Goal: Transaction & Acquisition: Purchase product/service

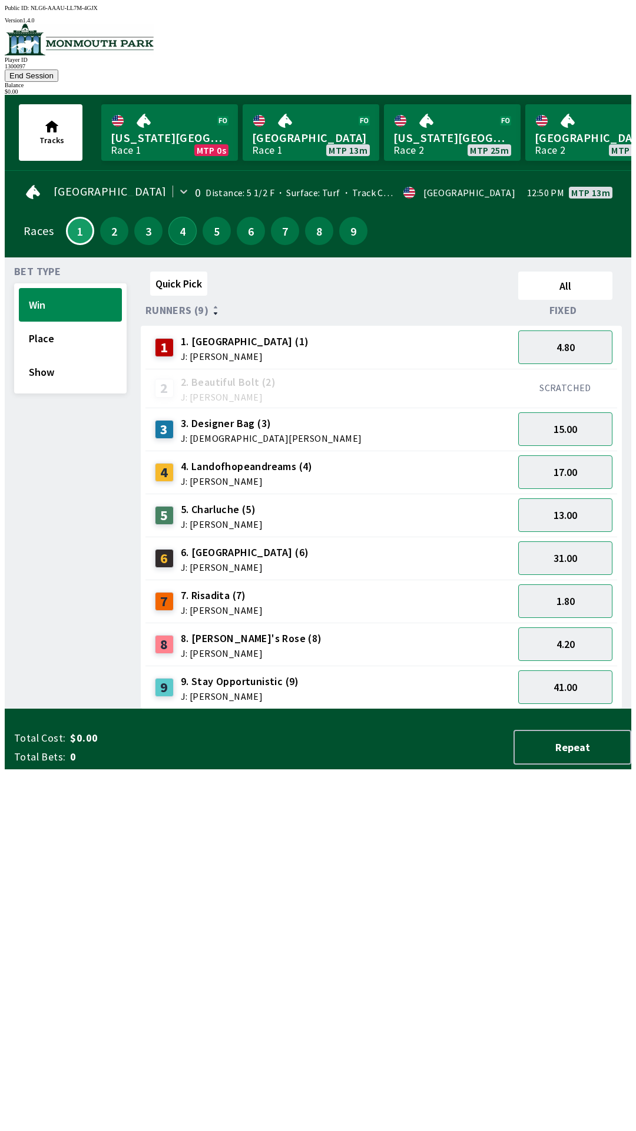
click at [173, 217] on button "4" at bounding box center [182, 231] width 28 height 28
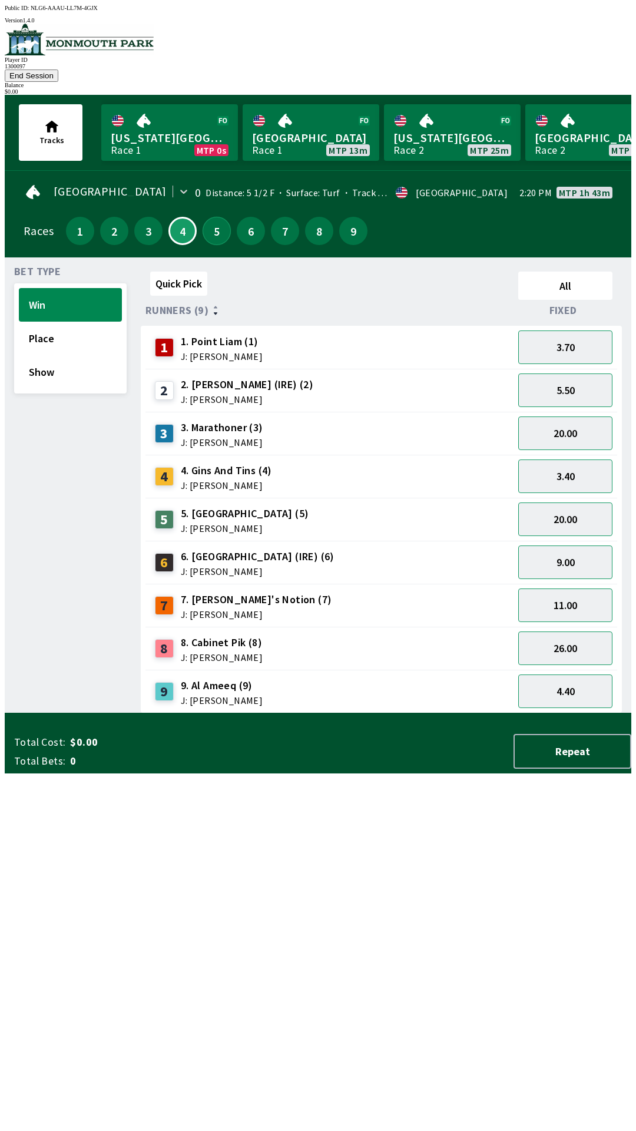
click at [220, 217] on button "5" at bounding box center [217, 231] width 28 height 28
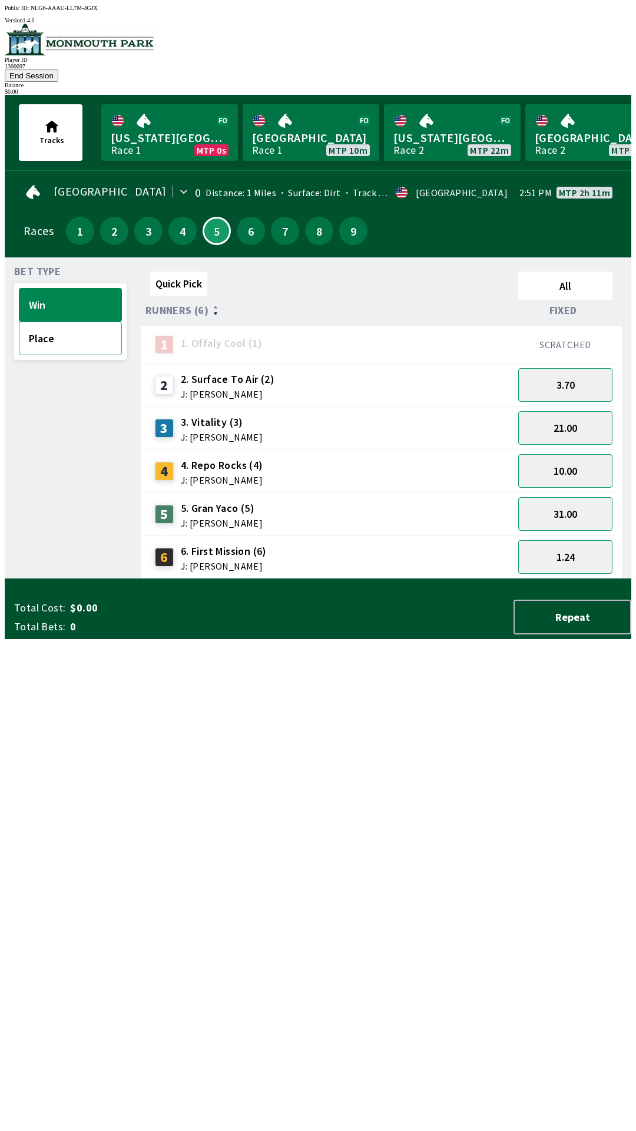
click at [37, 330] on button "Place" at bounding box center [70, 339] width 103 height 34
click at [142, 221] on button "3" at bounding box center [148, 231] width 28 height 28
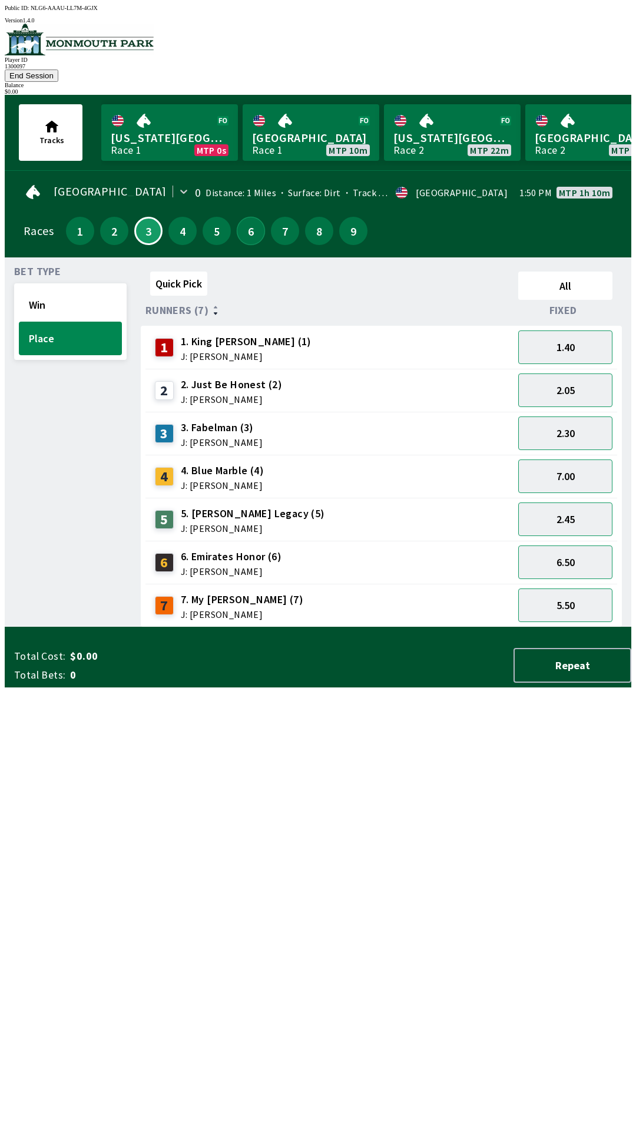
click at [242, 220] on button "6" at bounding box center [251, 231] width 28 height 28
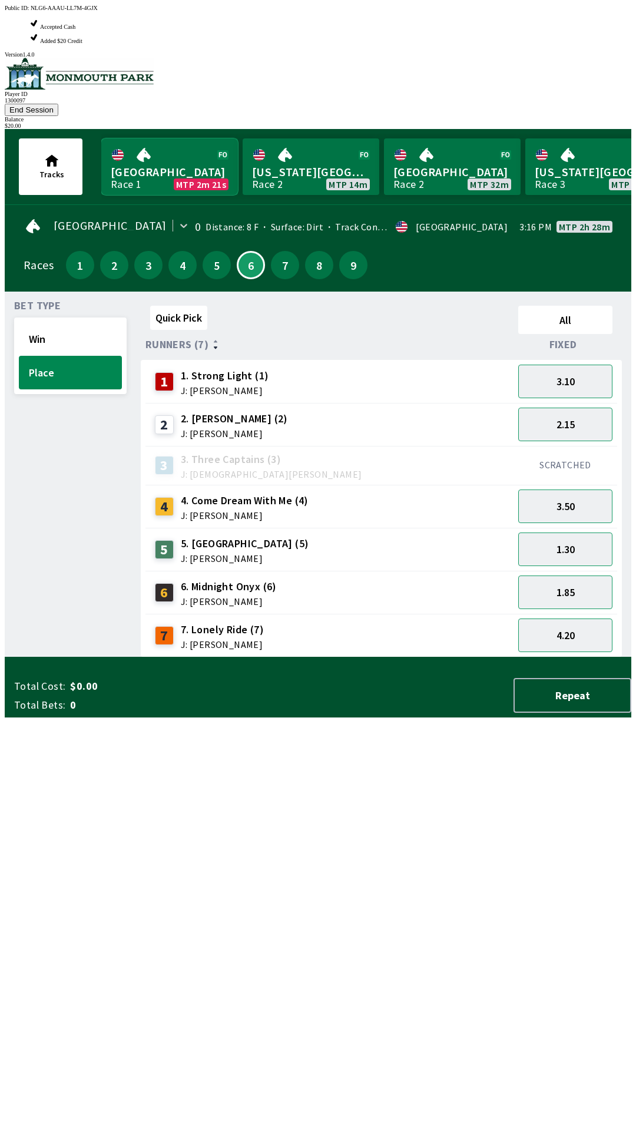
click at [191, 138] on link "Monmouth Park Race 1 MTP 2m 21s" at bounding box center [169, 166] width 137 height 57
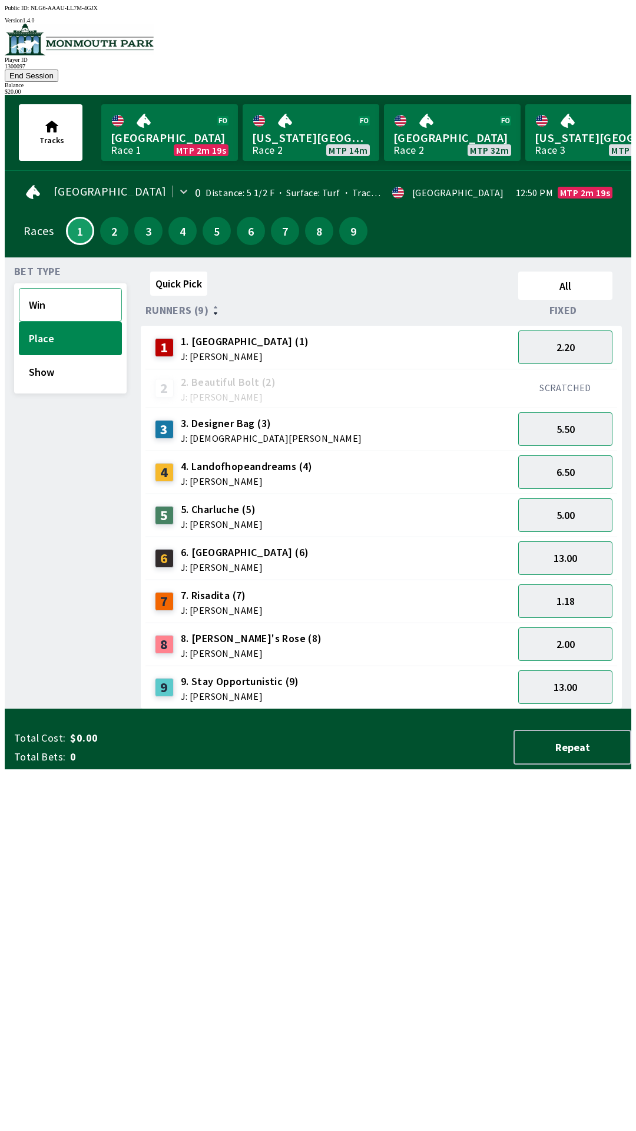
click at [40, 288] on button "Win" at bounding box center [70, 305] width 103 height 34
click at [574, 458] on button "18.00" at bounding box center [565, 472] width 94 height 34
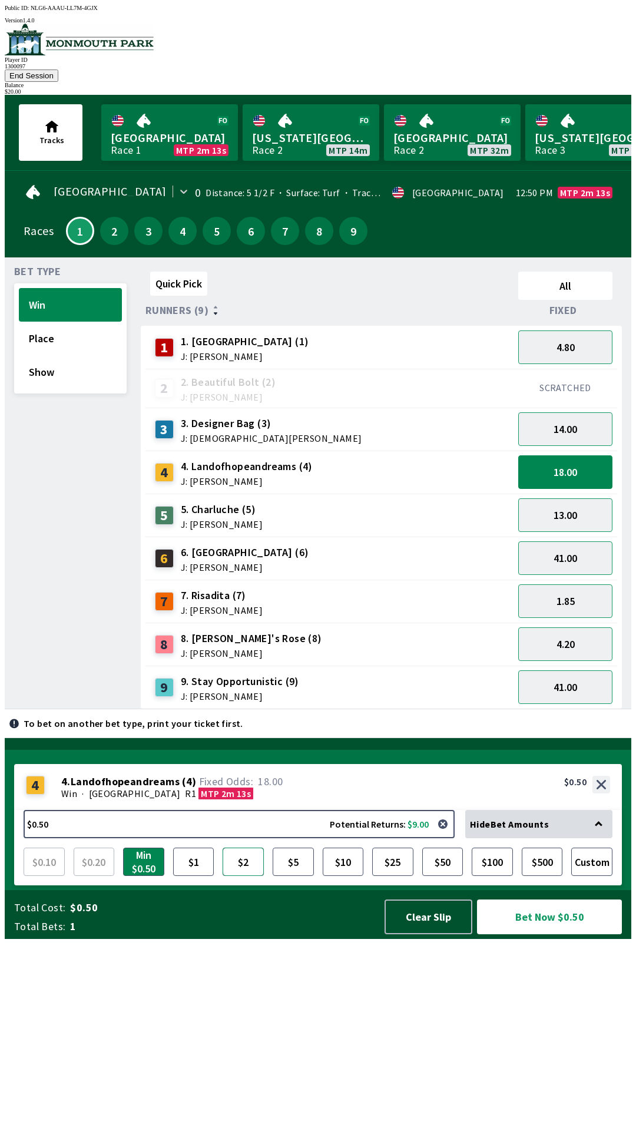
click at [242, 876] on button "$2" at bounding box center [243, 861] width 41 height 28
click at [545, 934] on button "Bet Now $2.00" at bounding box center [549, 916] width 145 height 35
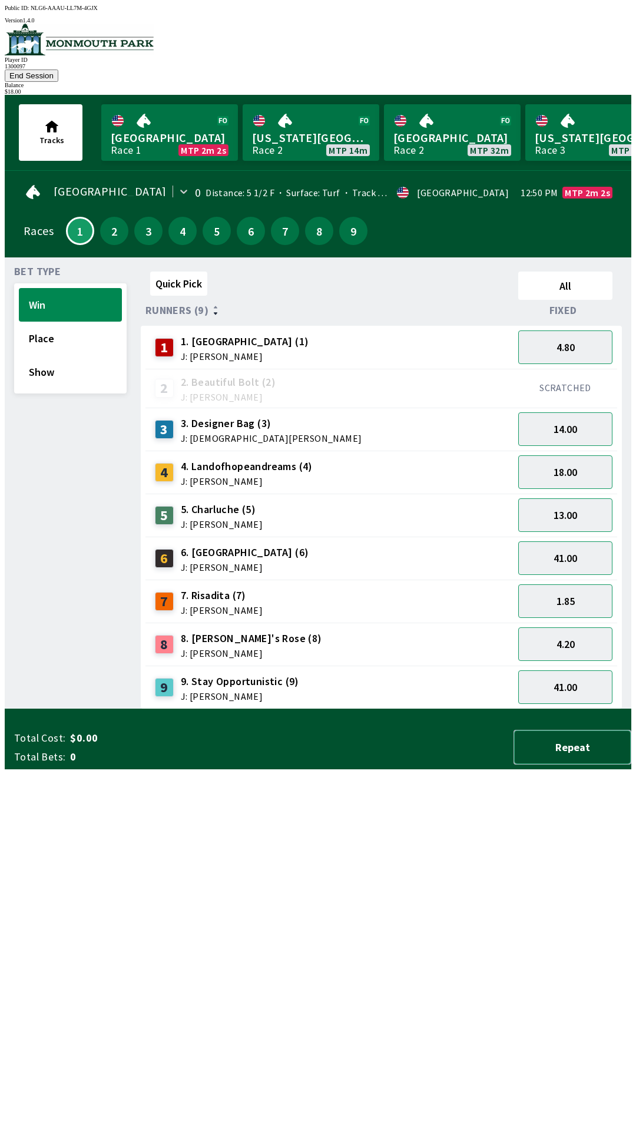
click at [571, 764] on button "Repeat" at bounding box center [572, 747] width 118 height 35
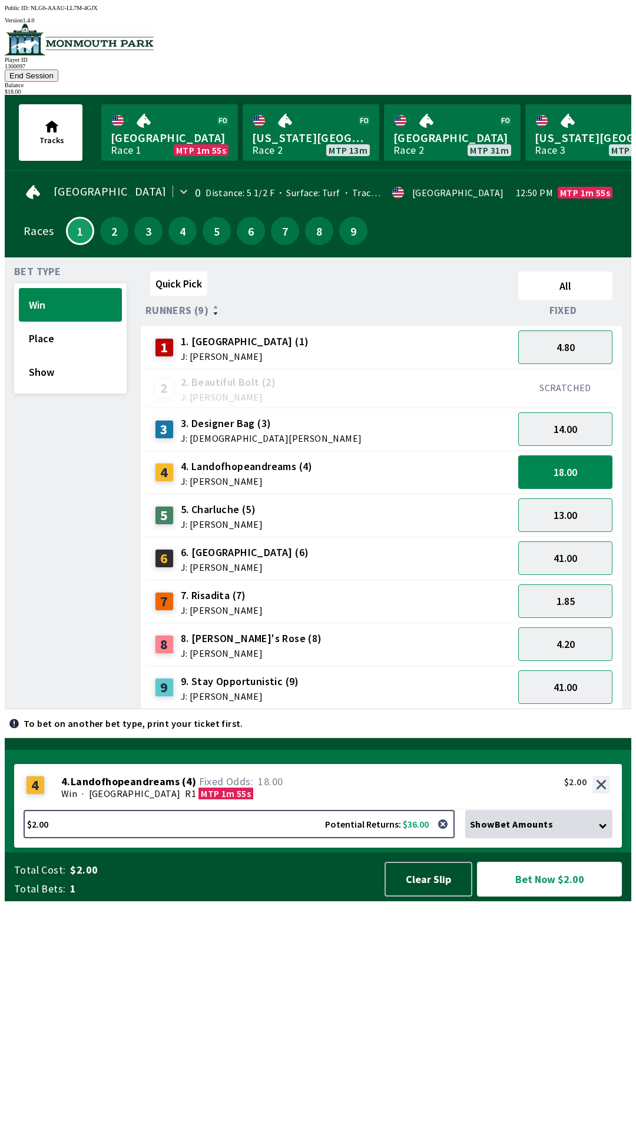
click at [556, 896] on button "Bet Now $2.00" at bounding box center [549, 878] width 145 height 35
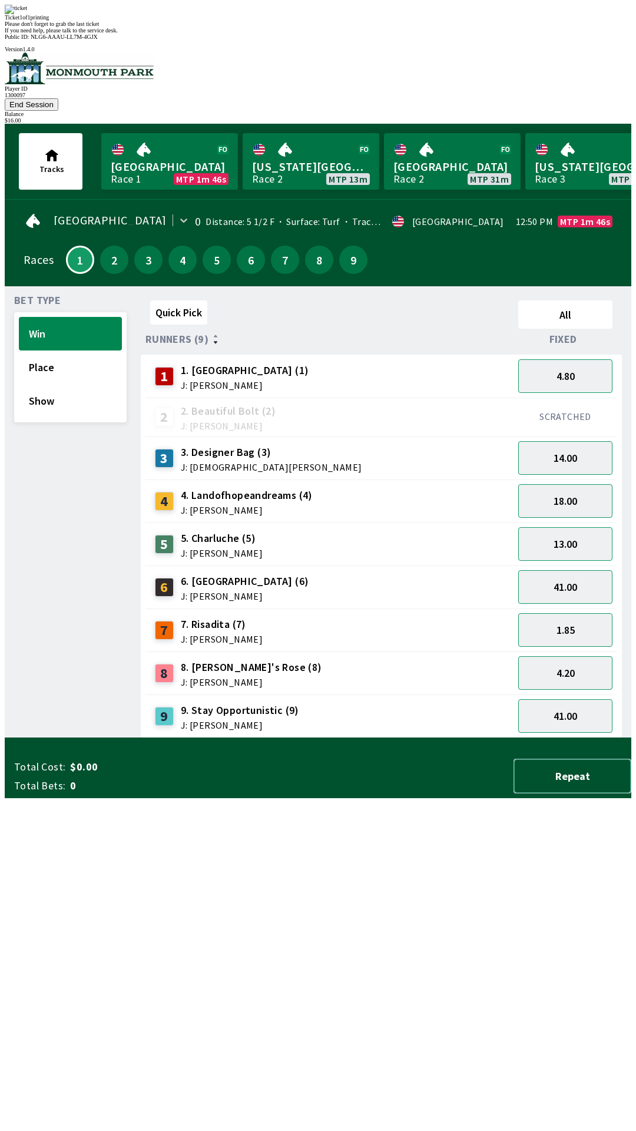
click at [581, 793] on button "Repeat" at bounding box center [572, 775] width 118 height 35
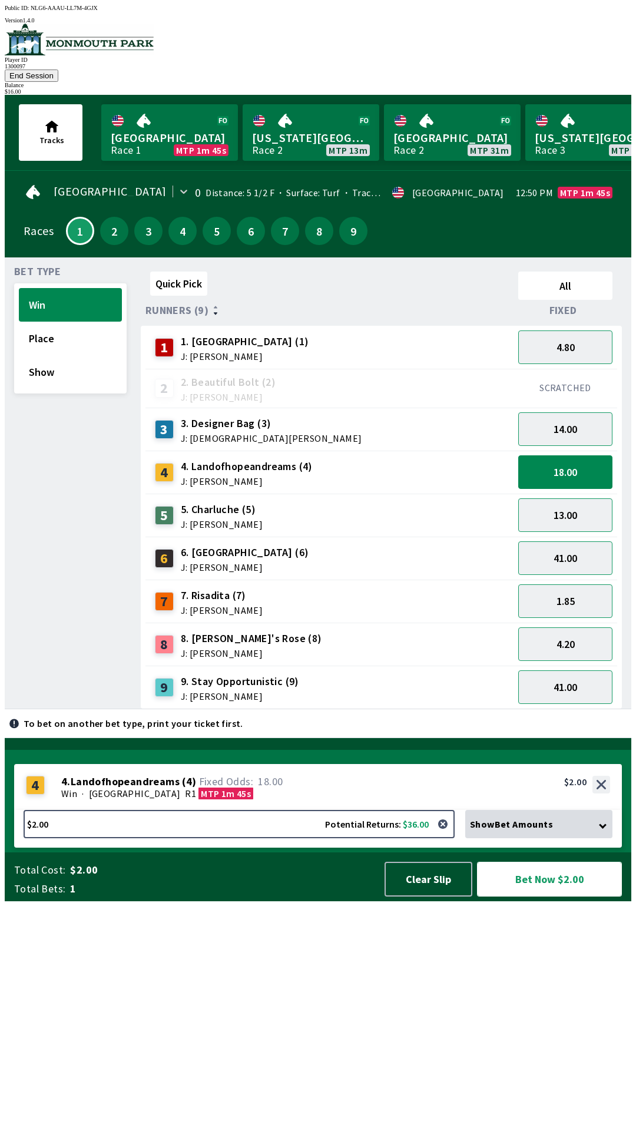
click at [551, 896] on button "Bet Now $2.00" at bounding box center [549, 878] width 145 height 35
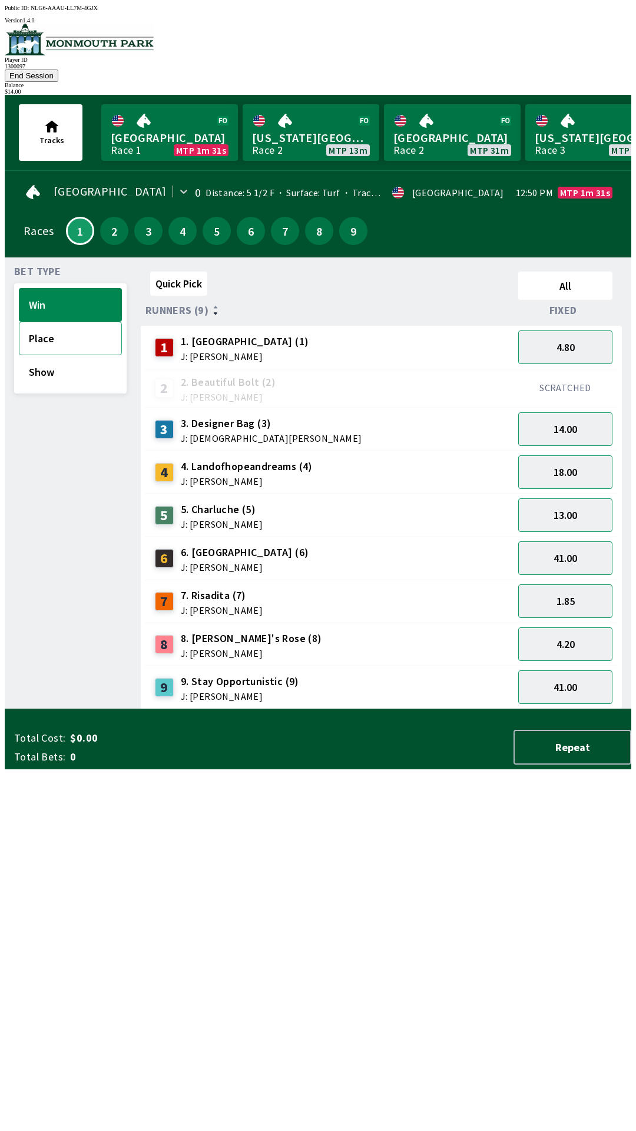
click at [44, 322] on button "Place" at bounding box center [70, 339] width 103 height 34
click at [568, 455] on button "7.00" at bounding box center [565, 472] width 94 height 34
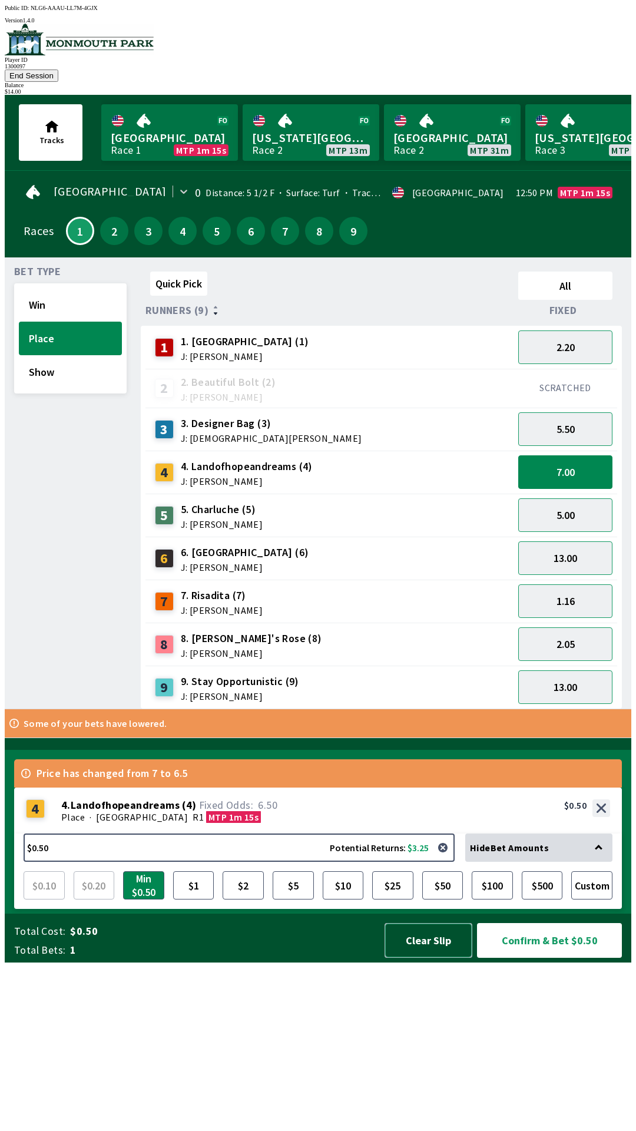
click at [432, 957] on button "Clear Slip" at bounding box center [429, 940] width 88 height 35
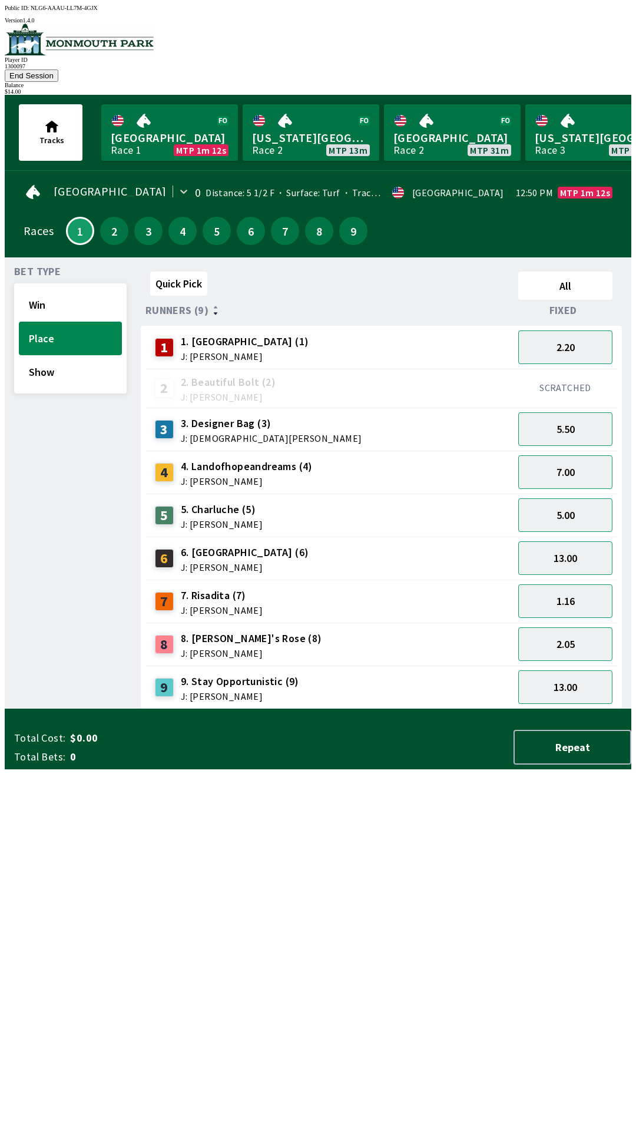
click at [58, 69] on button "End Session" at bounding box center [32, 75] width 54 height 12
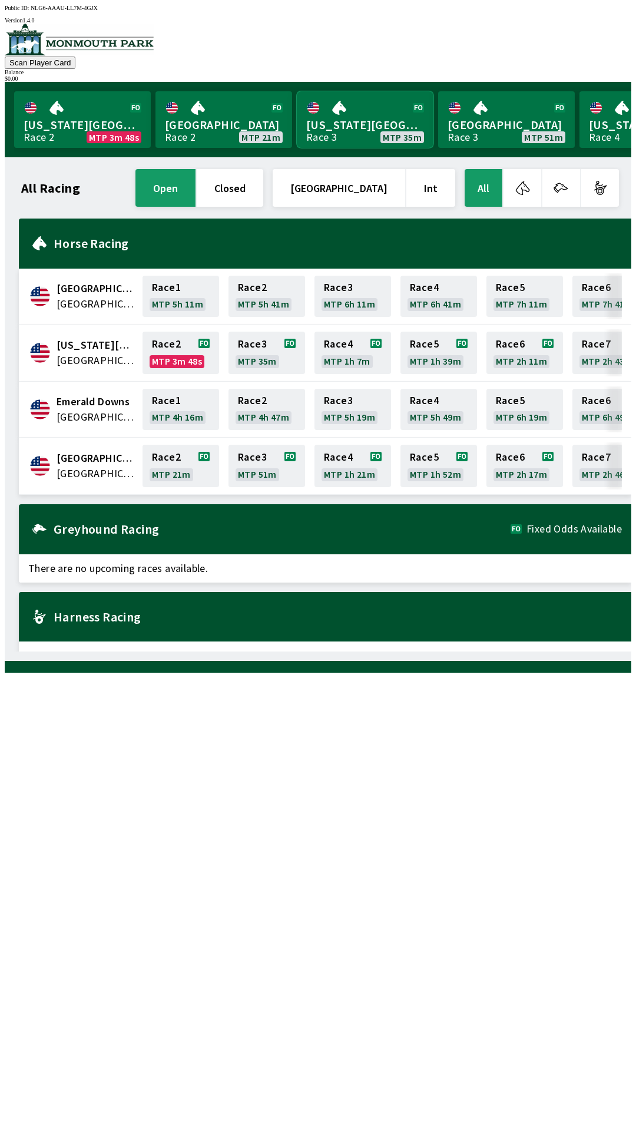
click at [358, 132] on link "[US_STATE] Park Race 3 MTP 35m" at bounding box center [365, 119] width 137 height 57
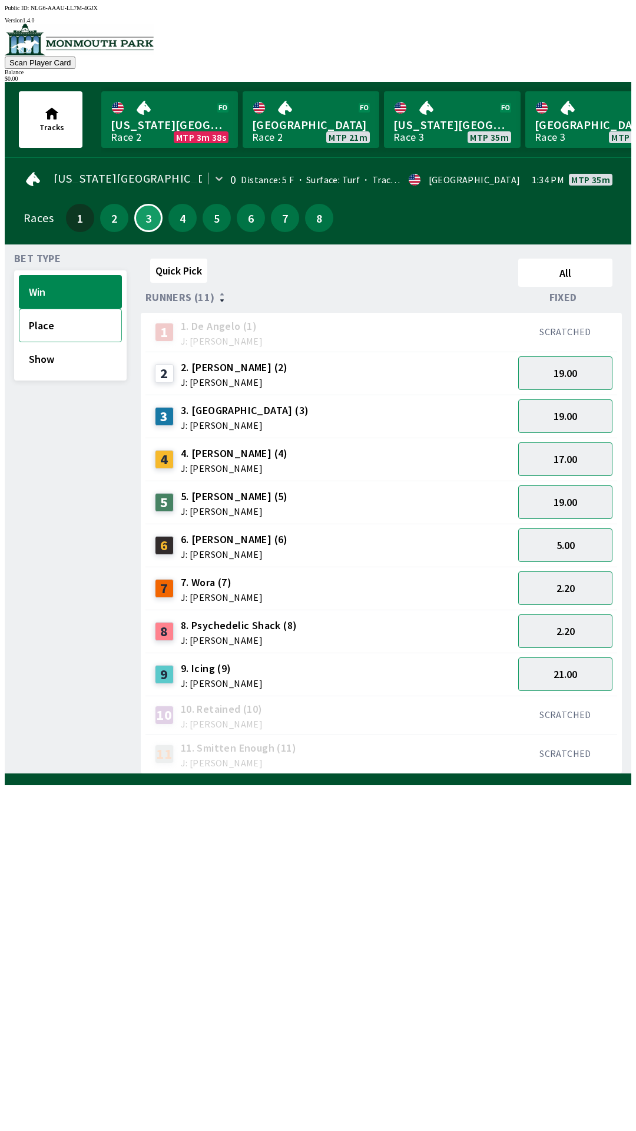
click at [49, 323] on button "Place" at bounding box center [70, 326] width 103 height 34
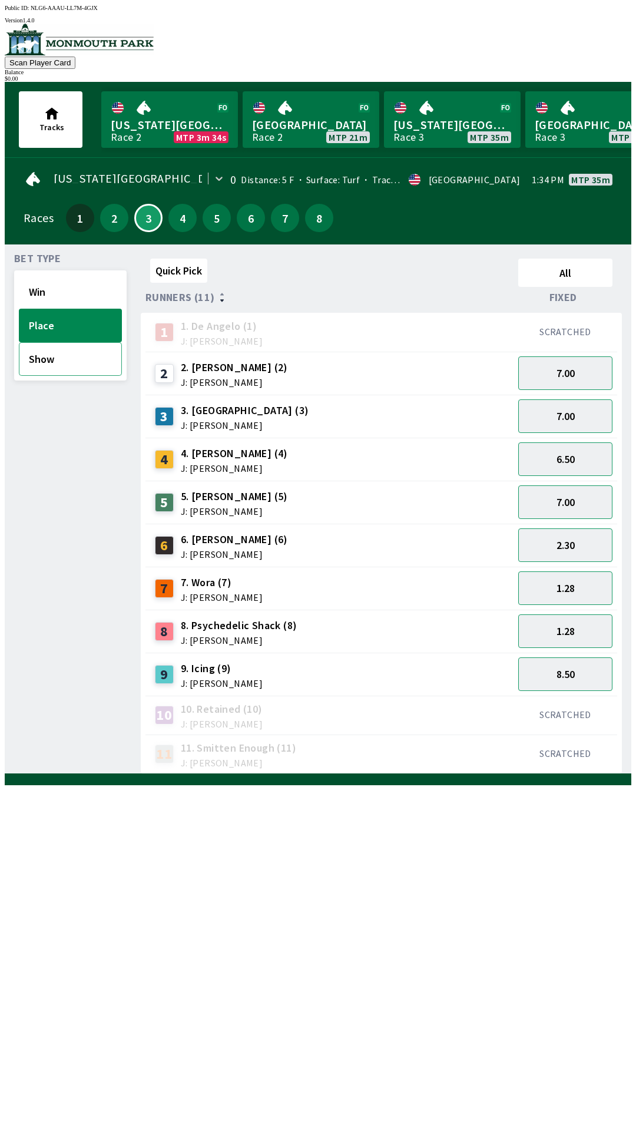
click at [55, 365] on button "Show" at bounding box center [70, 359] width 103 height 34
click at [214, 618] on span "8. Psychedelic Shack (8)" at bounding box center [239, 625] width 117 height 15
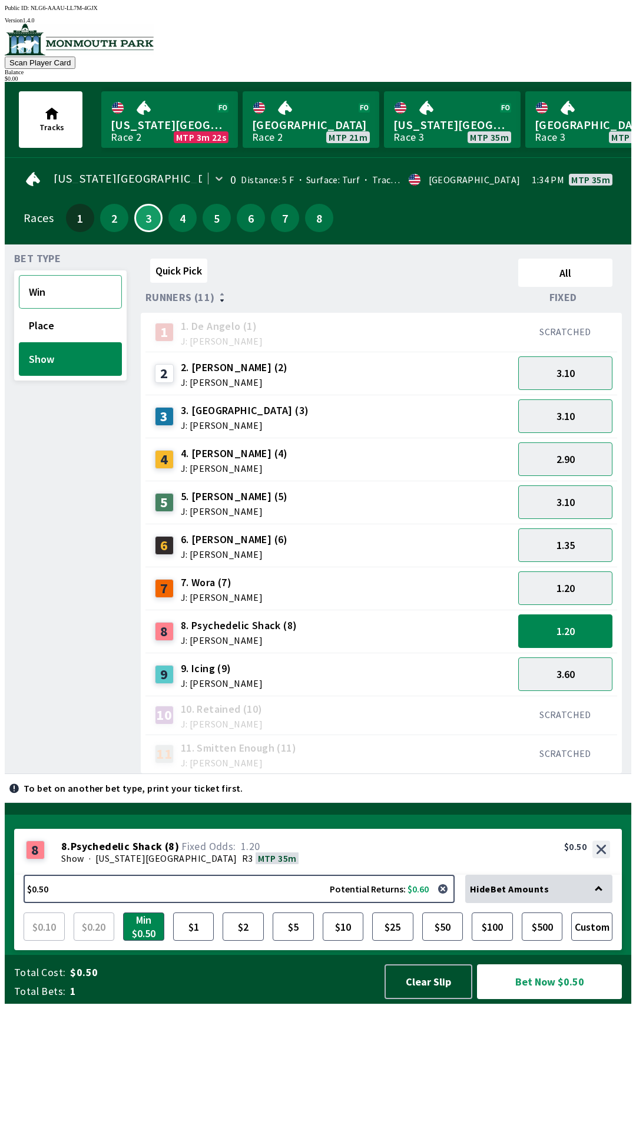
click at [38, 286] on button "Win" at bounding box center [70, 292] width 103 height 34
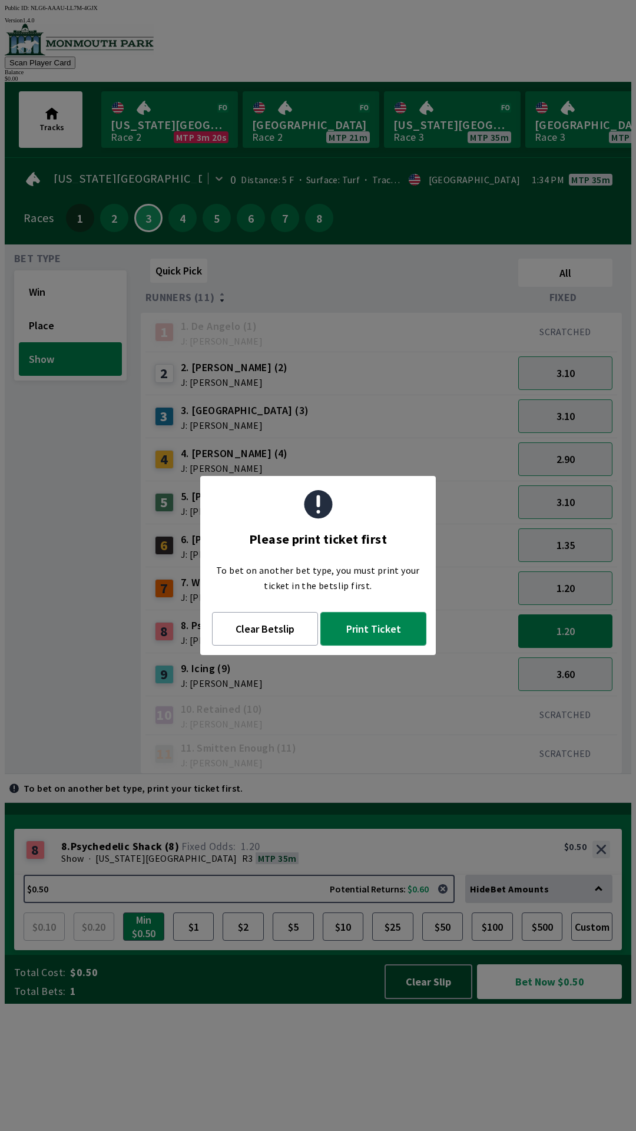
click at [344, 614] on button "Print Ticket" at bounding box center [373, 629] width 106 height 34
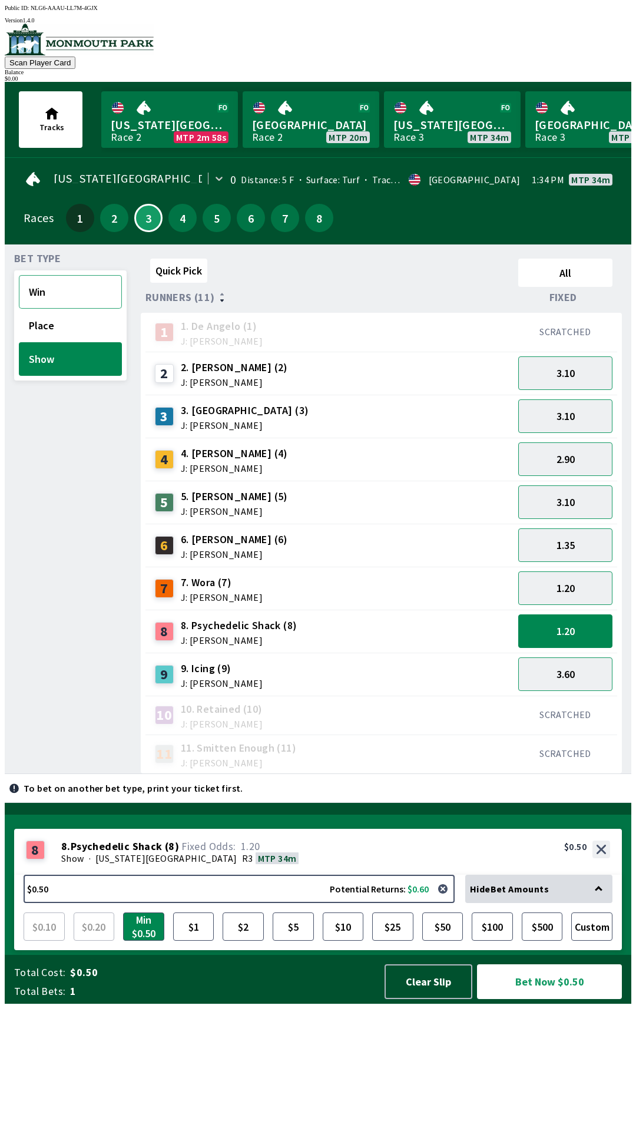
click at [39, 286] on button "Win" at bounding box center [70, 292] width 103 height 34
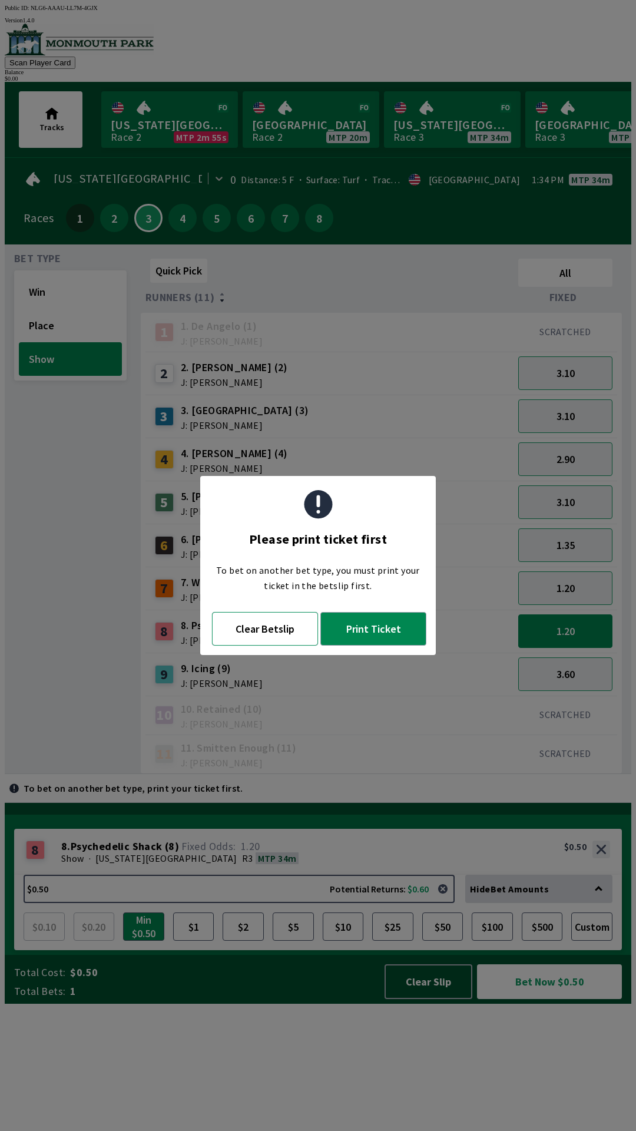
click at [263, 628] on button "Clear Betslip" at bounding box center [265, 629] width 106 height 34
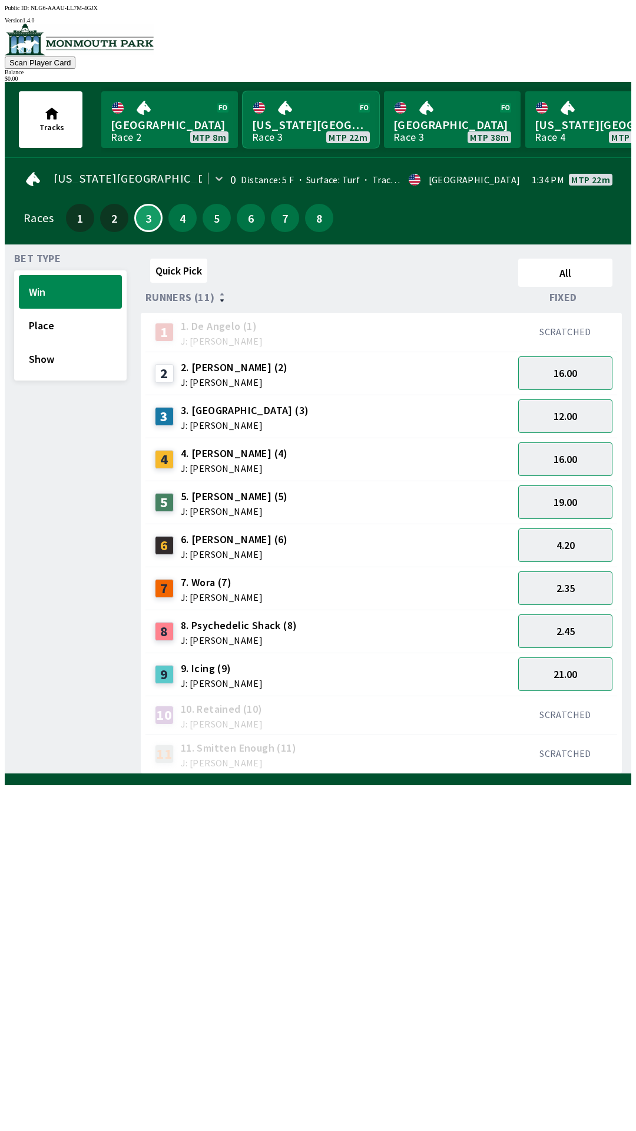
click at [302, 124] on link "[US_STATE] Park Race 3 MTP 22m" at bounding box center [311, 119] width 137 height 57
click at [287, 111] on link "[US_STATE] Park Race 3 MTP 22m" at bounding box center [311, 119] width 137 height 57
click at [302, 117] on link "[US_STATE] Park Race 3 MTP 22m" at bounding box center [311, 119] width 137 height 57
click at [169, 120] on link "[GEOGRAPHIC_DATA] Race 2 MTP 6m" at bounding box center [169, 119] width 137 height 57
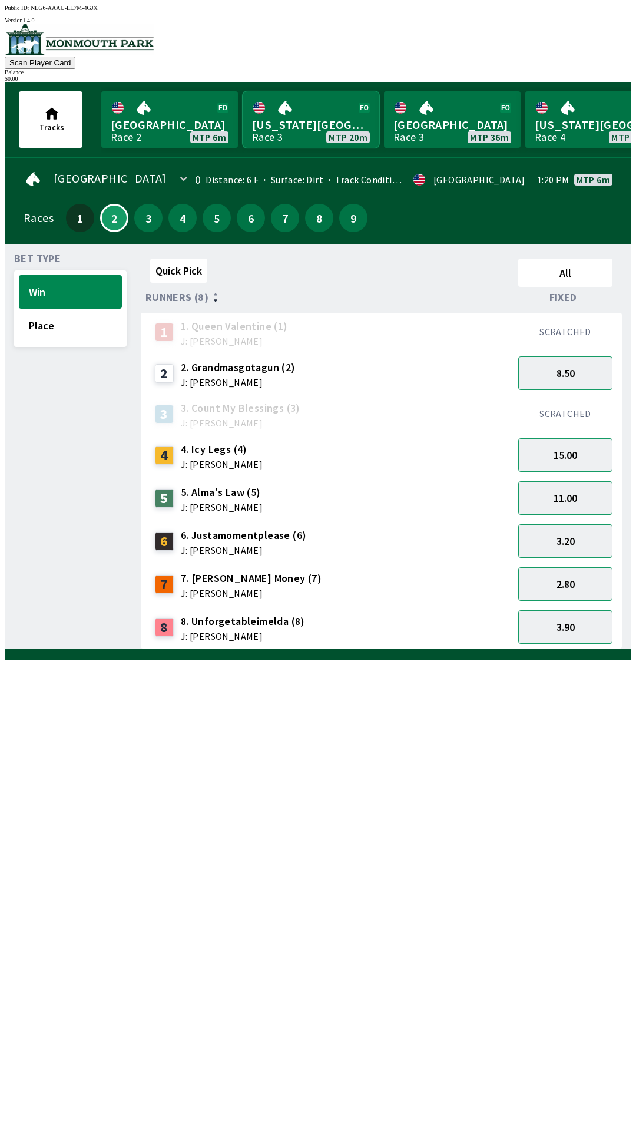
click at [334, 117] on link "[US_STATE] Park Race 3 MTP 20m" at bounding box center [311, 119] width 137 height 57
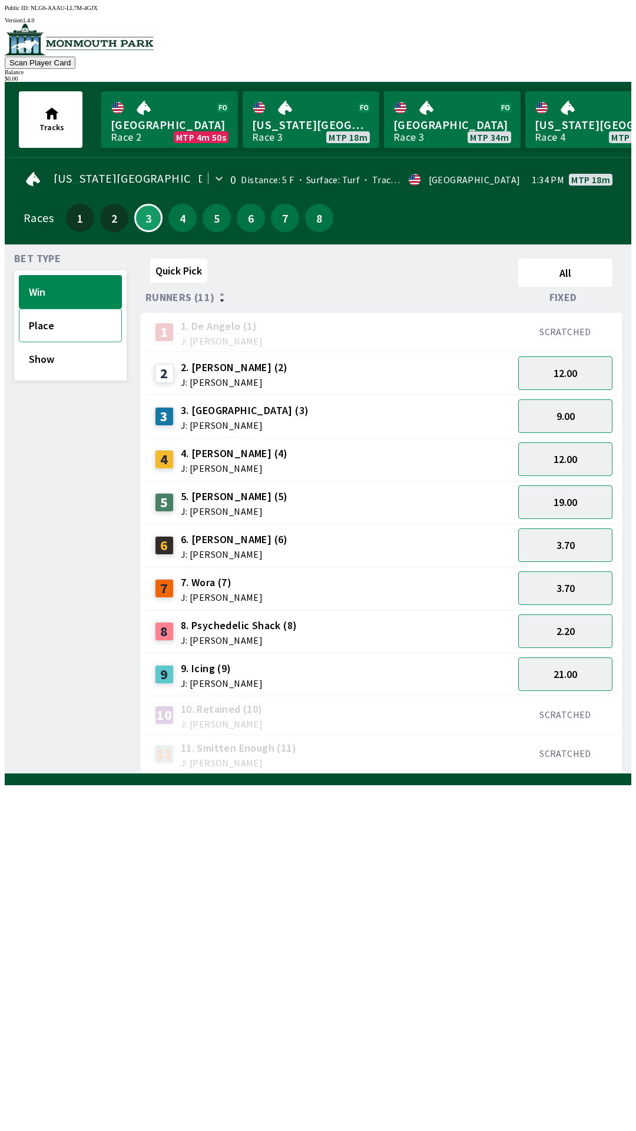
click at [43, 326] on button "Place" at bounding box center [70, 326] width 103 height 34
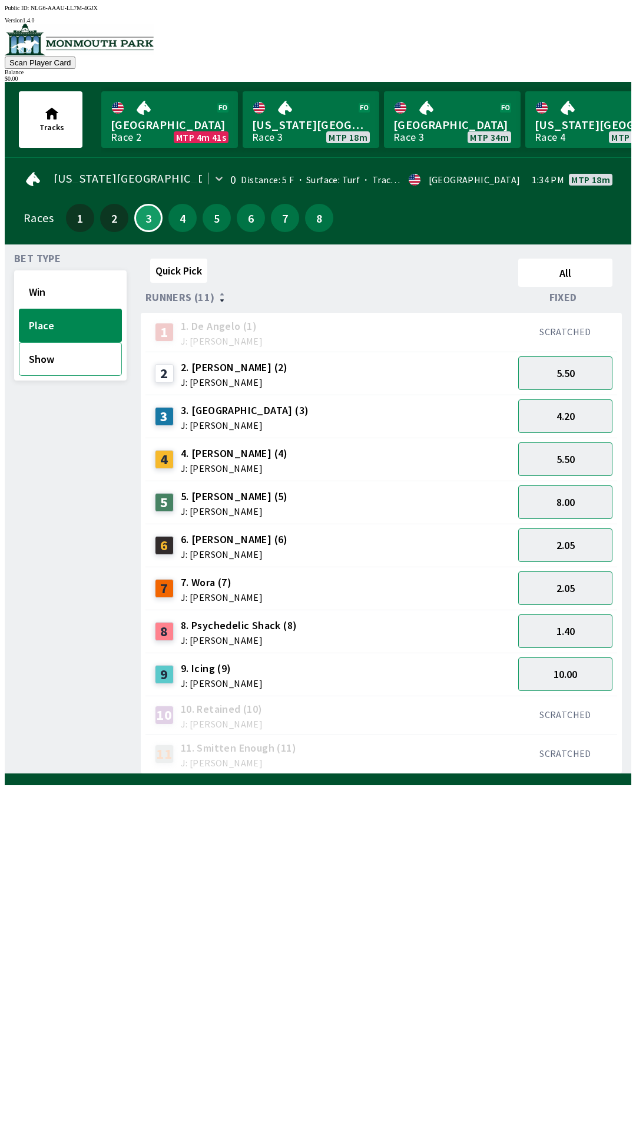
click at [47, 368] on button "Show" at bounding box center [70, 359] width 103 height 34
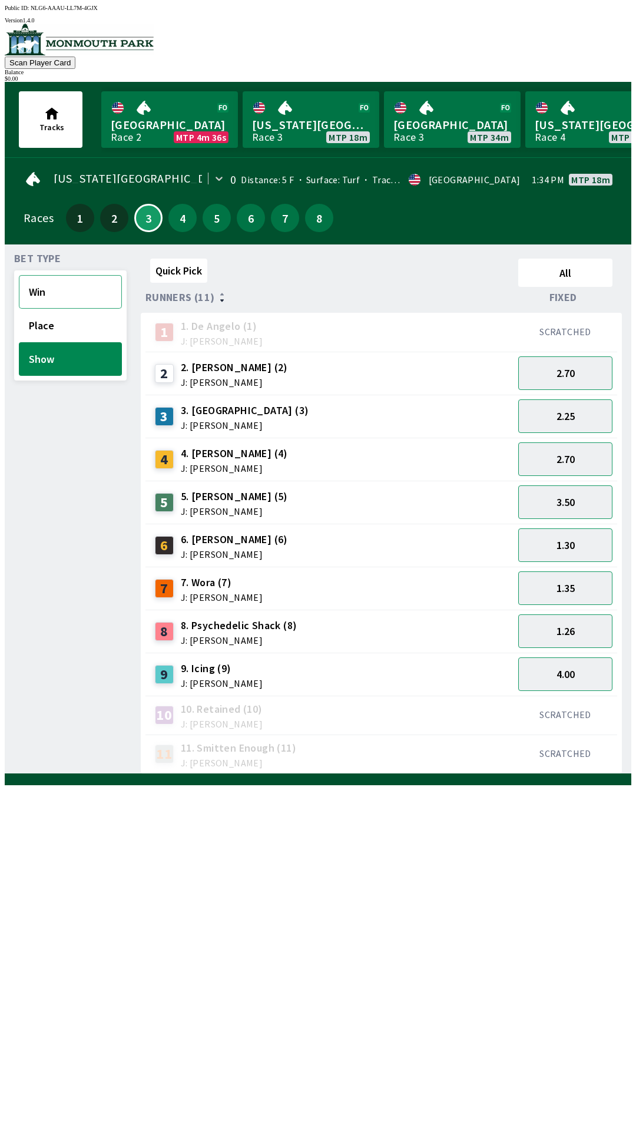
click at [45, 298] on button "Win" at bounding box center [70, 292] width 103 height 34
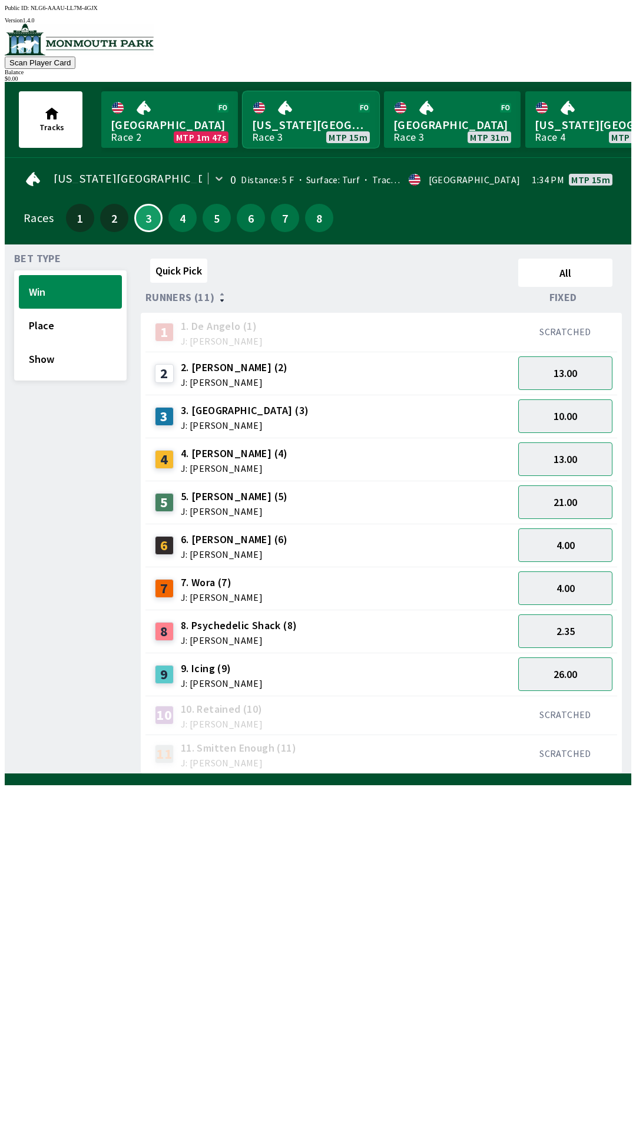
click at [297, 120] on link "[US_STATE] Park Race 3 MTP 15m" at bounding box center [311, 119] width 137 height 57
click at [280, 138] on link "[US_STATE] Park Race 3 MTP 15m" at bounding box center [311, 119] width 137 height 57
click at [291, 110] on link "[US_STATE] Park Race 3 MTP 15m" at bounding box center [311, 119] width 137 height 57
click at [154, 110] on link "Monmouth Park Race 2 MTP 0s" at bounding box center [169, 119] width 137 height 57
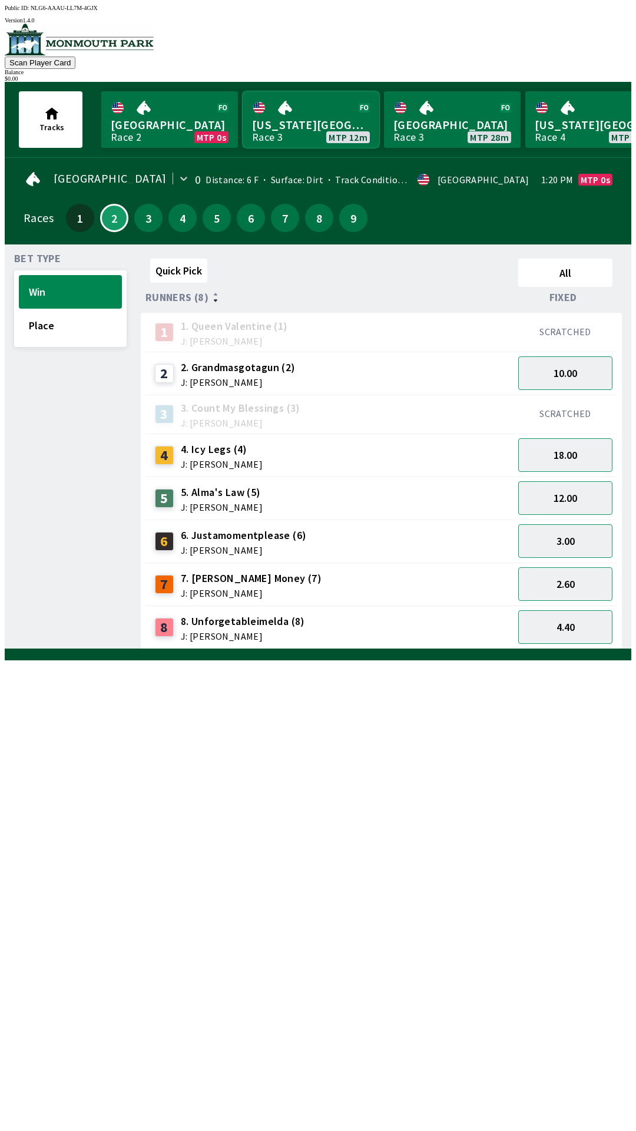
click at [321, 117] on link "[US_STATE] Park Race 3 MTP 12m" at bounding box center [311, 119] width 137 height 57
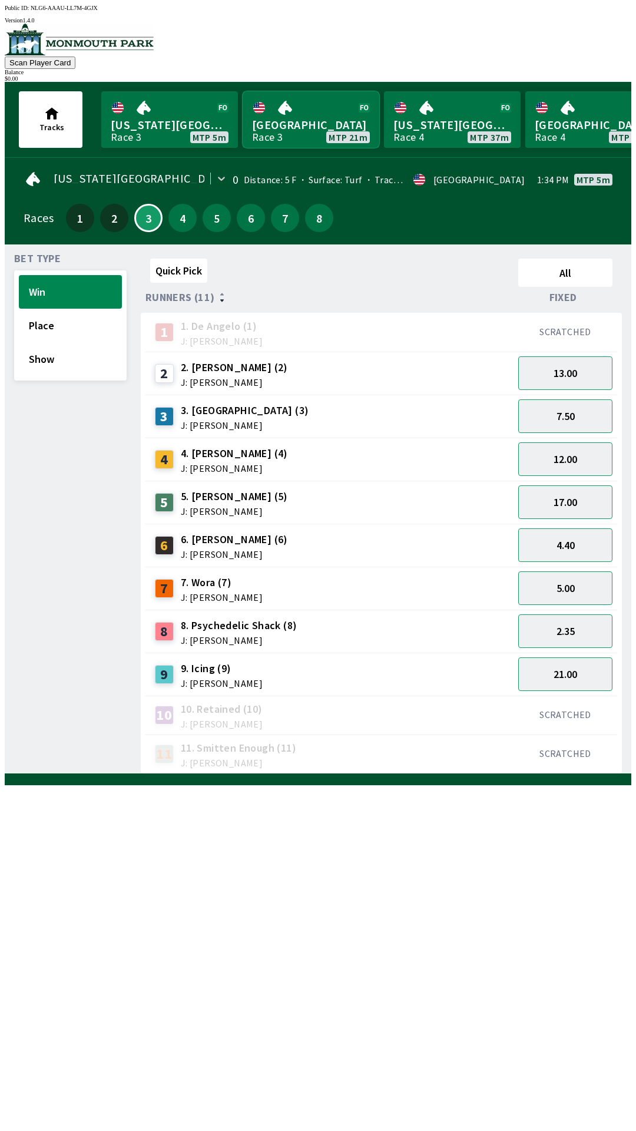
click at [330, 102] on link "[GEOGRAPHIC_DATA] Race 3 MTP 21m" at bounding box center [311, 119] width 137 height 57
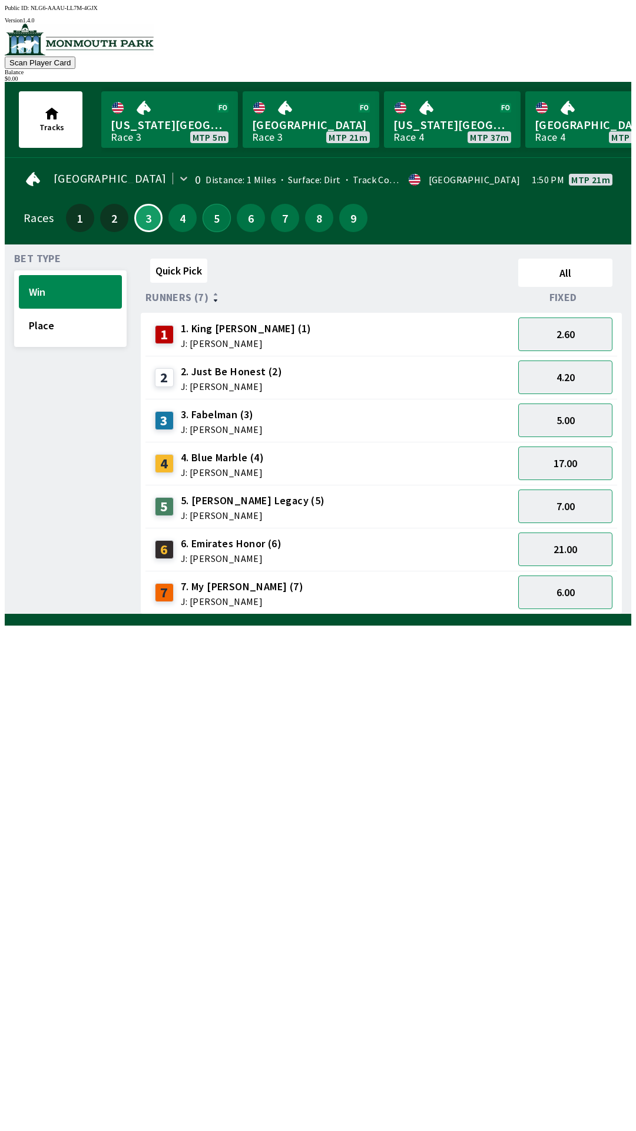
click at [214, 204] on button "5" at bounding box center [217, 218] width 28 height 28
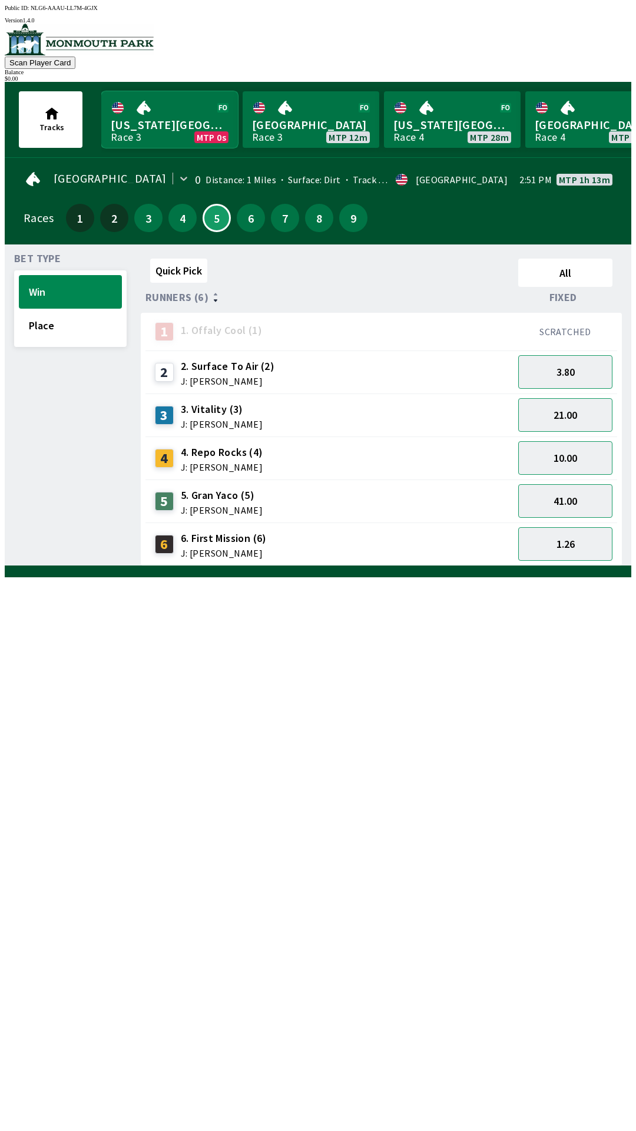
click at [132, 137] on link "[US_STATE] Park Race 3 MTP 0s" at bounding box center [169, 119] width 137 height 57
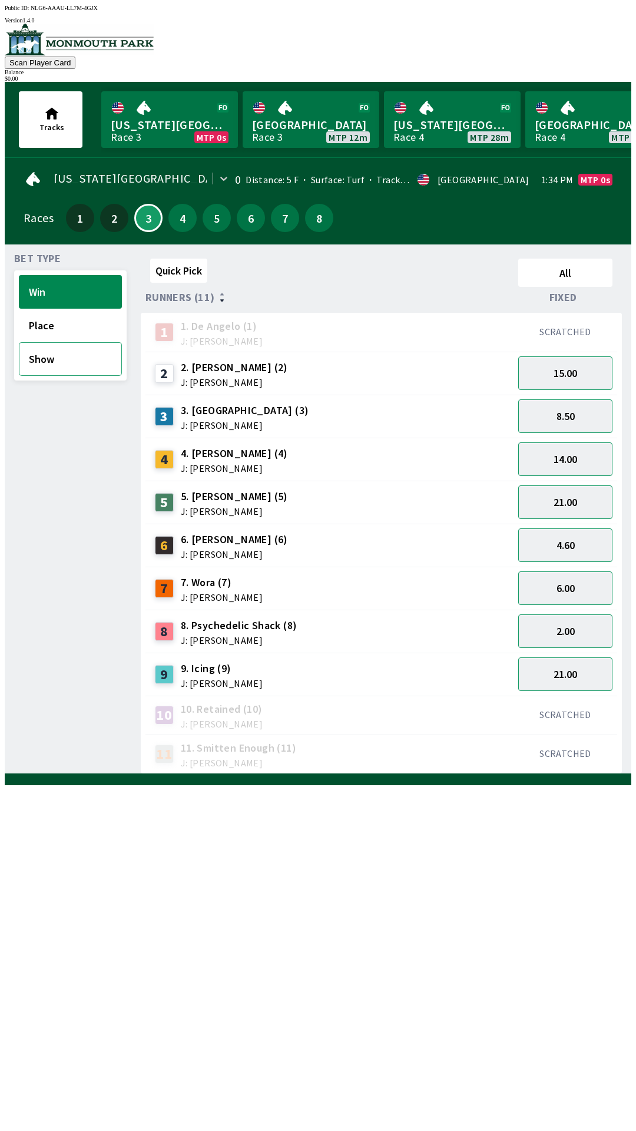
click at [54, 342] on button "Show" at bounding box center [70, 359] width 103 height 34
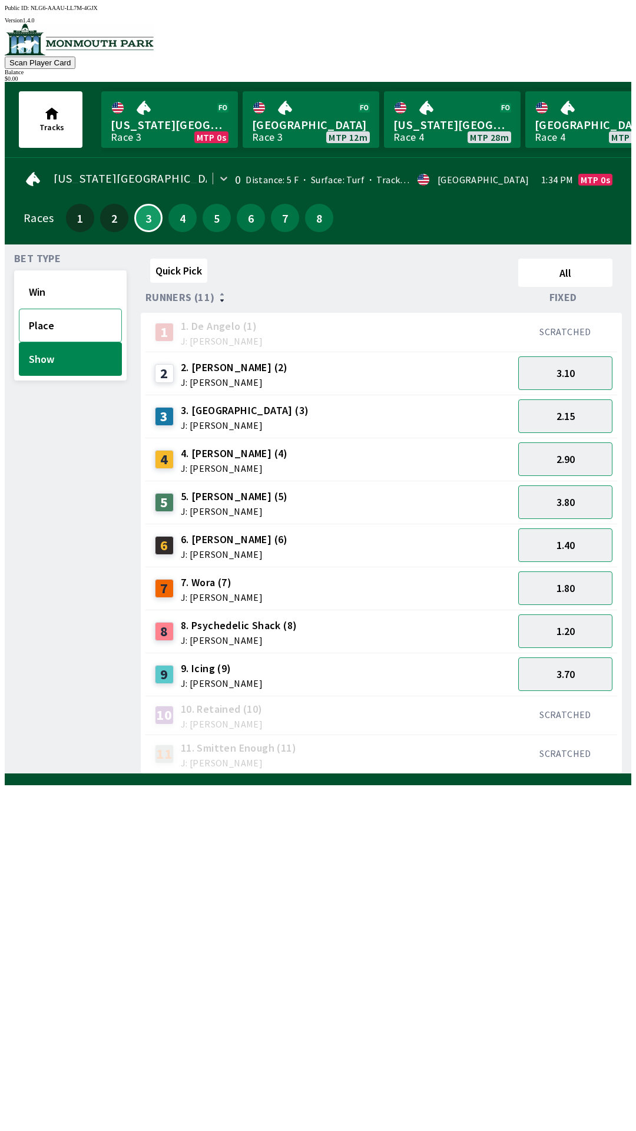
click at [61, 322] on button "Place" at bounding box center [70, 326] width 103 height 34
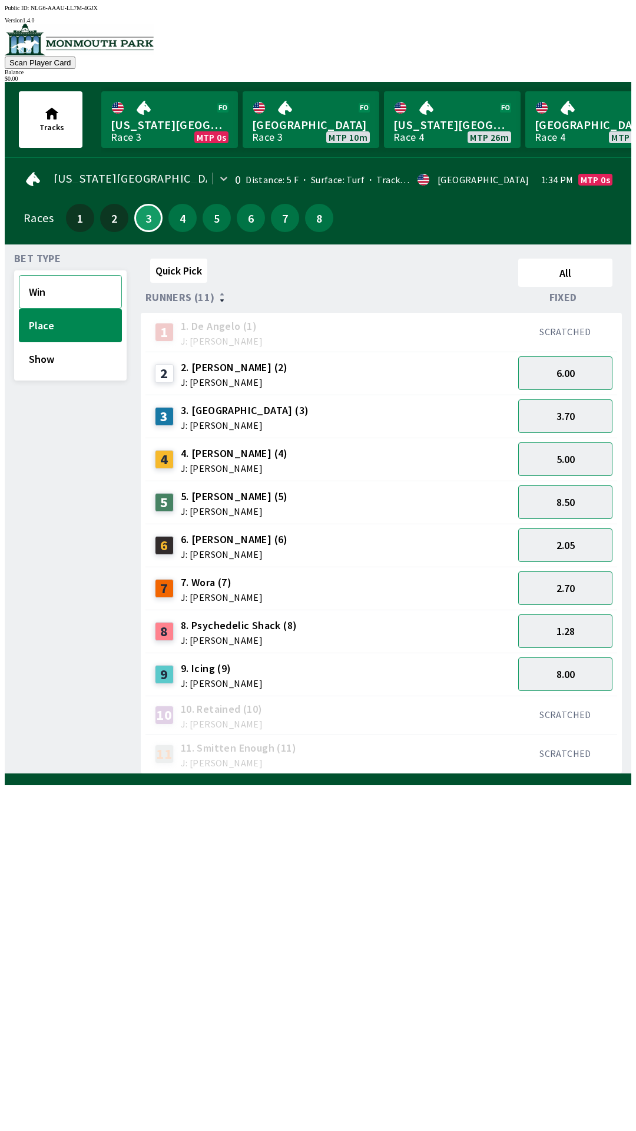
click at [42, 285] on button "Win" at bounding box center [70, 292] width 103 height 34
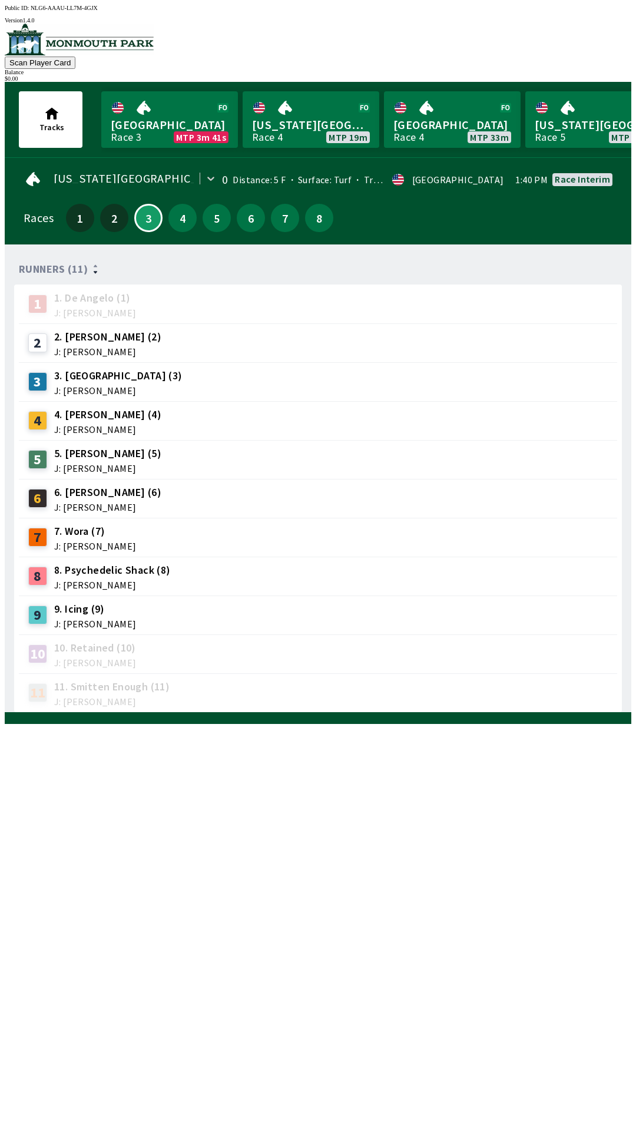
scroll to position [0, 4]
click at [170, 127] on link "Monmouth Park Race 3 MTP 3m 36s" at bounding box center [165, 119] width 137 height 57
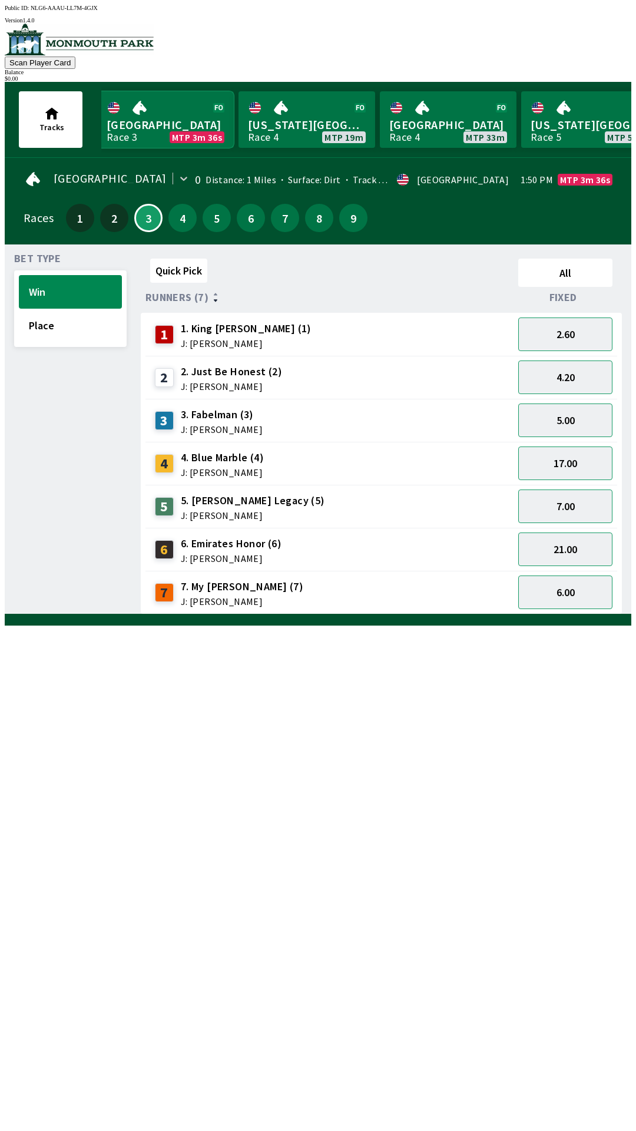
click at [133, 131] on link "Monmouth Park Race 3 MTP 3m 36s" at bounding box center [165, 119] width 137 height 57
click at [435, 117] on link "Monmouth Park Race 4 MTP 33m" at bounding box center [448, 119] width 137 height 57
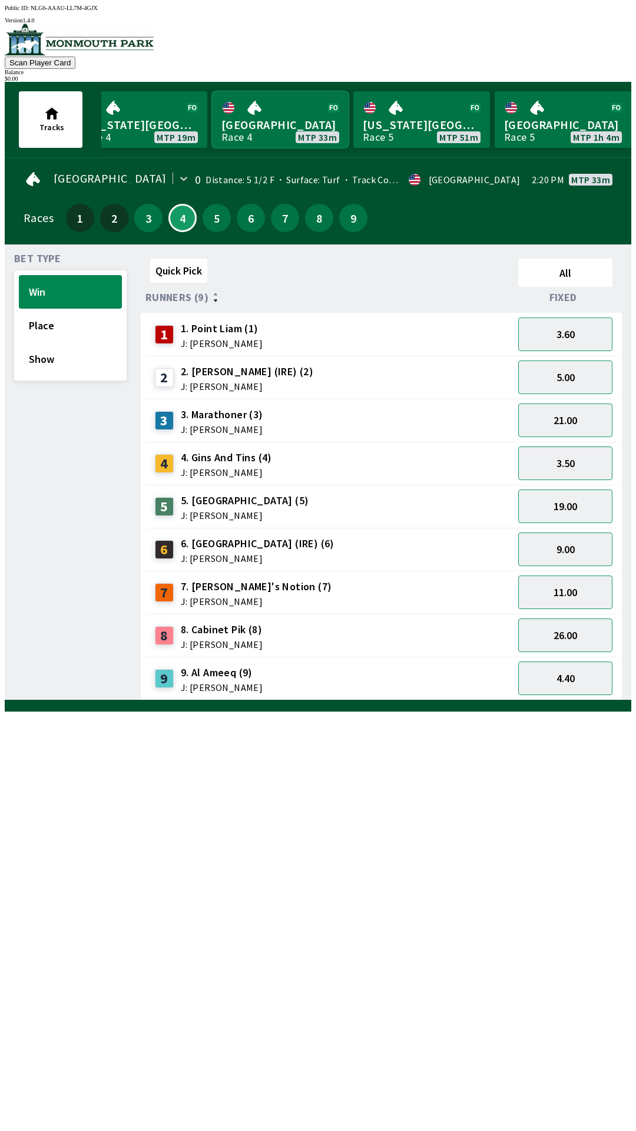
scroll to position [0, 173]
click at [549, 121] on link "Monmouth Park Race 5 MTP 1h 4m" at bounding box center [561, 119] width 137 height 57
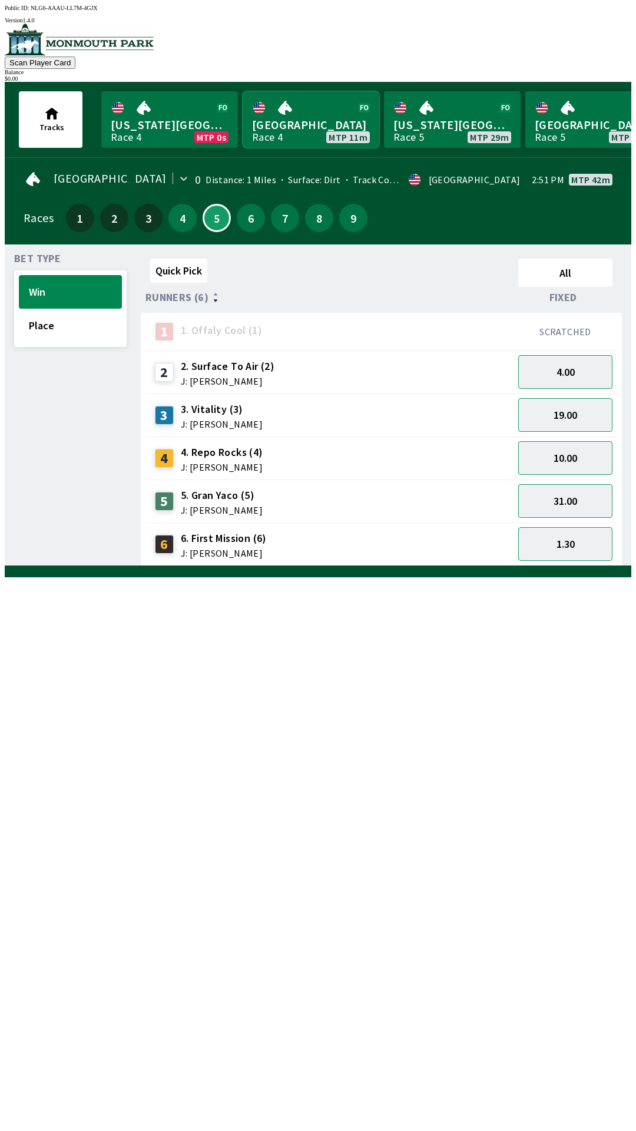
click at [303, 109] on link "[GEOGRAPHIC_DATA] Race 4 MTP 11m" at bounding box center [311, 119] width 137 height 57
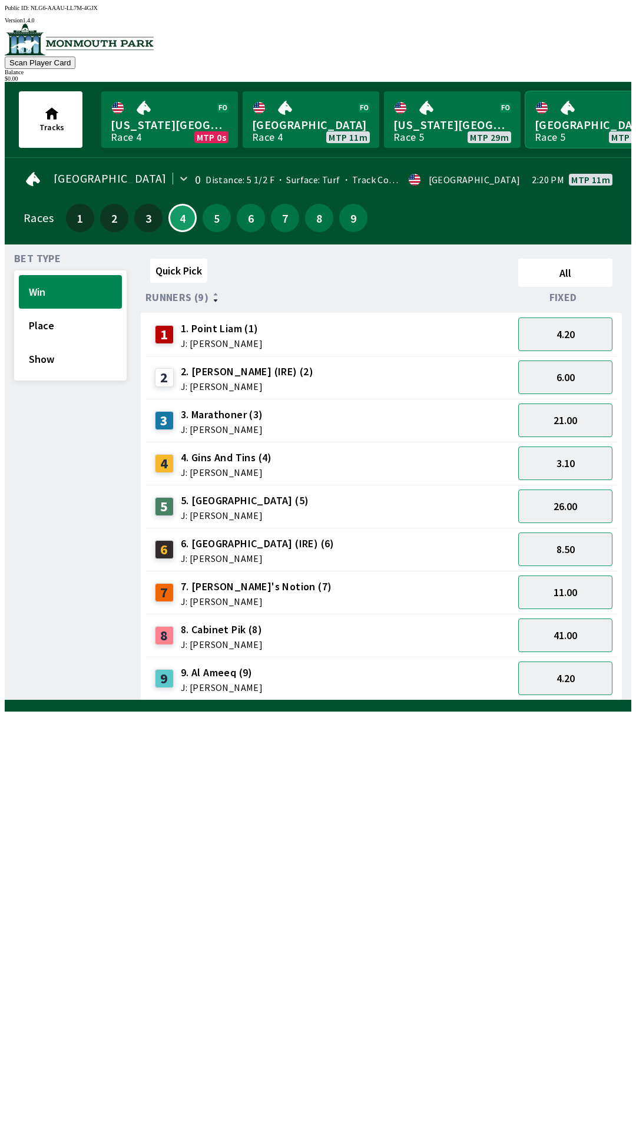
click at [569, 120] on link "[GEOGRAPHIC_DATA] Race 5 MTP 42m" at bounding box center [593, 119] width 137 height 57
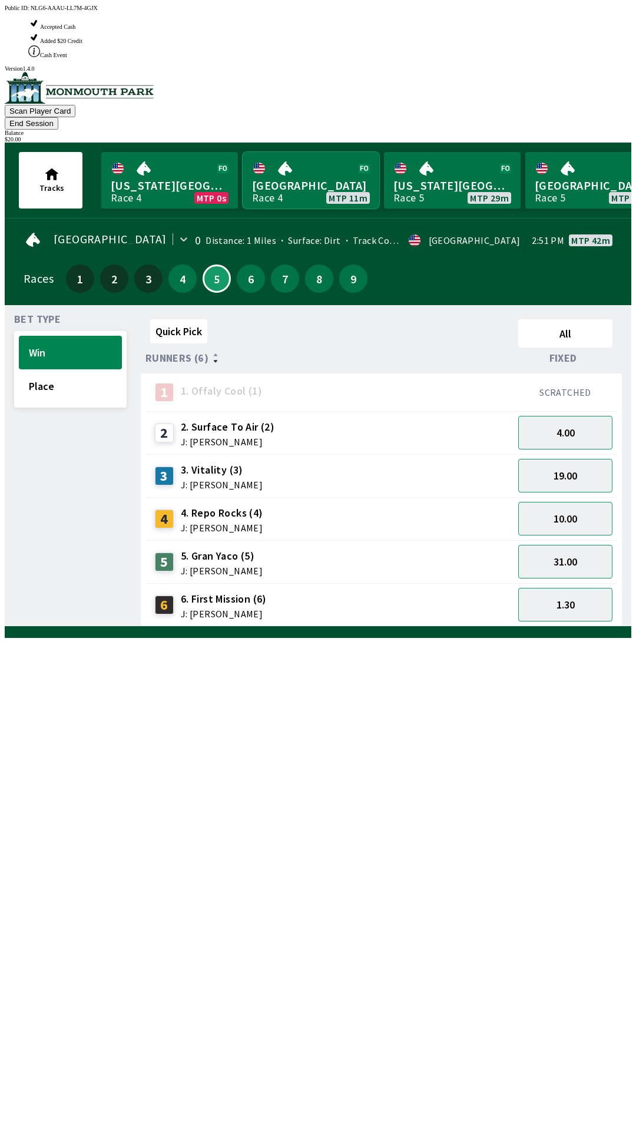
click at [307, 152] on link "[GEOGRAPHIC_DATA] Race 4 MTP 11m" at bounding box center [311, 180] width 137 height 57
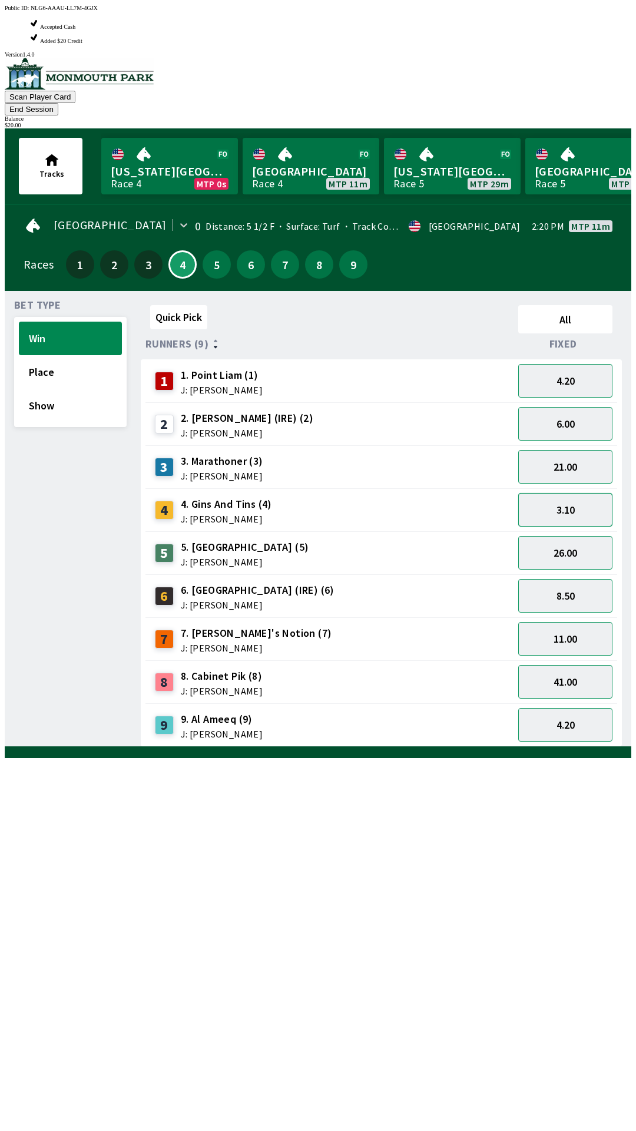
click at [554, 493] on button "3.10" at bounding box center [565, 510] width 94 height 34
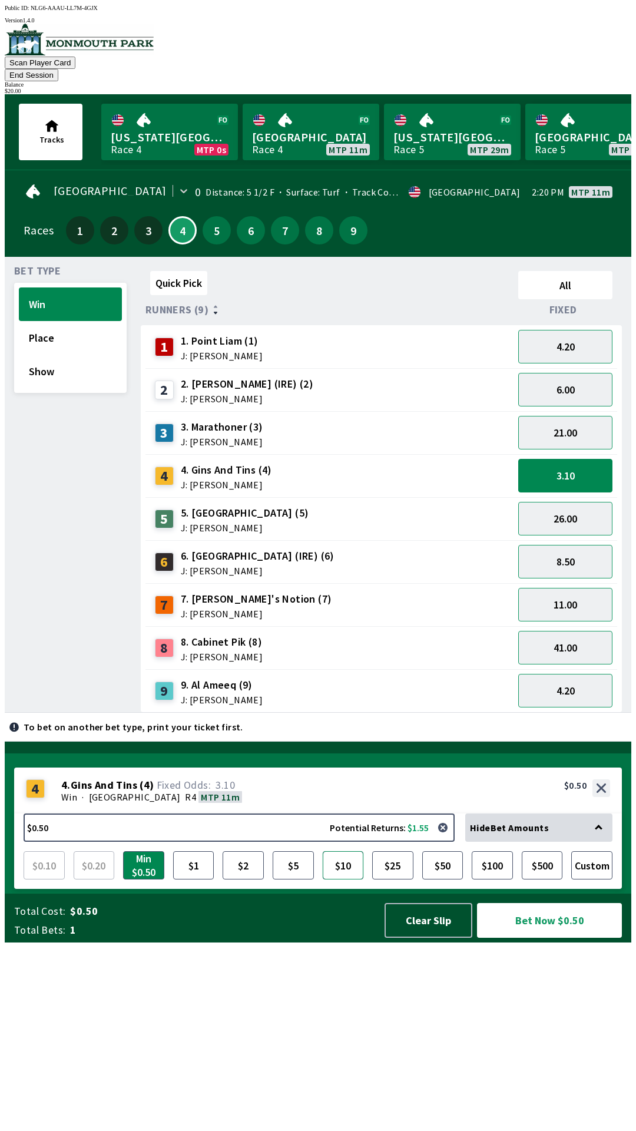
click at [354, 879] on button "$10" at bounding box center [343, 865] width 41 height 28
click at [599, 879] on button "Custom" at bounding box center [591, 865] width 41 height 28
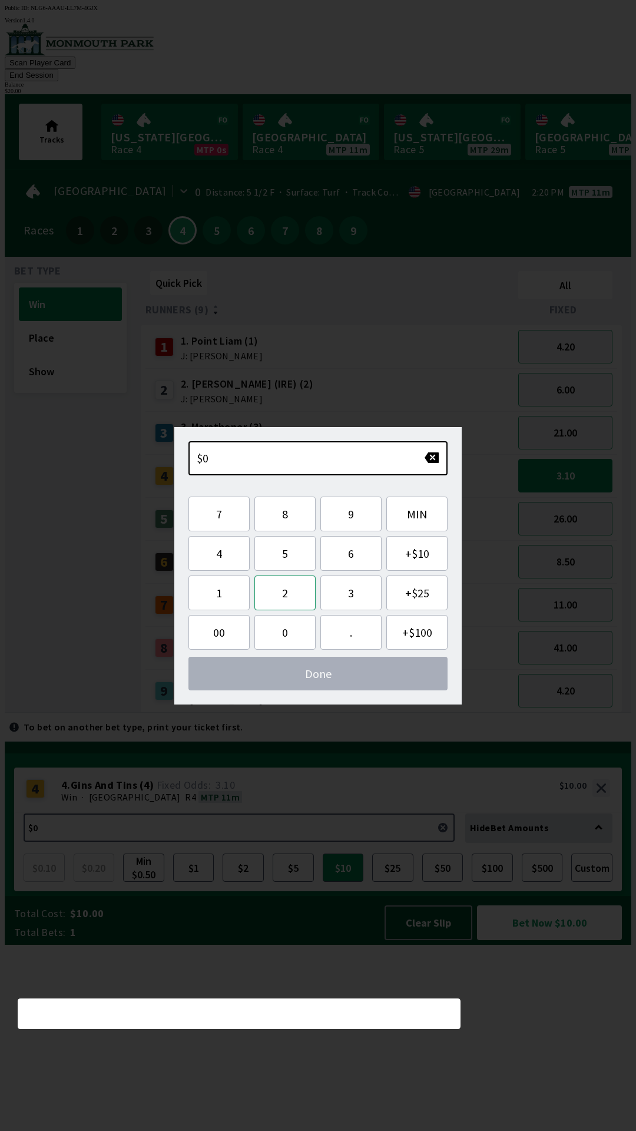
click at [281, 598] on button "2" at bounding box center [284, 592] width 61 height 35
click at [291, 633] on button "0" at bounding box center [284, 632] width 61 height 35
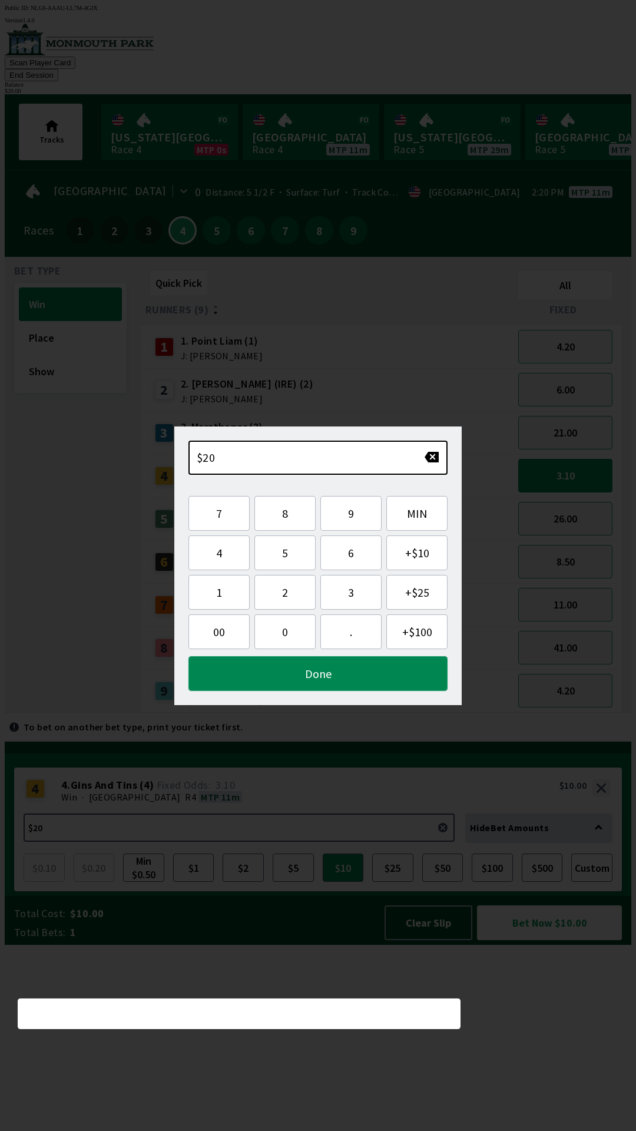
click at [318, 686] on button "Done" at bounding box center [317, 673] width 259 height 35
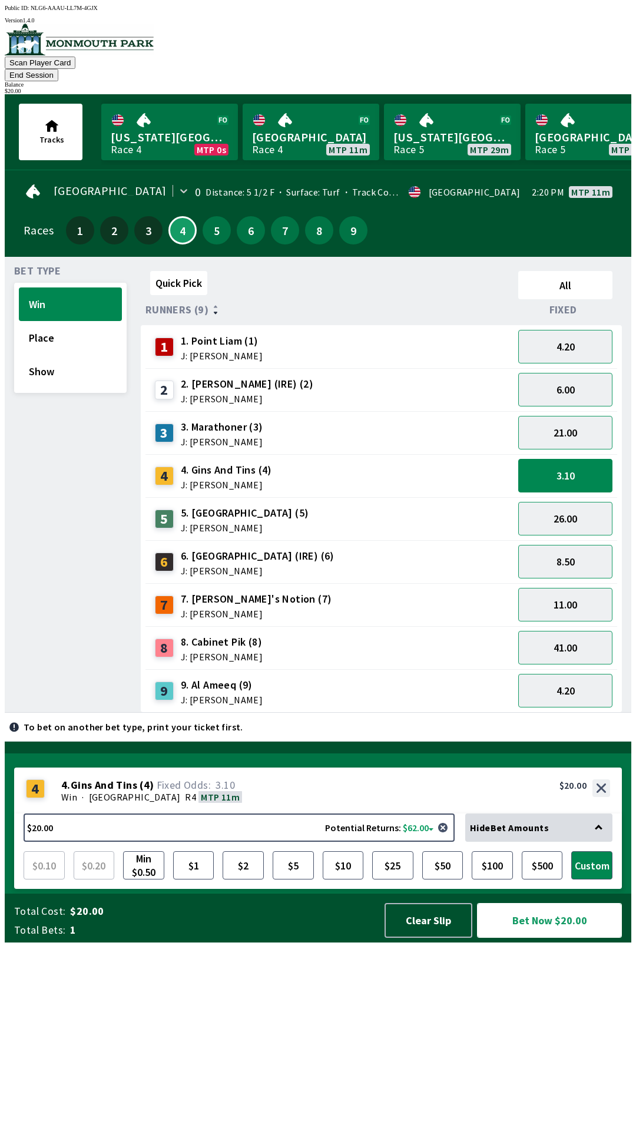
click at [526, 937] on button "Bet Now $20.00" at bounding box center [549, 920] width 145 height 35
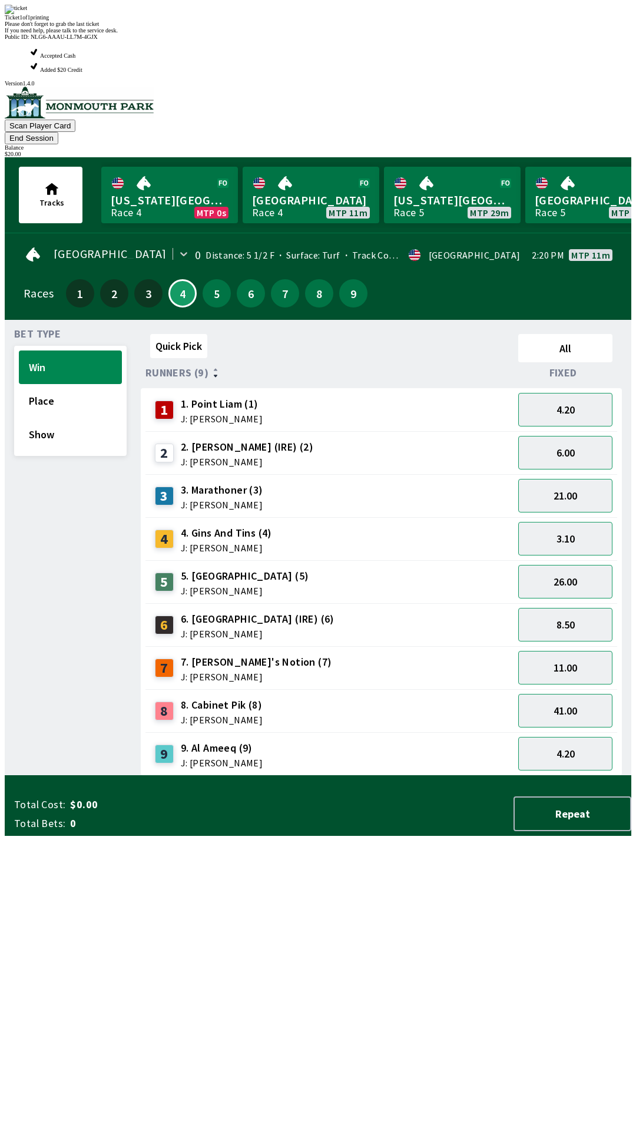
click at [274, 776] on div "Quick Pick All Runners (9) Fixed 1 1. Point [PERSON_NAME] (1) J: [PERSON_NAME] …" at bounding box center [386, 552] width 491 height 446
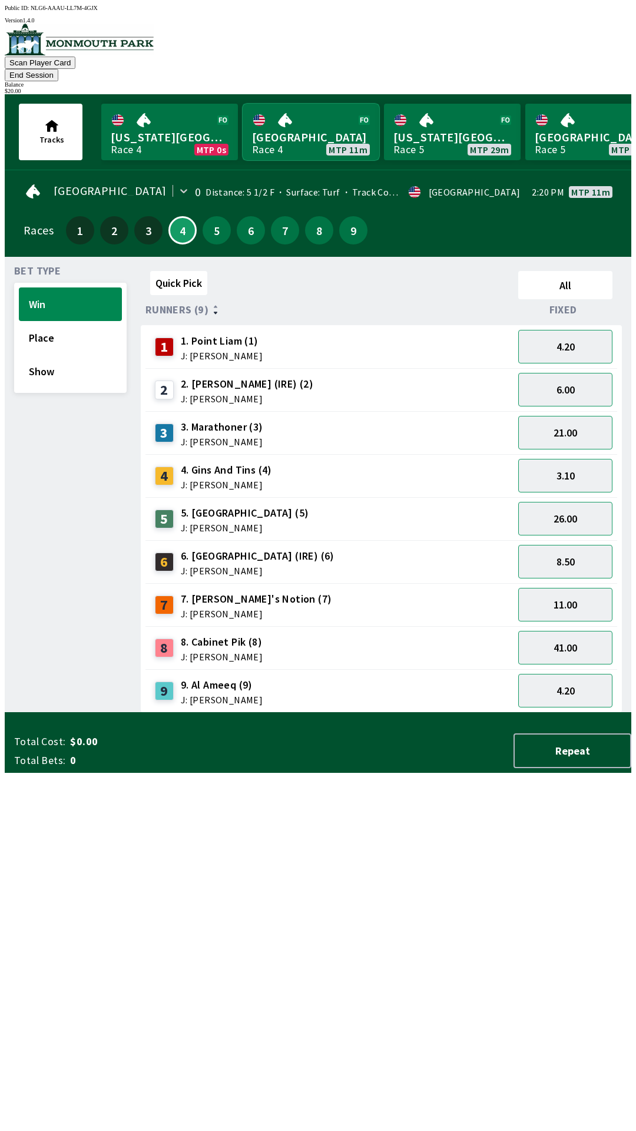
click at [313, 127] on link "[GEOGRAPHIC_DATA] Race 4 MTP 11m" at bounding box center [311, 132] width 137 height 57
click at [587, 459] on button "3.10" at bounding box center [565, 476] width 94 height 34
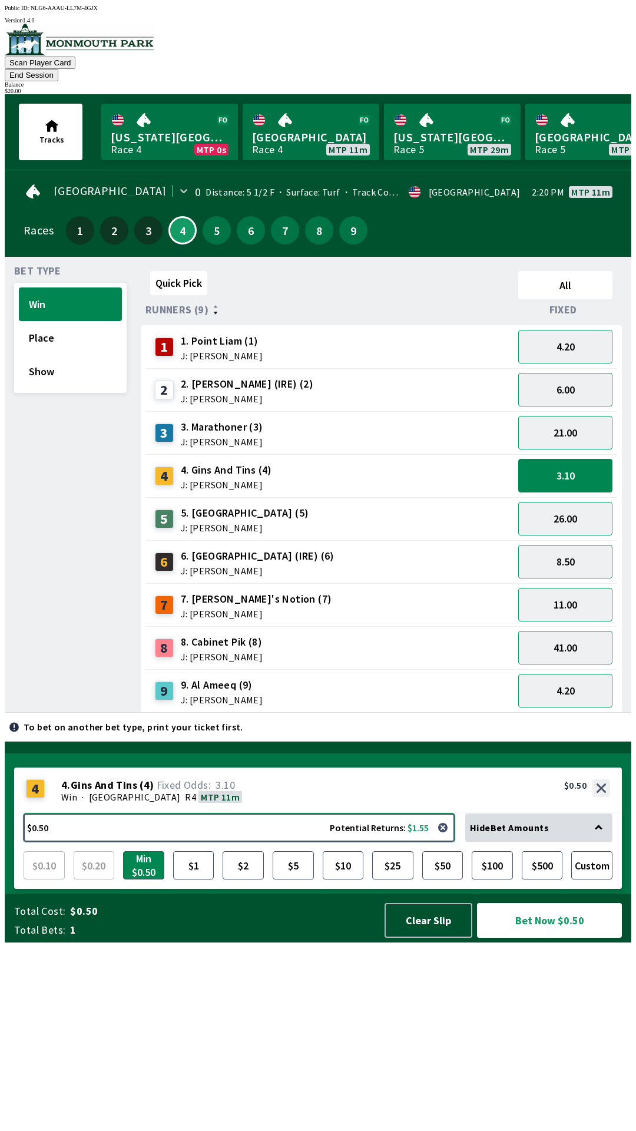
click at [235, 841] on button "$0.50 Potential Returns: $1.55" at bounding box center [239, 827] width 431 height 28
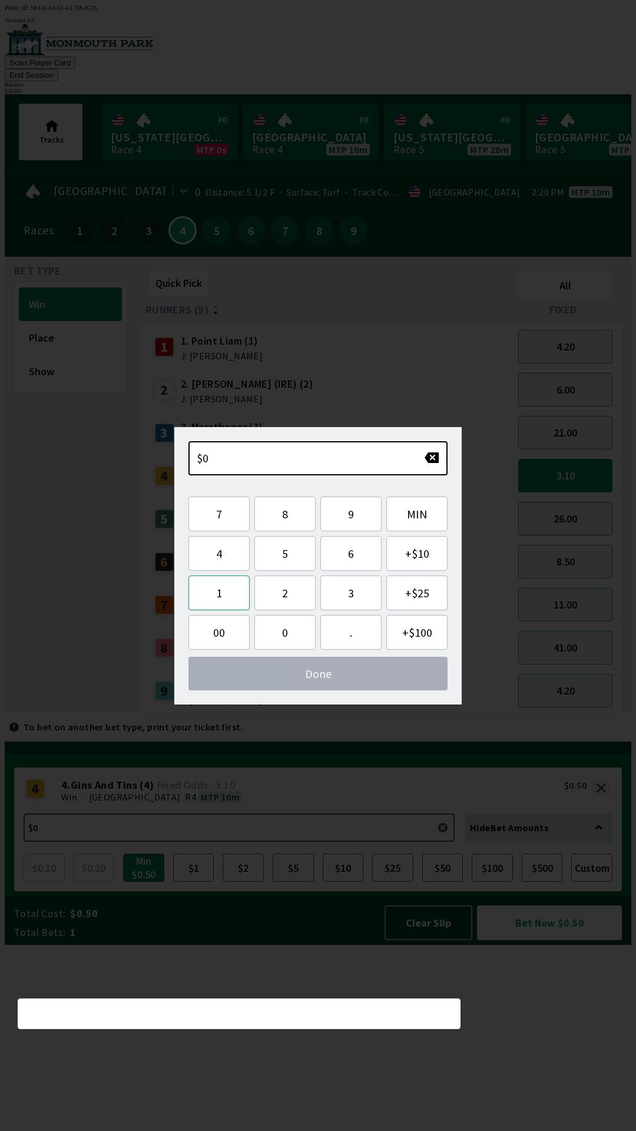
click at [223, 593] on button "1" at bounding box center [218, 592] width 61 height 35
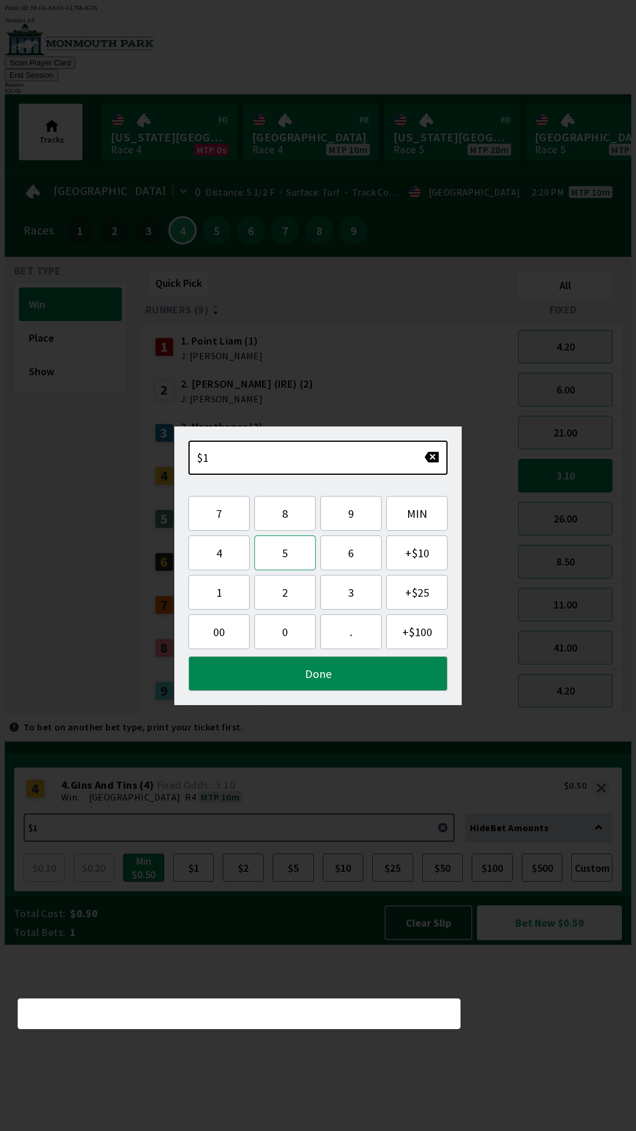
click at [284, 555] on button "5" at bounding box center [284, 552] width 61 height 35
click at [281, 674] on button "Done" at bounding box center [317, 673] width 259 height 35
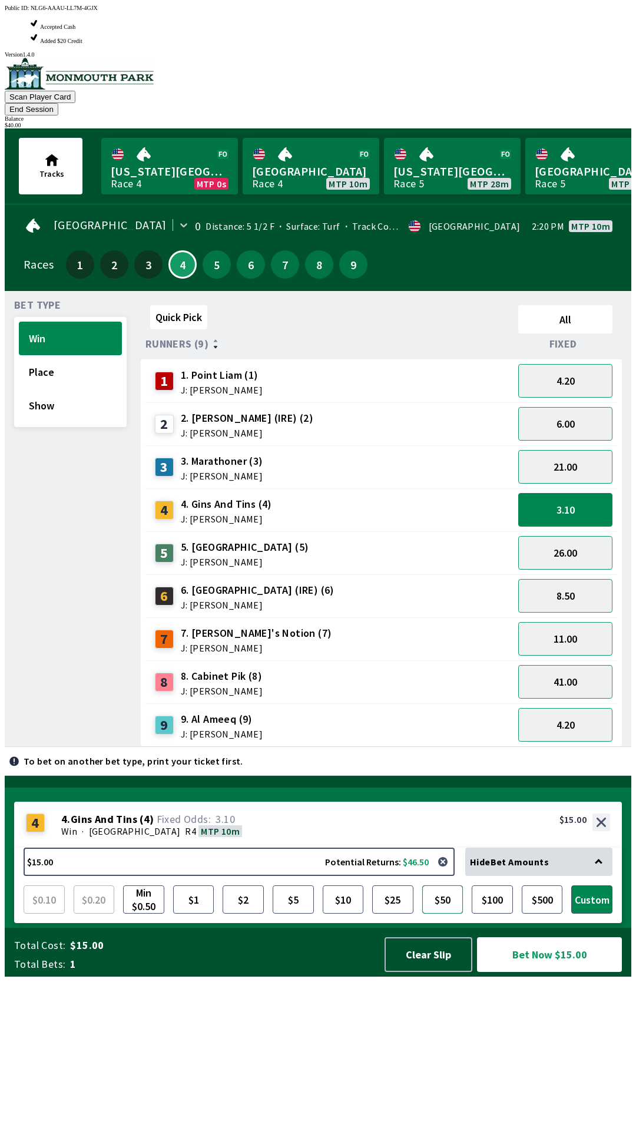
click at [446, 913] on button "$50" at bounding box center [442, 899] width 41 height 28
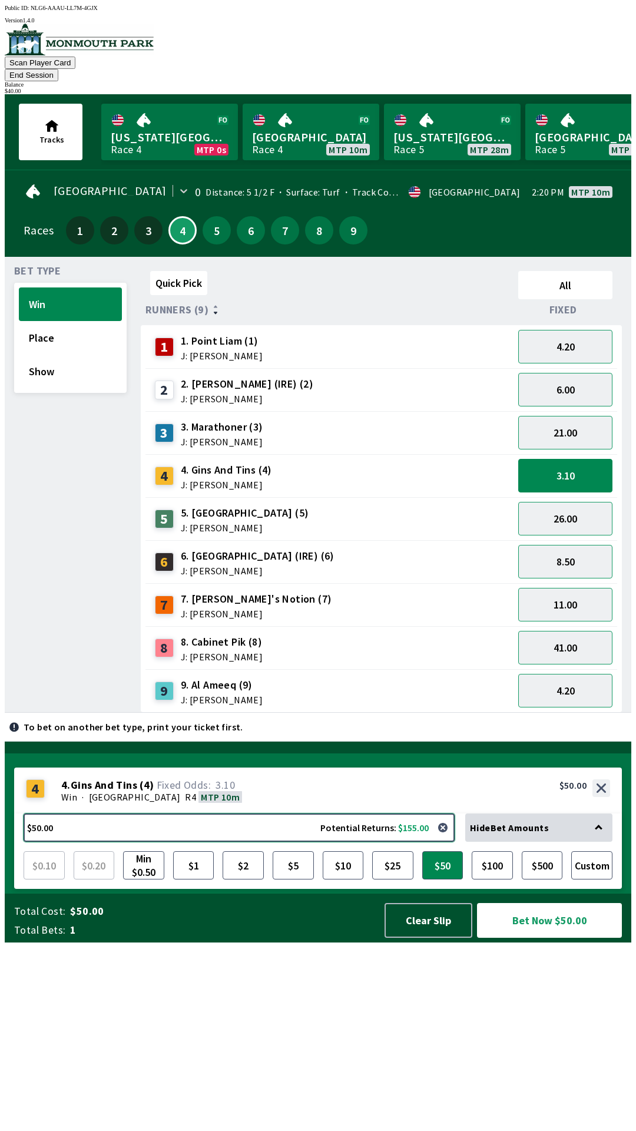
click at [372, 841] on button "$50.00 Potential Returns: $155.00" at bounding box center [239, 827] width 431 height 28
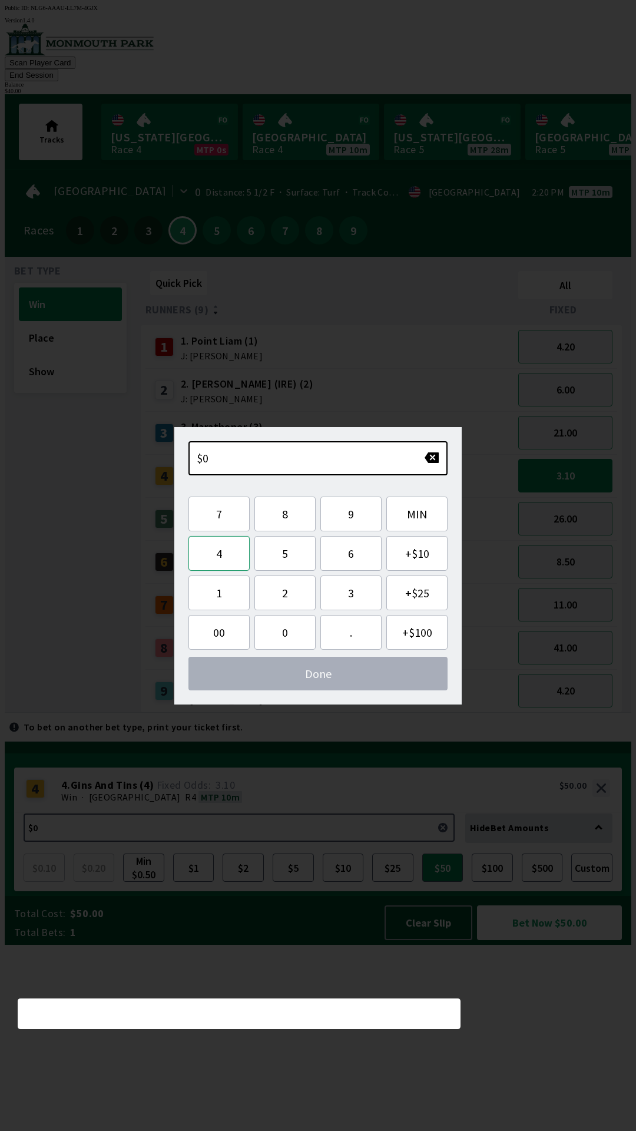
click at [215, 555] on button "4" at bounding box center [218, 553] width 61 height 35
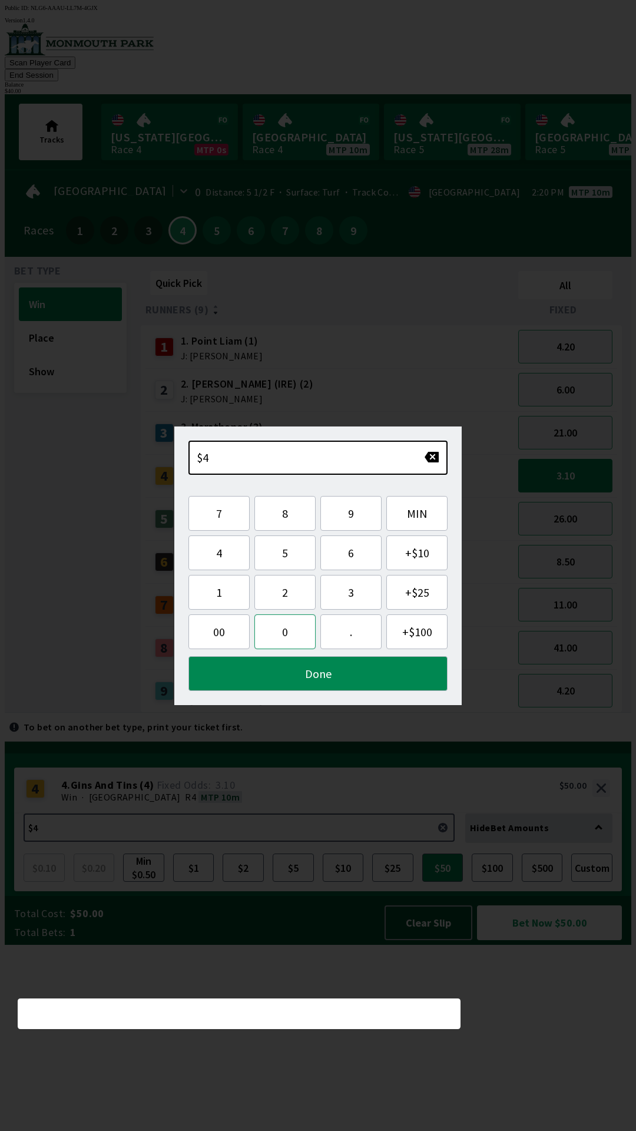
click at [285, 633] on button "0" at bounding box center [284, 631] width 61 height 35
click at [266, 689] on button "Done" at bounding box center [317, 673] width 259 height 35
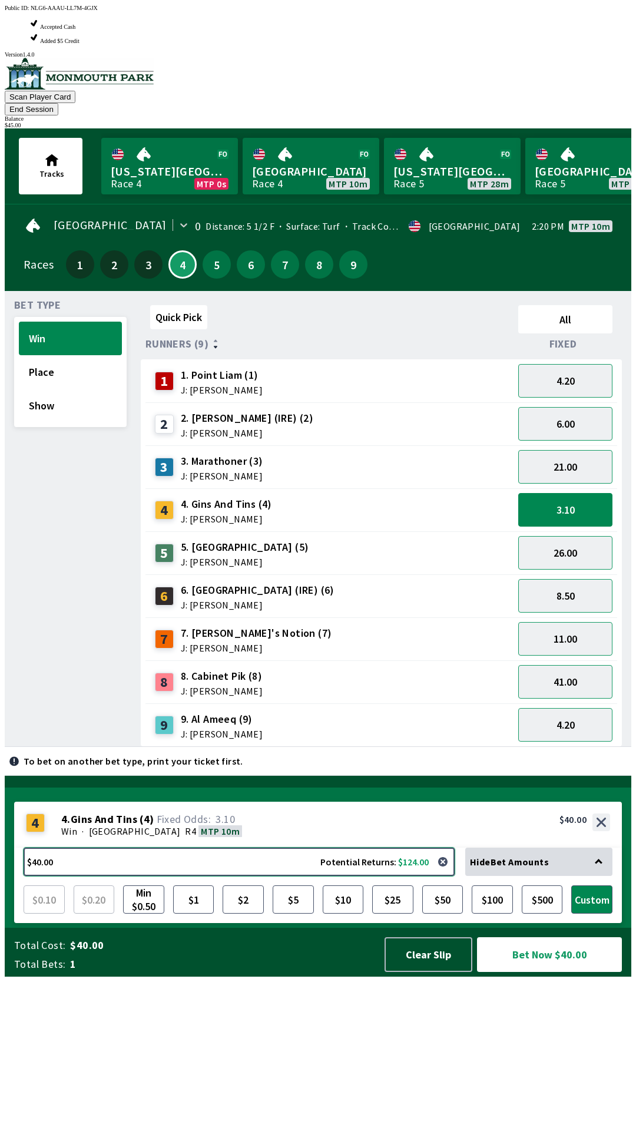
click at [372, 876] on button "$40.00 Potential Returns: $124.00" at bounding box center [239, 861] width 431 height 28
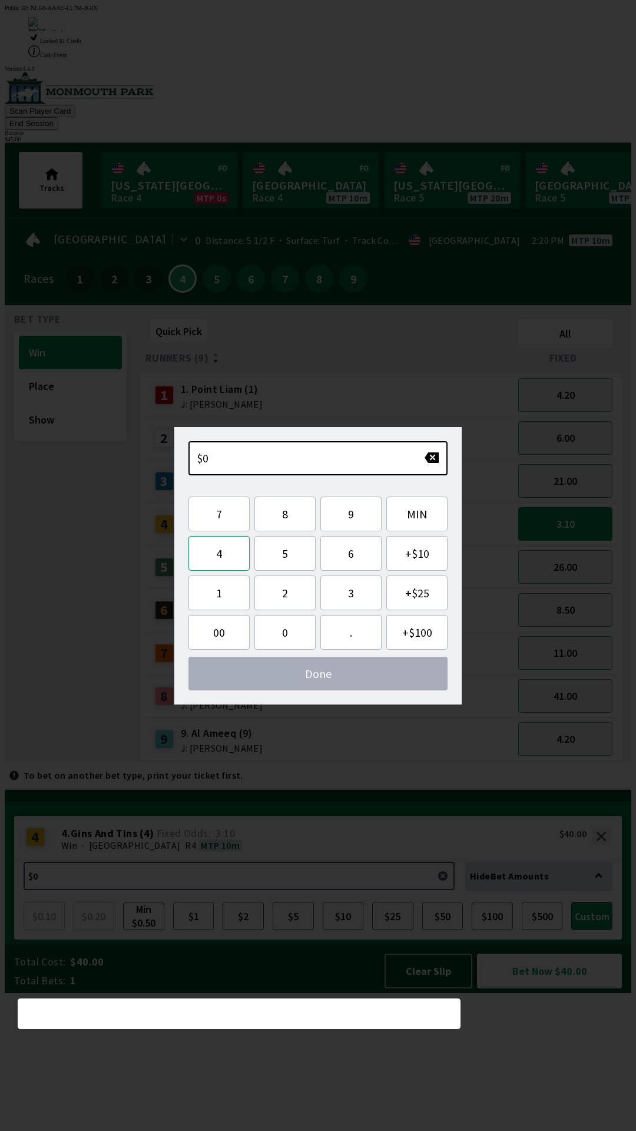
click at [228, 556] on button "4" at bounding box center [218, 553] width 61 height 35
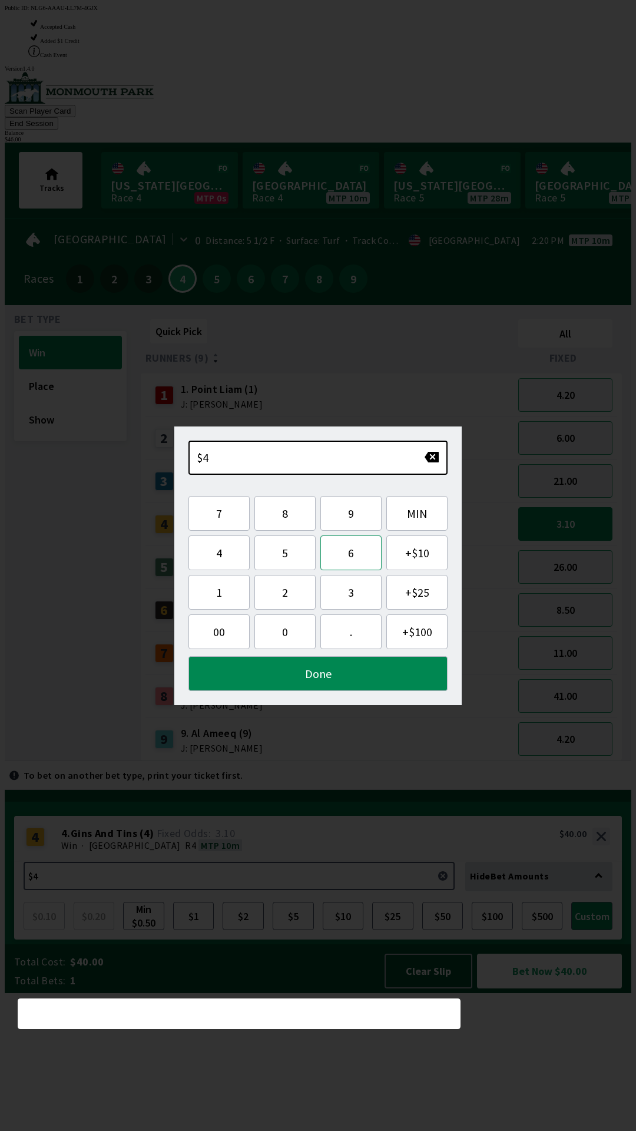
click at [356, 554] on button "6" at bounding box center [350, 552] width 61 height 35
click at [331, 678] on button "Done" at bounding box center [317, 673] width 259 height 35
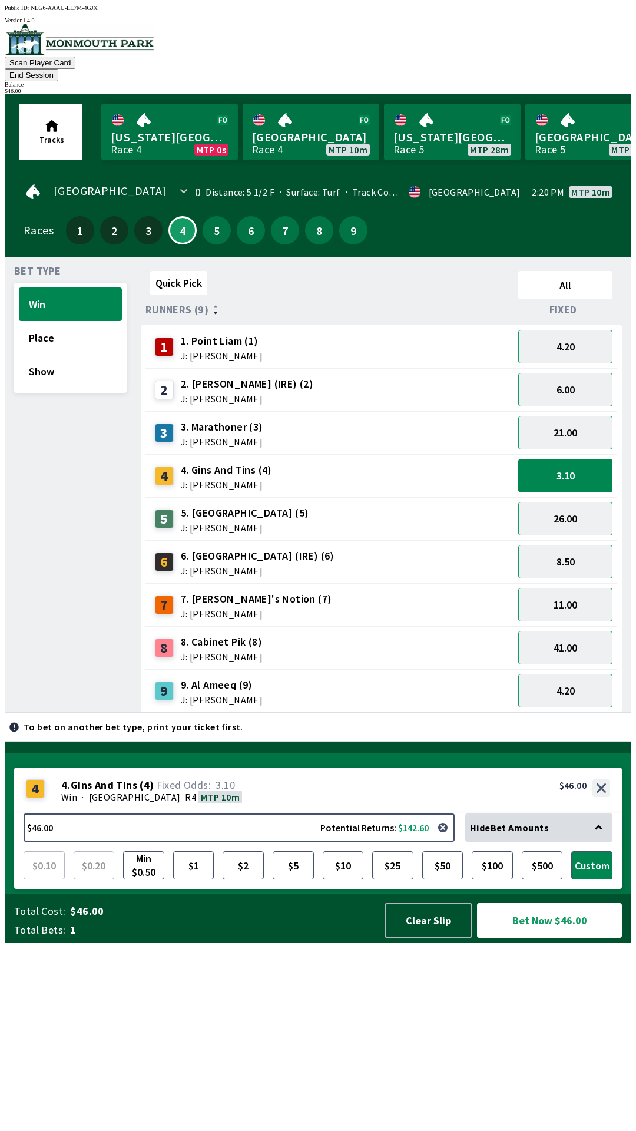
click at [512, 937] on button "Bet Now $46.00" at bounding box center [549, 920] width 145 height 35
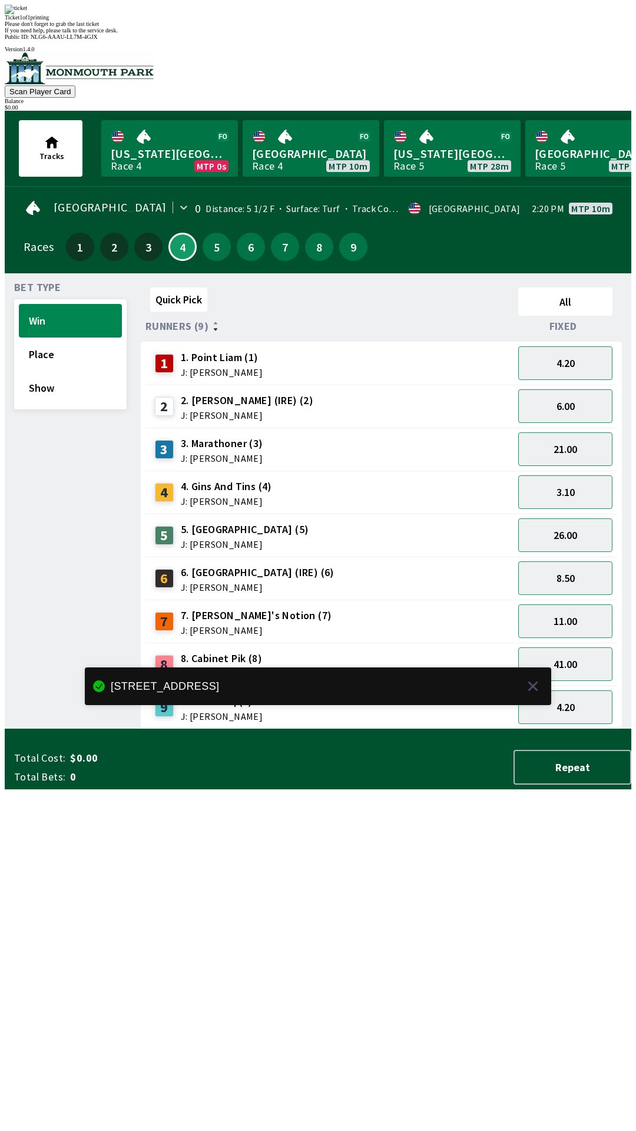
click at [343, 729] on div "Quick Pick All Runners (9) Fixed 1 1. Point [PERSON_NAME] (1) J: [PERSON_NAME] …" at bounding box center [386, 506] width 491 height 446
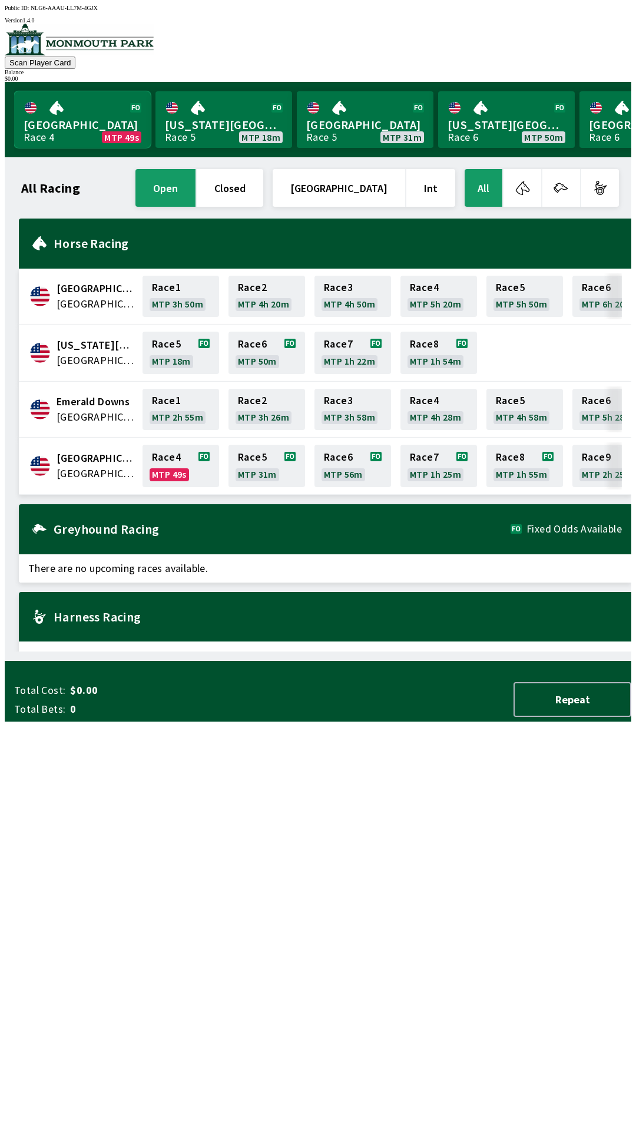
click at [65, 115] on link "Monmouth Park Race 4 MTP 49s" at bounding box center [82, 119] width 137 height 57
click at [184, 471] on link "Race 4 MTP 43s" at bounding box center [181, 466] width 77 height 42
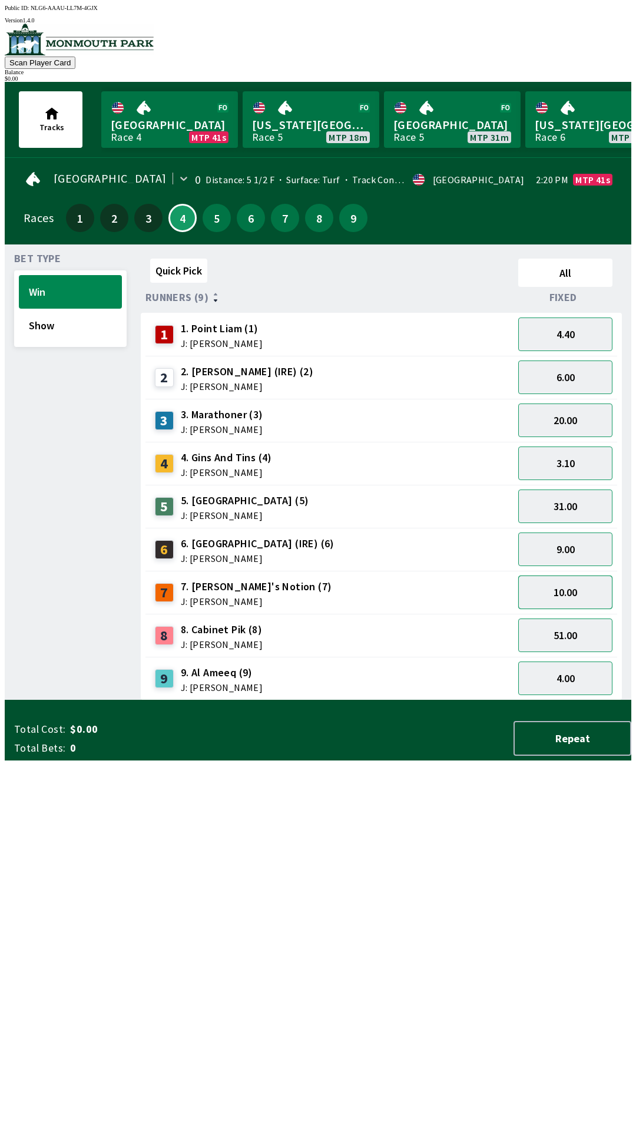
click at [569, 597] on button "10.00" at bounding box center [565, 592] width 94 height 34
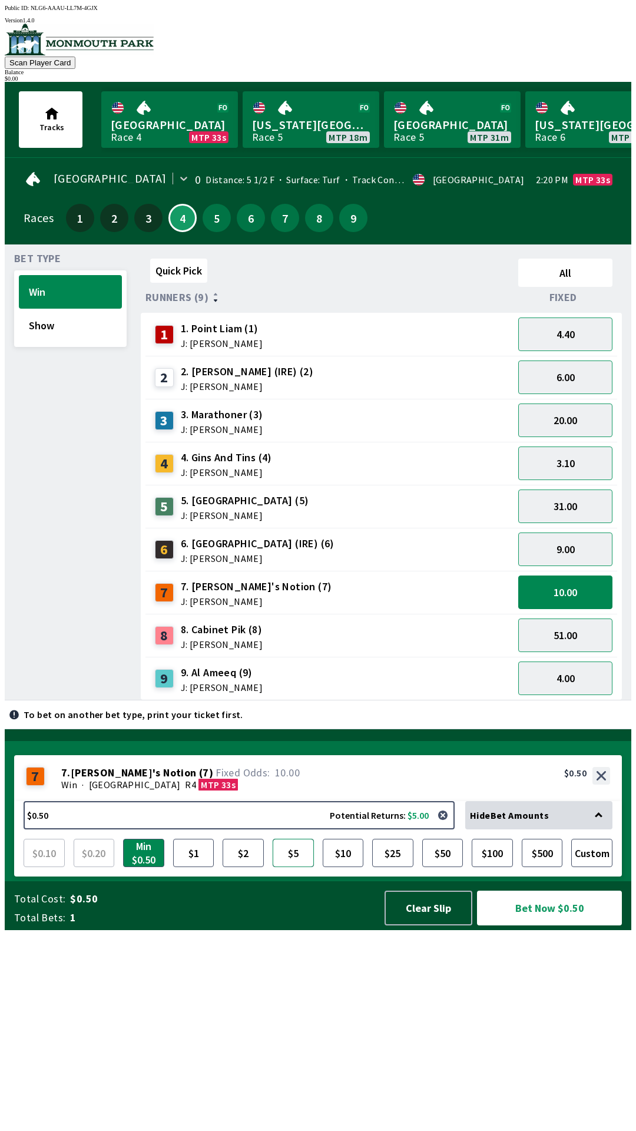
click at [296, 867] on button "$5" at bounding box center [293, 853] width 41 height 28
click at [558, 414] on button "20.00" at bounding box center [565, 420] width 94 height 34
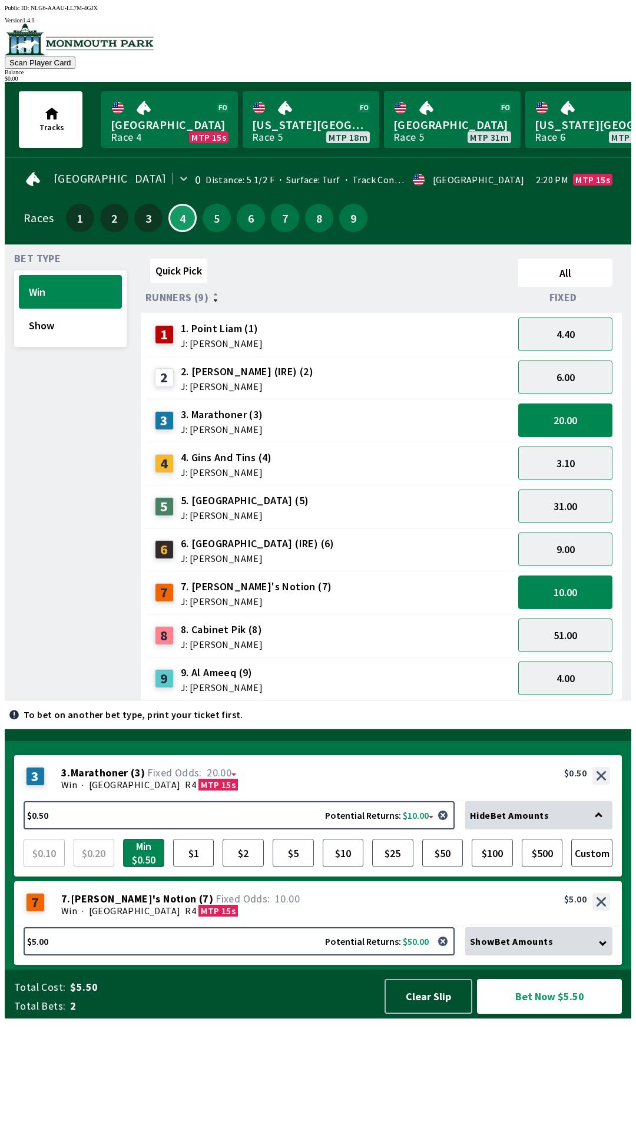
click at [542, 1013] on button "Bet Now $5.50" at bounding box center [549, 996] width 145 height 35
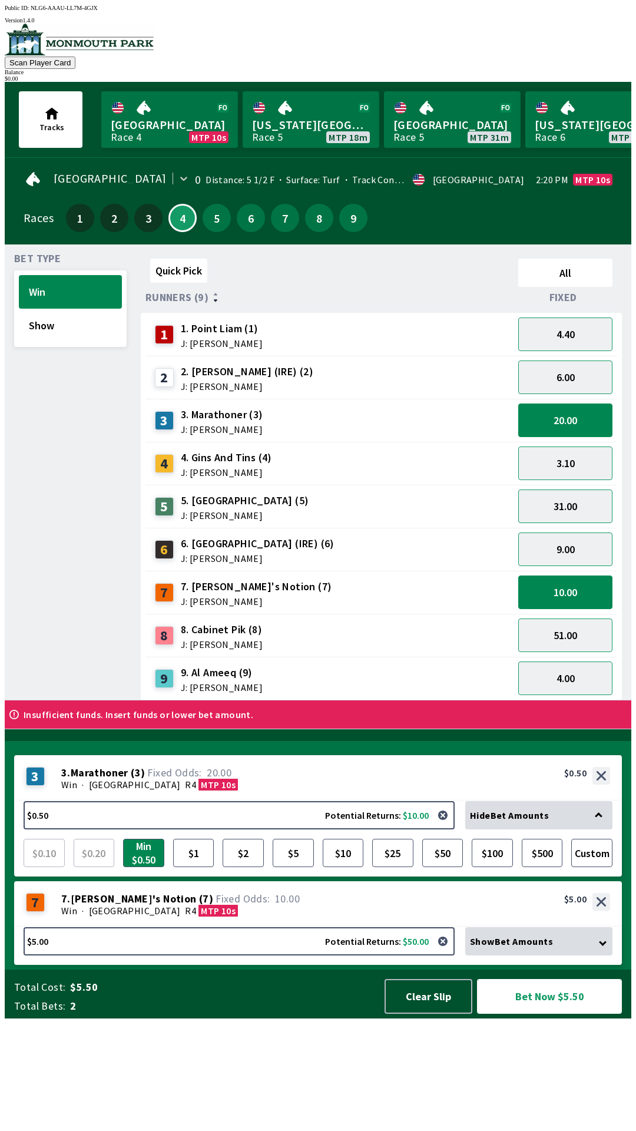
click at [533, 1013] on button "Bet Now $5.50" at bounding box center [549, 996] width 145 height 35
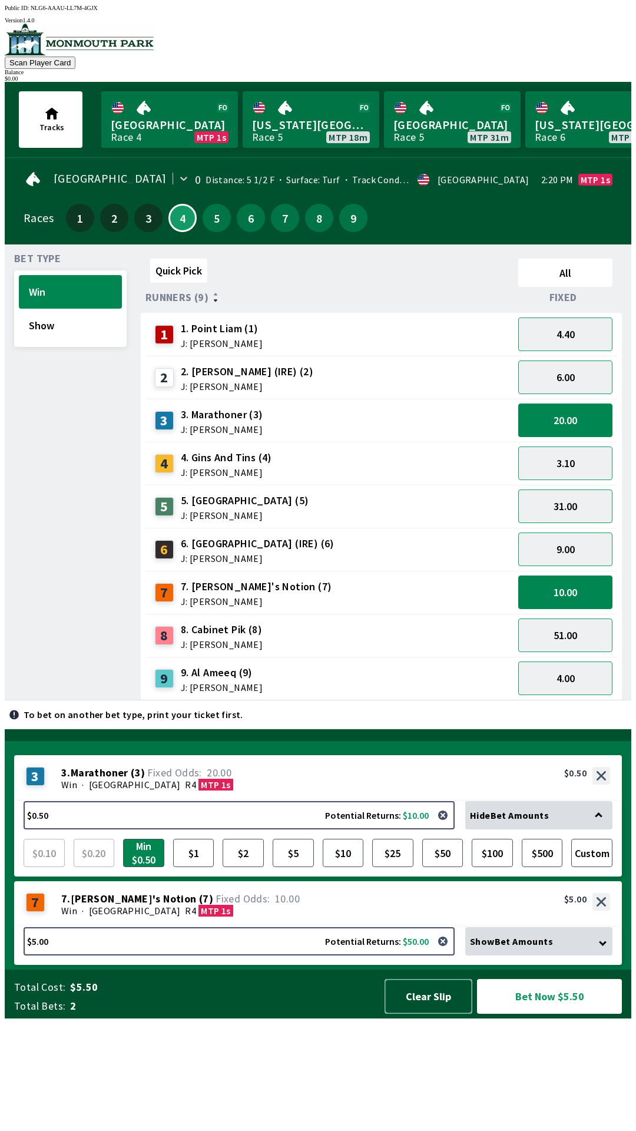
click at [438, 1013] on button "Clear Slip" at bounding box center [429, 996] width 88 height 35
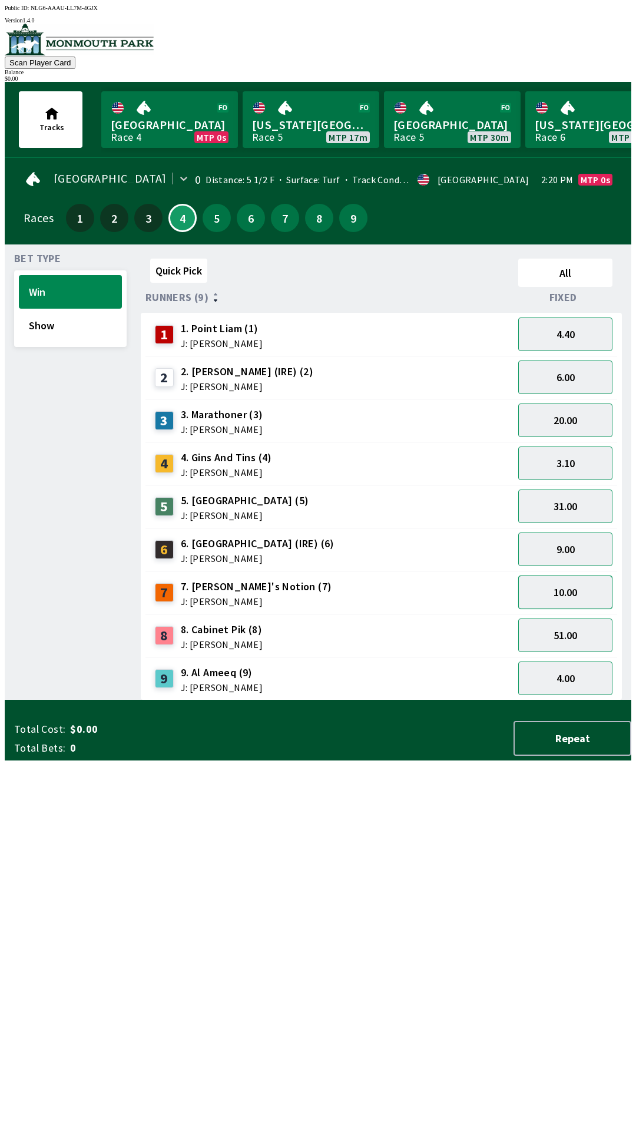
click at [595, 592] on button "10.00" at bounding box center [565, 592] width 94 height 34
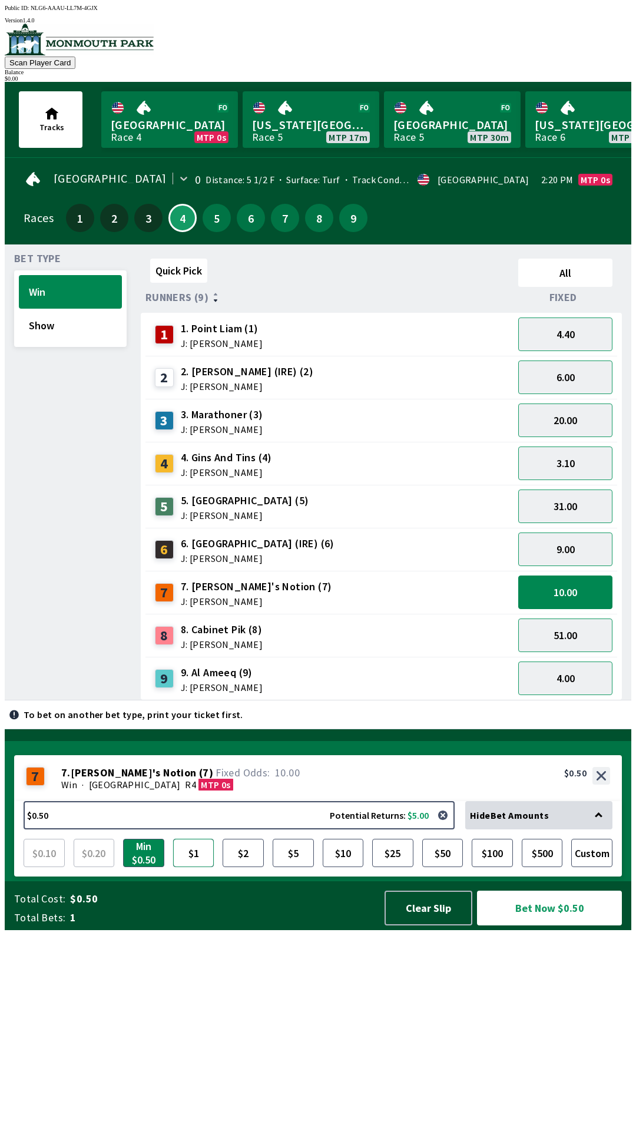
click at [206, 867] on button "$1" at bounding box center [193, 853] width 41 height 28
click at [251, 867] on button "$2" at bounding box center [243, 853] width 41 height 28
click at [196, 867] on button "$1" at bounding box center [193, 853] width 41 height 28
click at [597, 501] on button "31.00" at bounding box center [565, 506] width 94 height 34
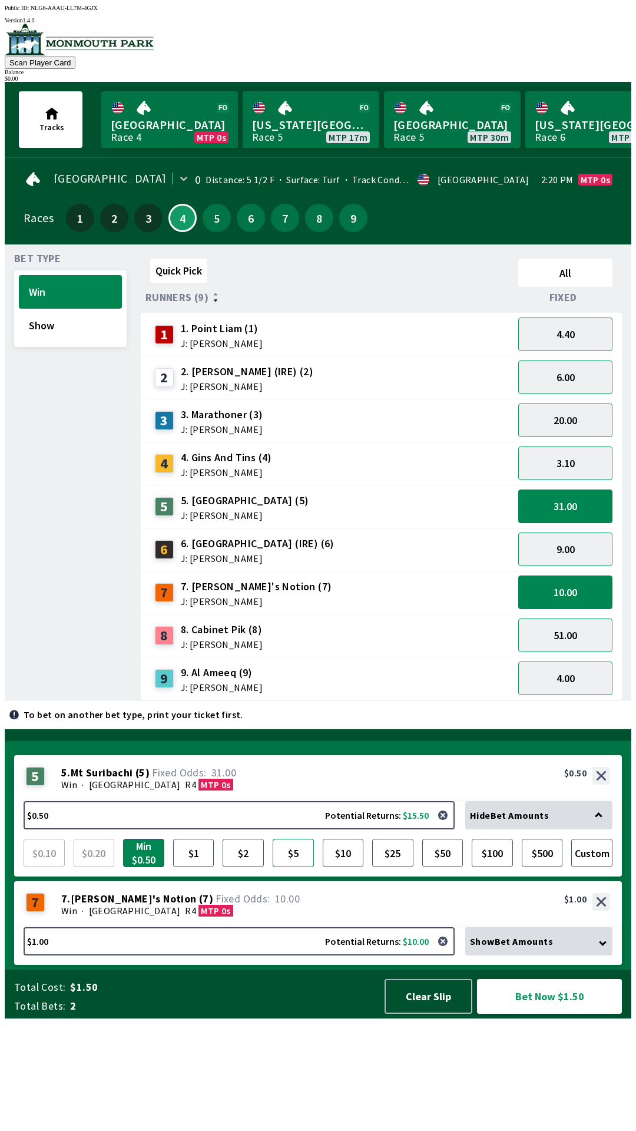
click at [295, 867] on button "$5" at bounding box center [293, 853] width 41 height 28
click at [594, 422] on button "20.00" at bounding box center [565, 420] width 94 height 34
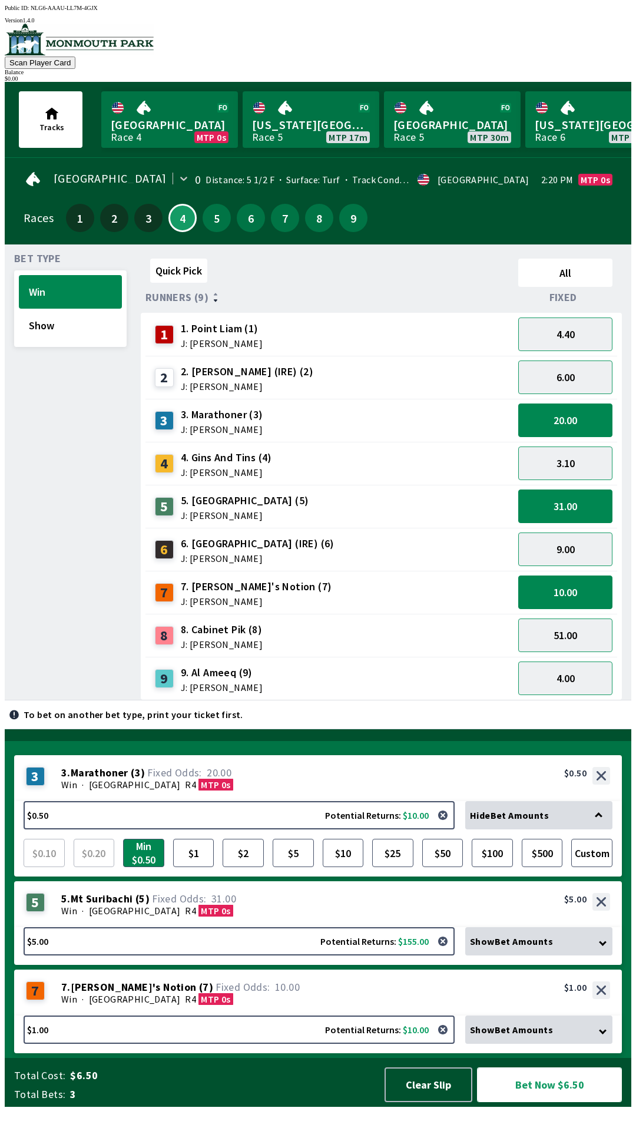
click at [579, 1102] on button "Bet Now $6.50" at bounding box center [549, 1084] width 145 height 35
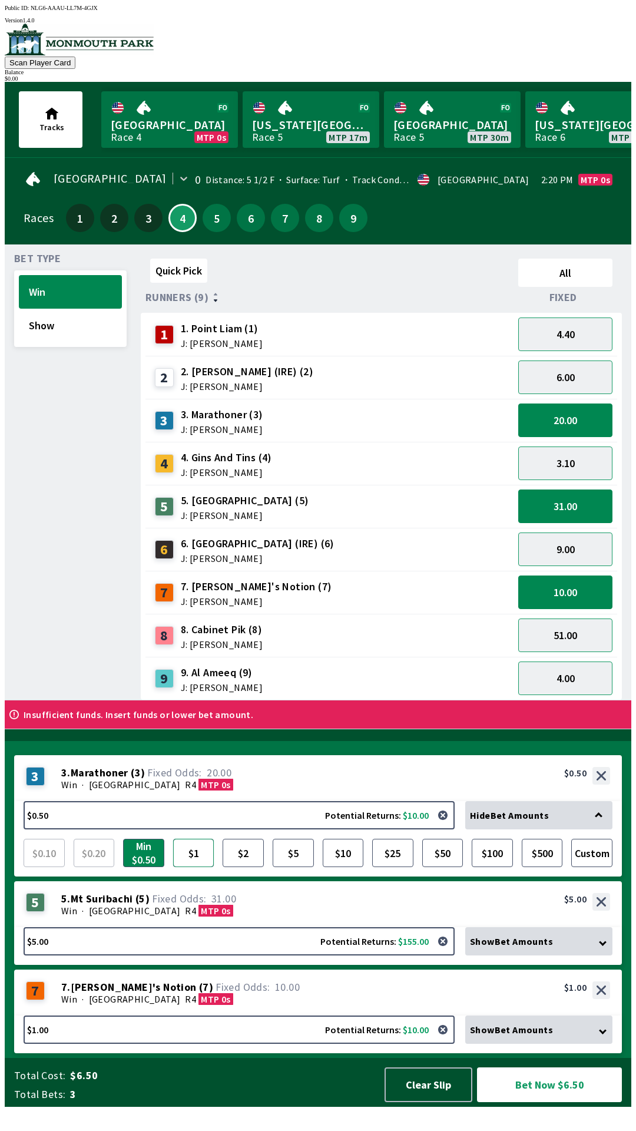
click at [181, 867] on button "$1" at bounding box center [193, 853] width 41 height 28
click at [574, 1102] on button "Bet Now $7.00" at bounding box center [549, 1084] width 145 height 35
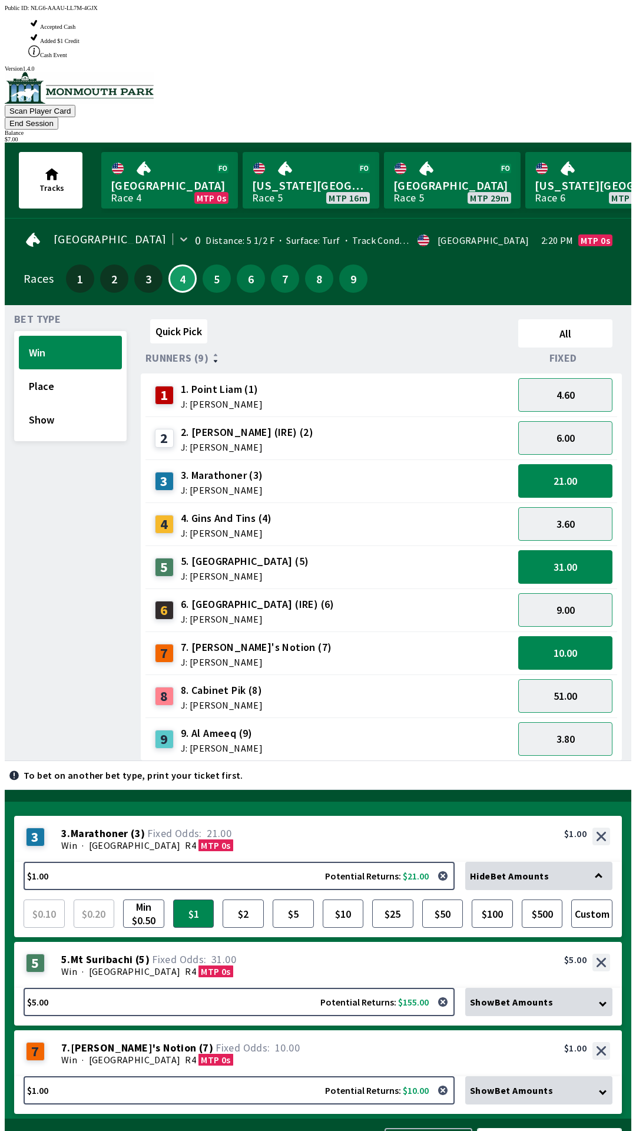
click at [585, 1128] on button "Bet Now $7.00" at bounding box center [549, 1145] width 145 height 35
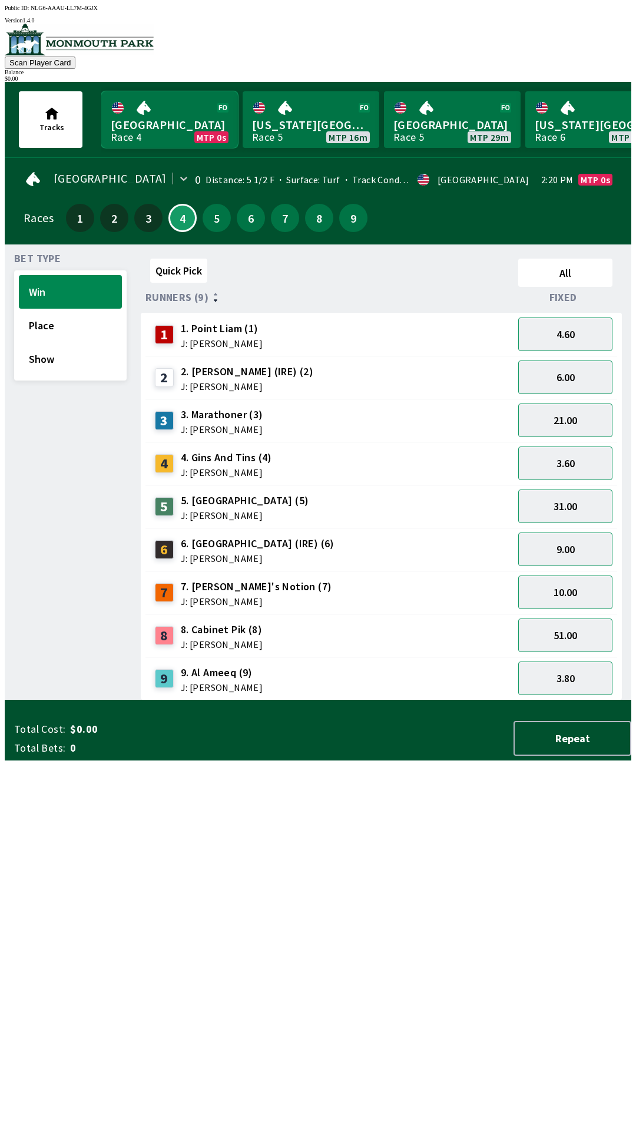
click at [174, 114] on link "Monmouth Park Race 4 MTP 0s" at bounding box center [169, 119] width 137 height 57
click at [68, 313] on button "Place" at bounding box center [70, 326] width 103 height 34
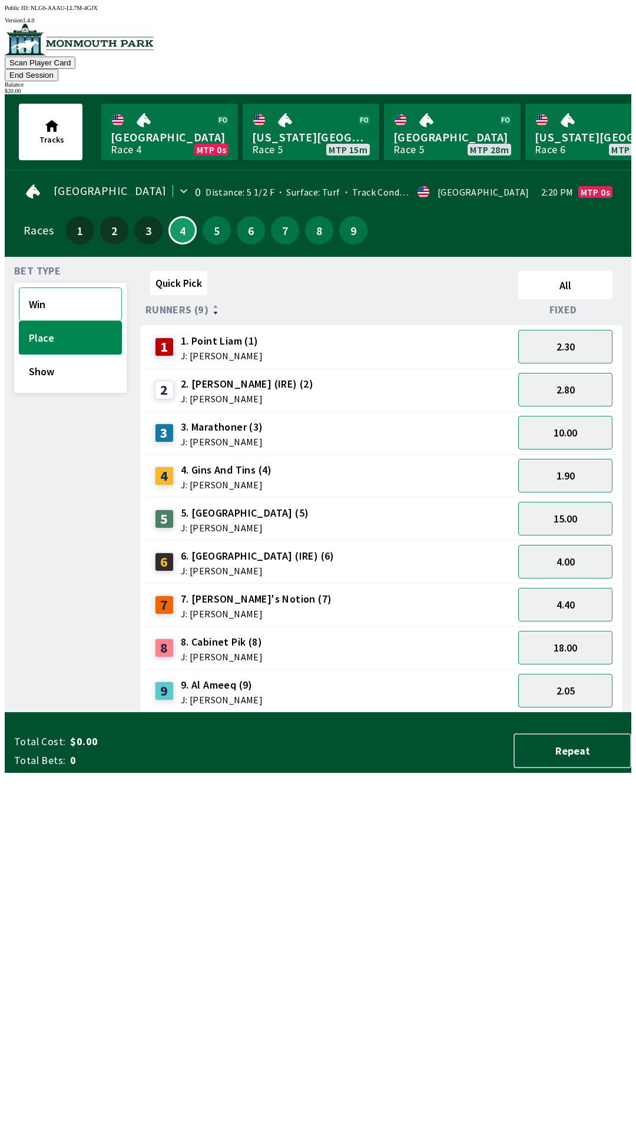
click at [39, 287] on button "Win" at bounding box center [70, 304] width 103 height 34
click at [218, 462] on div "4. Gins And Tins (4) J: [PERSON_NAME]" at bounding box center [226, 475] width 91 height 27
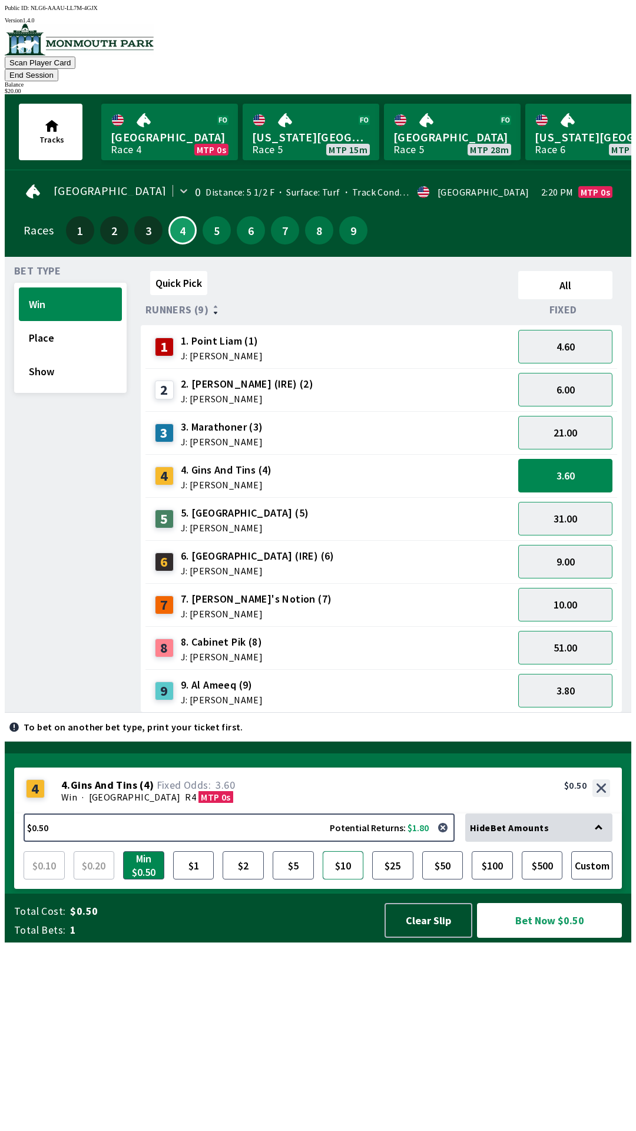
click at [337, 879] on button "$10" at bounding box center [343, 865] width 41 height 28
click at [541, 937] on button "Bet Now $10.00" at bounding box center [549, 920] width 145 height 35
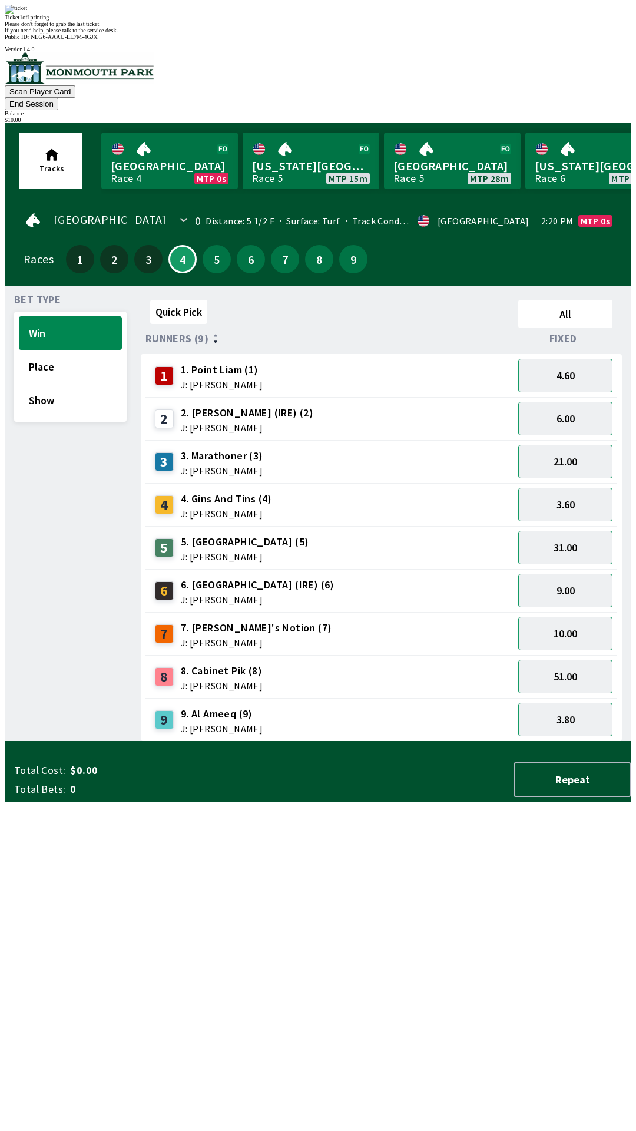
click at [369, 27] on div "Please don't forget to grab the last ticket" at bounding box center [318, 24] width 627 height 6
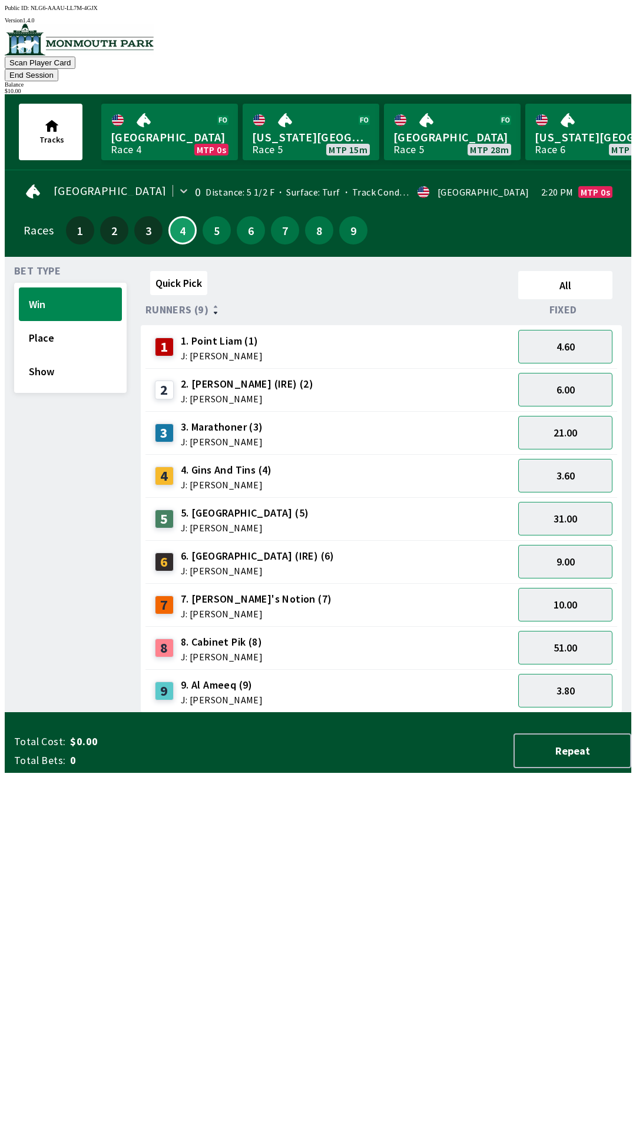
click at [601, 713] on div "Quick Pick All Runners (9) Fixed 1 1. Point [PERSON_NAME] (1) J: [PERSON_NAME] …" at bounding box center [386, 489] width 491 height 446
click at [58, 69] on button "End Session" at bounding box center [32, 75] width 54 height 12
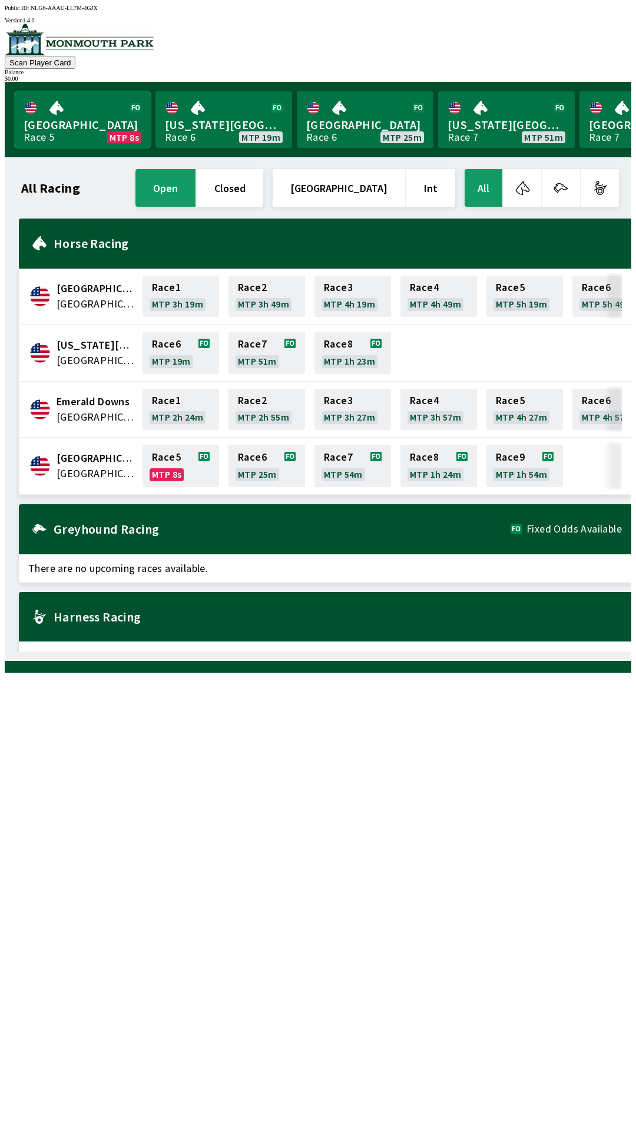
click at [102, 111] on link "[GEOGRAPHIC_DATA] Race 5 MTP 8s" at bounding box center [82, 119] width 137 height 57
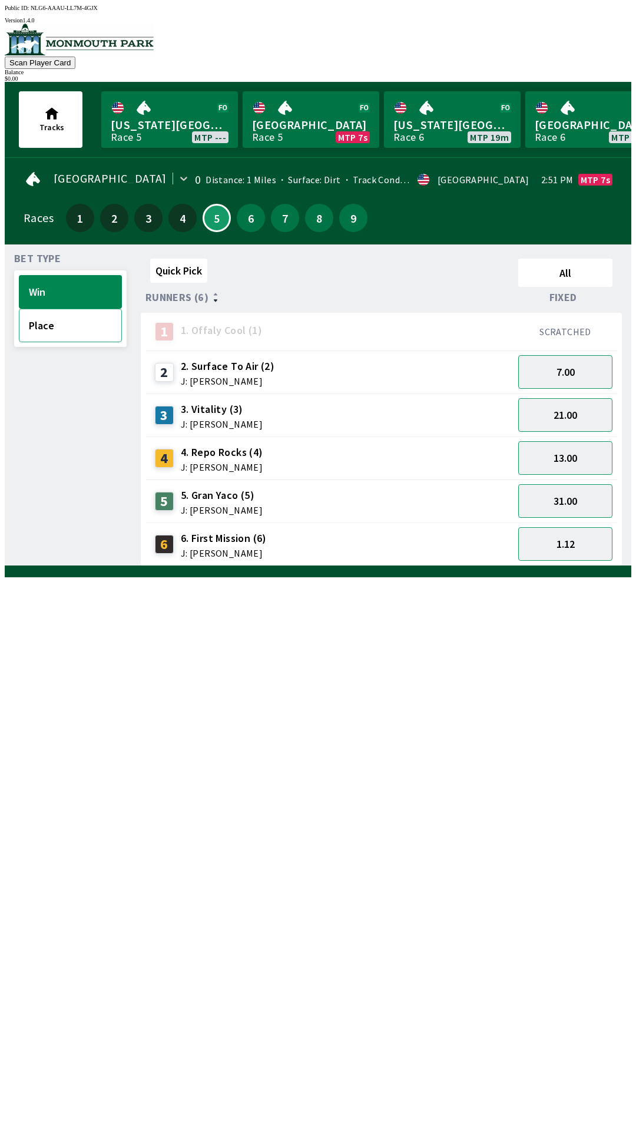
click at [48, 318] on button "Place" at bounding box center [70, 326] width 103 height 34
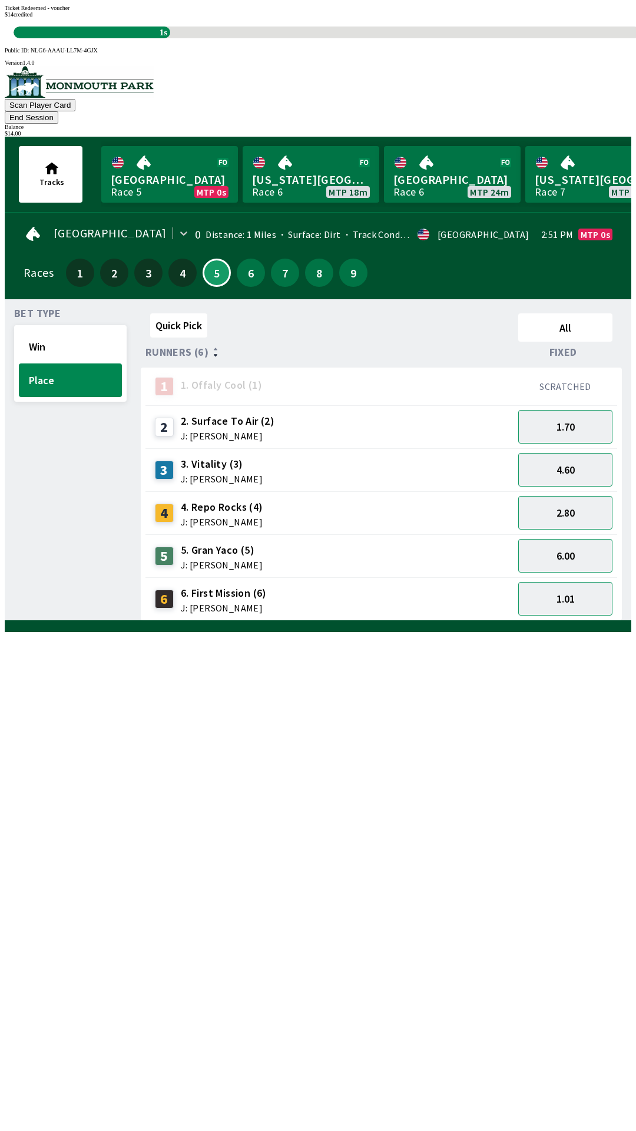
click at [595, 621] on div "Quick Pick All Runners (6) Fixed 1 1. Offaly Cool (1) SCRATCHED 2 2. Surface To…" at bounding box center [386, 465] width 491 height 312
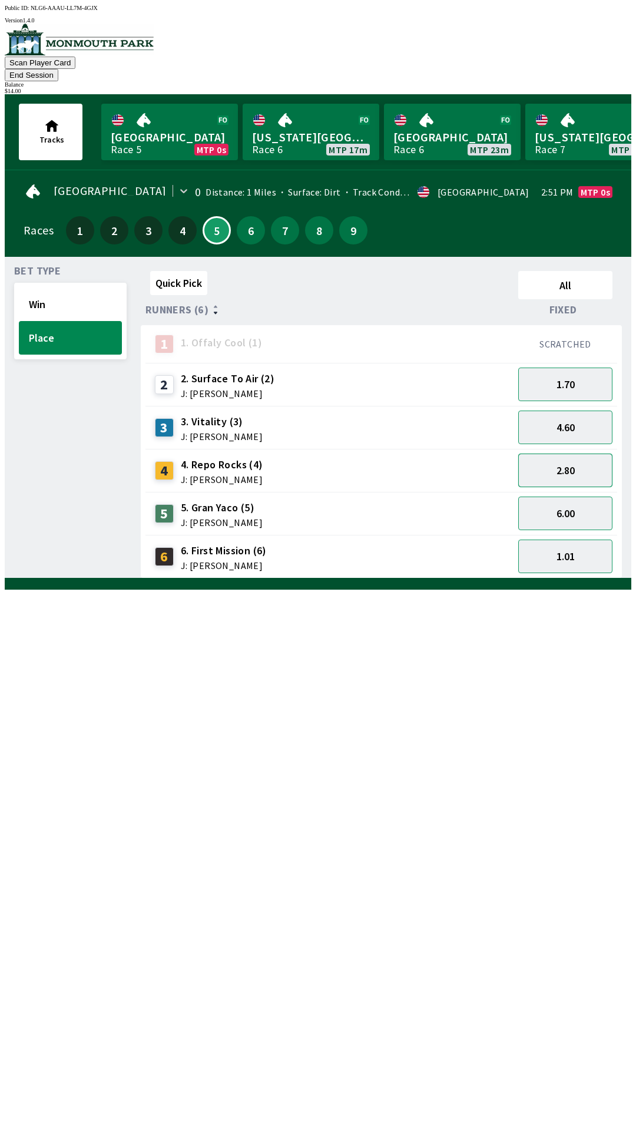
click at [562, 458] on button "2.80" at bounding box center [565, 470] width 94 height 34
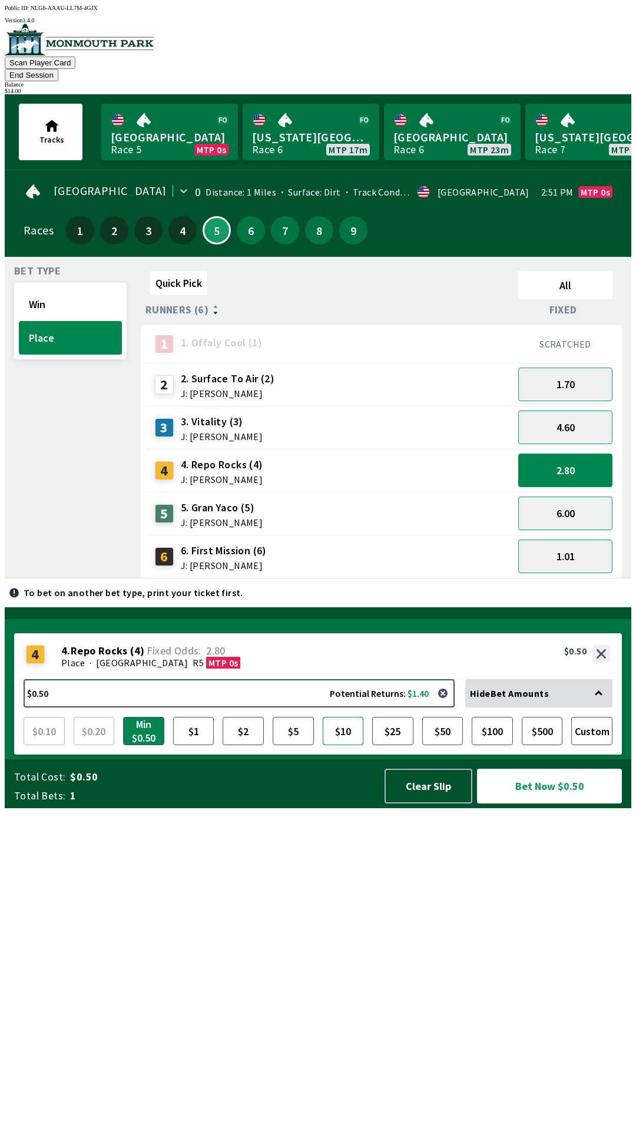
click at [342, 745] on button "$10" at bounding box center [343, 731] width 41 height 28
click at [544, 803] on button "Bet Now $10.00" at bounding box center [549, 785] width 145 height 35
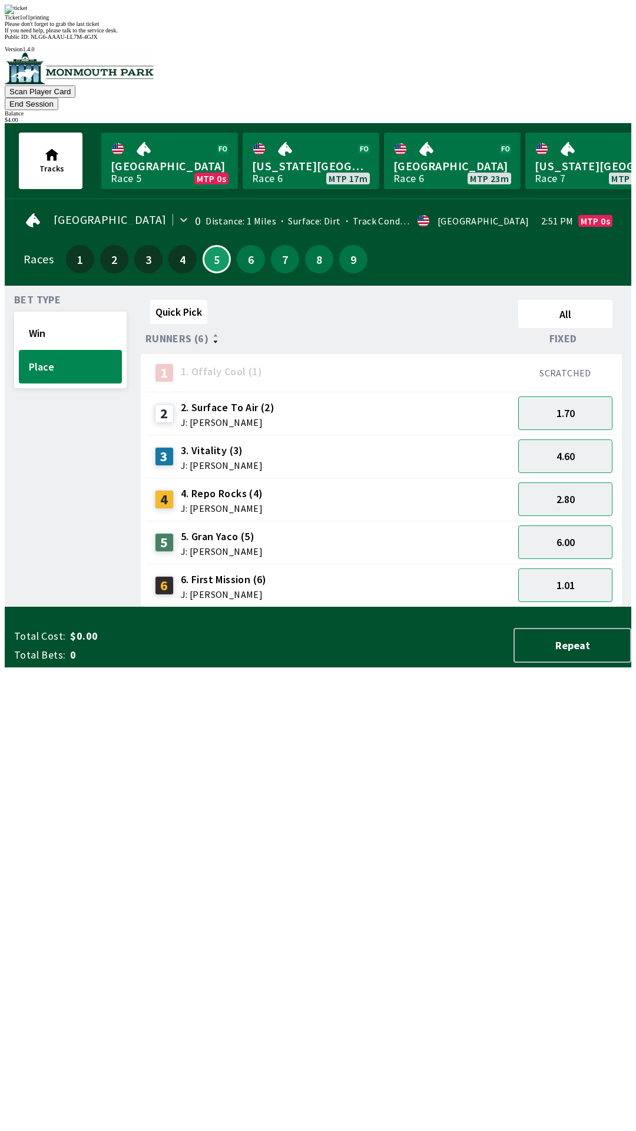
click at [27, 14] on img at bounding box center [16, 9] width 22 height 9
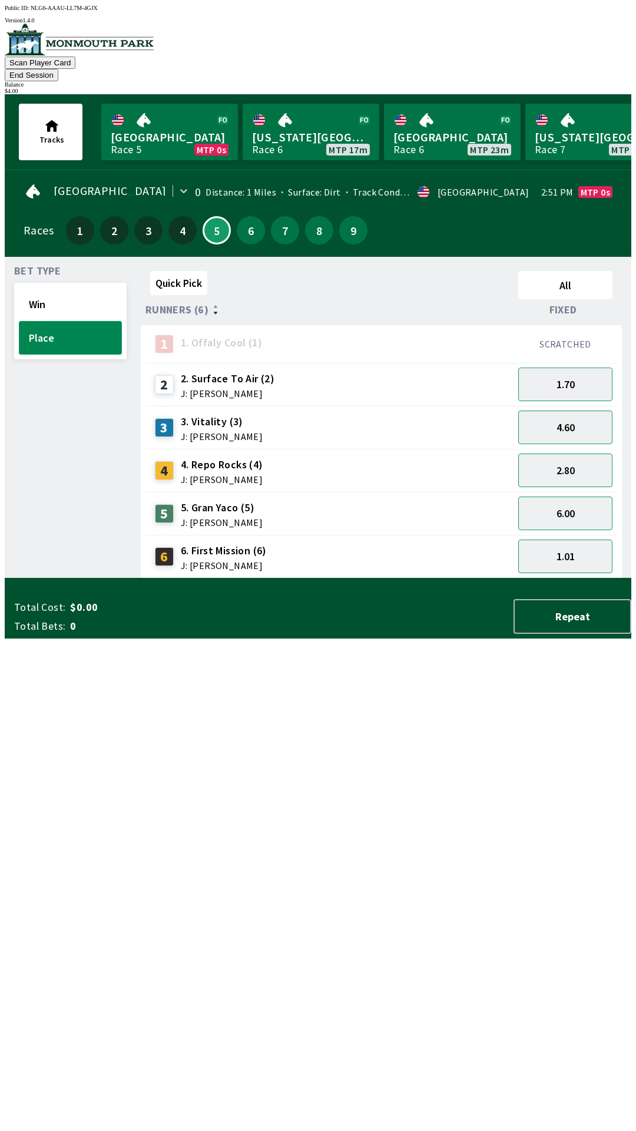
click at [64, 323] on button "Place" at bounding box center [70, 338] width 103 height 34
click at [571, 459] on button "2.80" at bounding box center [565, 470] width 94 height 34
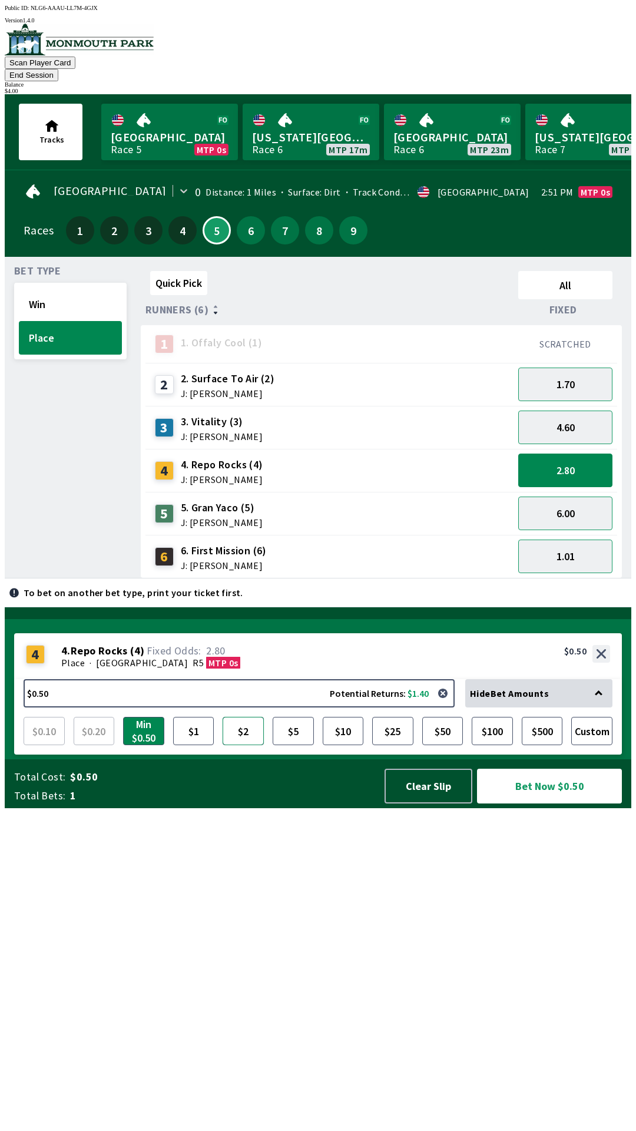
click at [247, 745] on button "$2" at bounding box center [243, 731] width 41 height 28
click at [541, 803] on button "Bet Now $2.00" at bounding box center [549, 785] width 145 height 35
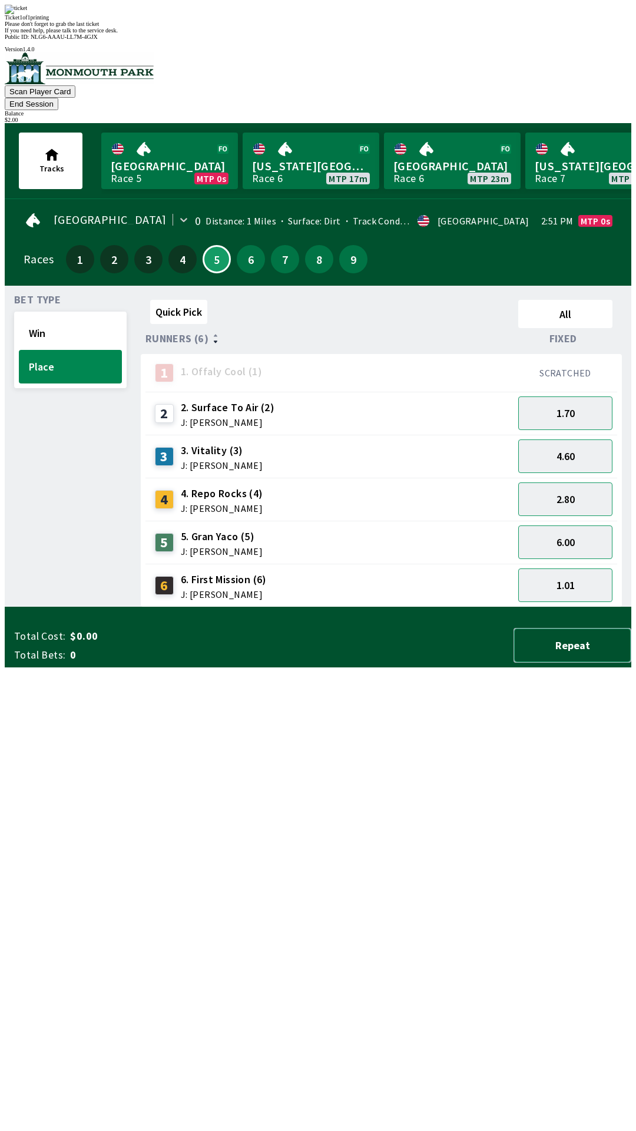
click at [581, 662] on button "Repeat" at bounding box center [572, 645] width 118 height 35
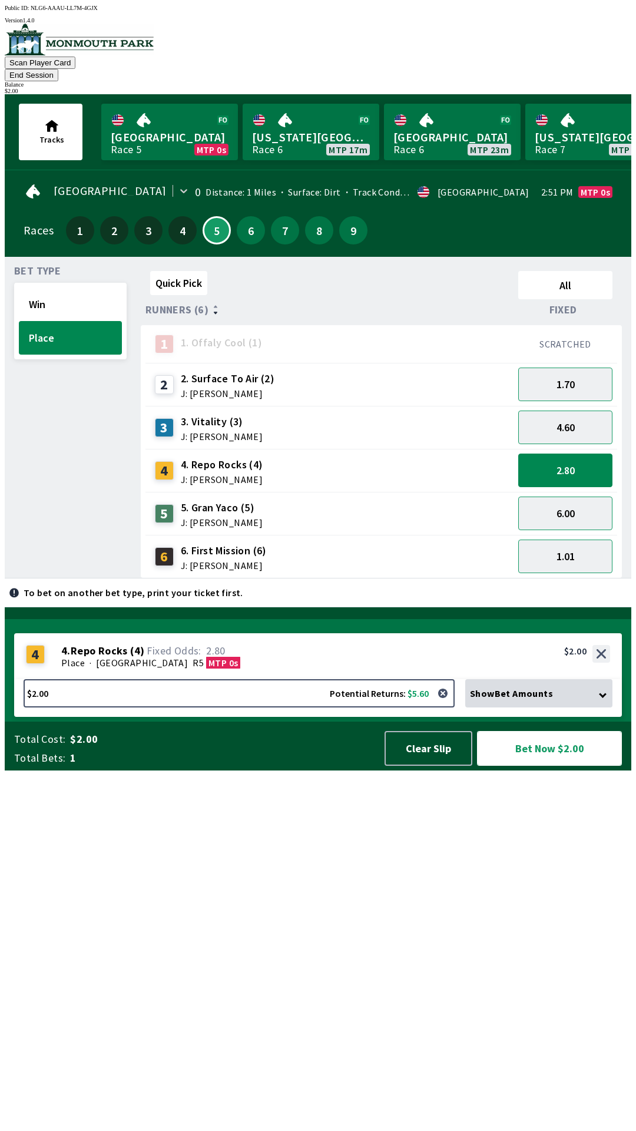
click at [550, 766] on button "Bet Now $2.00" at bounding box center [549, 748] width 145 height 35
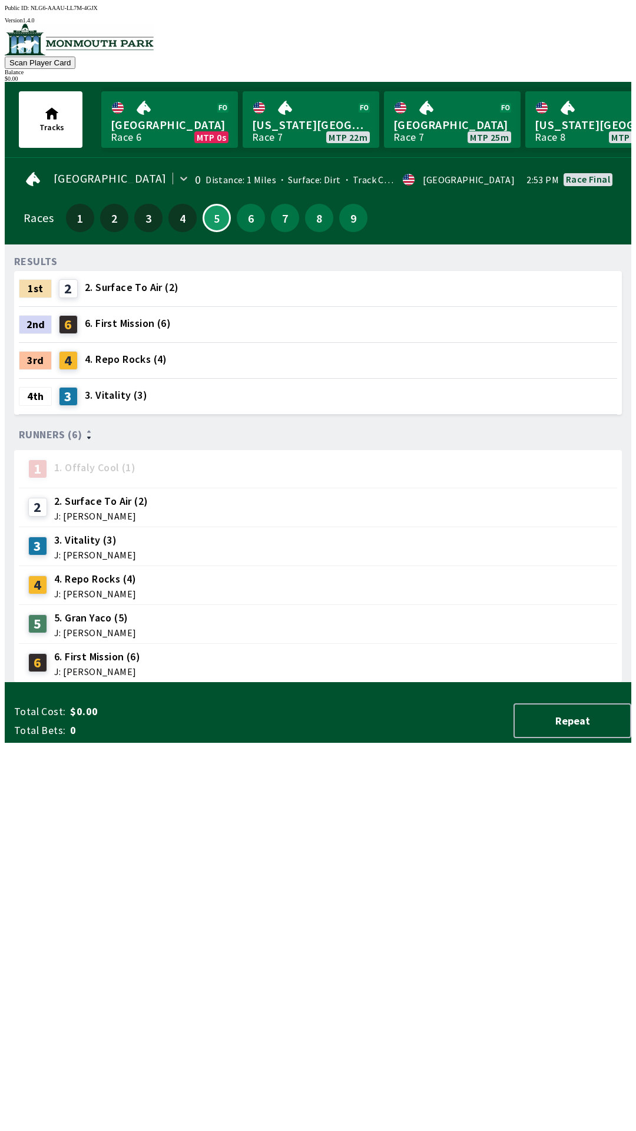
click at [396, 682] on div "RESULTS 1st 2 2. Surface To Air (2) 2nd 6 6. First Mission (6) 3rd 4 4. Repo Ro…" at bounding box center [322, 468] width 617 height 429
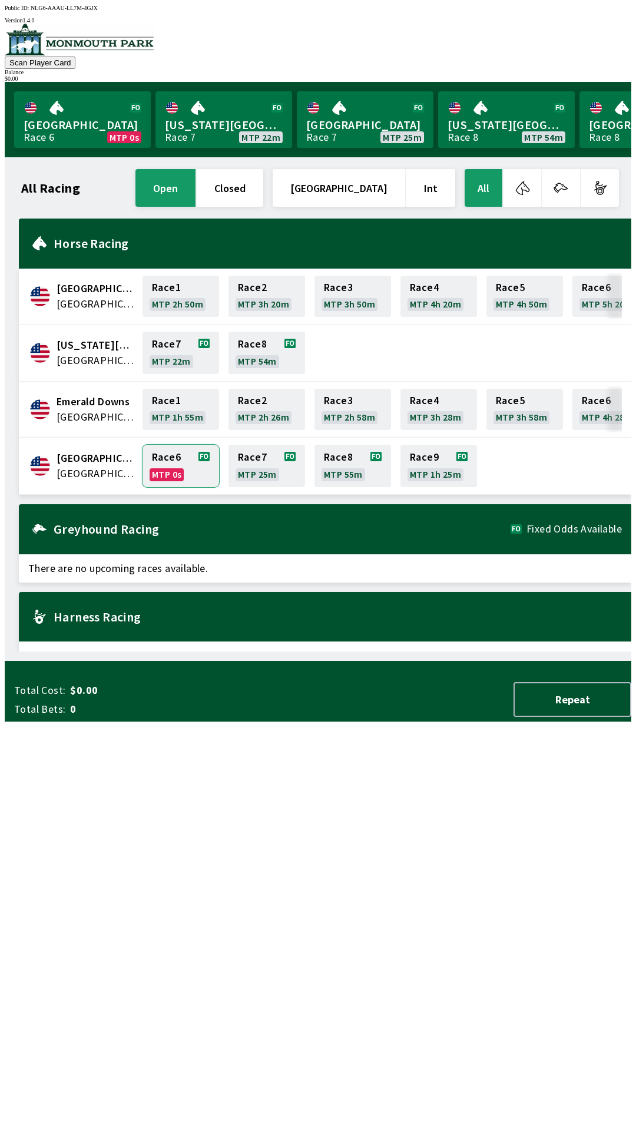
click at [180, 465] on link "Race 6 MTP 0s" at bounding box center [181, 466] width 77 height 42
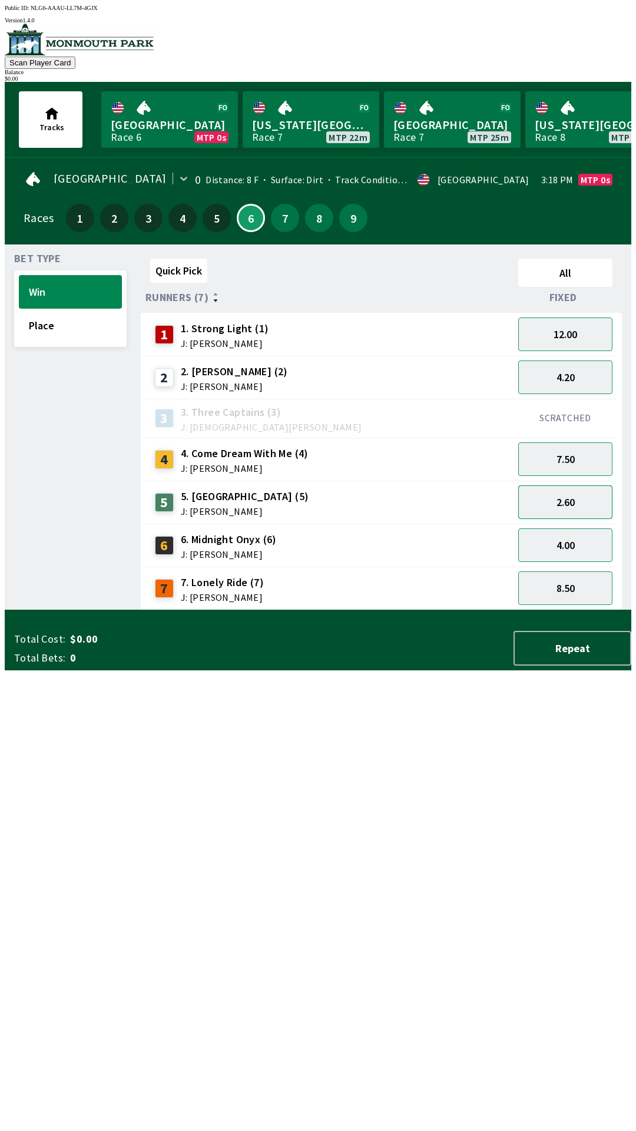
click at [584, 498] on button "2.60" at bounding box center [565, 502] width 94 height 34
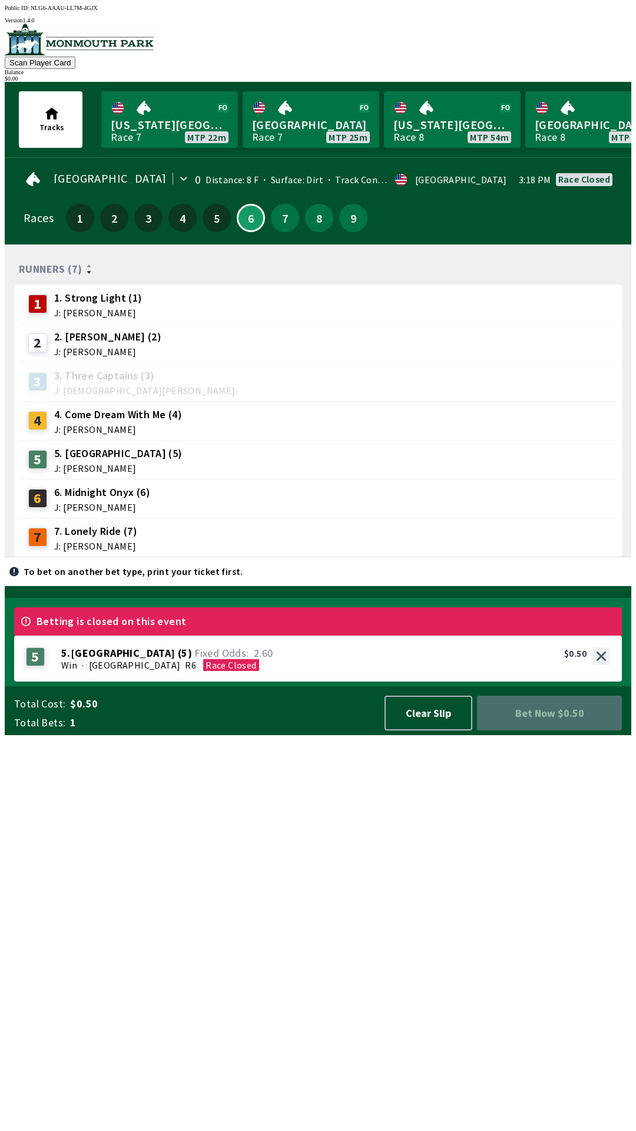
click at [592, 334] on div "2 2. [PERSON_NAME] (2) J: [PERSON_NAME]" at bounding box center [318, 342] width 589 height 29
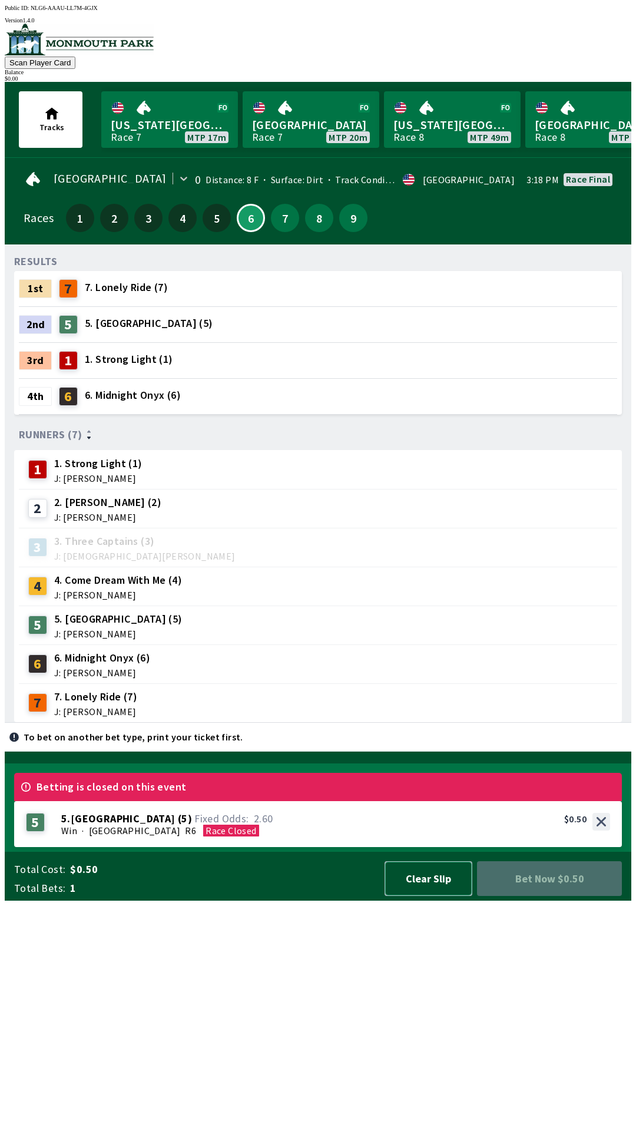
click at [429, 896] on button "Clear Slip" at bounding box center [429, 878] width 88 height 35
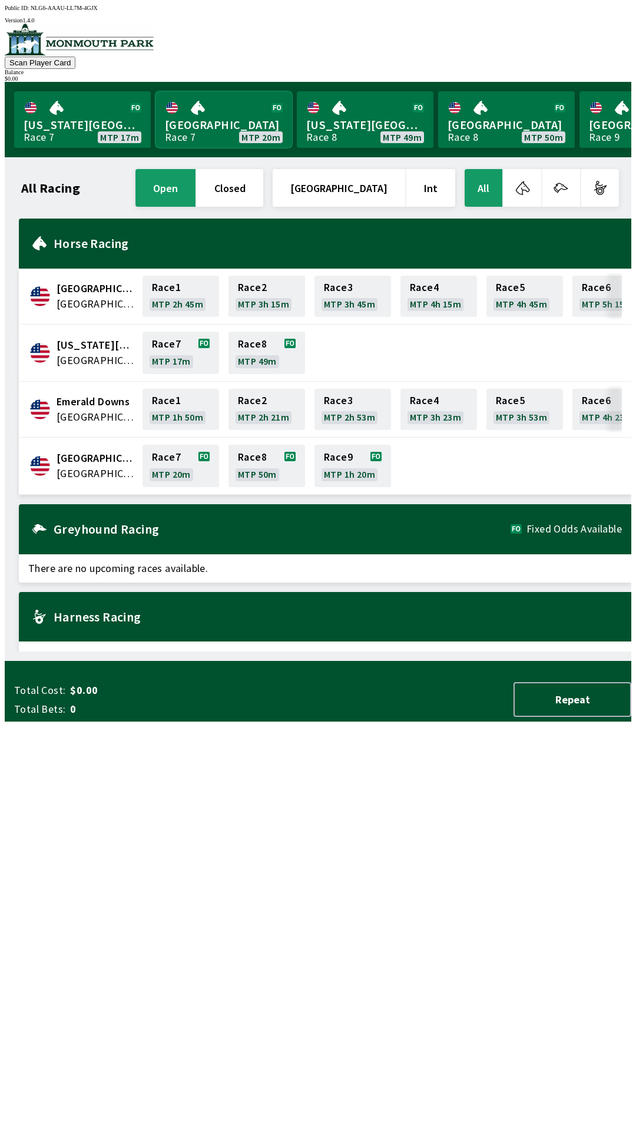
click at [211, 118] on link "[GEOGRAPHIC_DATA] Race 7 MTP 20m" at bounding box center [223, 119] width 137 height 57
click at [212, 122] on link "[GEOGRAPHIC_DATA] Race 7 MTP 20m" at bounding box center [223, 119] width 137 height 57
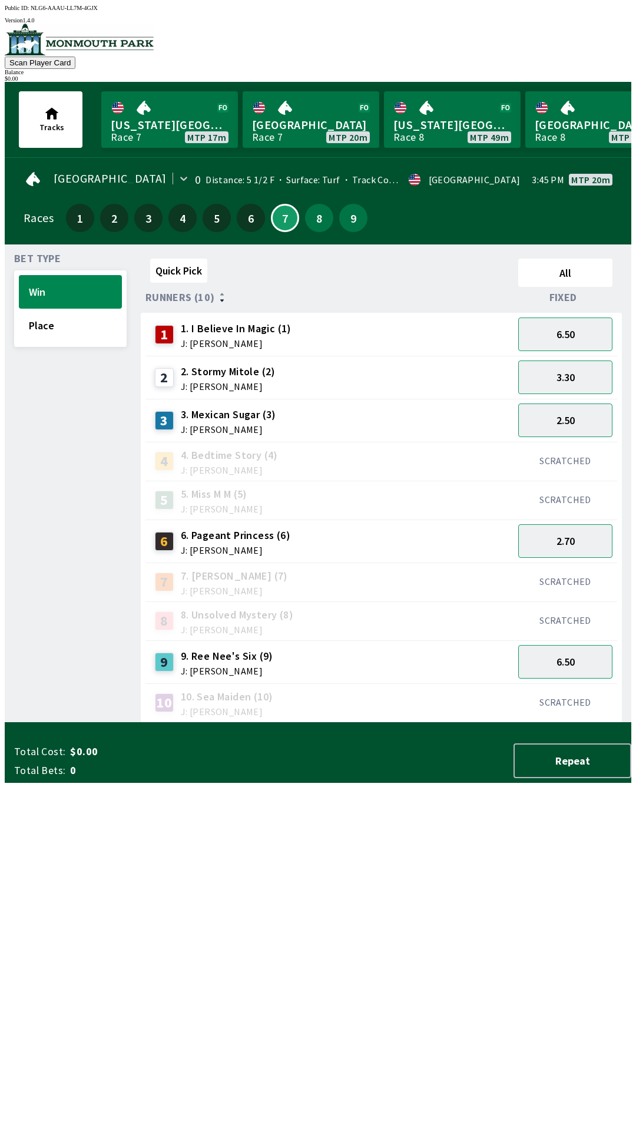
click at [32, 221] on div "Races 1 2 3 4 5 6 7 8 9" at bounding box center [318, 218] width 589 height 34
click at [65, 329] on button "Place" at bounding box center [70, 326] width 103 height 34
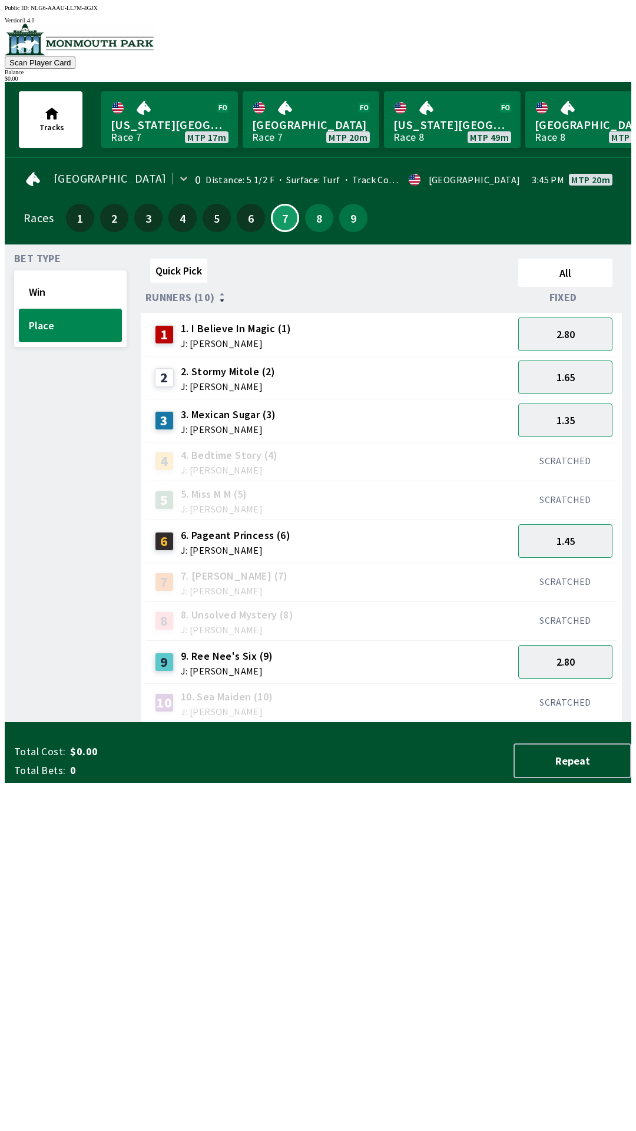
click at [37, 223] on div "Races 1 2 3 4 5 6 7 8 9" at bounding box center [318, 218] width 589 height 34
click at [299, 120] on link "[GEOGRAPHIC_DATA] Race 7 MTP 20m" at bounding box center [311, 119] width 137 height 57
click at [342, 137] on link "[GEOGRAPHIC_DATA] Race 7 MTP 20m" at bounding box center [311, 119] width 137 height 57
click at [350, 108] on link "[GEOGRAPHIC_DATA] Race 7 MTP 20m" at bounding box center [311, 119] width 137 height 57
click at [326, 125] on link "[GEOGRAPHIC_DATA] Race 7 MTP 20m" at bounding box center [311, 119] width 137 height 57
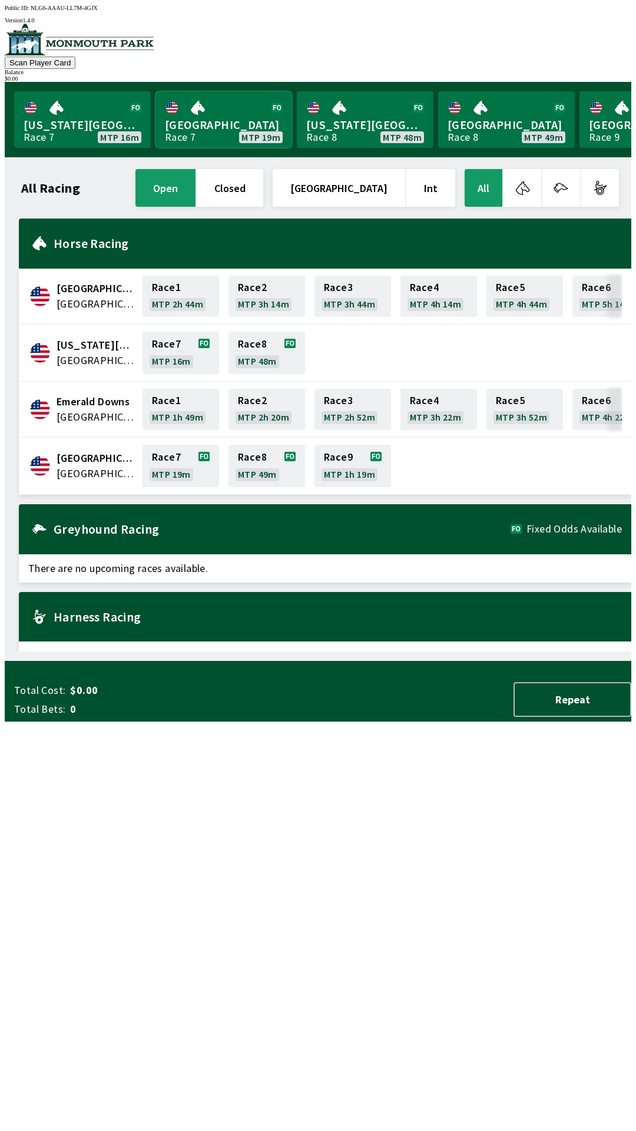
click at [243, 129] on link "[GEOGRAPHIC_DATA] Race 7 MTP 19m" at bounding box center [223, 119] width 137 height 57
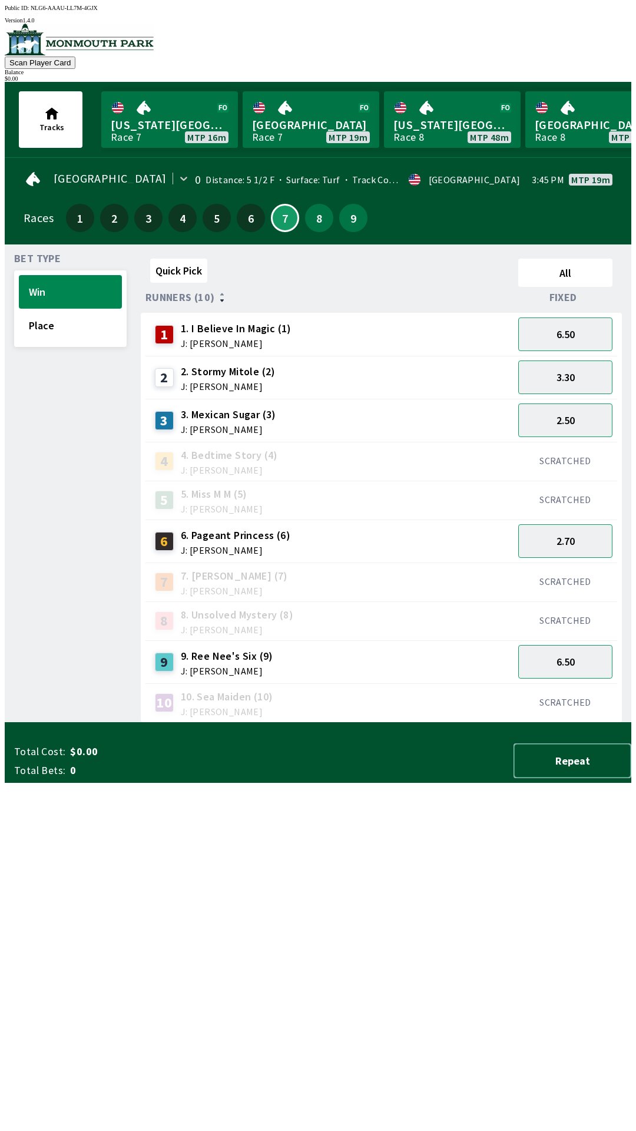
click at [595, 778] on button "Repeat" at bounding box center [572, 760] width 118 height 35
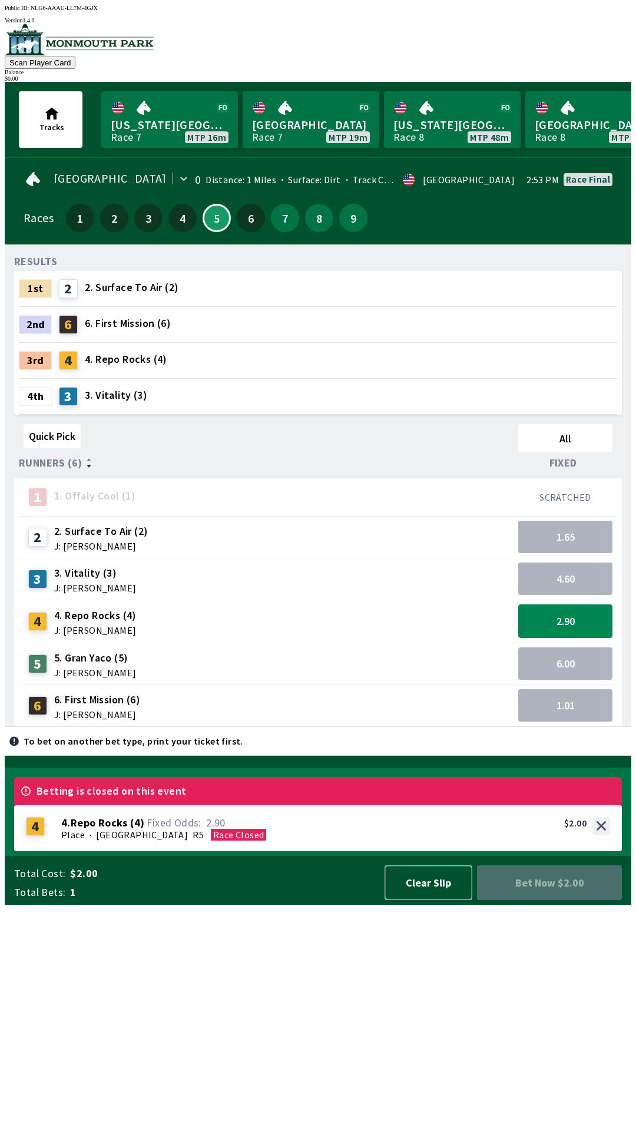
click at [436, 900] on button "Clear Slip" at bounding box center [429, 882] width 88 height 35
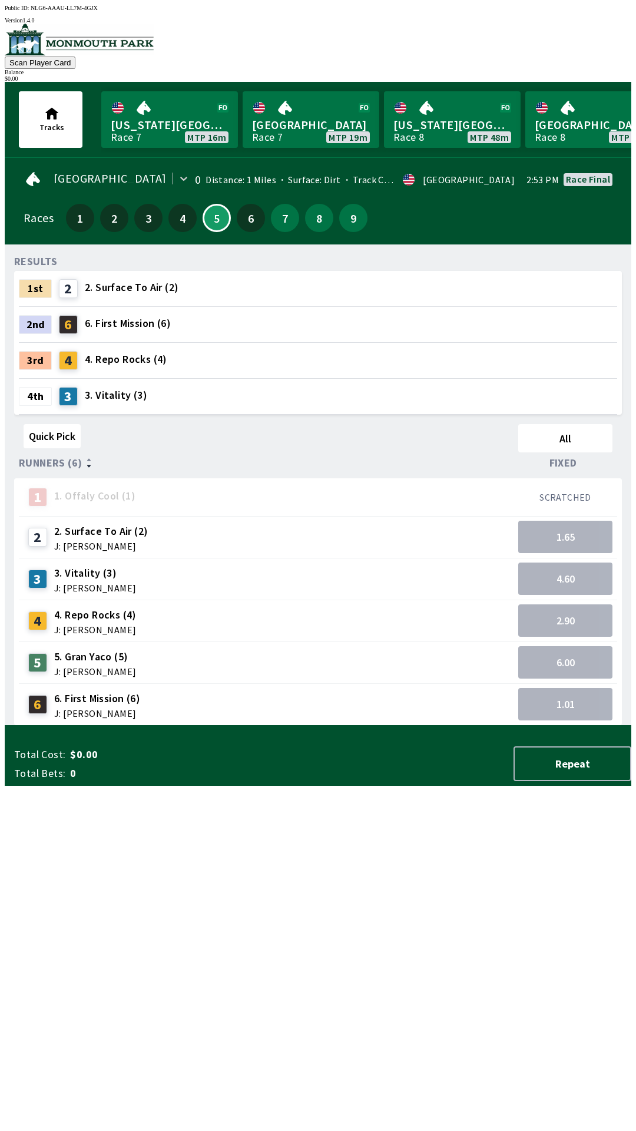
click at [153, 780] on div "Total Cost: $0.00 Total Bets: 0" at bounding box center [138, 763] width 248 height 33
click at [598, 174] on div "Race final" at bounding box center [588, 178] width 44 height 9
click at [592, 186] on div "[GEOGRAPHIC_DATA] 0 Distance: 1 Miles Surface: Dirt Track Condition: Firm · USA…" at bounding box center [322, 204] width 617 height 82
click at [317, 125] on link "[GEOGRAPHIC_DATA] Race 7 MTP 19m" at bounding box center [311, 119] width 137 height 57
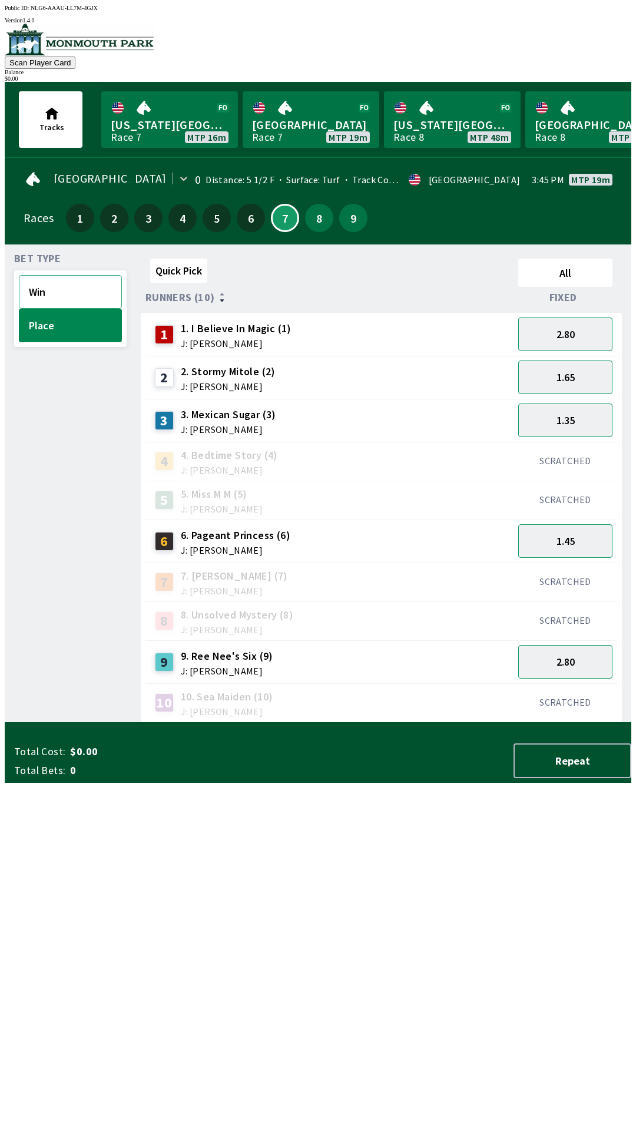
click at [73, 295] on button "Win" at bounding box center [70, 292] width 103 height 34
click at [58, 330] on button "Place" at bounding box center [70, 326] width 103 height 34
click at [41, 314] on button "Place" at bounding box center [70, 326] width 103 height 34
click at [67, 293] on button "Win" at bounding box center [70, 292] width 103 height 34
click at [47, 334] on button "Place" at bounding box center [70, 326] width 103 height 34
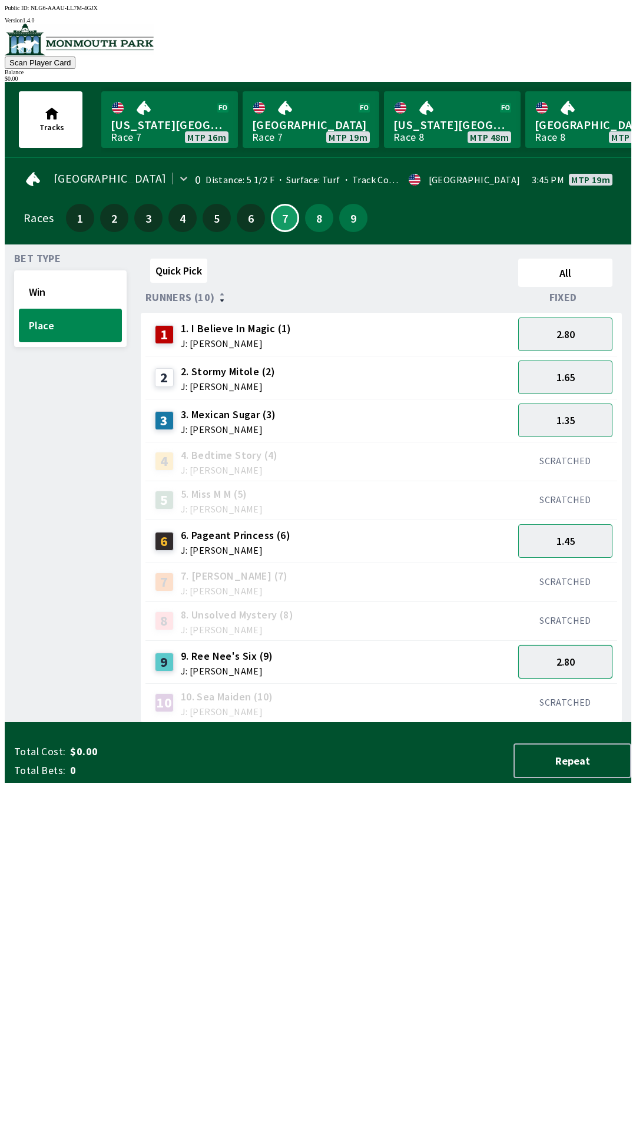
click at [576, 658] on button "2.80" at bounding box center [565, 662] width 94 height 34
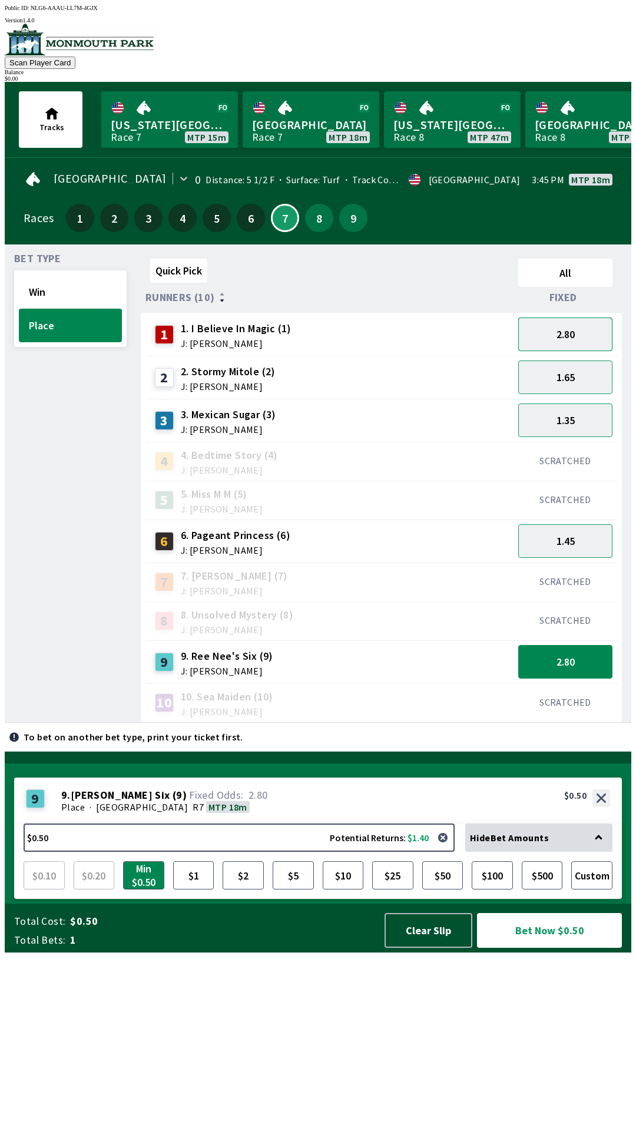
click at [572, 329] on button "2.80" at bounding box center [565, 334] width 94 height 34
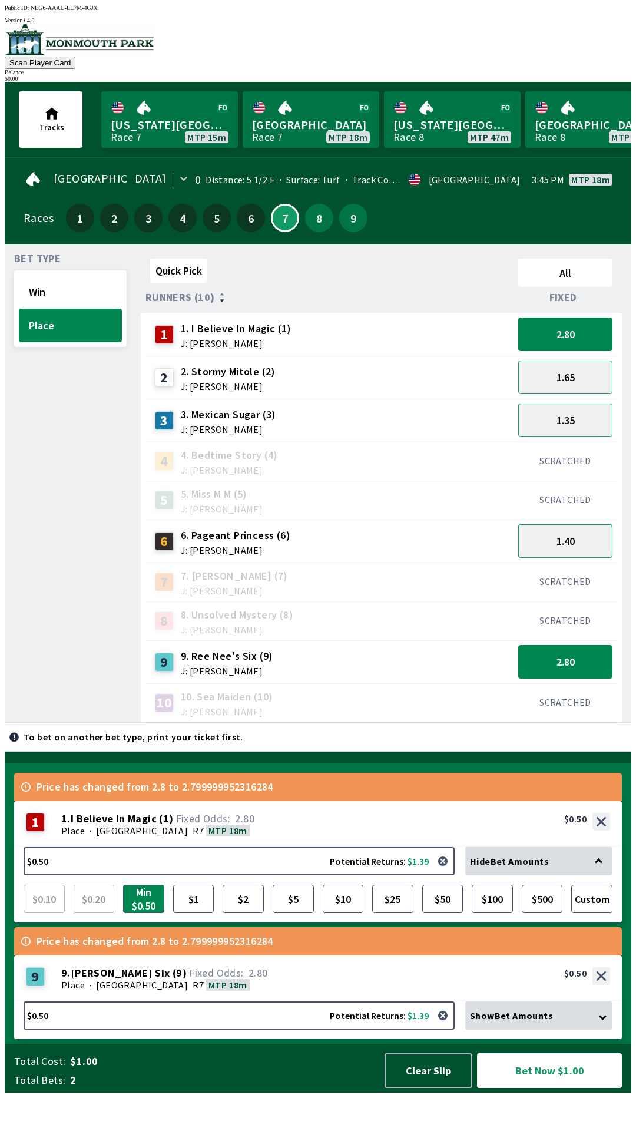
click at [568, 543] on button "1.40" at bounding box center [565, 541] width 94 height 34
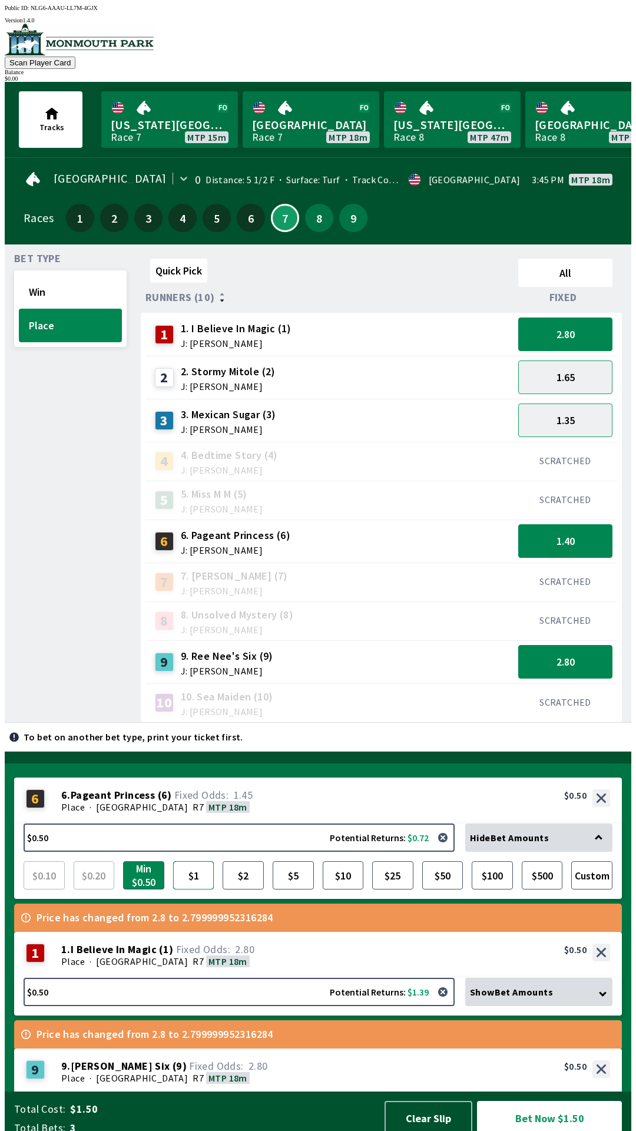
click at [195, 875] on button "$1" at bounding box center [193, 875] width 41 height 28
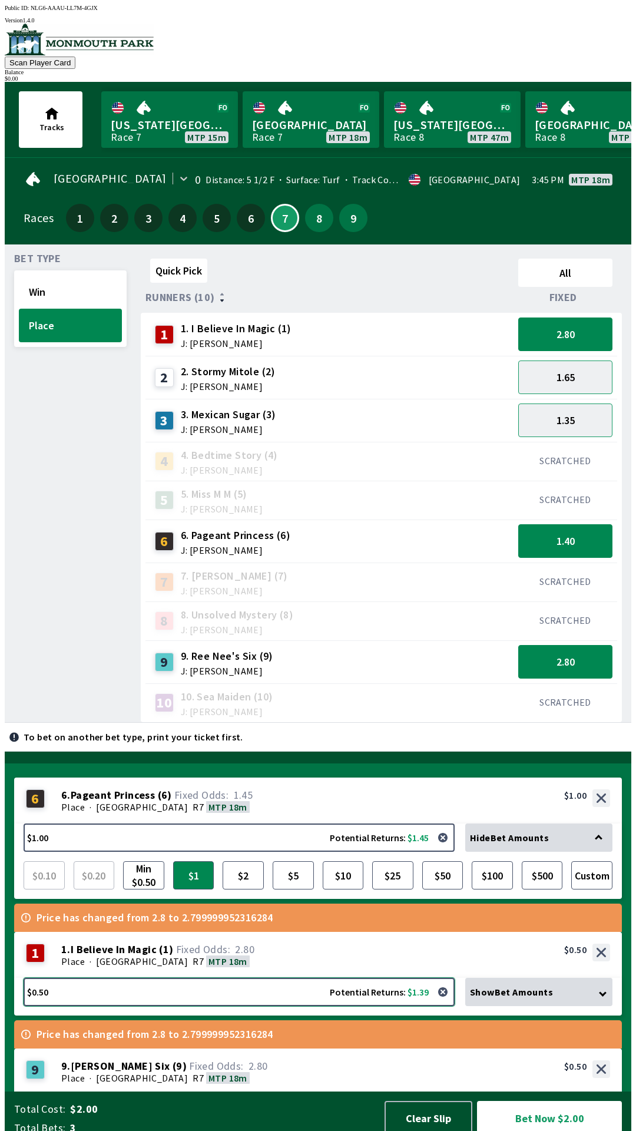
click at [294, 995] on button "$0.50 Potential Returns: $1.39" at bounding box center [239, 991] width 431 height 28
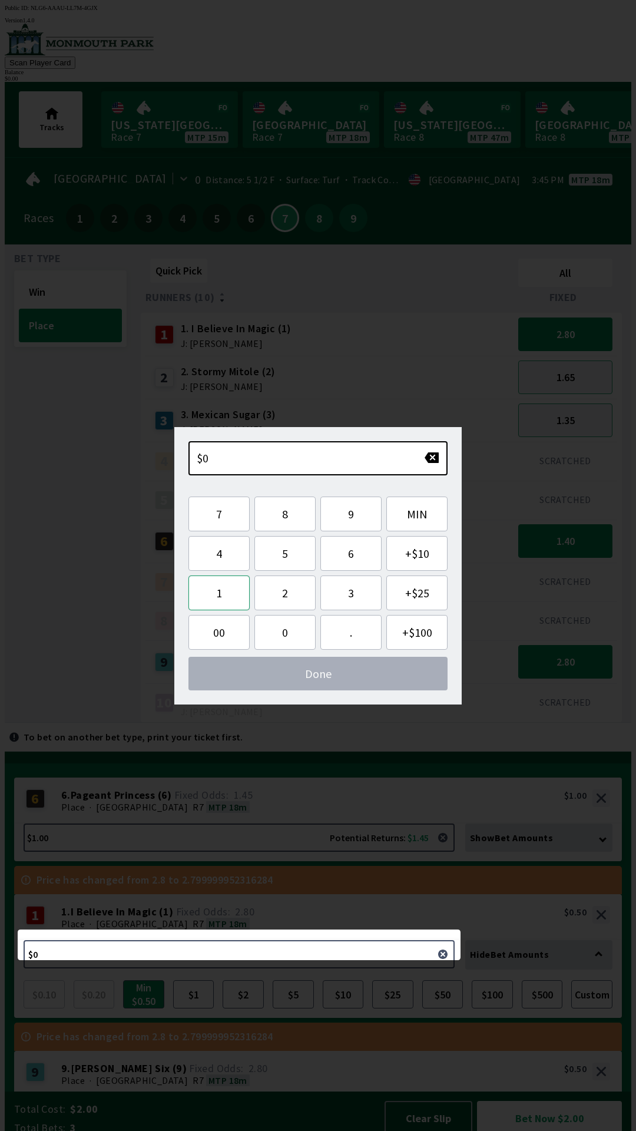
click at [225, 601] on button "1" at bounding box center [218, 592] width 61 height 35
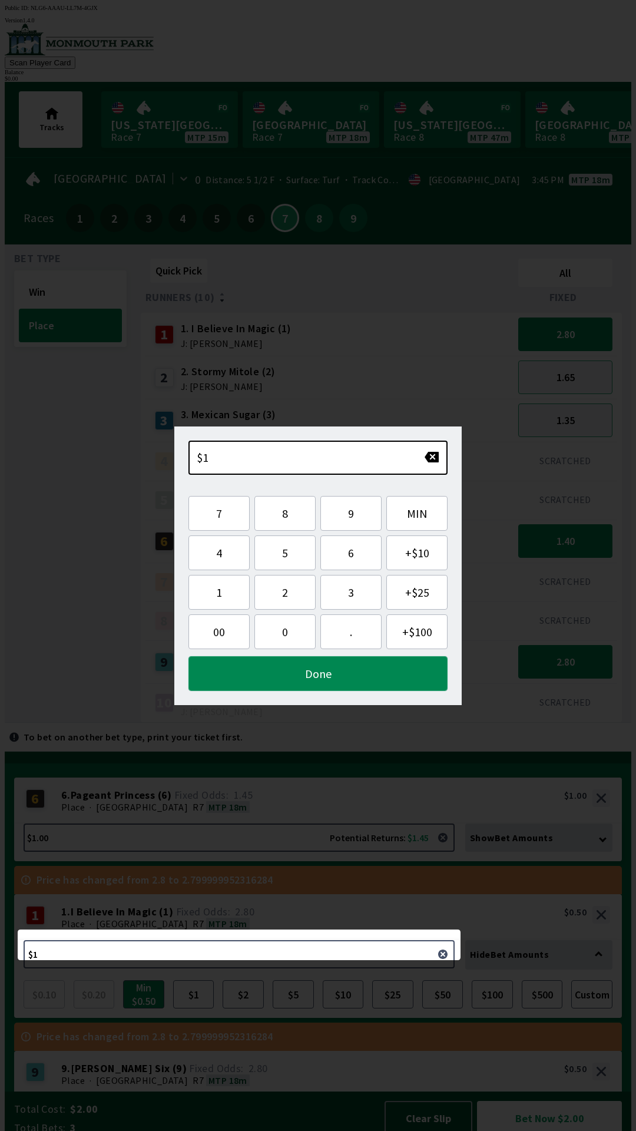
click at [370, 676] on button "Done" at bounding box center [317, 673] width 259 height 35
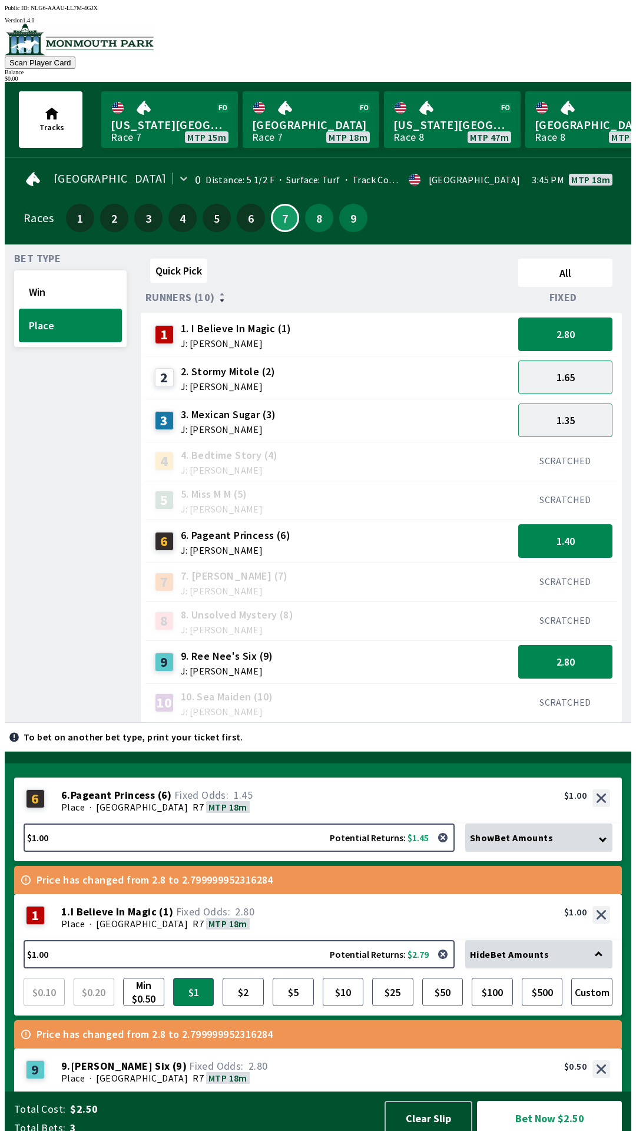
click at [244, 1048] on div "9 9 . Ree Nee's Six ( 9 ) Place · [STREET_ADDRESS]. Ree Nee's Six (9) 2.80 $0.50" at bounding box center [318, 1071] width 608 height 46
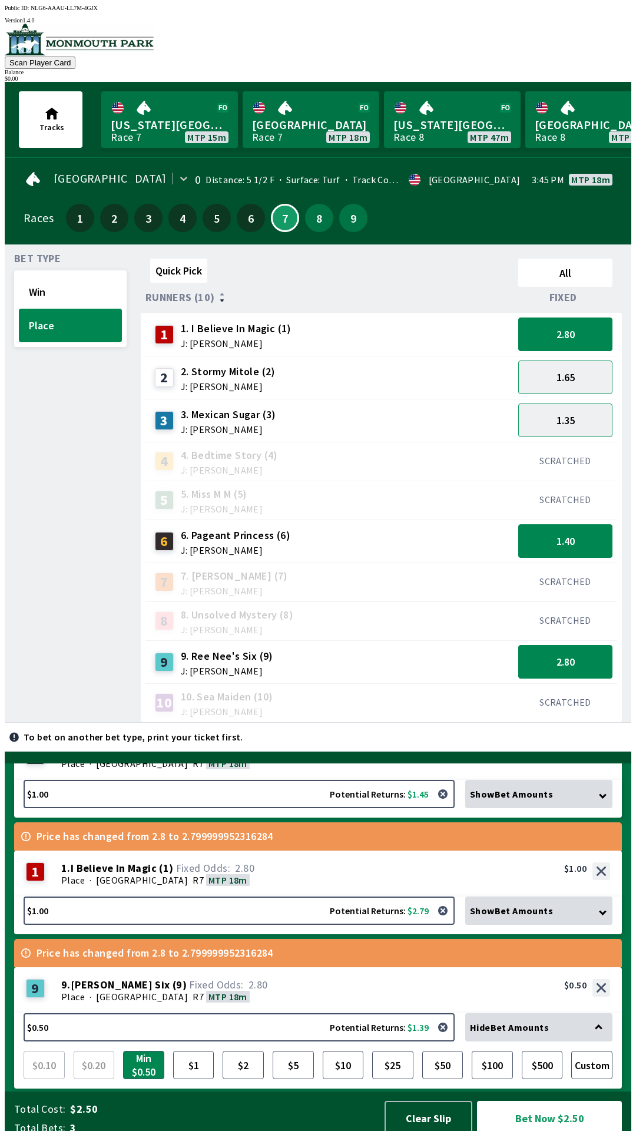
scroll to position [31, 0]
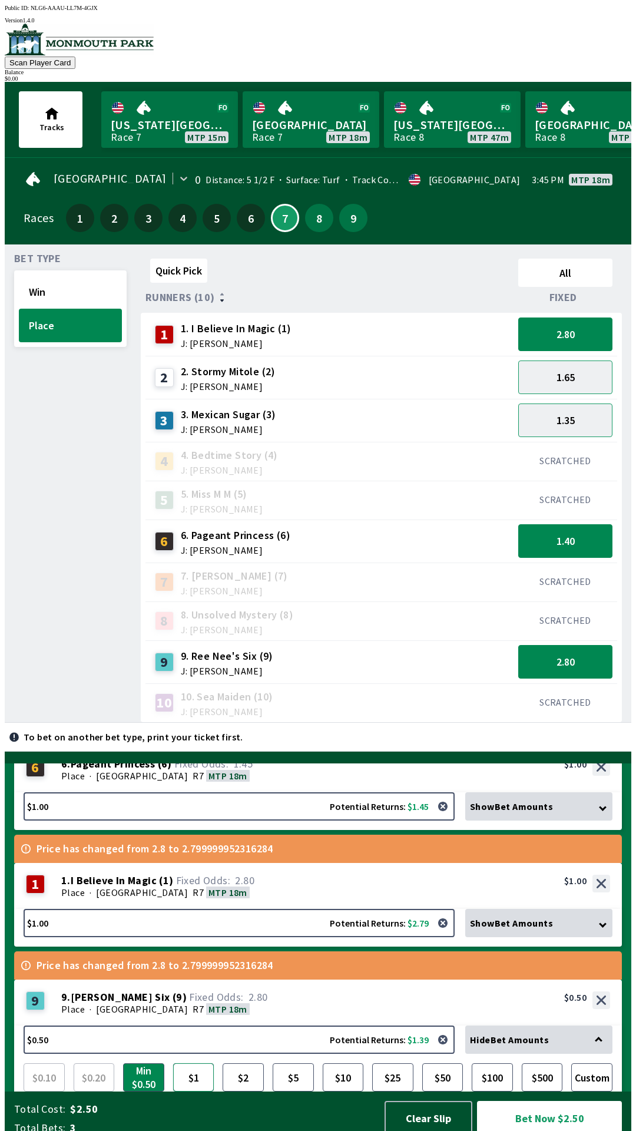
click at [188, 1063] on button "$1" at bounding box center [193, 1077] width 41 height 28
click at [401, 692] on div "10 10. Sea Maiden (10) J: [PERSON_NAME]" at bounding box center [329, 702] width 359 height 29
click at [424, 723] on div "To bet on another bet type, print your ticket first." at bounding box center [318, 737] width 627 height 28
click at [605, 734] on div "To bet on another bet type, print your ticket first." at bounding box center [318, 737] width 627 height 28
click at [527, 1105] on button "Bet Now $3.00" at bounding box center [549, 1118] width 145 height 35
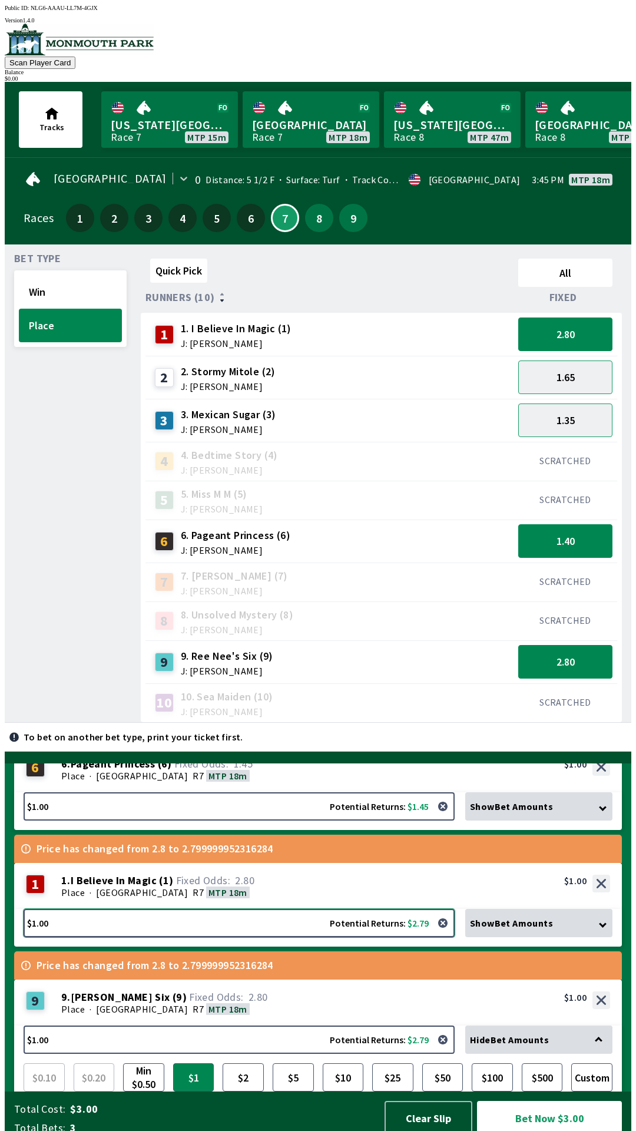
click at [291, 915] on button "$1.00 Potential Returns: $2.79" at bounding box center [239, 923] width 431 height 28
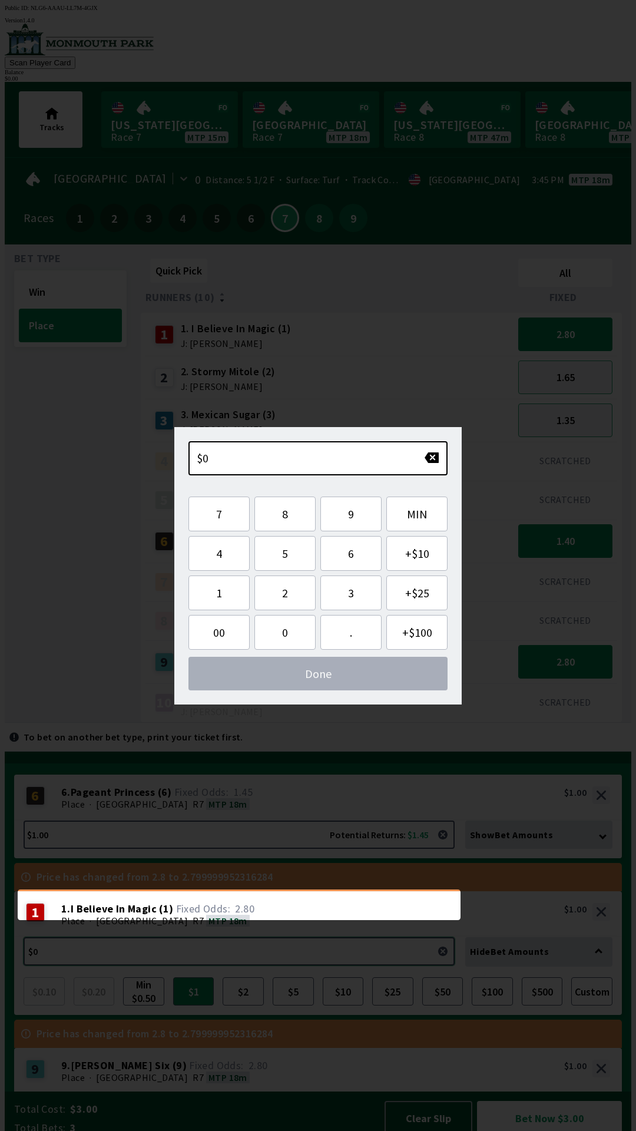
scroll to position [0, 0]
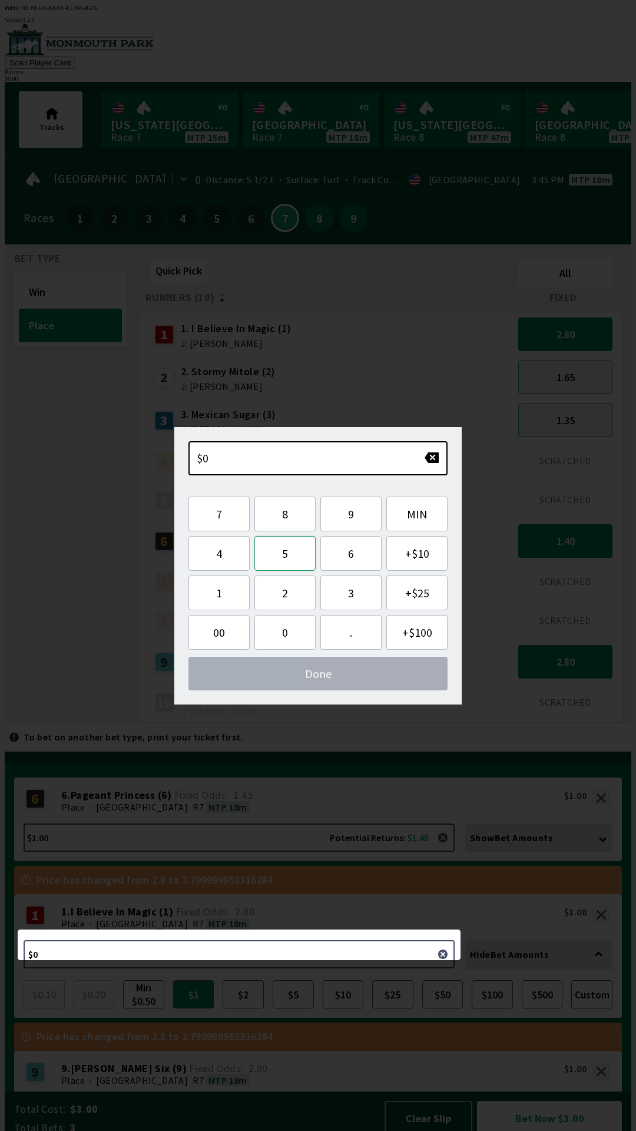
click at [296, 558] on button "5" at bounding box center [284, 553] width 61 height 35
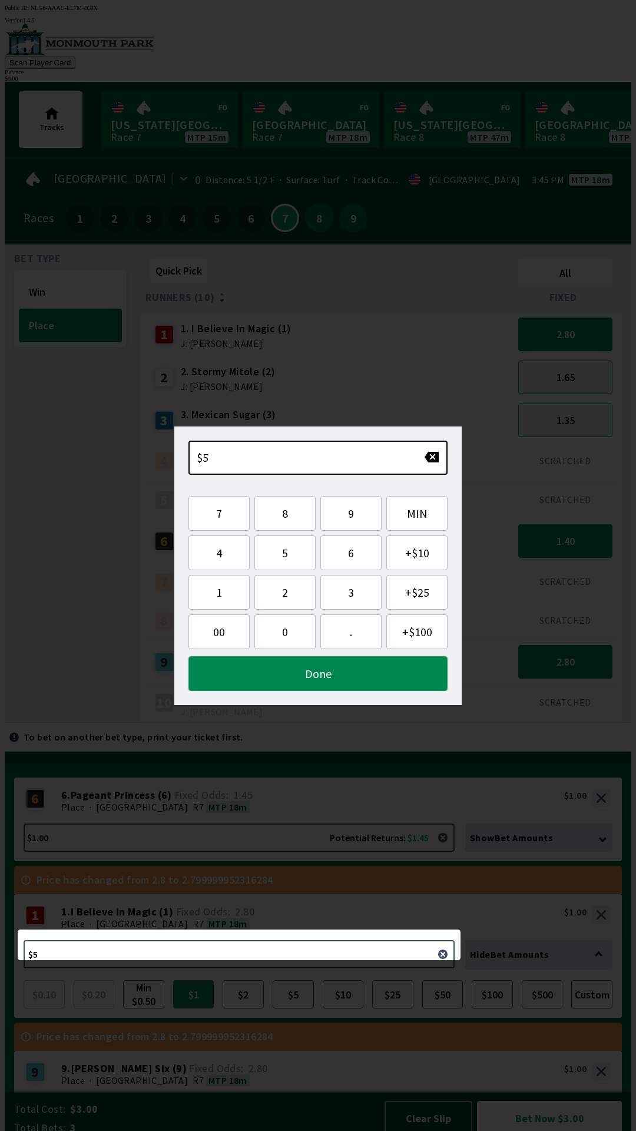
click at [395, 674] on button "Done" at bounding box center [317, 673] width 259 height 35
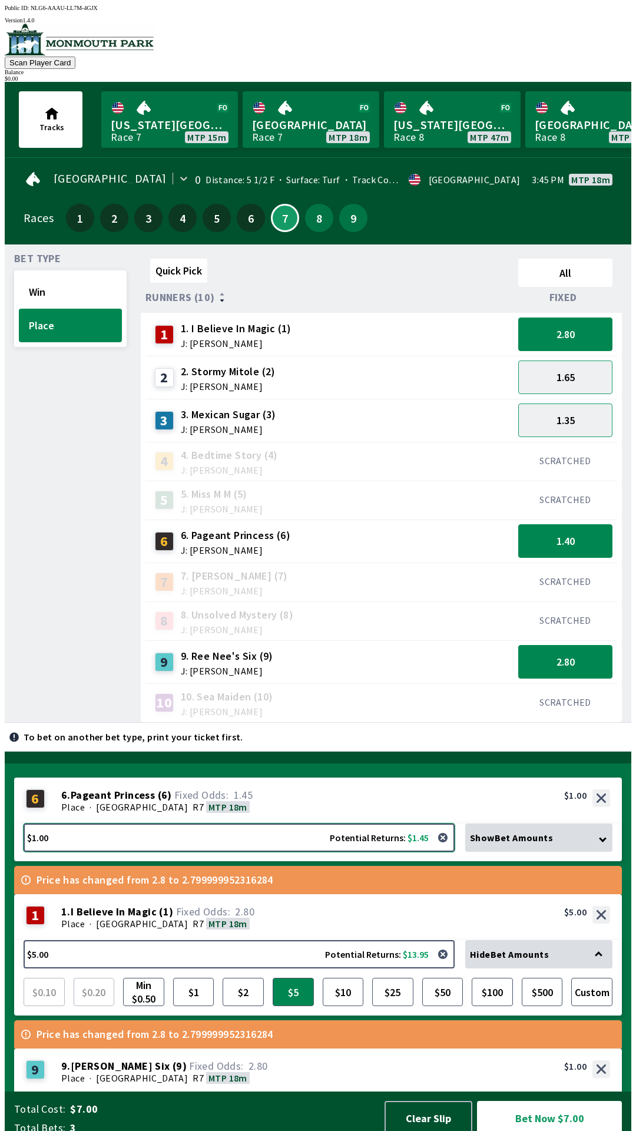
click at [264, 831] on button "$1.00 Potential Returns: $1.45" at bounding box center [239, 837] width 431 height 28
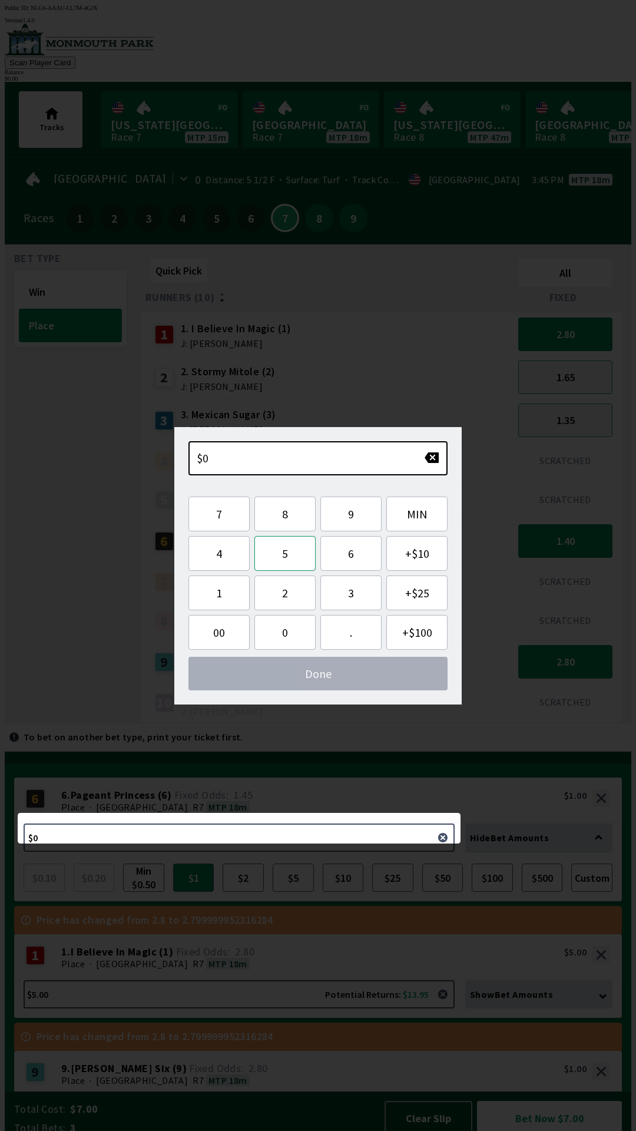
click at [279, 561] on button "5" at bounding box center [284, 553] width 61 height 35
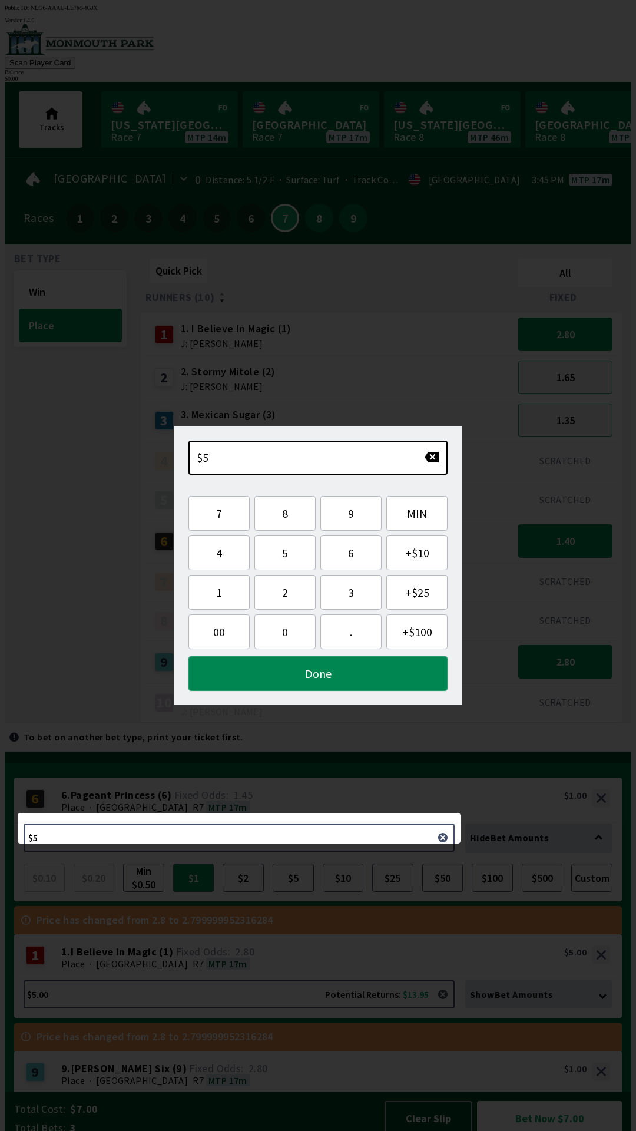
click at [357, 675] on button "Done" at bounding box center [317, 673] width 259 height 35
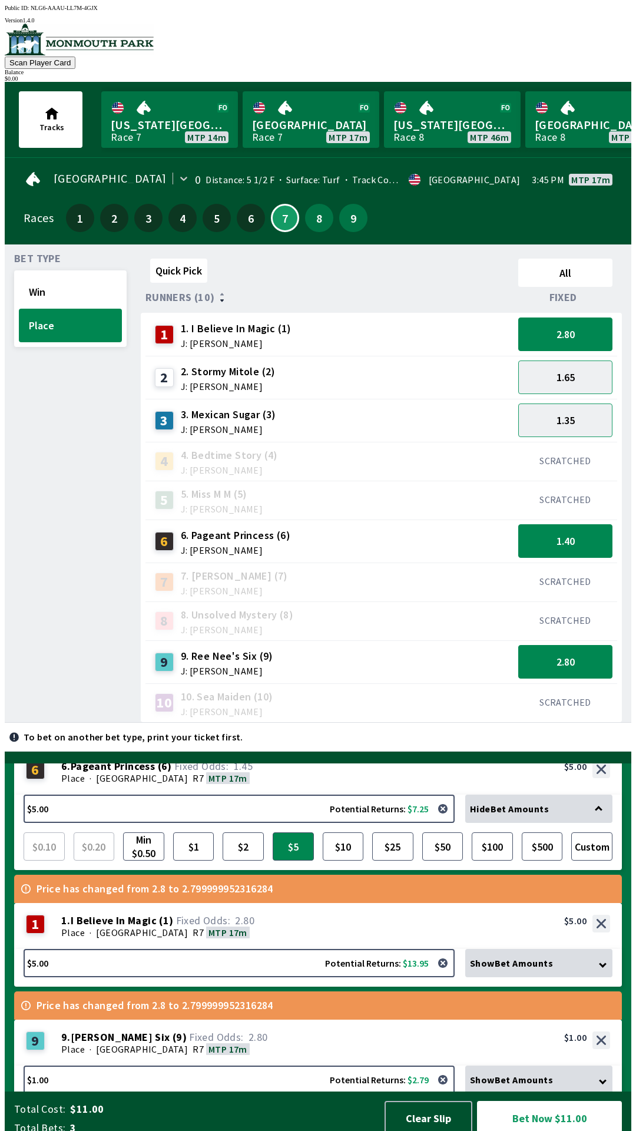
scroll to position [45, 0]
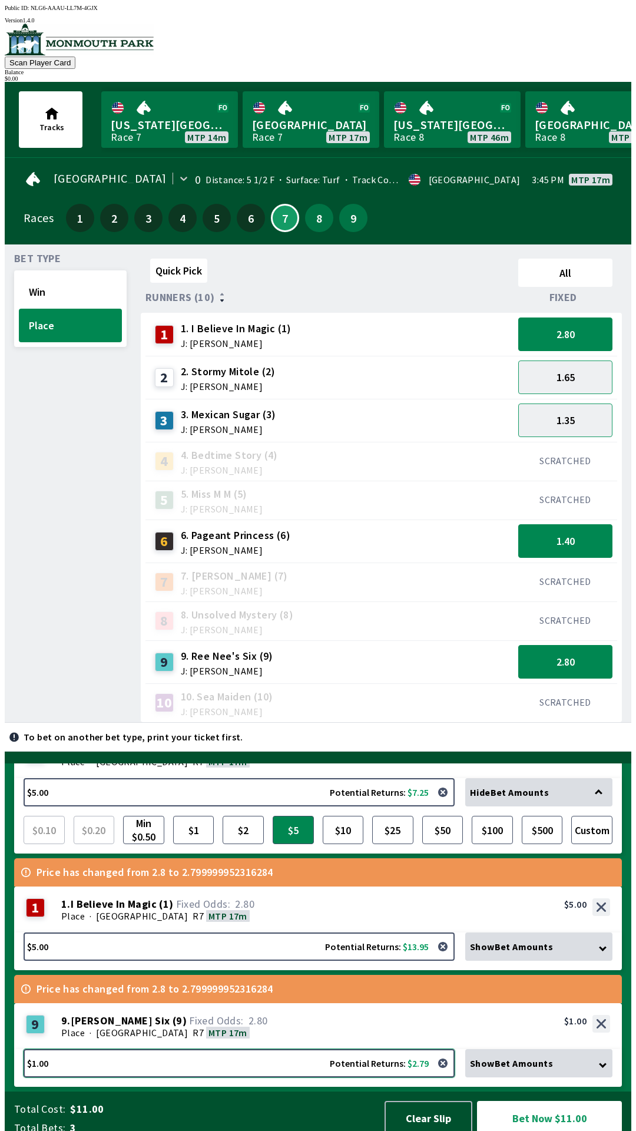
click at [313, 1050] on button "$1.00 Potential Returns: $2.79" at bounding box center [239, 1063] width 431 height 28
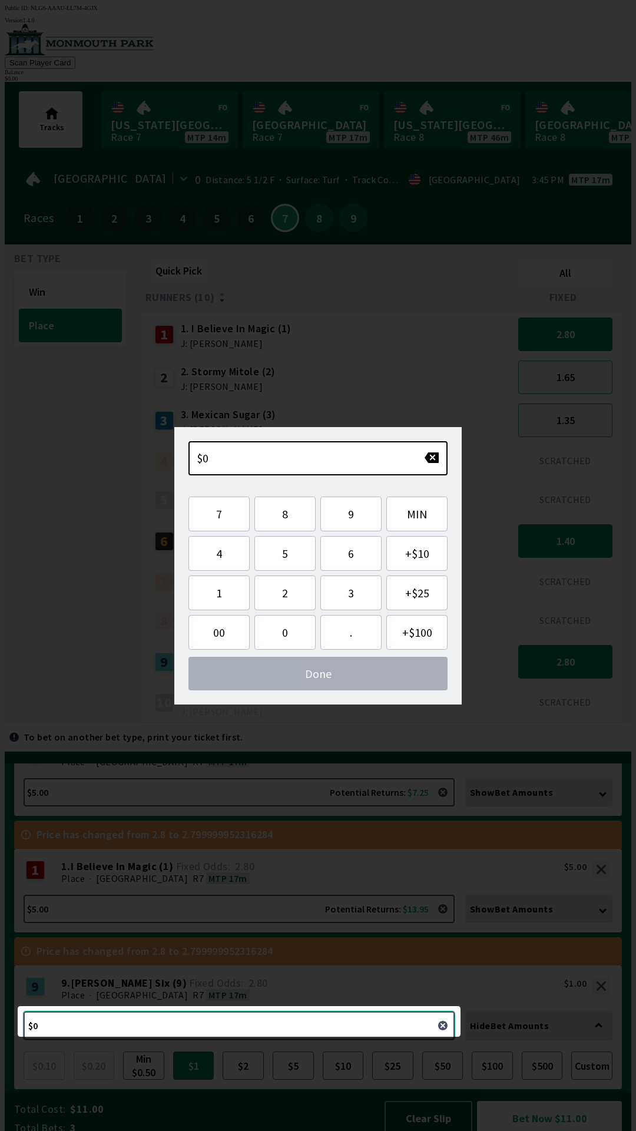
scroll to position [34, 0]
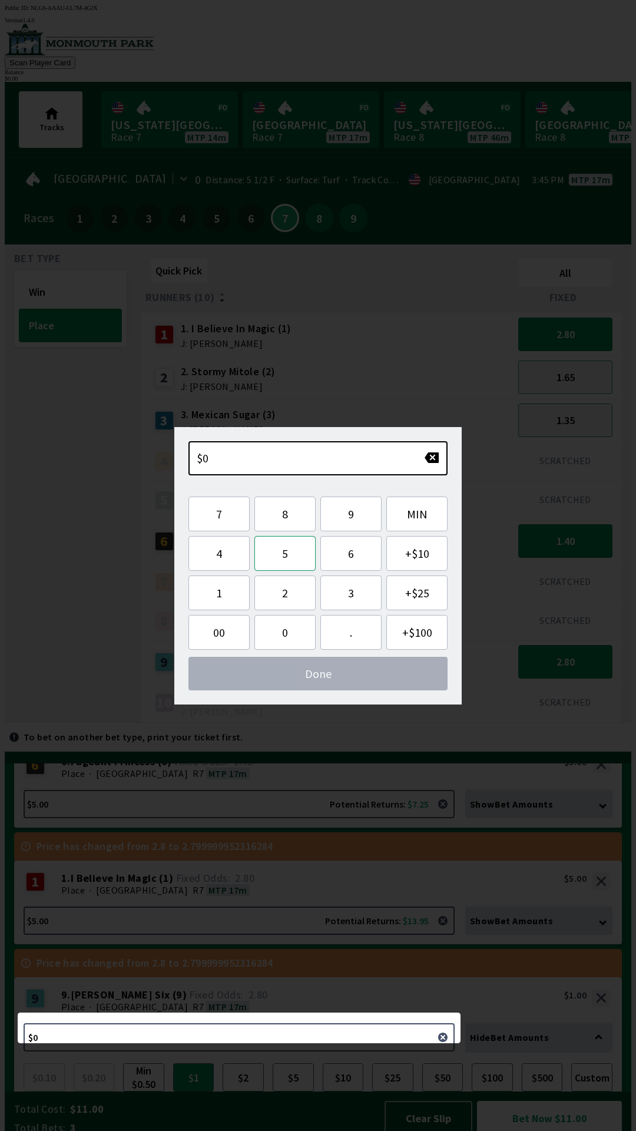
click at [296, 557] on button "5" at bounding box center [284, 553] width 61 height 35
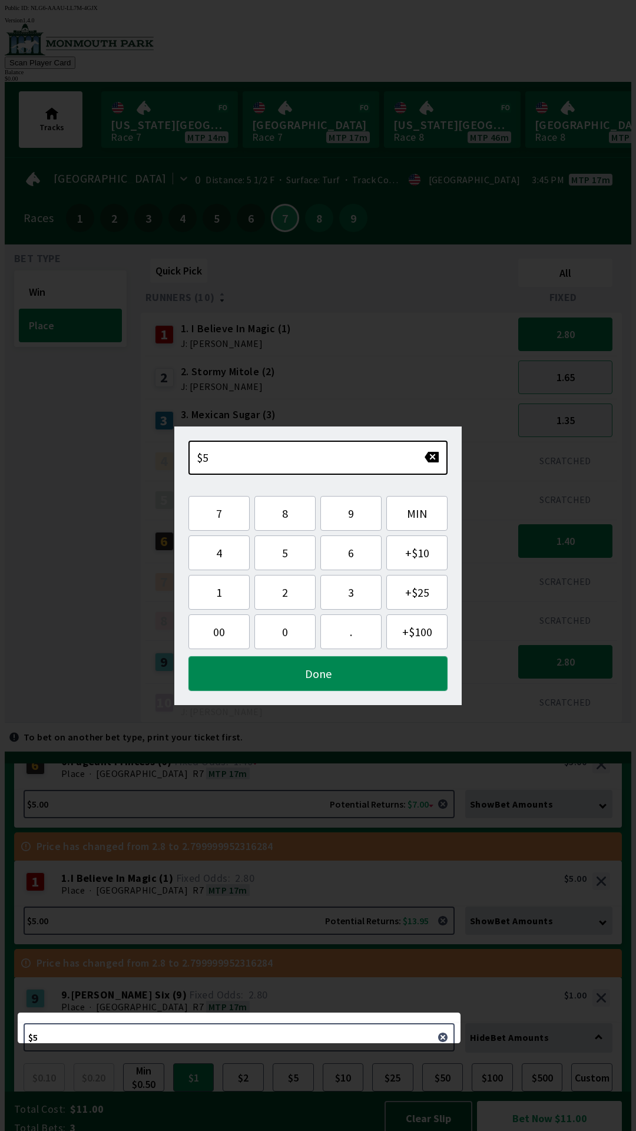
click at [351, 672] on button "Done" at bounding box center [317, 673] width 259 height 35
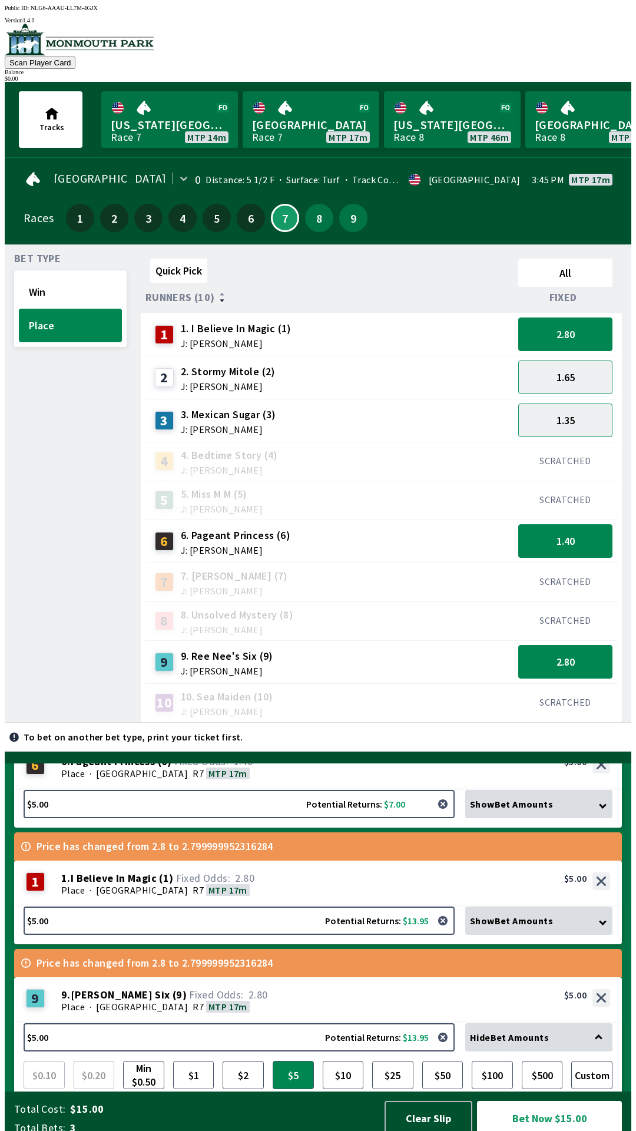
click at [445, 801] on button "button" at bounding box center [443, 804] width 24 height 24
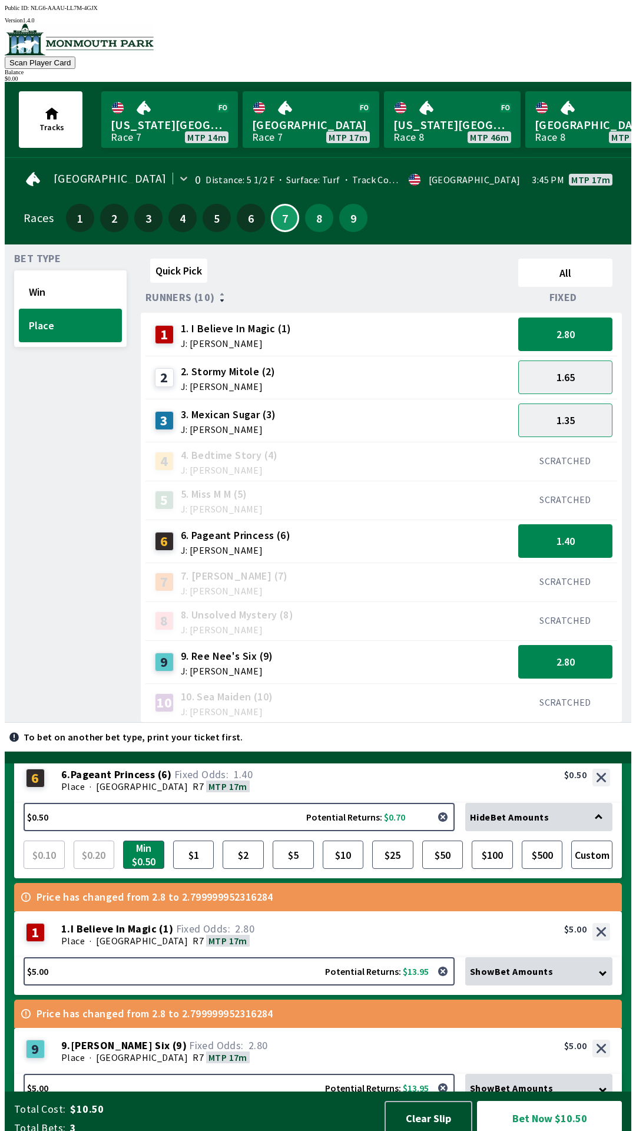
scroll to position [25, 0]
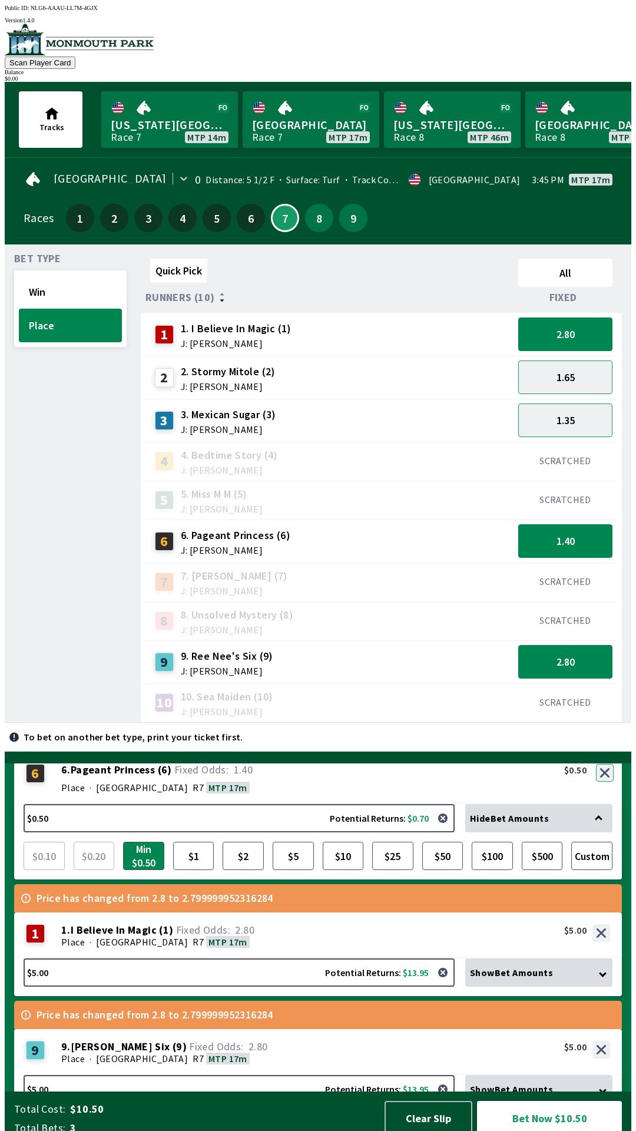
click at [599, 767] on div "6 6 . Pageant Princess ( 6 ) Place · [STREET_ADDRESS]. Pageant Princess (6) 1.4…" at bounding box center [318, 778] width 608 height 52
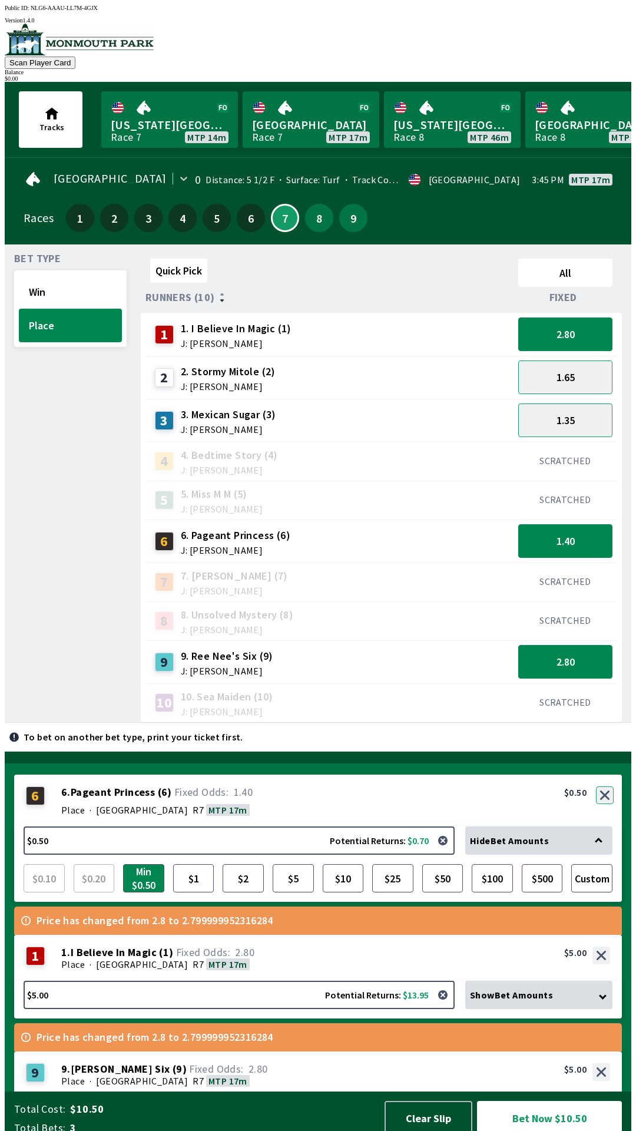
scroll to position [0, 0]
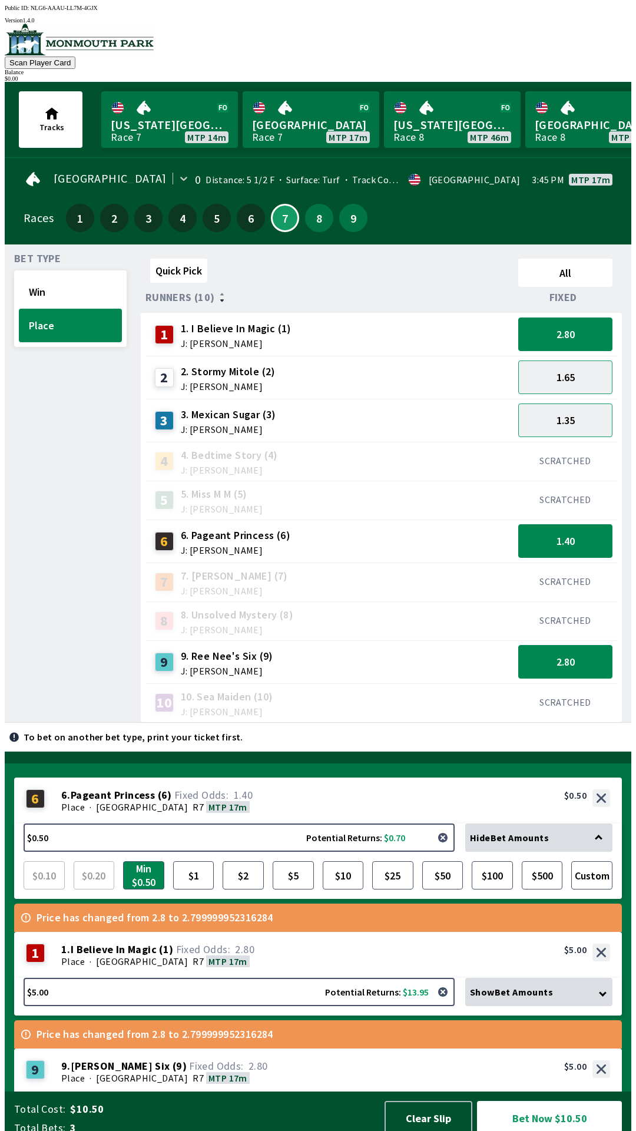
click at [445, 834] on button "button" at bounding box center [443, 838] width 24 height 24
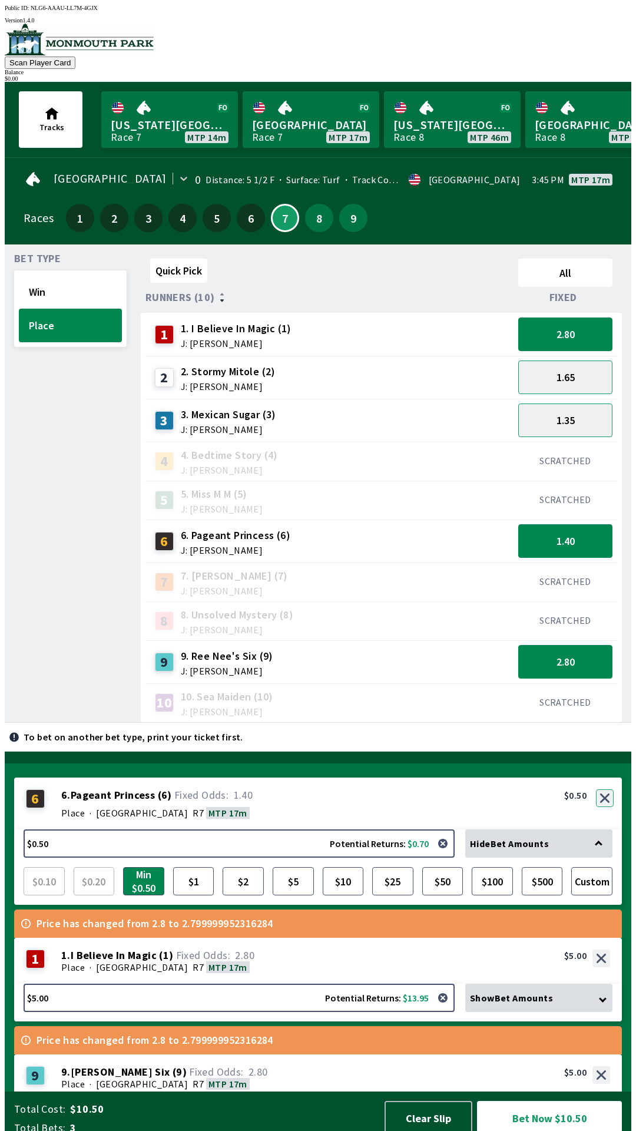
click at [604, 789] on button "button" at bounding box center [605, 798] width 18 height 18
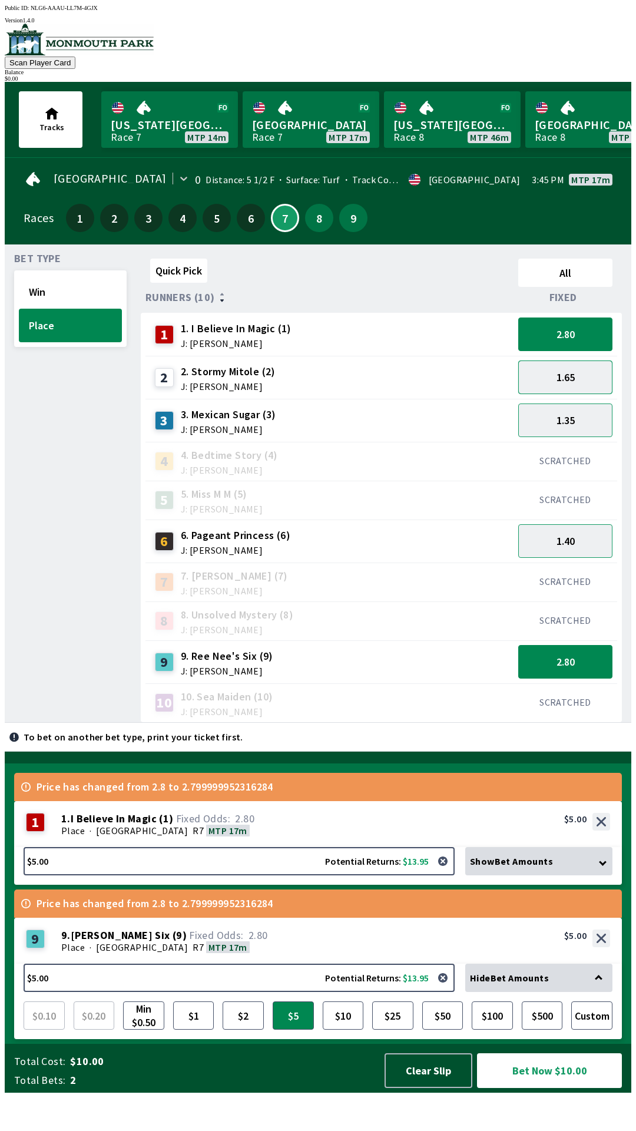
click at [576, 377] on button "1.65" at bounding box center [565, 377] width 94 height 34
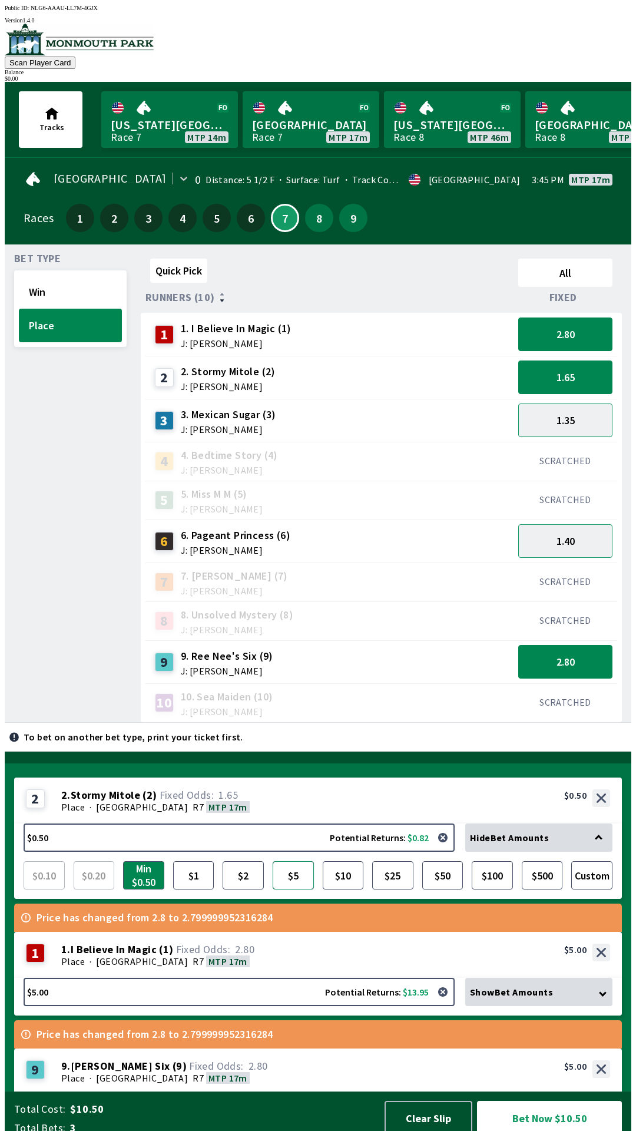
click at [292, 867] on button "$5" at bounding box center [293, 875] width 41 height 28
click at [244, 871] on button "$2" at bounding box center [243, 875] width 41 height 28
click at [198, 870] on button "$1" at bounding box center [193, 875] width 41 height 28
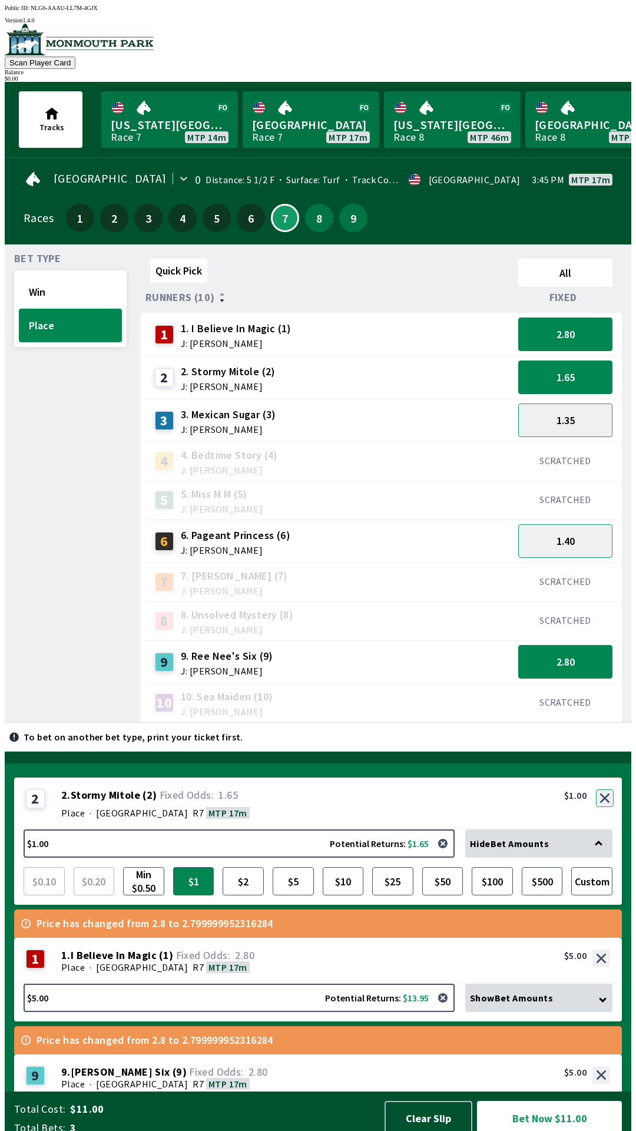
click at [603, 789] on button "button" at bounding box center [605, 798] width 18 height 18
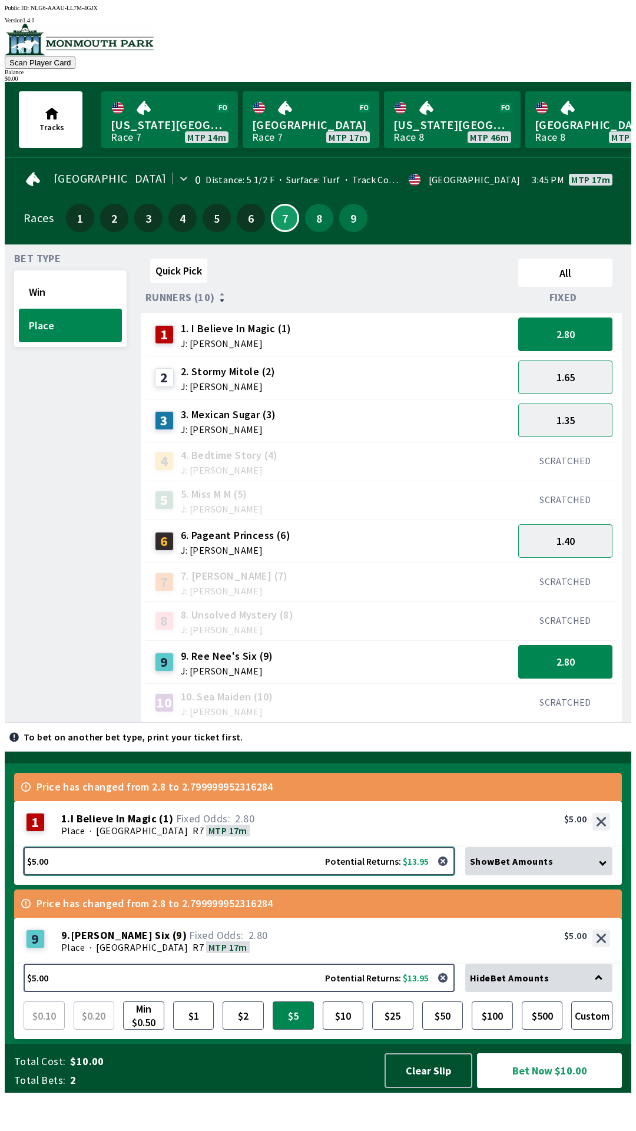
click at [251, 875] on button "$5.00 Potential Returns: $13.95" at bounding box center [239, 861] width 431 height 28
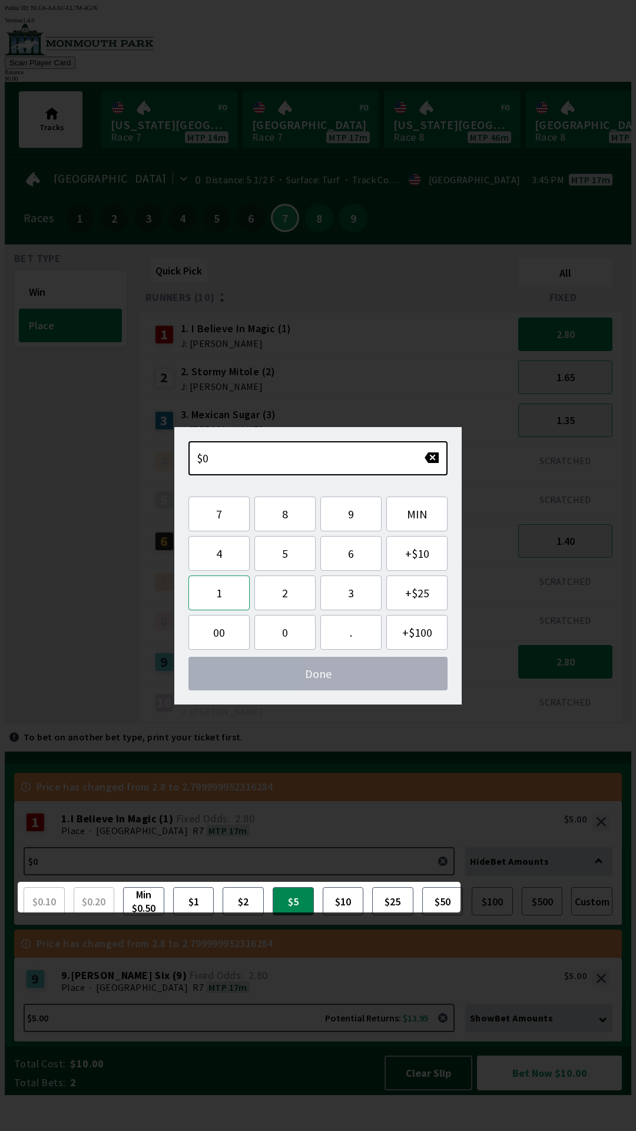
click at [219, 595] on button "1" at bounding box center [218, 592] width 61 height 35
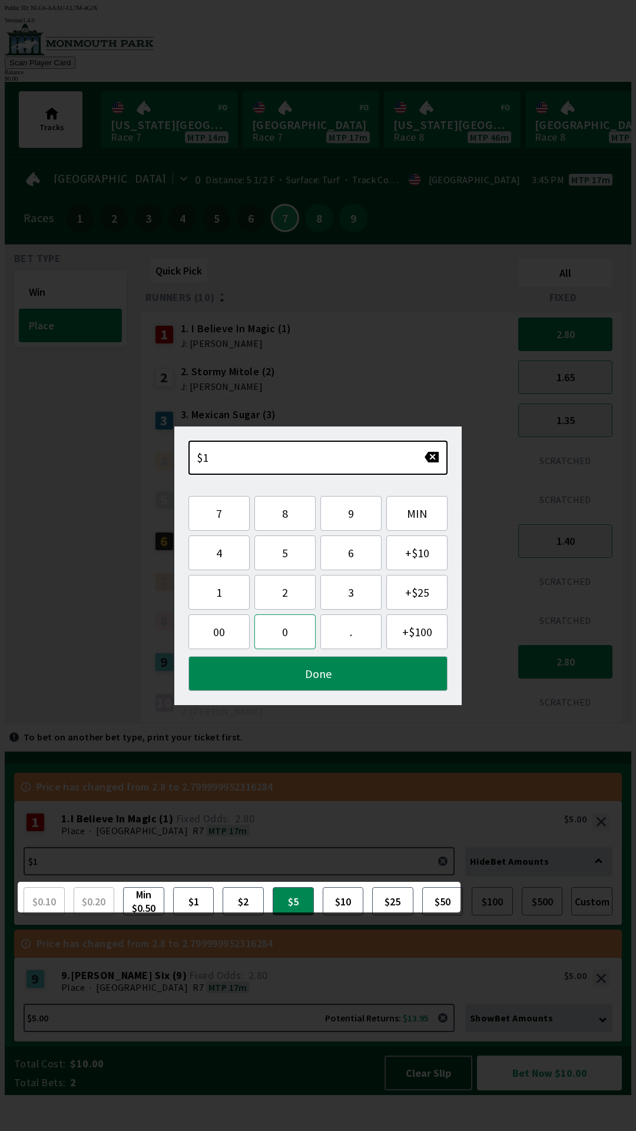
click at [292, 640] on button "0" at bounding box center [284, 631] width 61 height 35
click at [342, 677] on button "Done" at bounding box center [317, 673] width 259 height 35
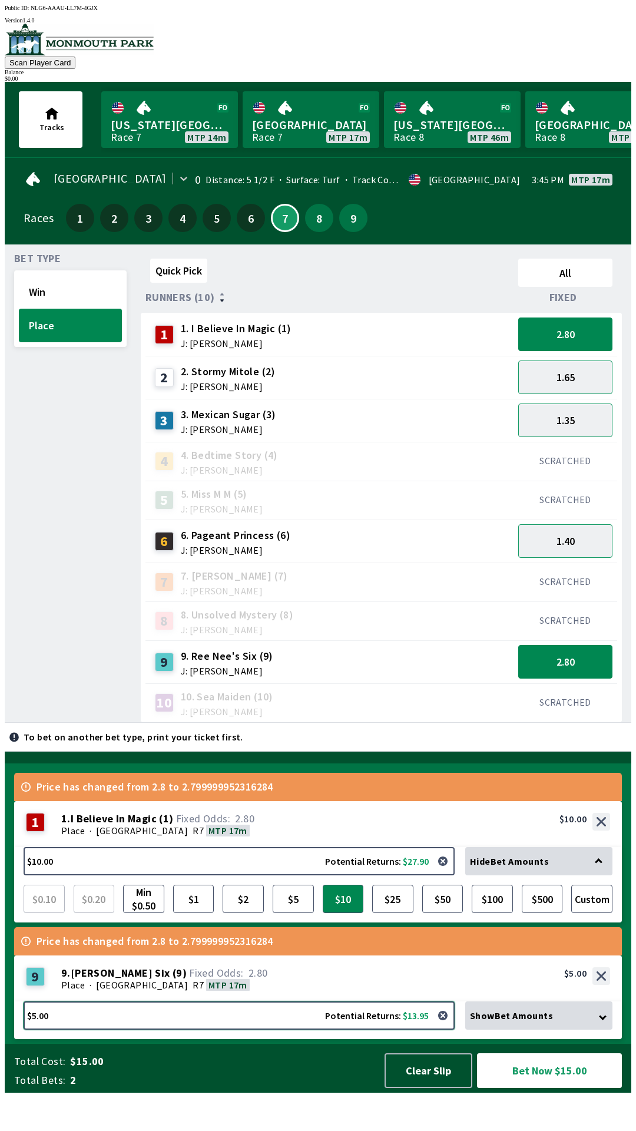
click at [225, 1029] on button "$5.00 Potential Returns: $13.95" at bounding box center [239, 1015] width 431 height 28
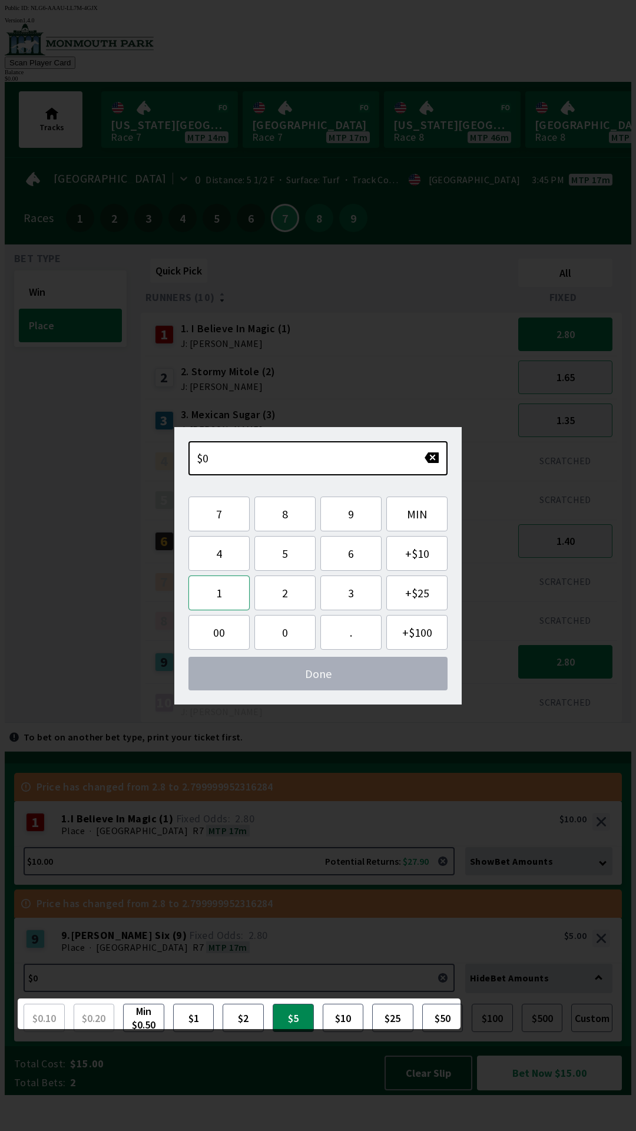
click at [220, 595] on button "1" at bounding box center [218, 592] width 61 height 35
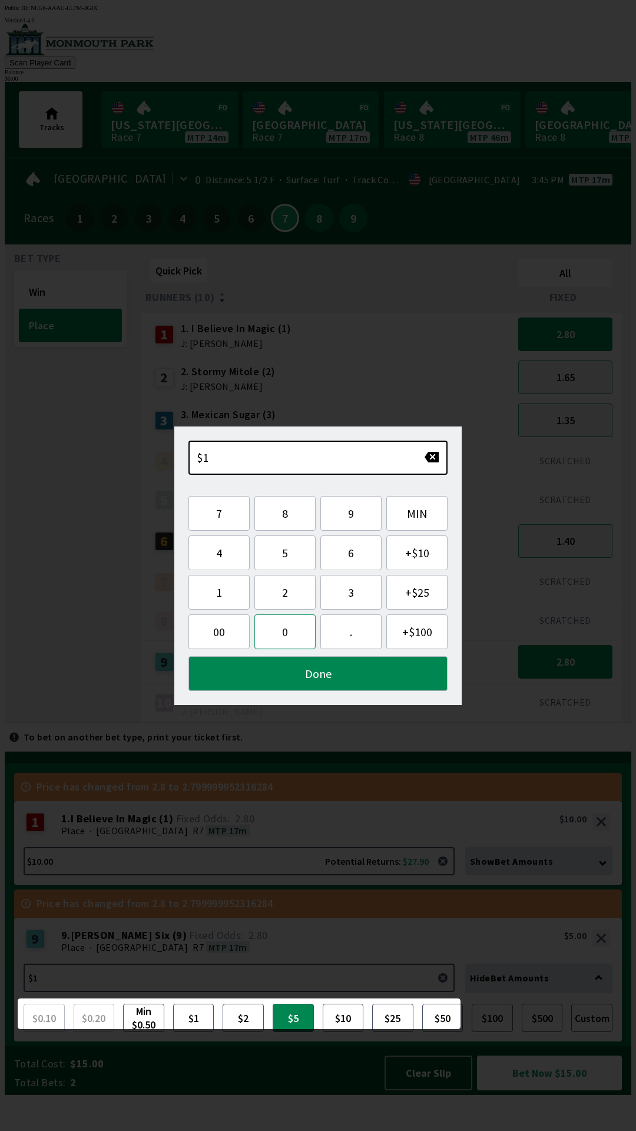
click at [281, 635] on button "0" at bounding box center [284, 631] width 61 height 35
click at [349, 681] on button "Done" at bounding box center [317, 673] width 259 height 35
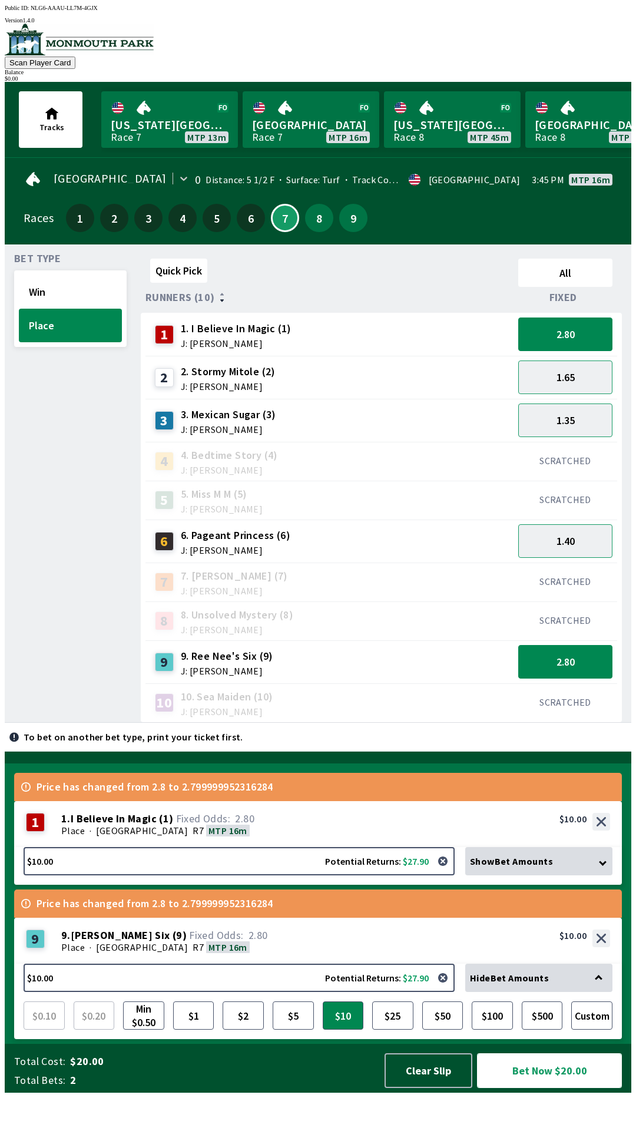
click at [572, 1088] on button "Bet Now $20.00" at bounding box center [549, 1070] width 145 height 35
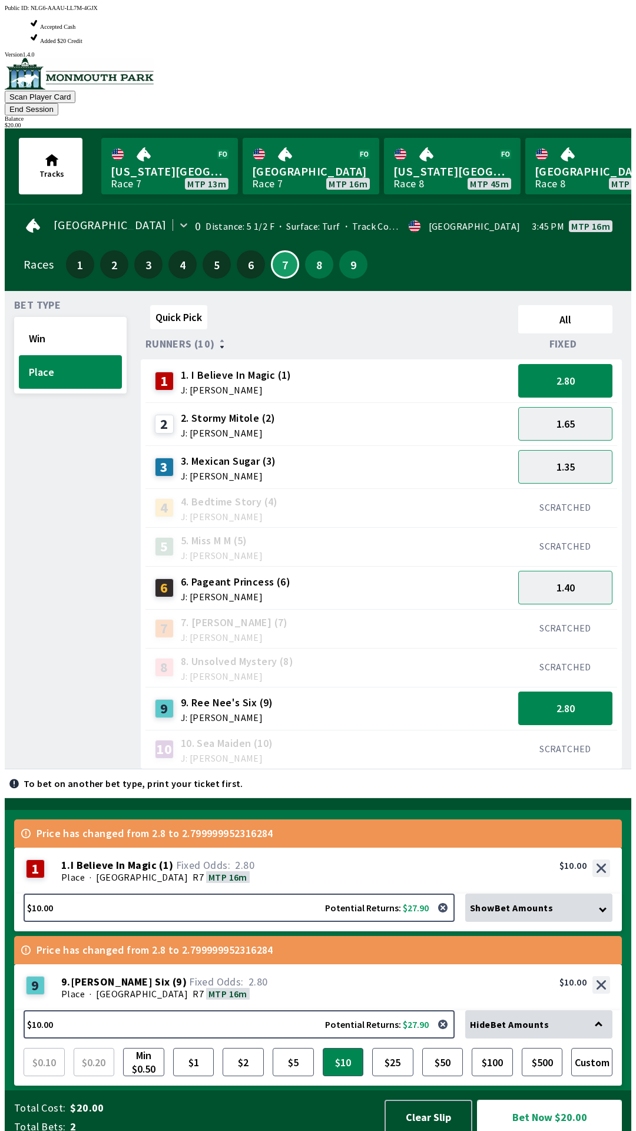
click at [568, 1110] on button "Bet Now $20.00" at bounding box center [549, 1116] width 145 height 35
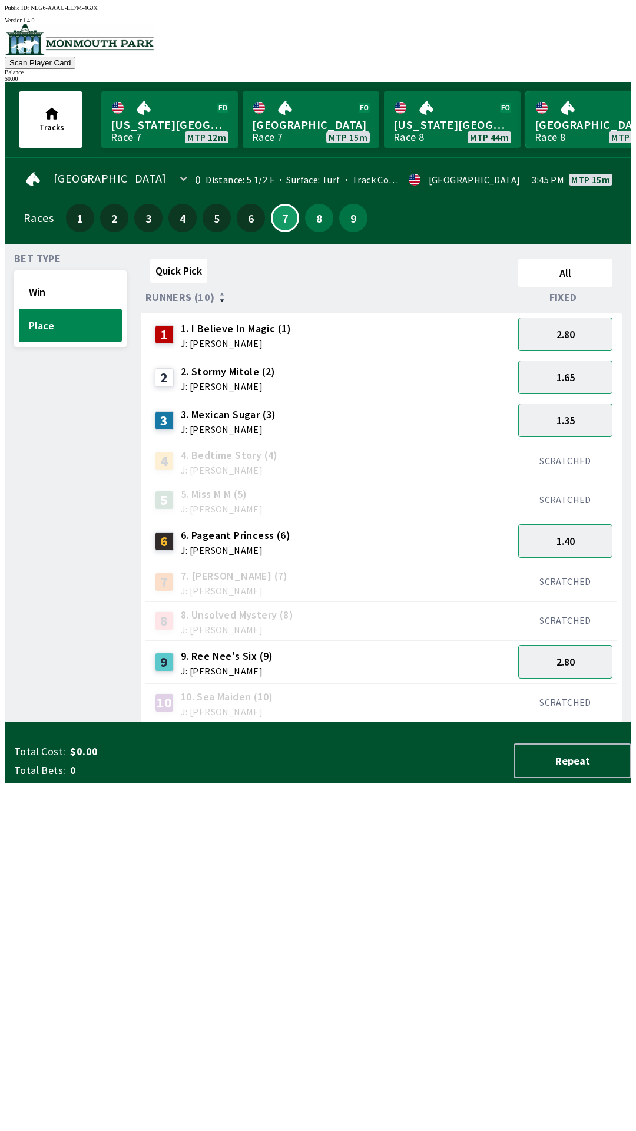
click at [565, 126] on link "[GEOGRAPHIC_DATA] Race 8 MTP 45m" at bounding box center [593, 119] width 137 height 57
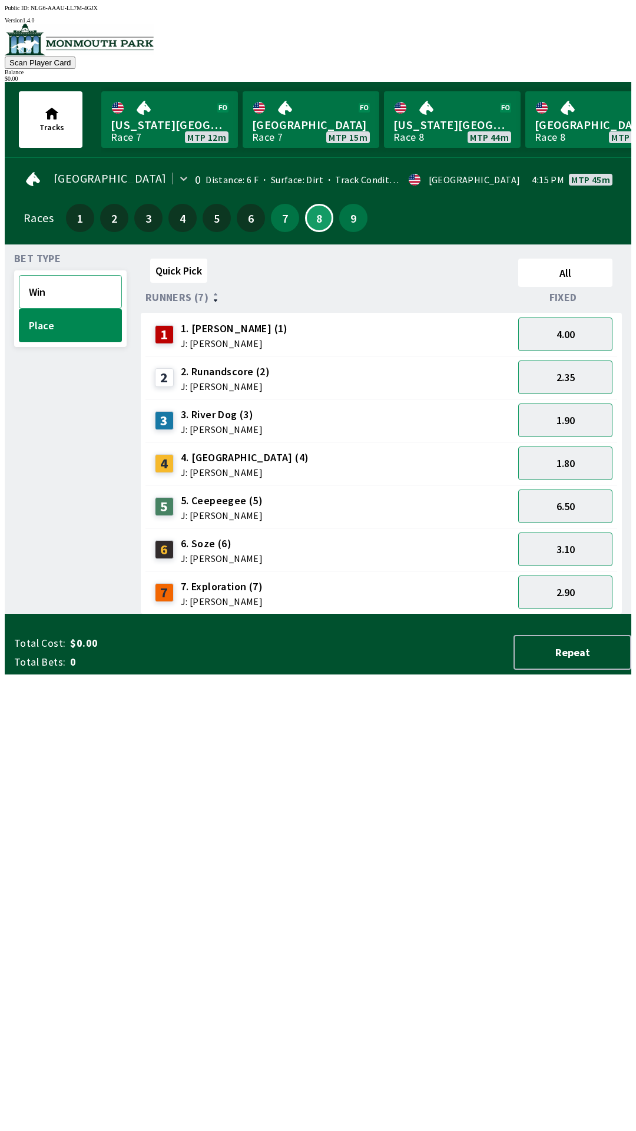
click at [72, 283] on button "Win" at bounding box center [70, 292] width 103 height 34
click at [582, 495] on button "15.00" at bounding box center [565, 506] width 94 height 34
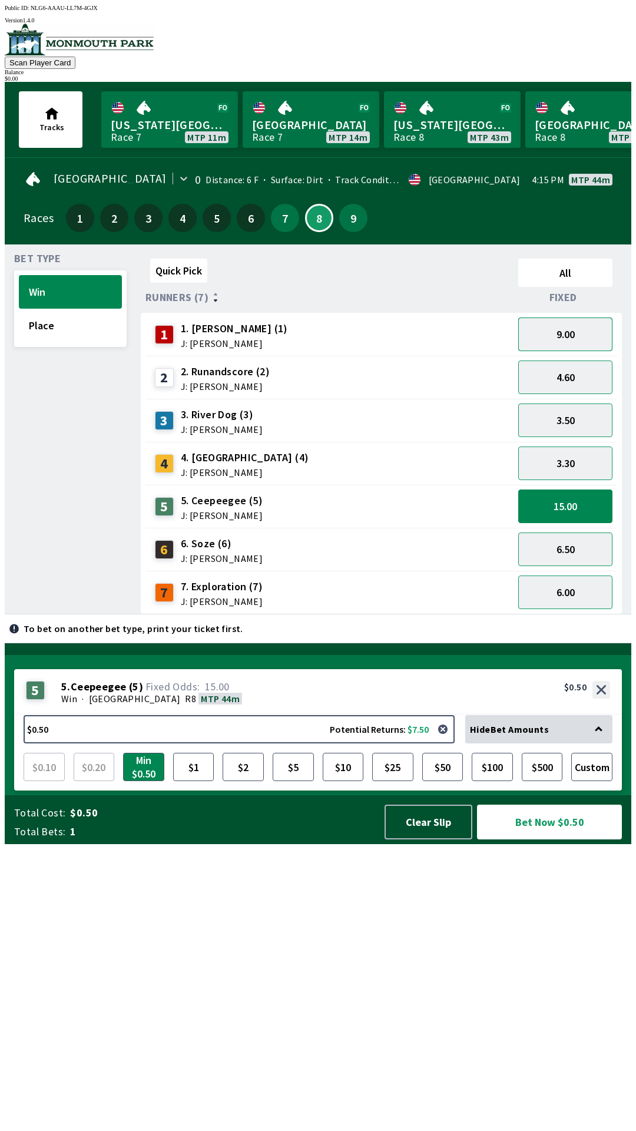
click at [595, 336] on button "9.00" at bounding box center [565, 334] width 94 height 34
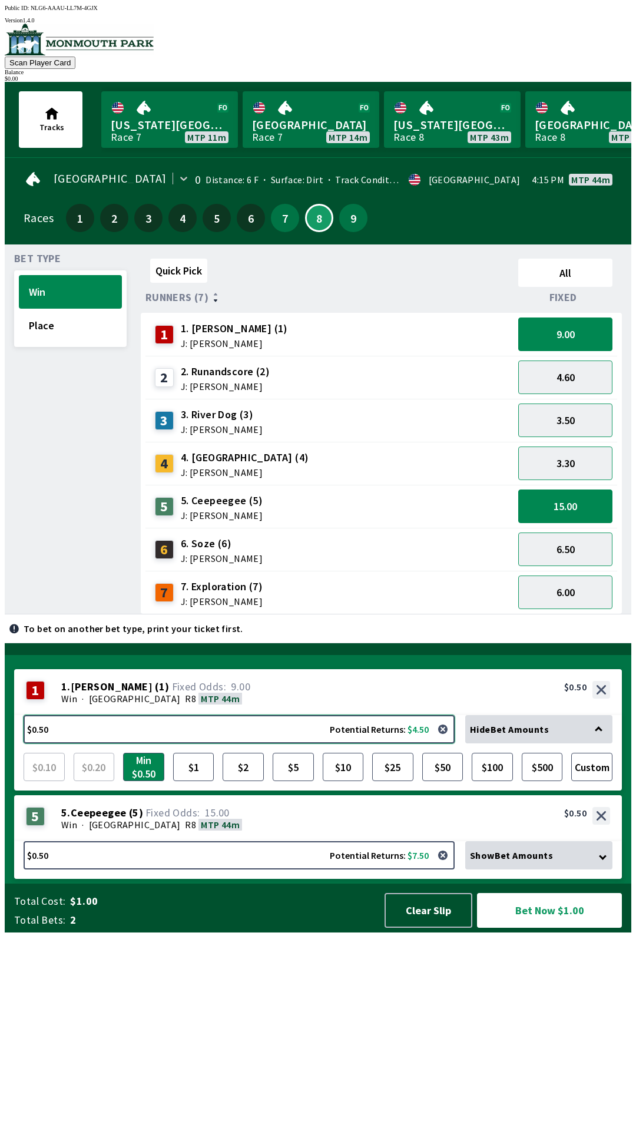
click at [122, 743] on button "$0.50 Potential Returns: $4.50" at bounding box center [239, 729] width 431 height 28
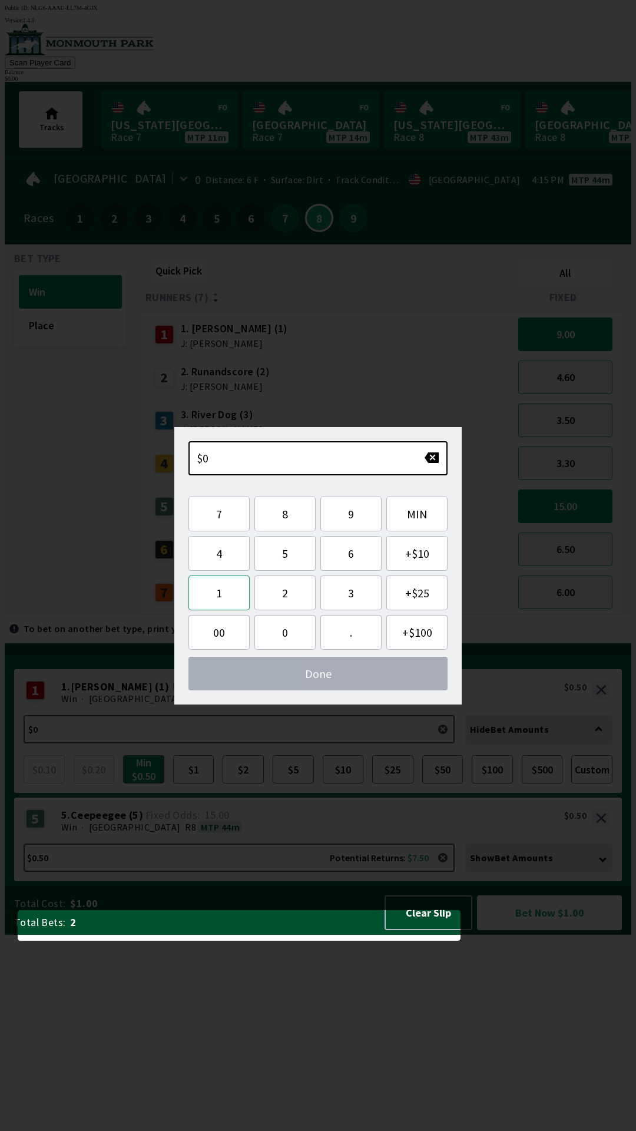
click at [217, 598] on button "1" at bounding box center [218, 592] width 61 height 35
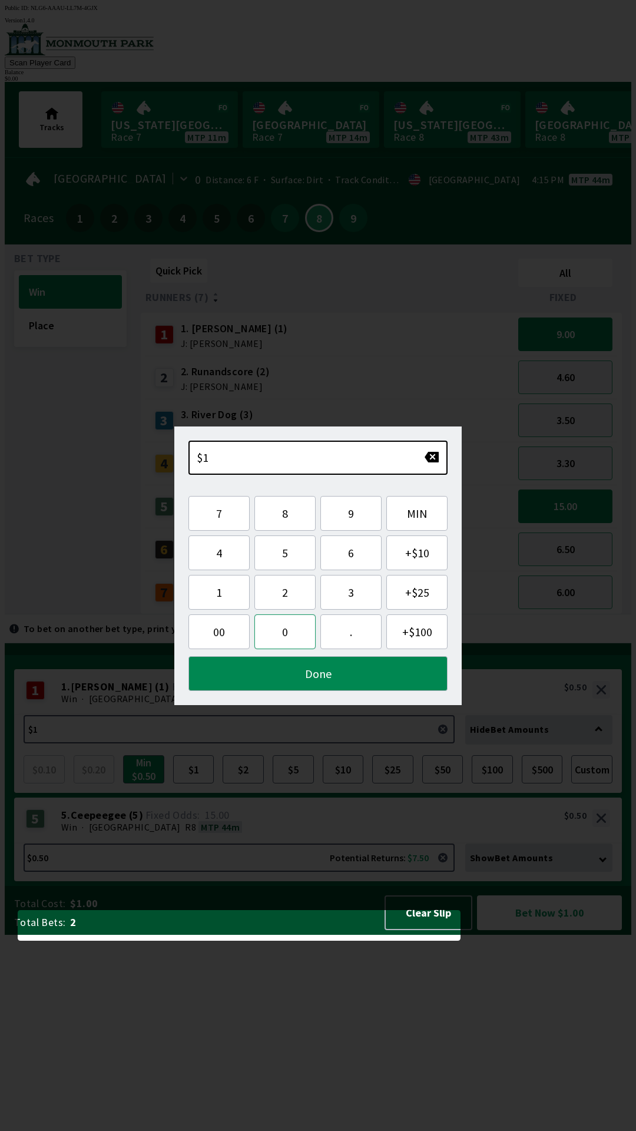
click at [283, 635] on button "0" at bounding box center [284, 631] width 61 height 35
click at [332, 678] on button "Done" at bounding box center [317, 673] width 259 height 35
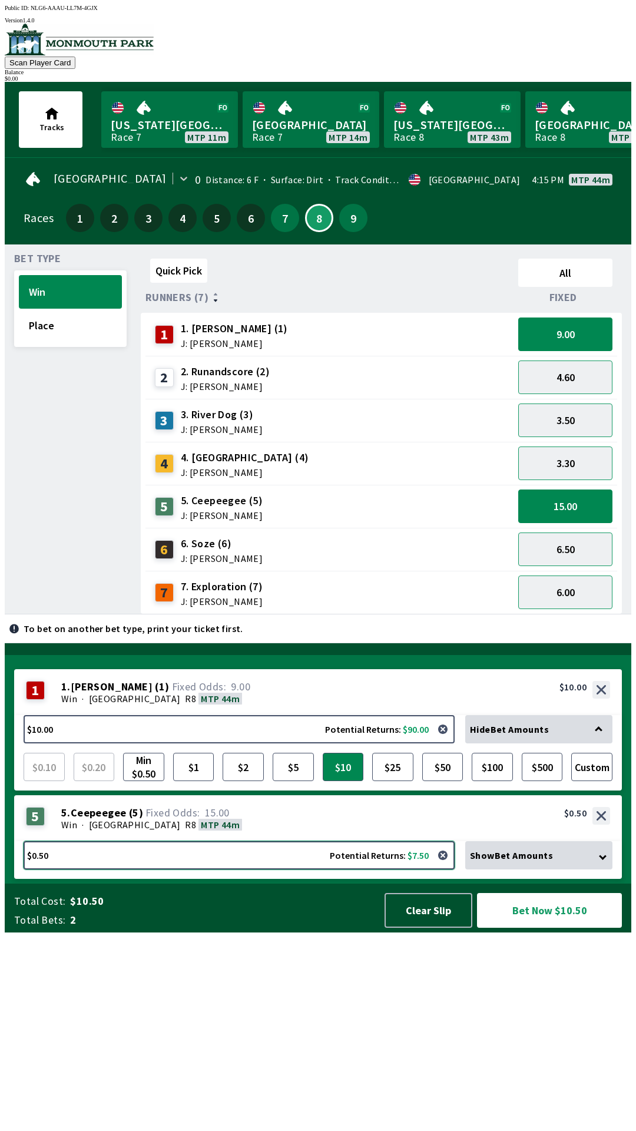
click at [96, 869] on button "$0.50 Potential Returns: $7.50" at bounding box center [239, 855] width 431 height 28
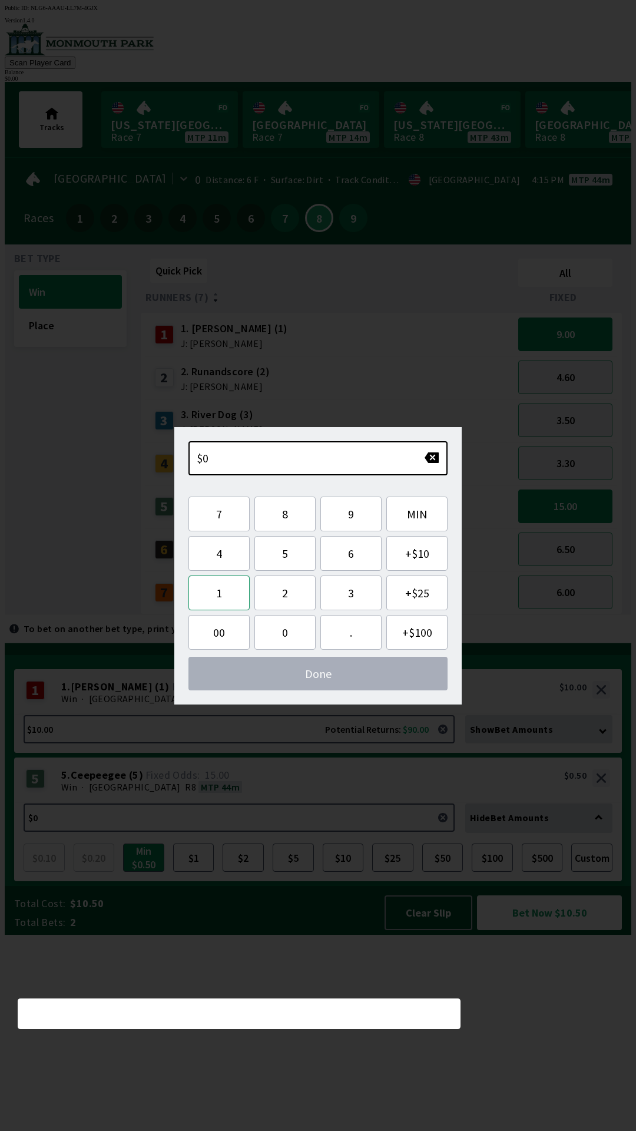
click at [223, 597] on button "1" at bounding box center [218, 592] width 61 height 35
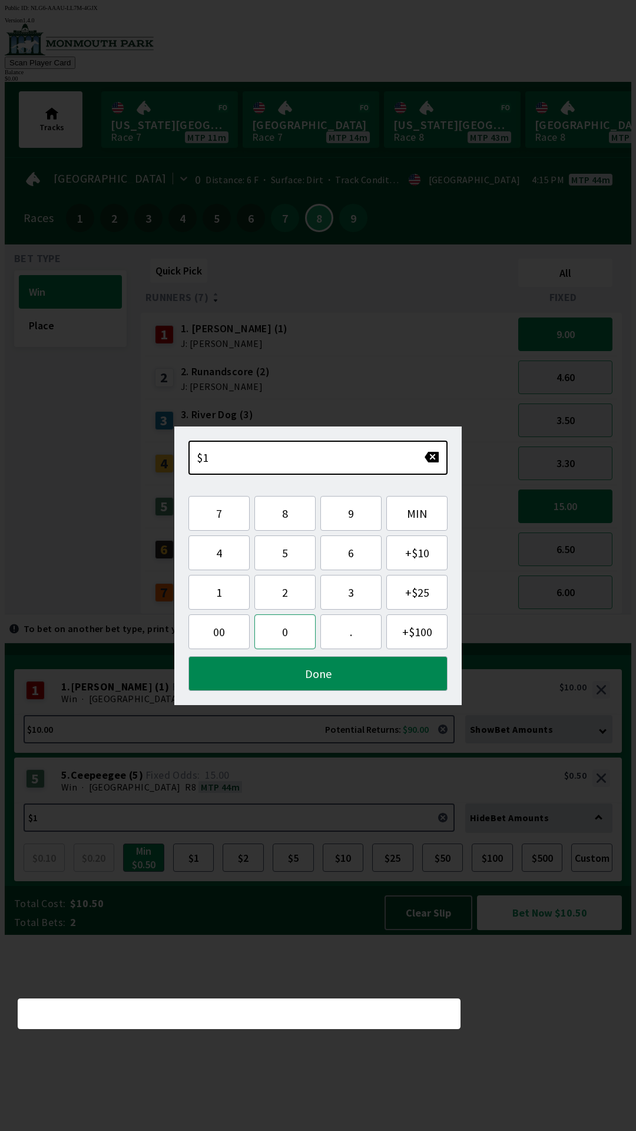
click at [289, 635] on button "0" at bounding box center [284, 631] width 61 height 35
click at [348, 681] on button "Done" at bounding box center [317, 673] width 259 height 35
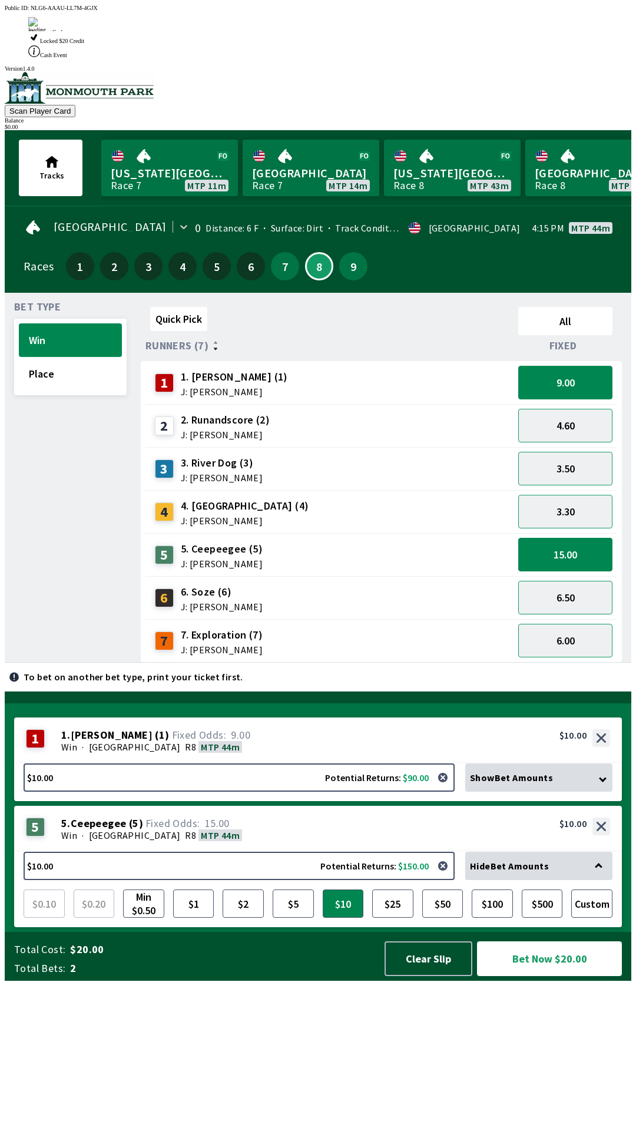
click at [558, 976] on button "Bet Now $20.00" at bounding box center [549, 958] width 145 height 35
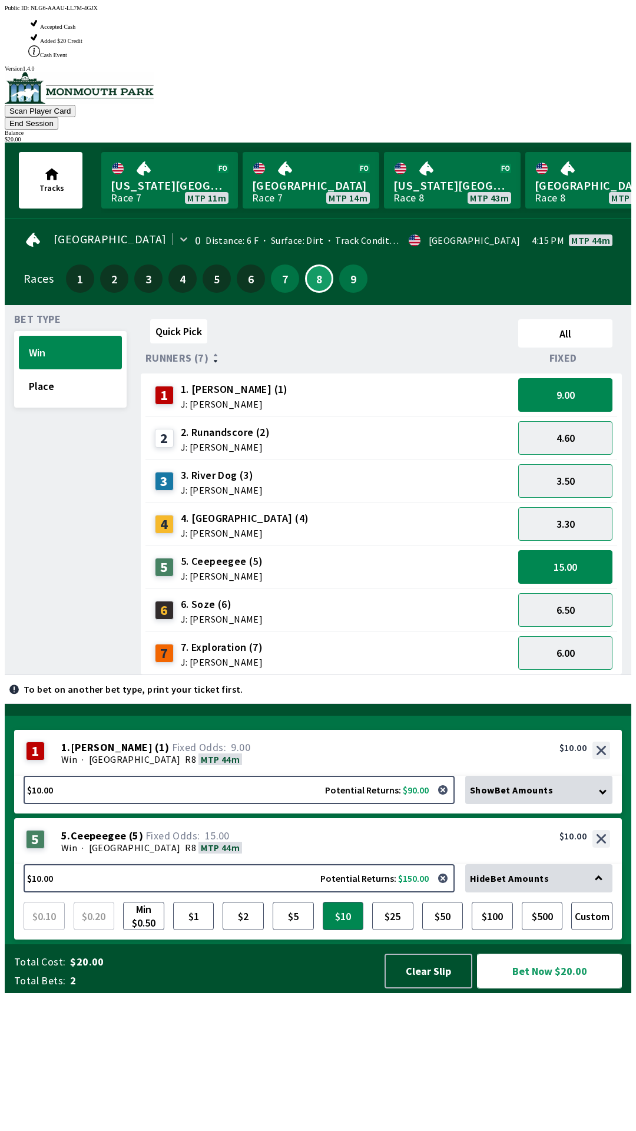
click at [545, 988] on button "Bet Now $20.00" at bounding box center [549, 970] width 145 height 35
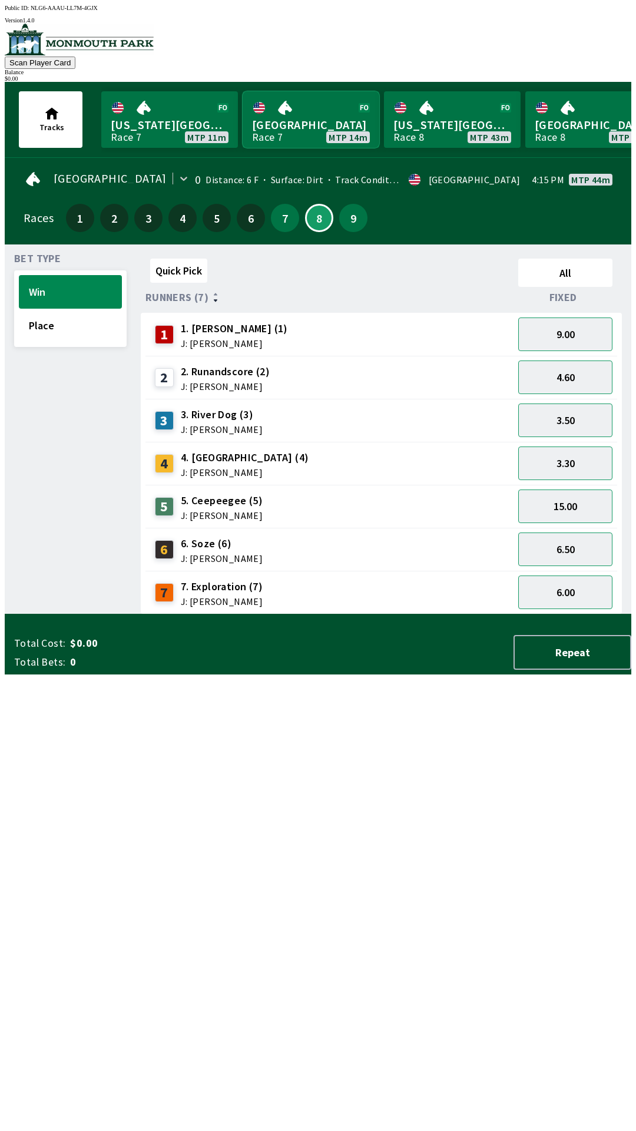
click at [301, 122] on link "[GEOGRAPHIC_DATA] Race 7 MTP 14m" at bounding box center [311, 119] width 137 height 57
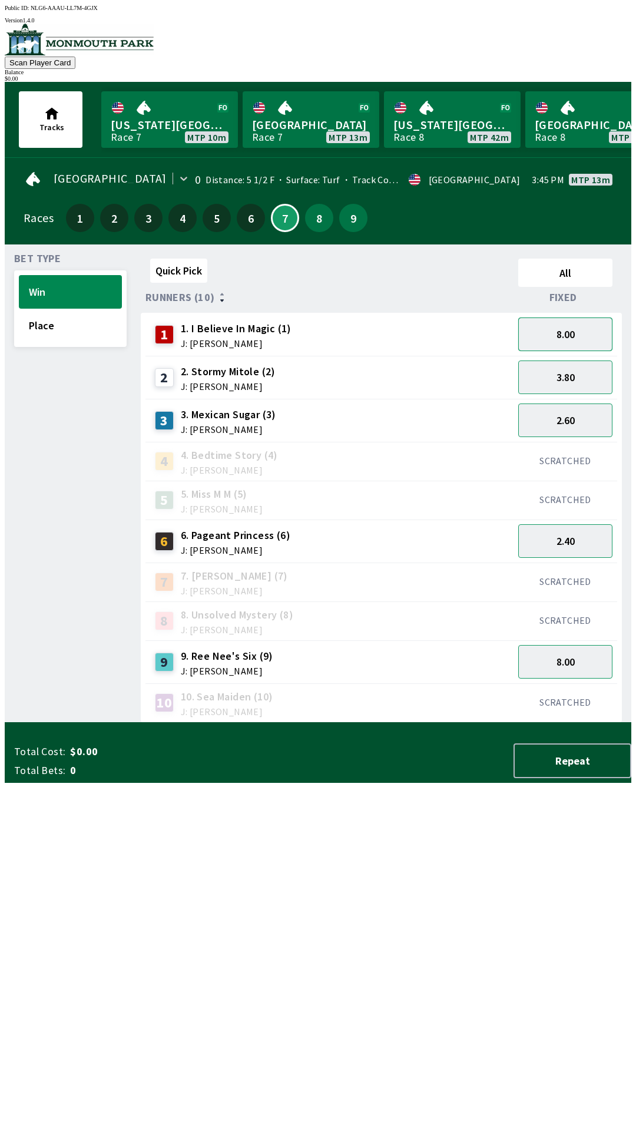
click at [571, 336] on button "8.00" at bounding box center [565, 334] width 94 height 34
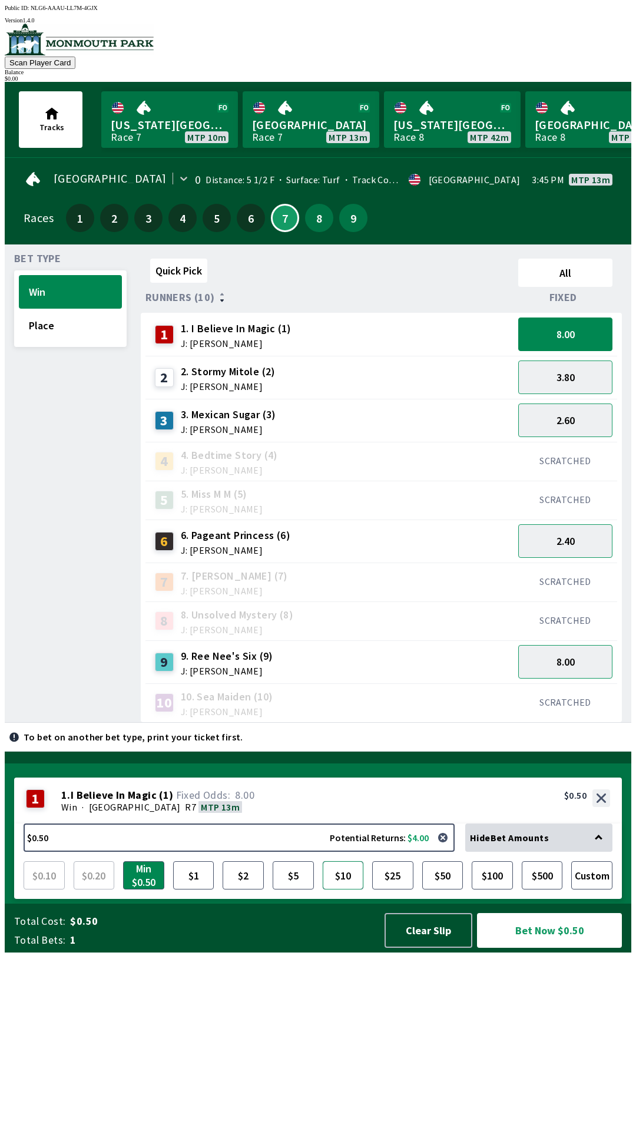
click at [350, 889] on button "$10" at bounding box center [343, 875] width 41 height 28
click at [581, 660] on button "8.00" at bounding box center [565, 662] width 94 height 34
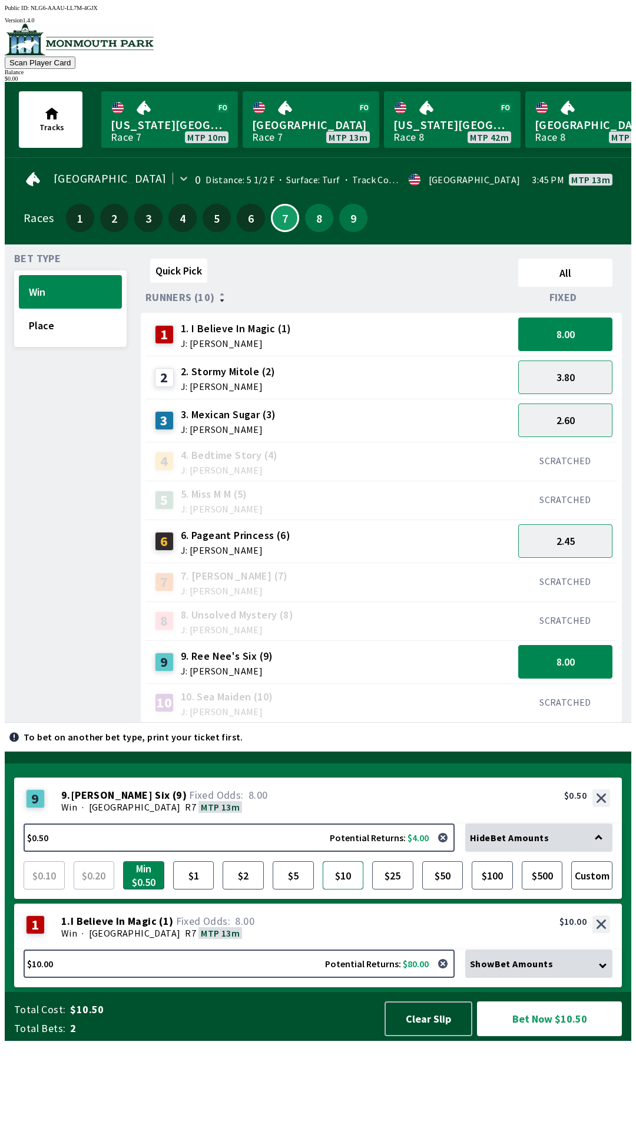
click at [336, 889] on button "$10" at bounding box center [343, 875] width 41 height 28
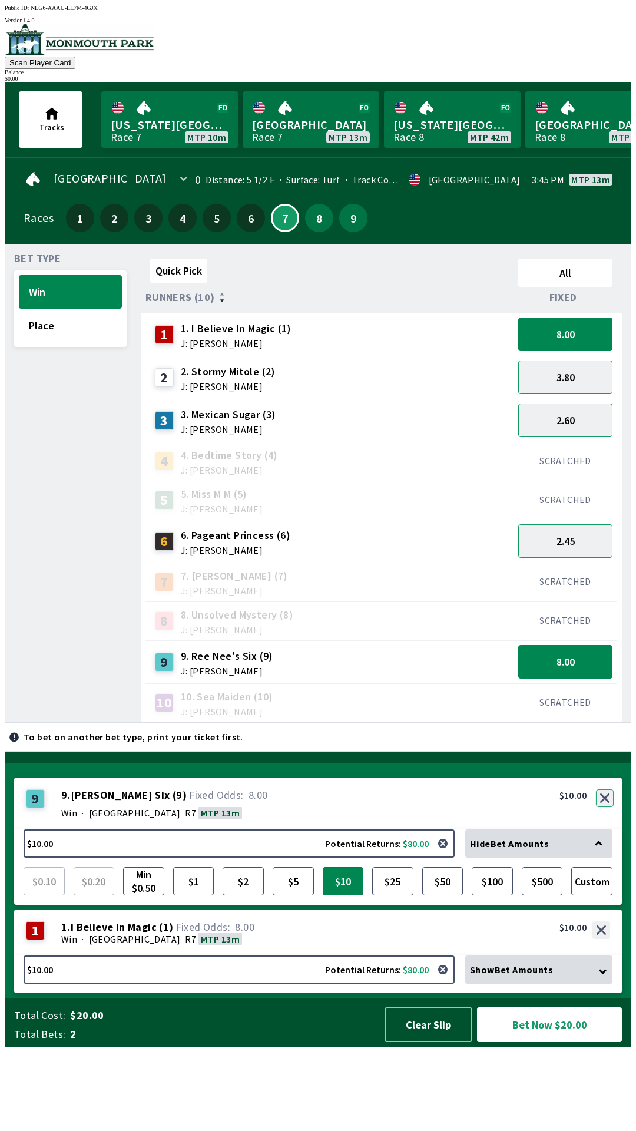
click at [605, 807] on button "button" at bounding box center [605, 798] width 18 height 18
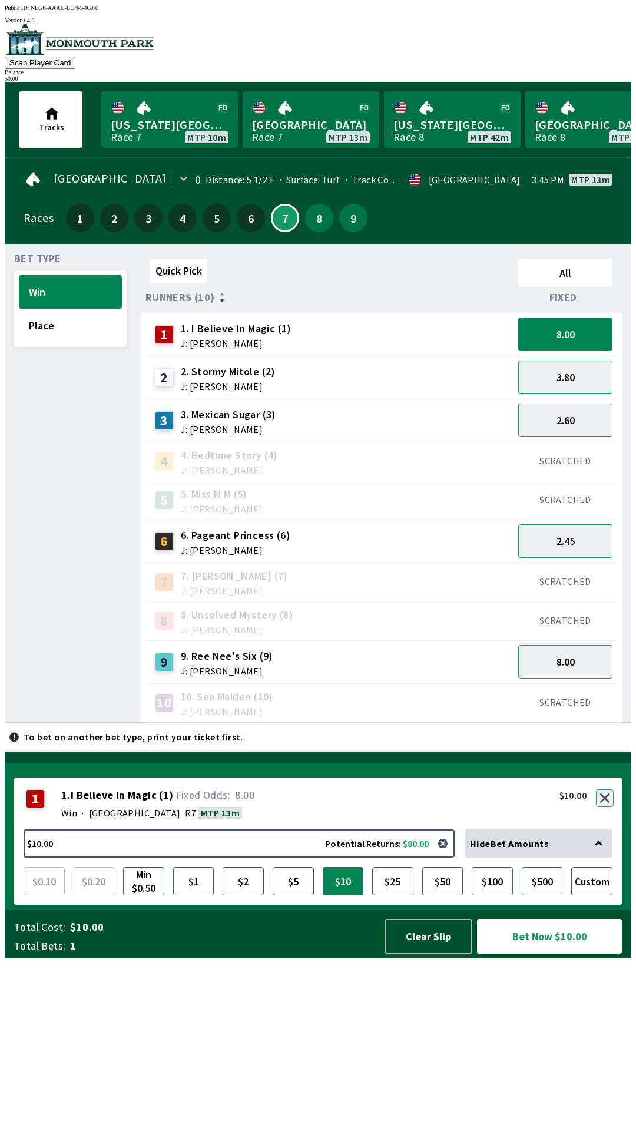
click at [605, 807] on button "button" at bounding box center [605, 798] width 18 height 18
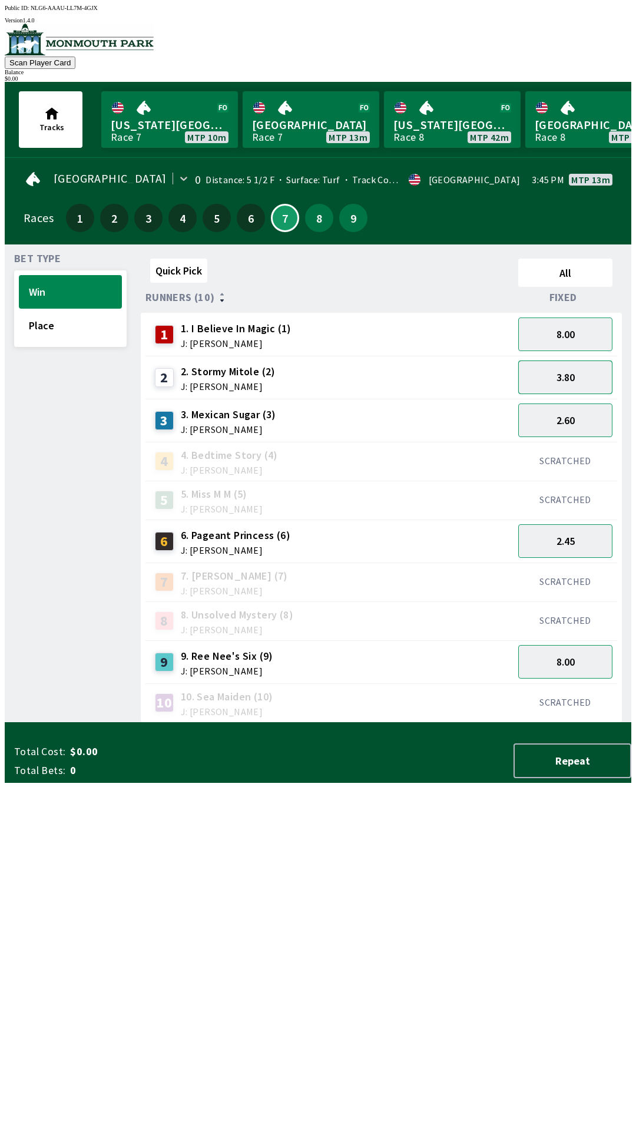
click at [581, 380] on button "3.80" at bounding box center [565, 377] width 94 height 34
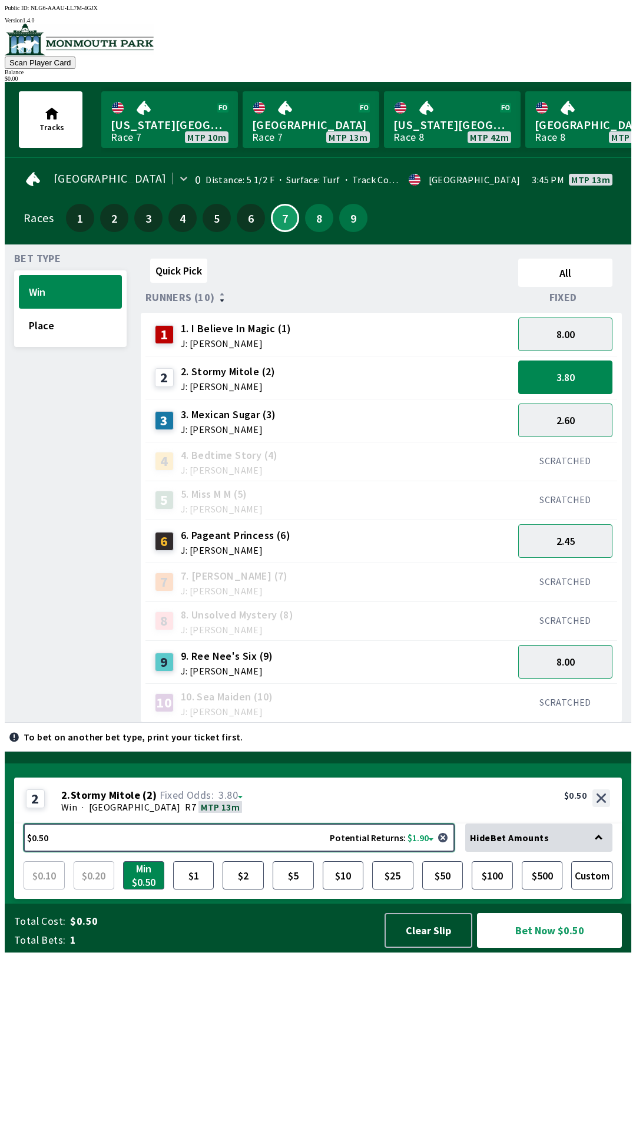
click at [279, 851] on button "$0.50 Potential Returns: $1.90" at bounding box center [239, 837] width 431 height 28
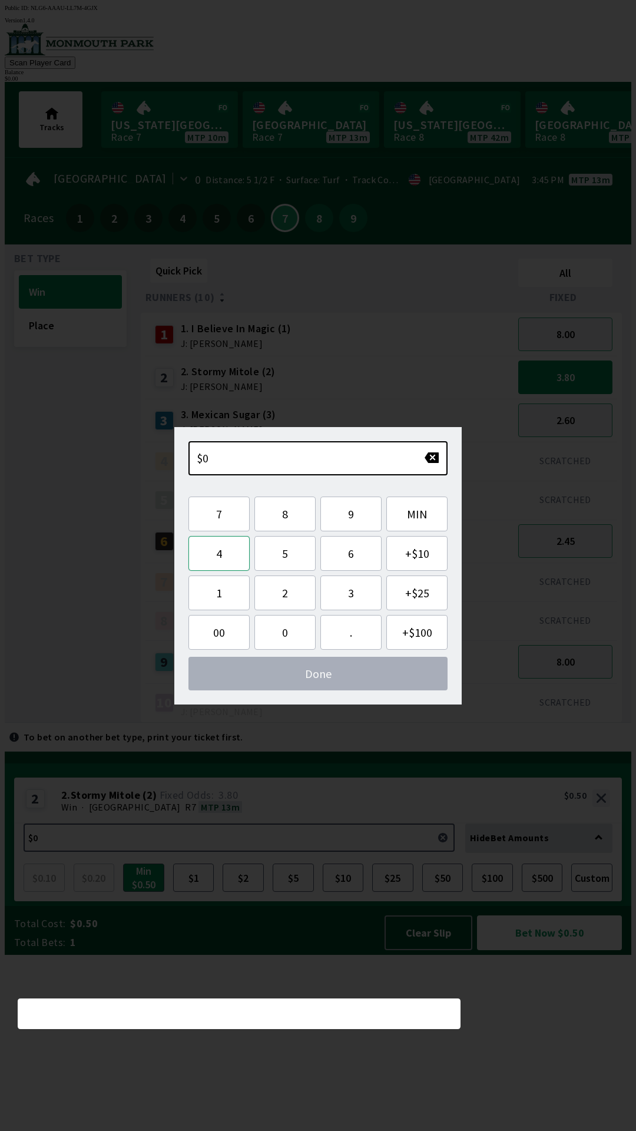
click at [233, 559] on button "4" at bounding box center [218, 553] width 61 height 35
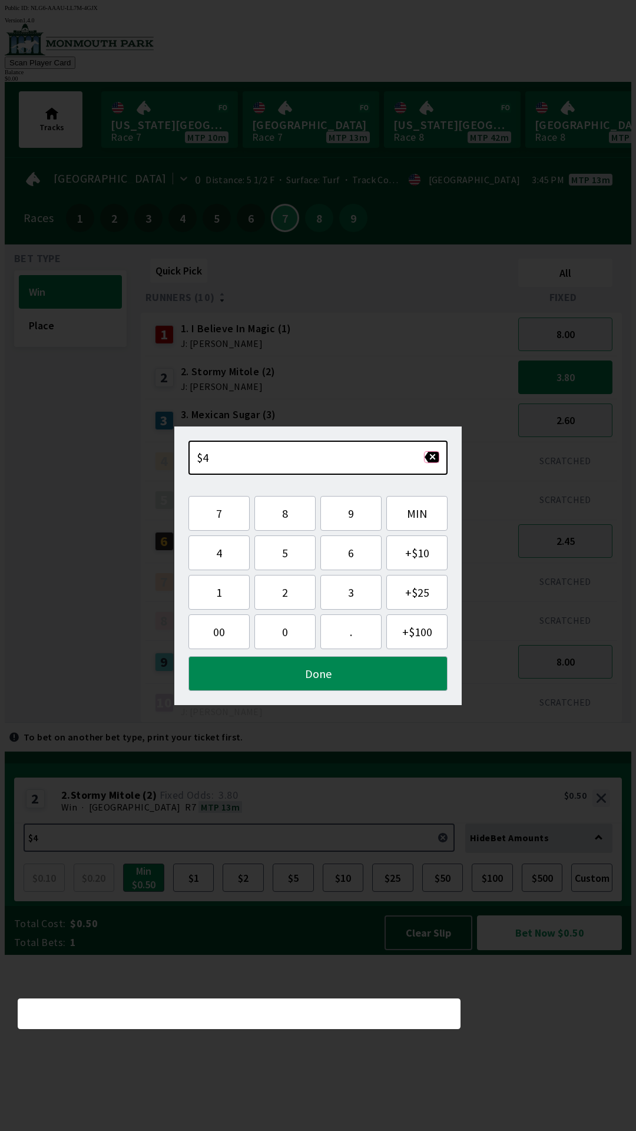
click at [429, 459] on button "button" at bounding box center [431, 457] width 15 height 12
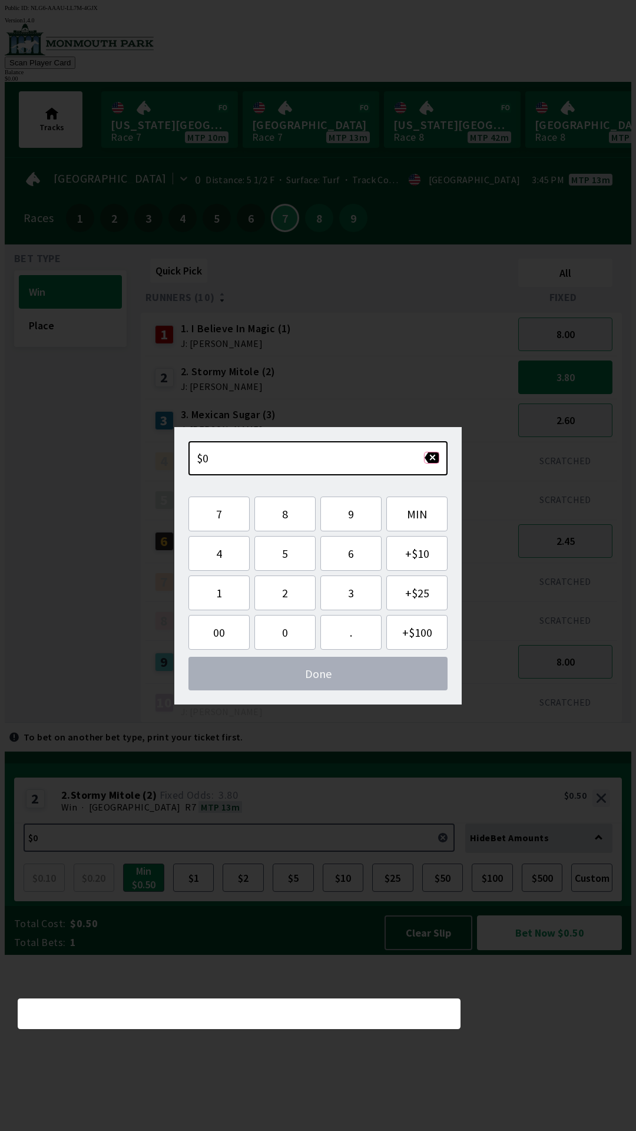
click at [428, 459] on button "button" at bounding box center [431, 458] width 15 height 12
click at [430, 462] on button "button" at bounding box center [431, 458] width 15 height 12
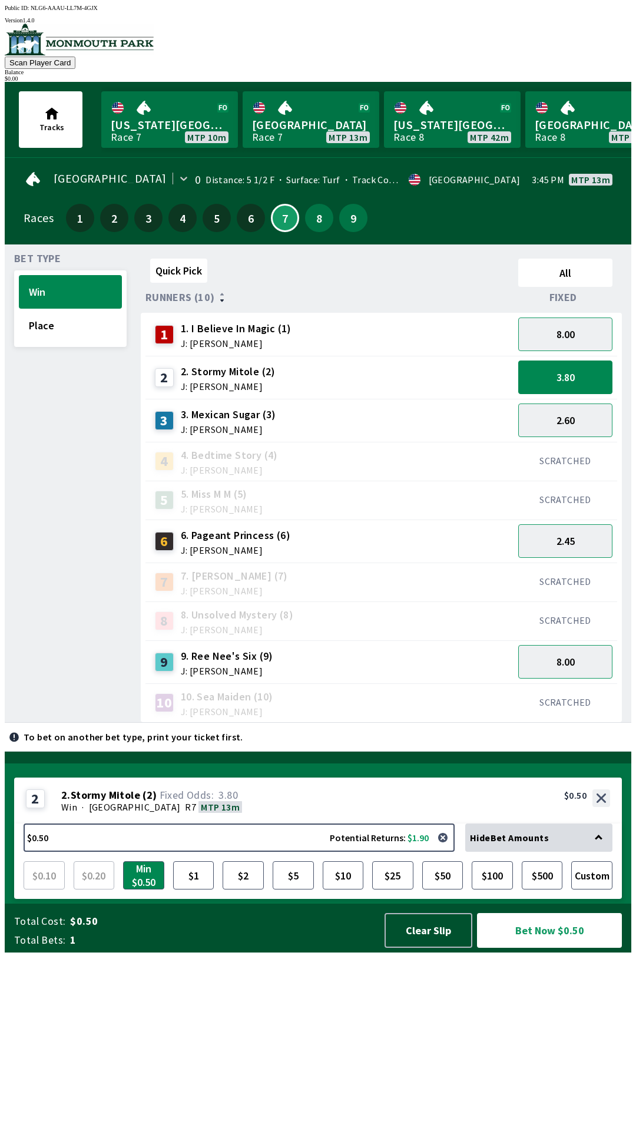
click at [460, 723] on div "Quick Pick All Runners (10) Fixed 1 1. I Believe In Magic (1) J: [PERSON_NAME] …" at bounding box center [386, 488] width 491 height 469
click at [591, 336] on button "8.00" at bounding box center [565, 334] width 94 height 34
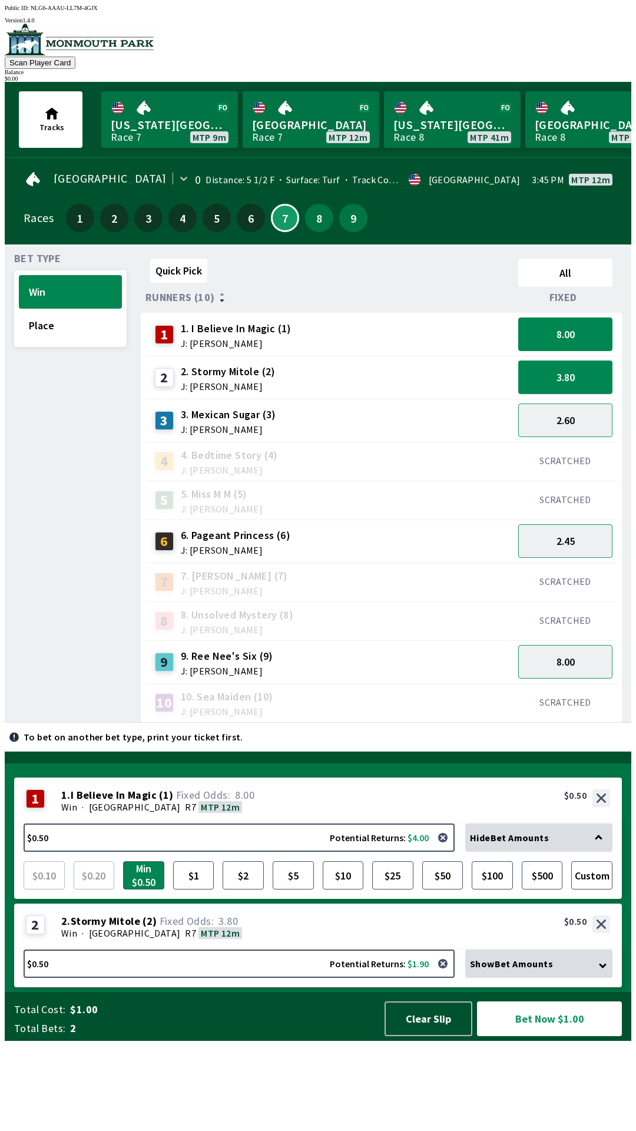
click at [597, 367] on button "3.80" at bounding box center [565, 377] width 94 height 34
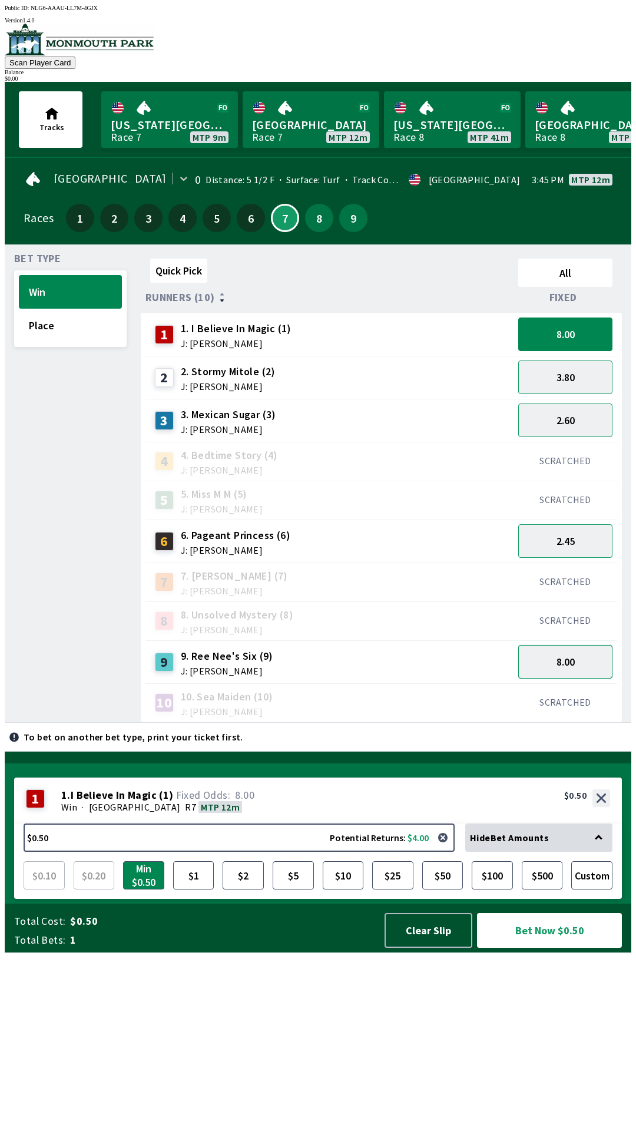
click at [577, 661] on button "8.00" at bounding box center [565, 662] width 94 height 34
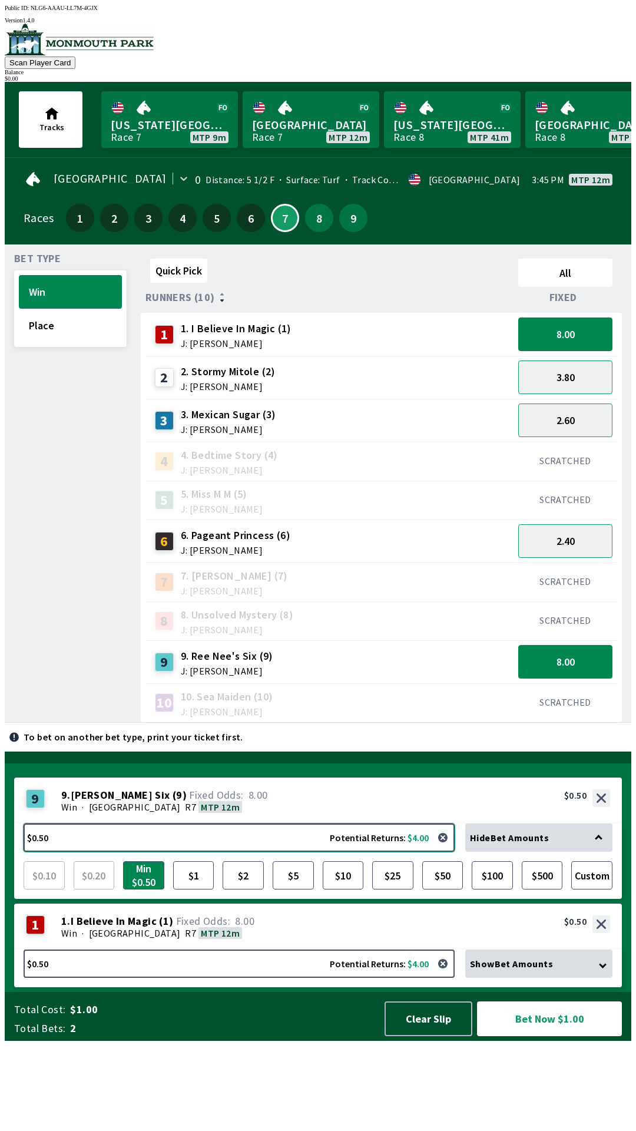
click at [258, 851] on button "$0.50 Potential Returns: $4.00" at bounding box center [239, 837] width 431 height 28
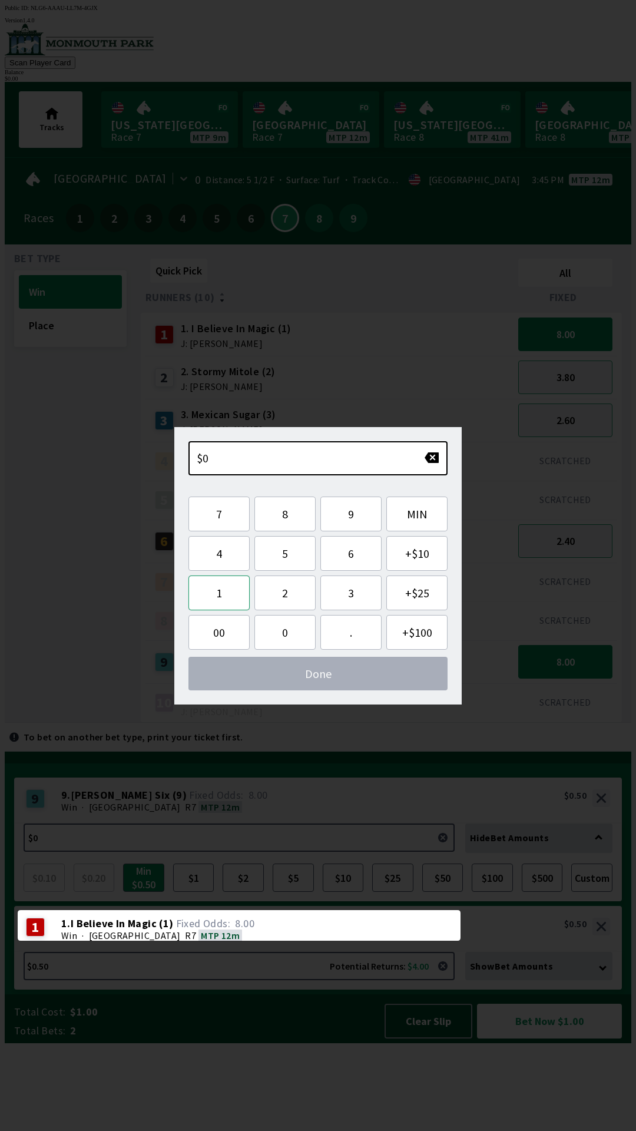
click at [223, 595] on button "1" at bounding box center [218, 592] width 61 height 35
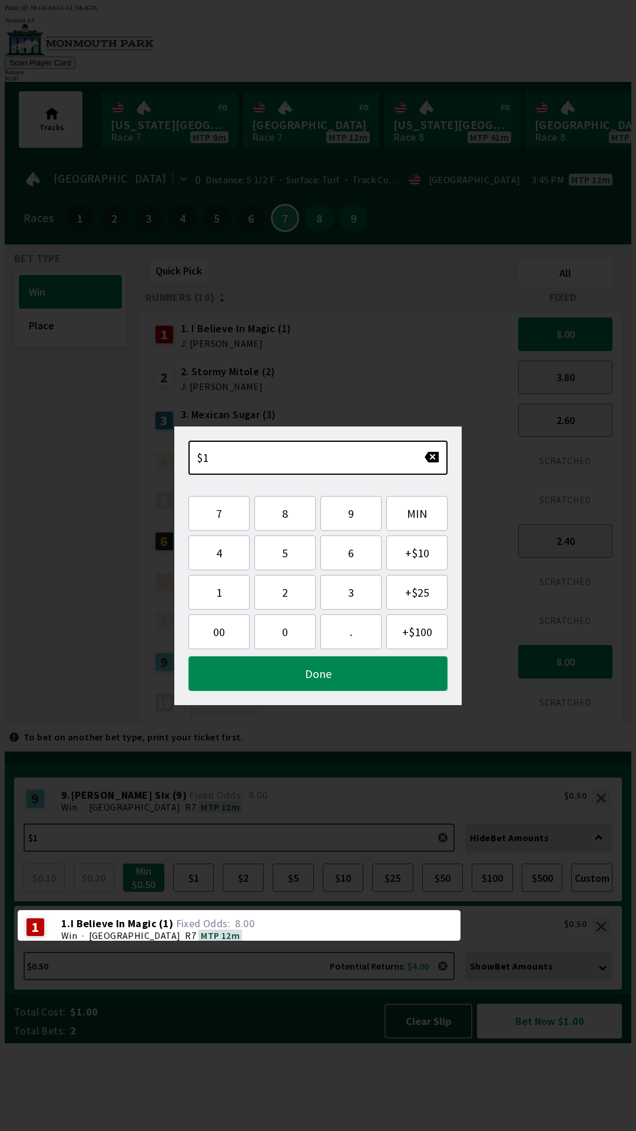
click at [340, 672] on button "Done" at bounding box center [317, 673] width 259 height 35
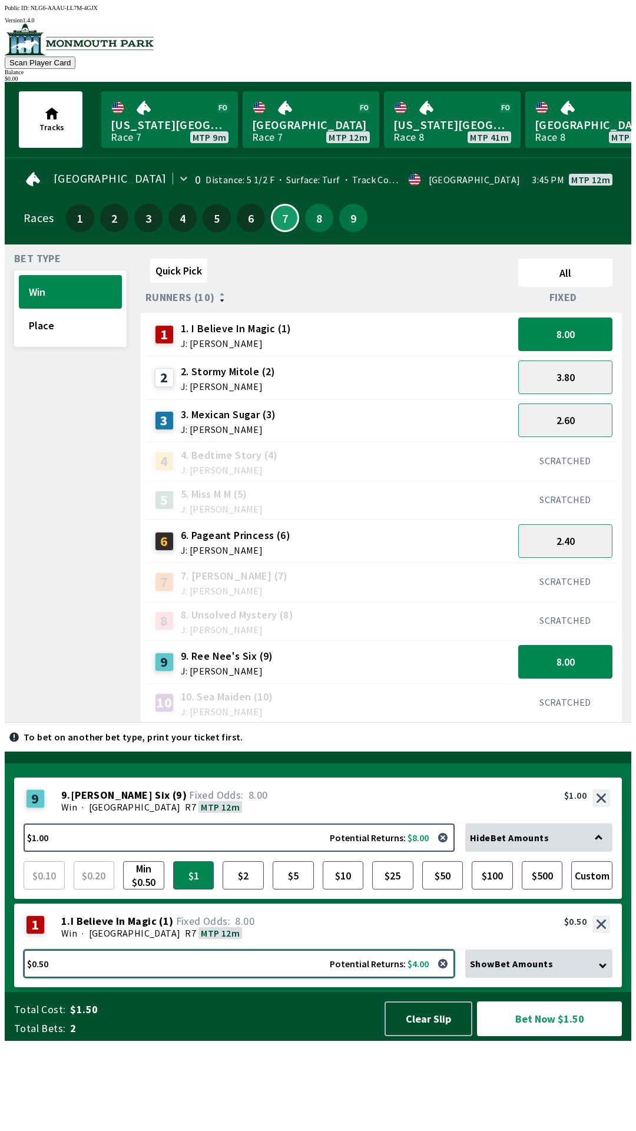
click at [320, 977] on button "$0.50 Potential Returns: $4.00" at bounding box center [239, 963] width 431 height 28
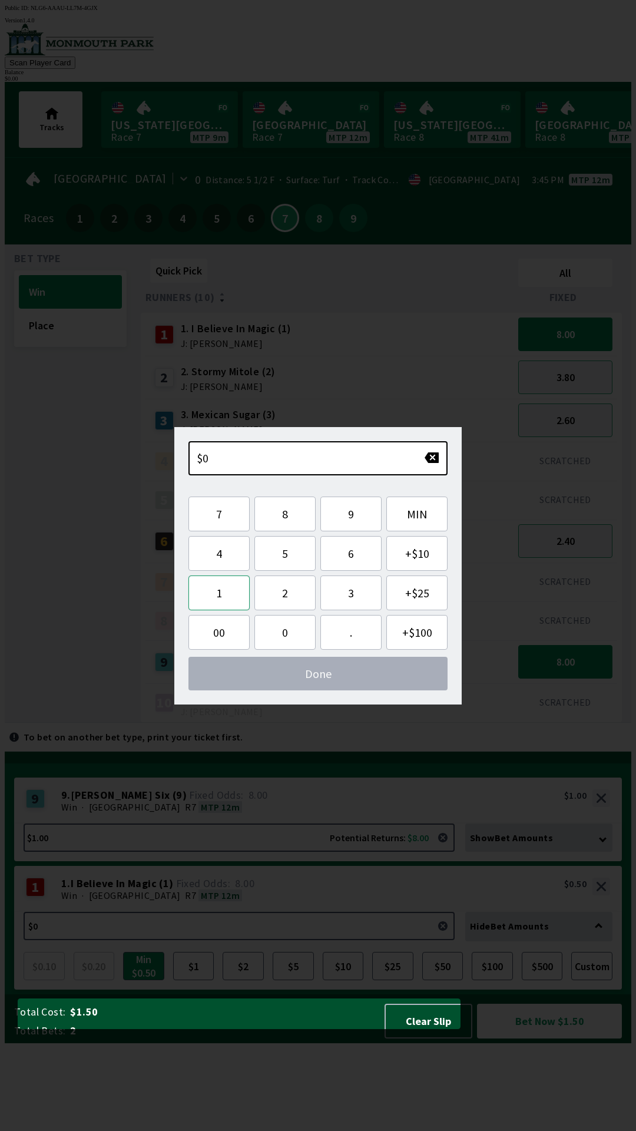
click at [232, 597] on button "1" at bounding box center [218, 592] width 61 height 35
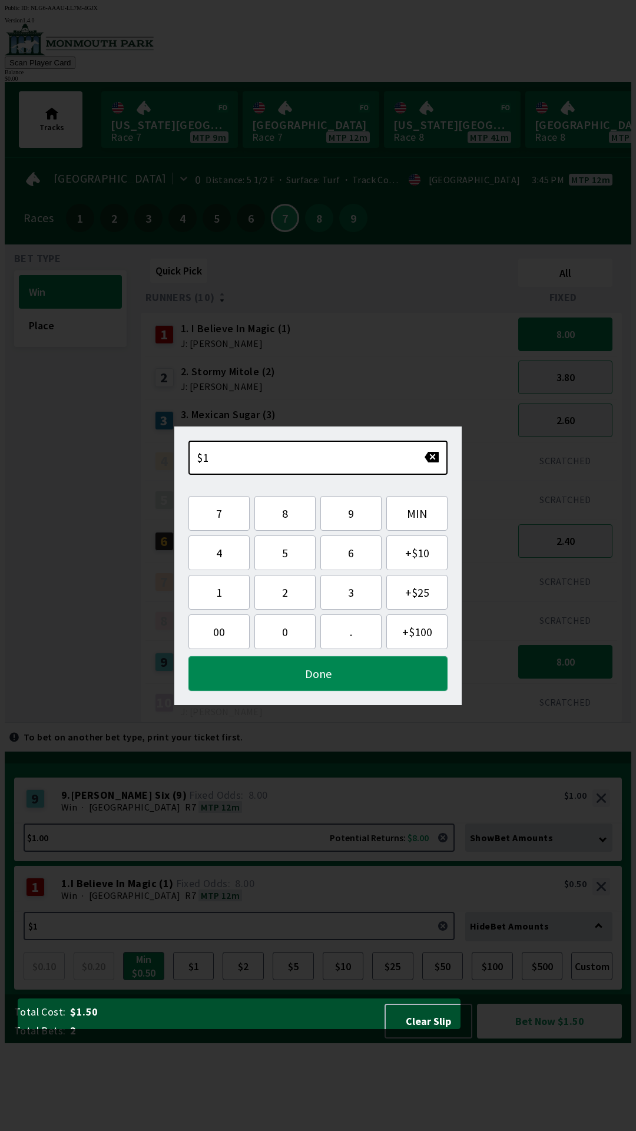
click at [332, 673] on button "Done" at bounding box center [317, 673] width 259 height 35
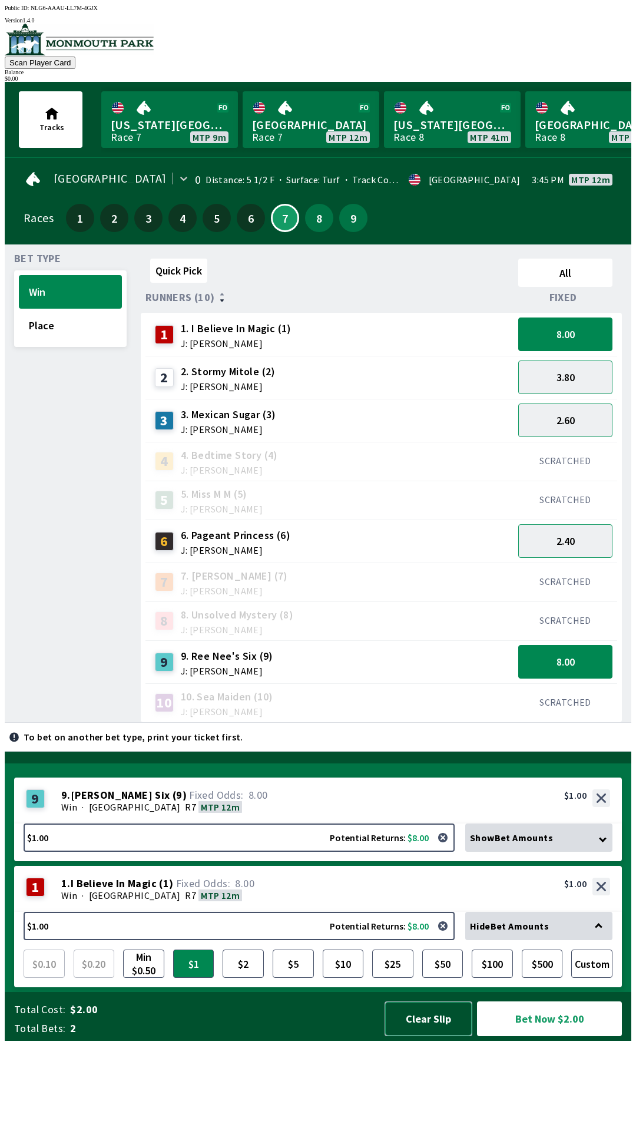
click at [442, 1036] on button "Clear Slip" at bounding box center [429, 1018] width 88 height 35
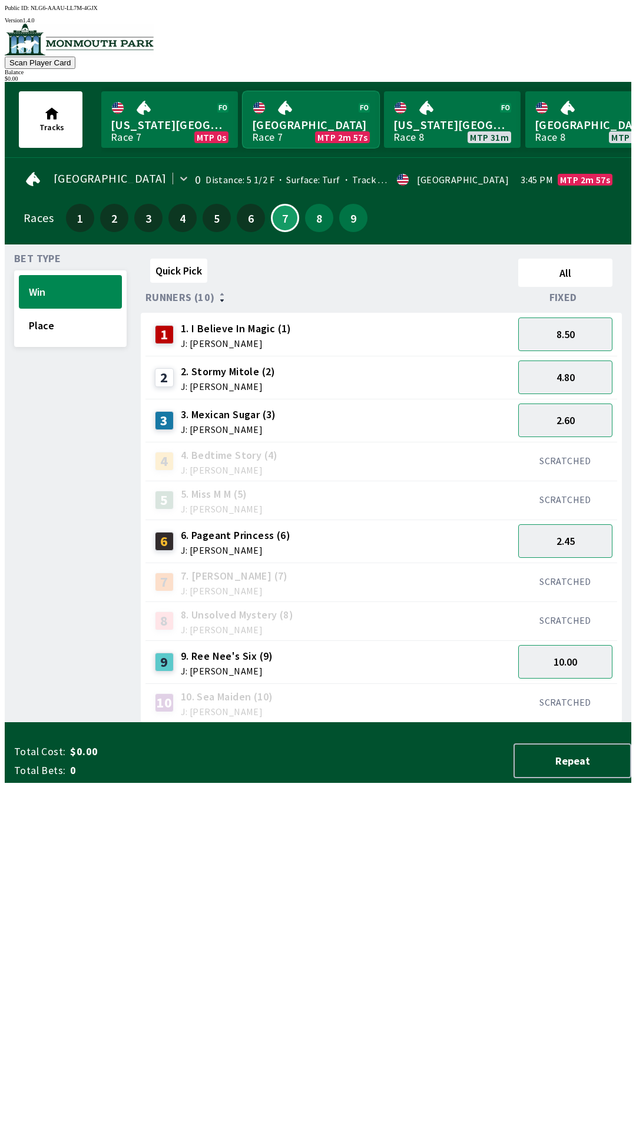
click at [328, 123] on link "Monmouth Park Race 7 MTP 2m 57s" at bounding box center [311, 119] width 137 height 57
click at [314, 120] on link "Monmouth Park Race 7 MTP 2m 56s" at bounding box center [311, 119] width 137 height 57
click at [47, 324] on button "Place" at bounding box center [70, 326] width 103 height 34
click at [31, 284] on button "Win" at bounding box center [70, 292] width 103 height 34
click at [315, 132] on link "Monmouth Park Race 7 MTP 2m 15s" at bounding box center [311, 119] width 137 height 57
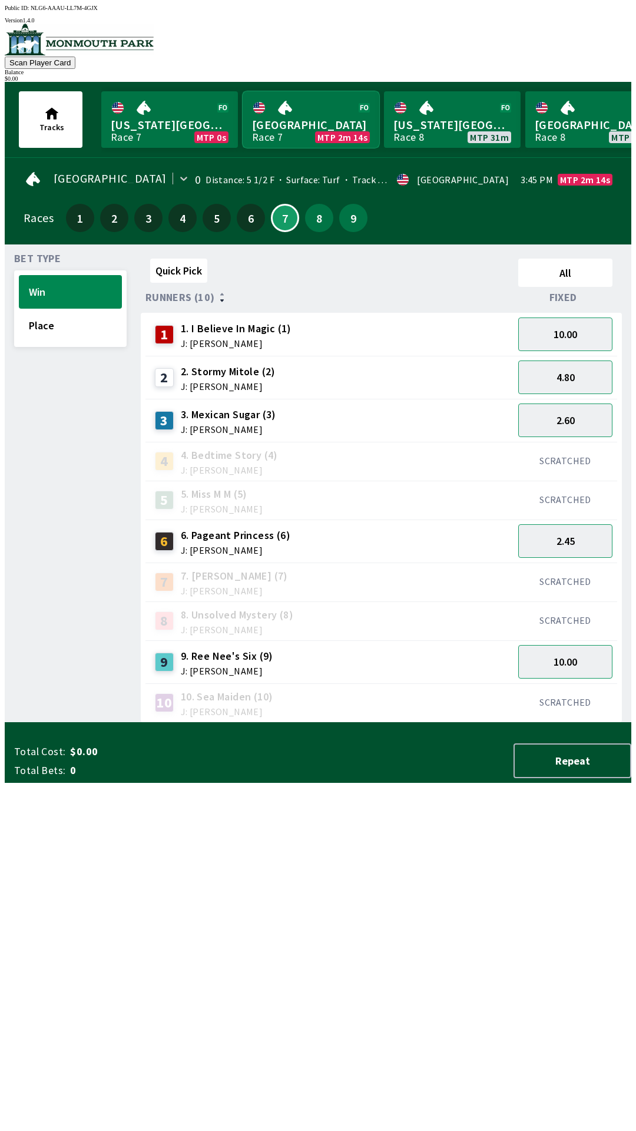
click at [313, 118] on link "Monmouth Park Race 7 MTP 2m 14s" at bounding box center [311, 119] width 137 height 57
click at [306, 113] on link "Monmouth Park Race 7 MTP 2m 14s" at bounding box center [311, 119] width 137 height 57
click at [578, 535] on button "2.45" at bounding box center [565, 541] width 94 height 34
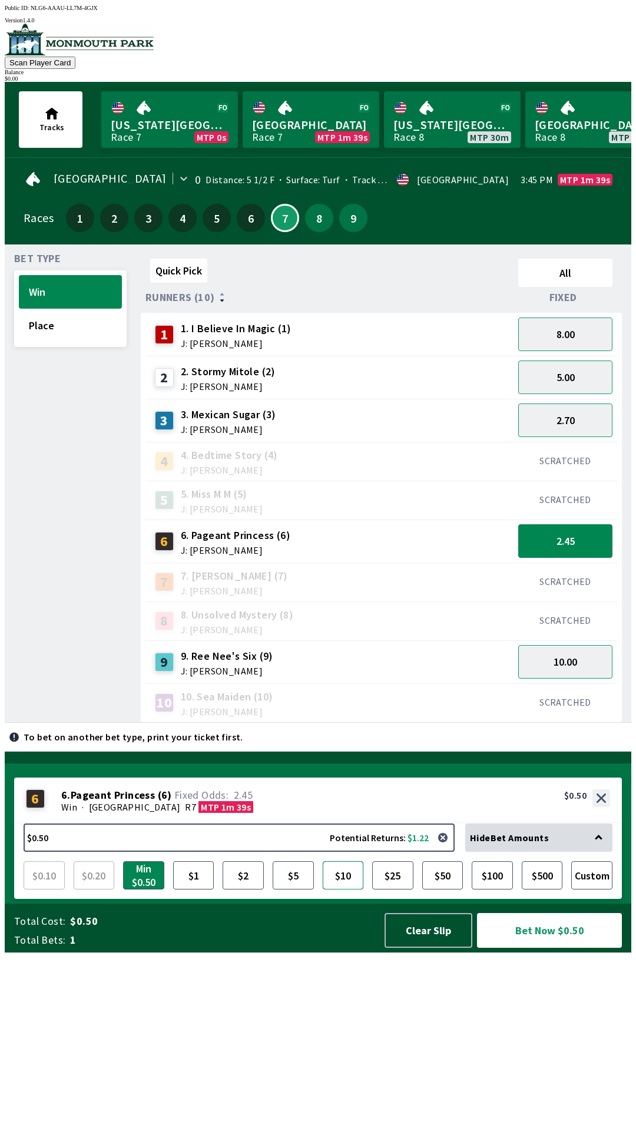
click at [356, 889] on button "$10" at bounding box center [343, 875] width 41 height 28
click at [576, 947] on button "Bet Now $10.00" at bounding box center [549, 930] width 145 height 35
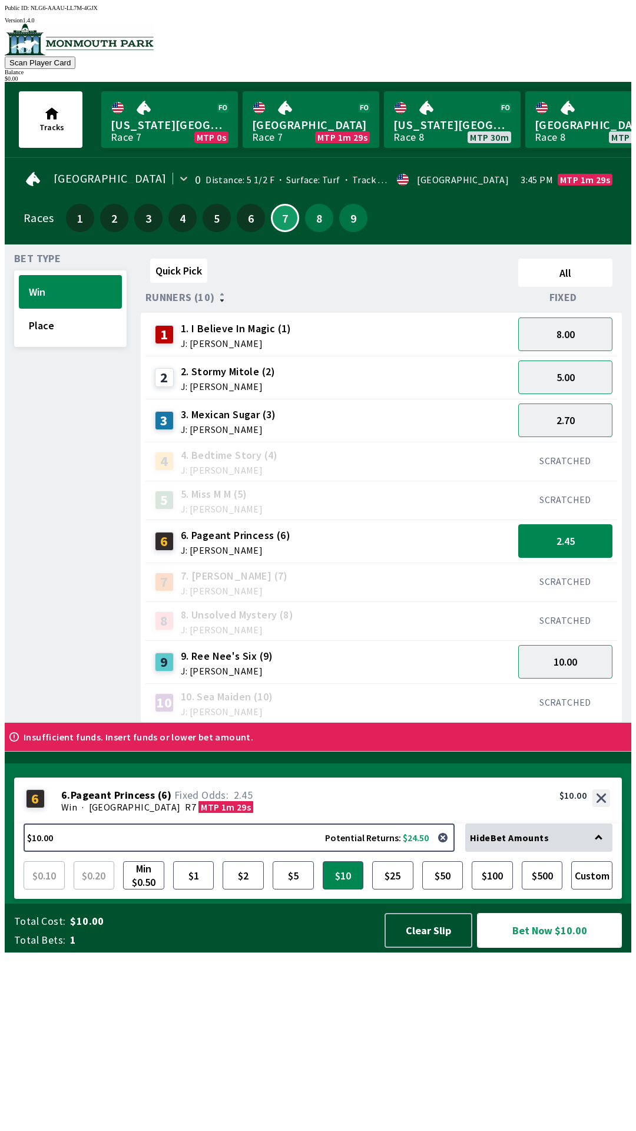
click at [565, 947] on button "Bet Now $10.00" at bounding box center [549, 930] width 145 height 35
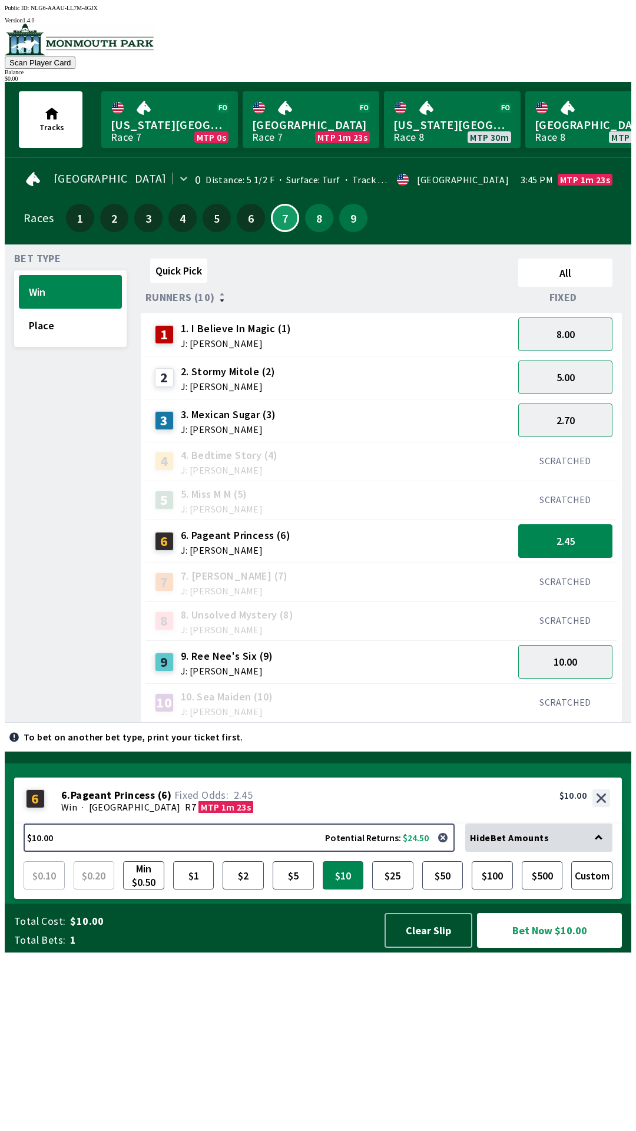
click at [558, 947] on button "Bet Now $10.00" at bounding box center [550, 929] width 148 height 35
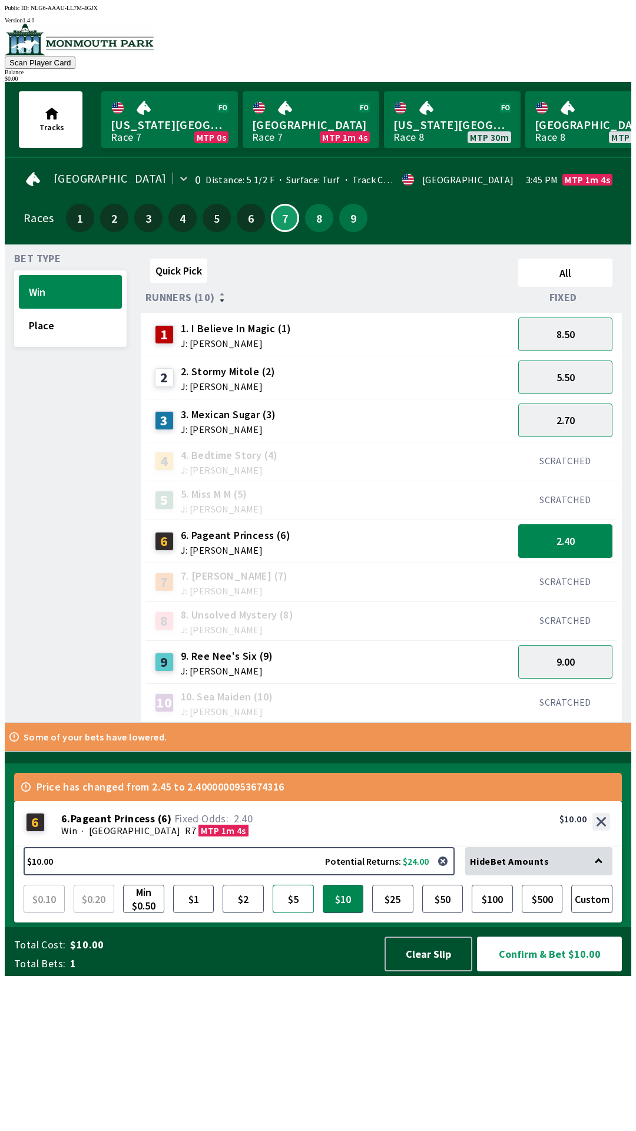
click at [296, 913] on button "$5" at bounding box center [293, 898] width 41 height 28
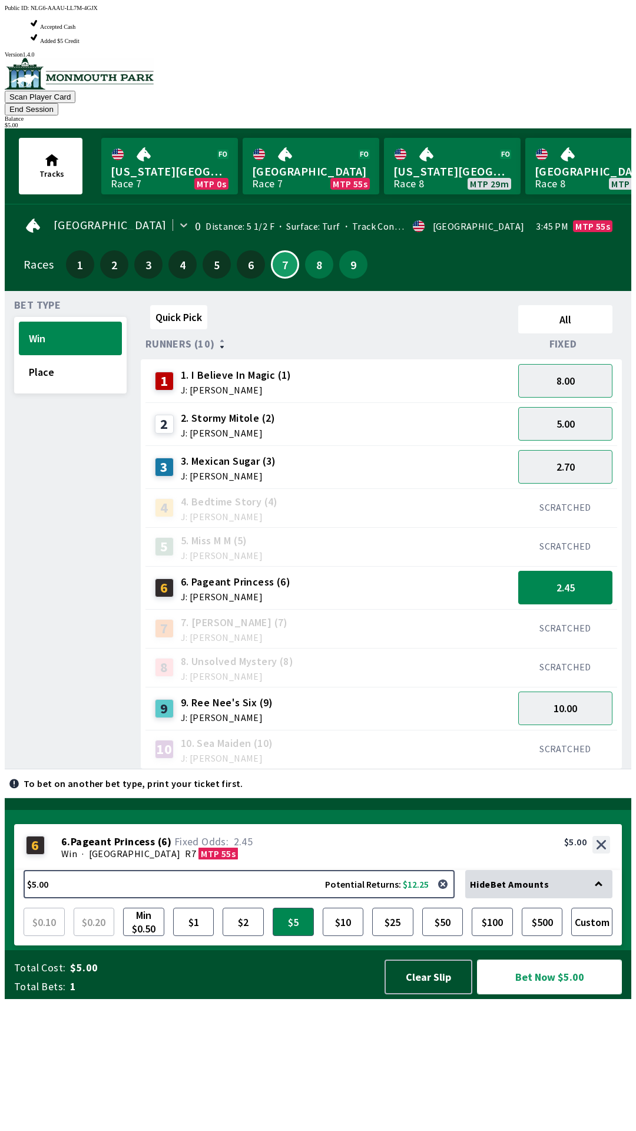
click at [598, 994] on button "Bet Now $5.00" at bounding box center [549, 976] width 145 height 35
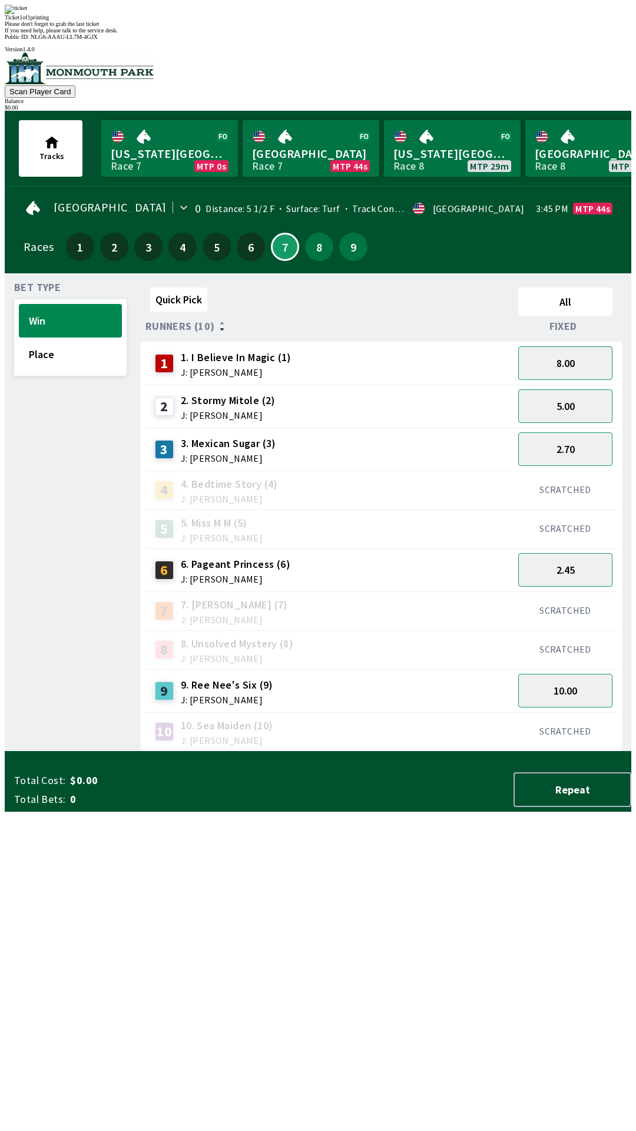
click at [506, 751] on div "Quick Pick All Runners (10) Fixed 1 1. I Believe In Magic (1) J: [PERSON_NAME] …" at bounding box center [386, 517] width 491 height 469
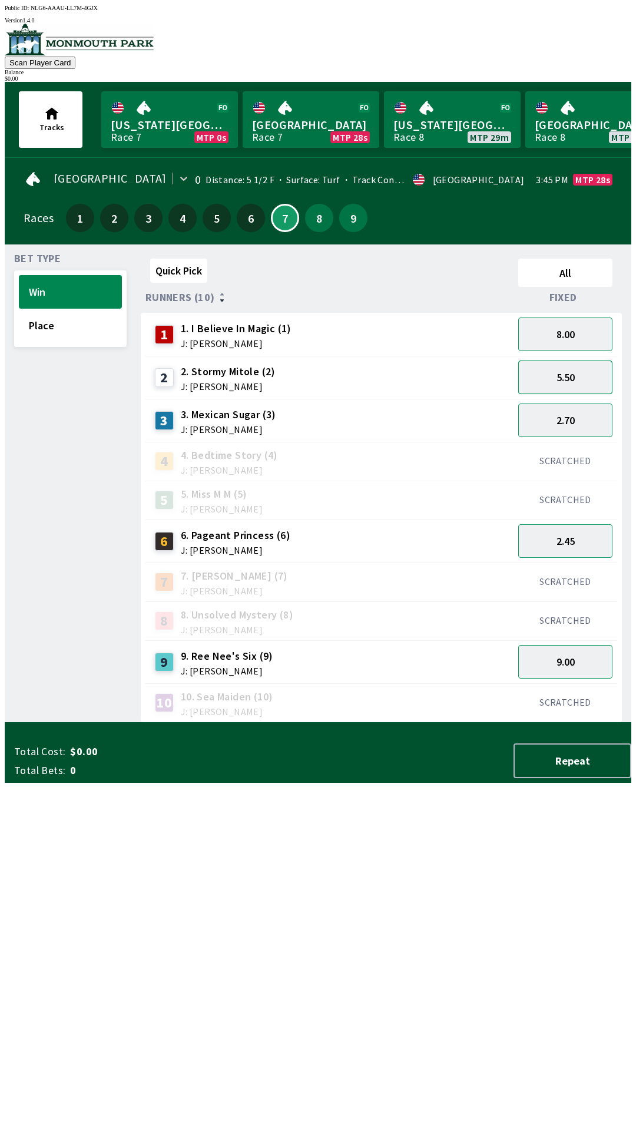
click at [573, 373] on button "5.50" at bounding box center [565, 377] width 94 height 34
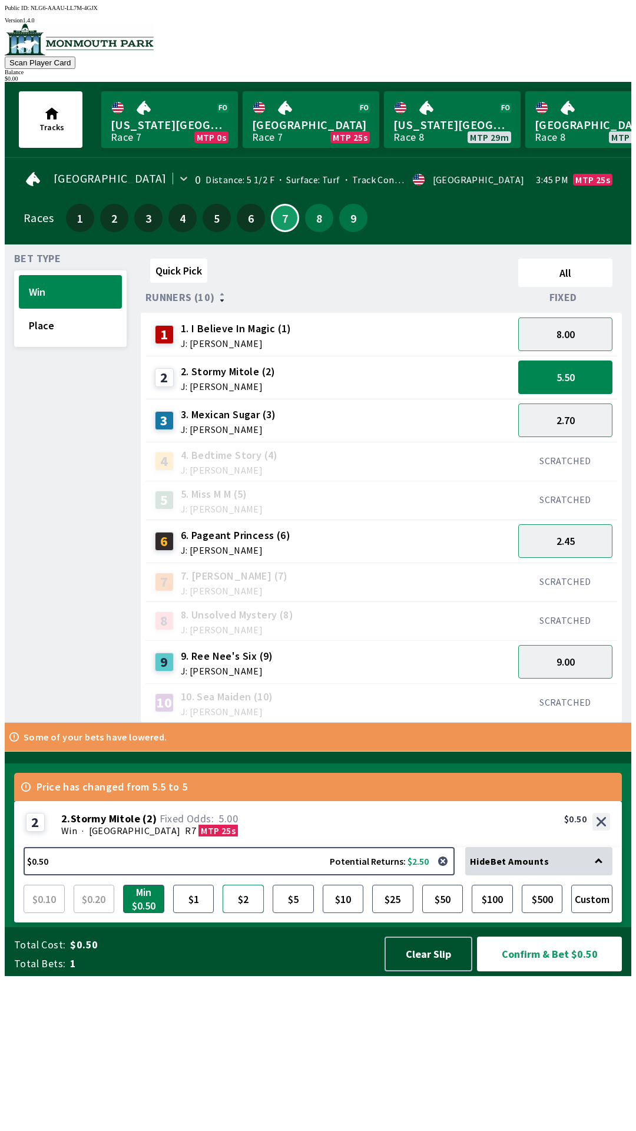
click at [239, 913] on button "$2" at bounding box center [243, 898] width 41 height 28
click at [563, 971] on button "Confirm & Bet $2.00" at bounding box center [549, 953] width 145 height 35
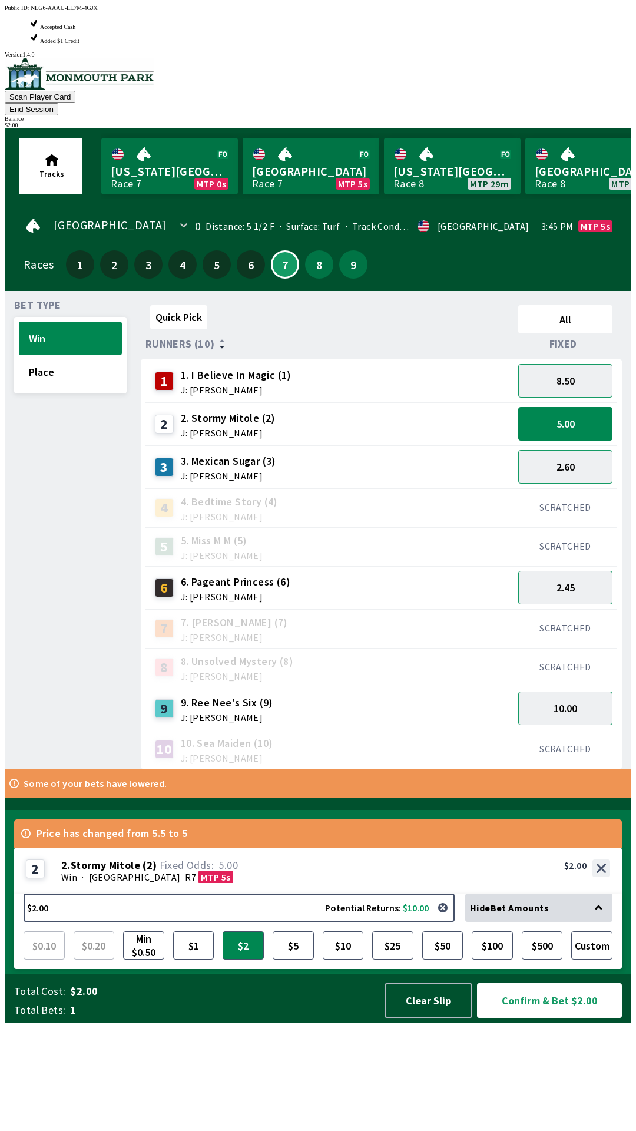
click at [561, 1018] on button "Confirm & Bet $2.00" at bounding box center [549, 1000] width 145 height 35
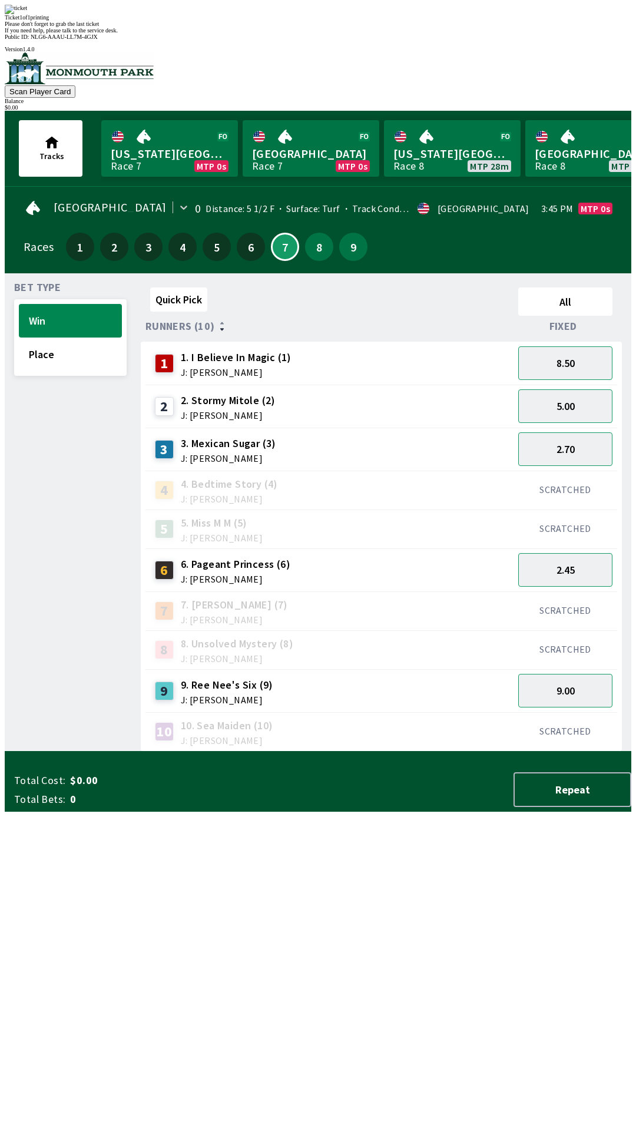
click at [446, 751] on div "Quick Pick All Runners (10) Fixed 1 1. I Believe In Magic (1) J: [PERSON_NAME] …" at bounding box center [386, 517] width 491 height 469
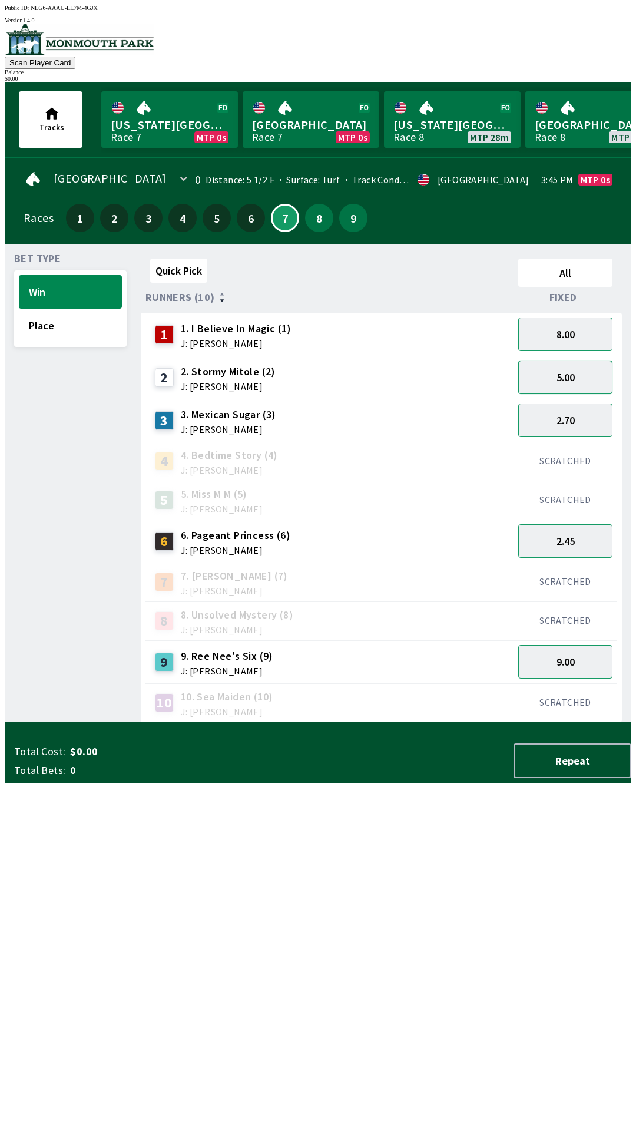
click at [592, 369] on button "5.00" at bounding box center [565, 377] width 94 height 34
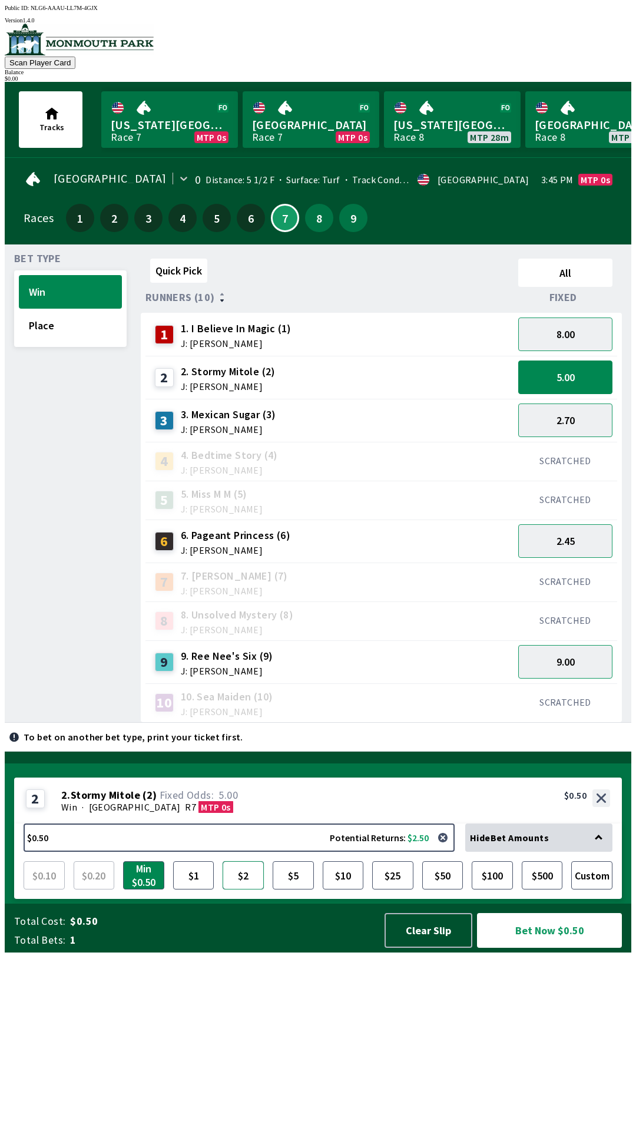
click at [243, 889] on button "$2" at bounding box center [243, 875] width 41 height 28
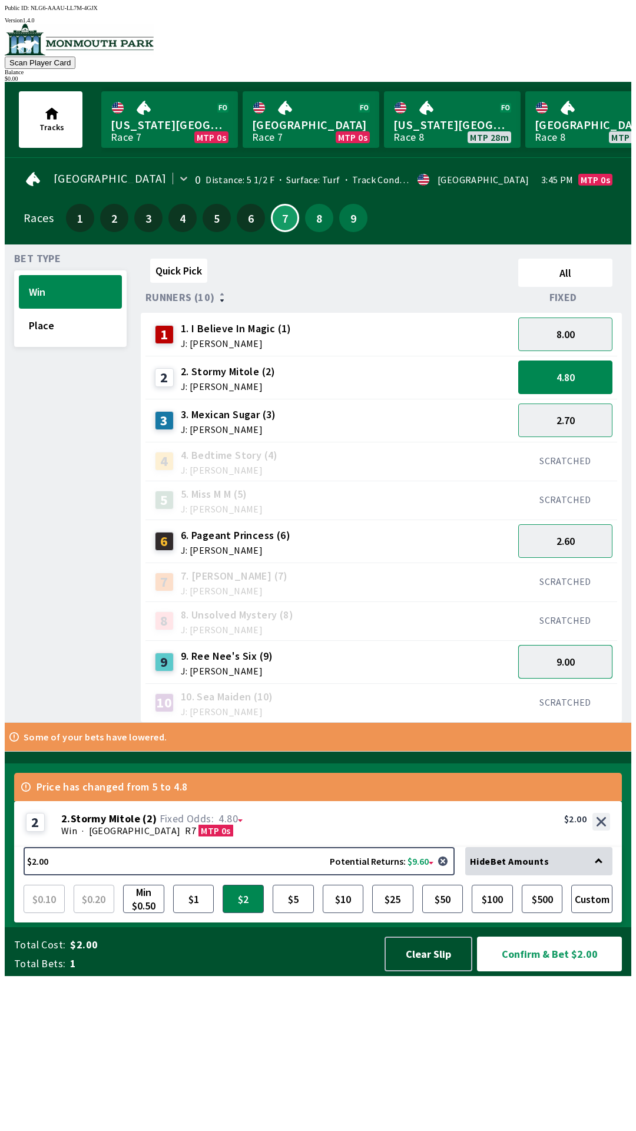
click at [579, 658] on button "9.00" at bounding box center [565, 662] width 94 height 34
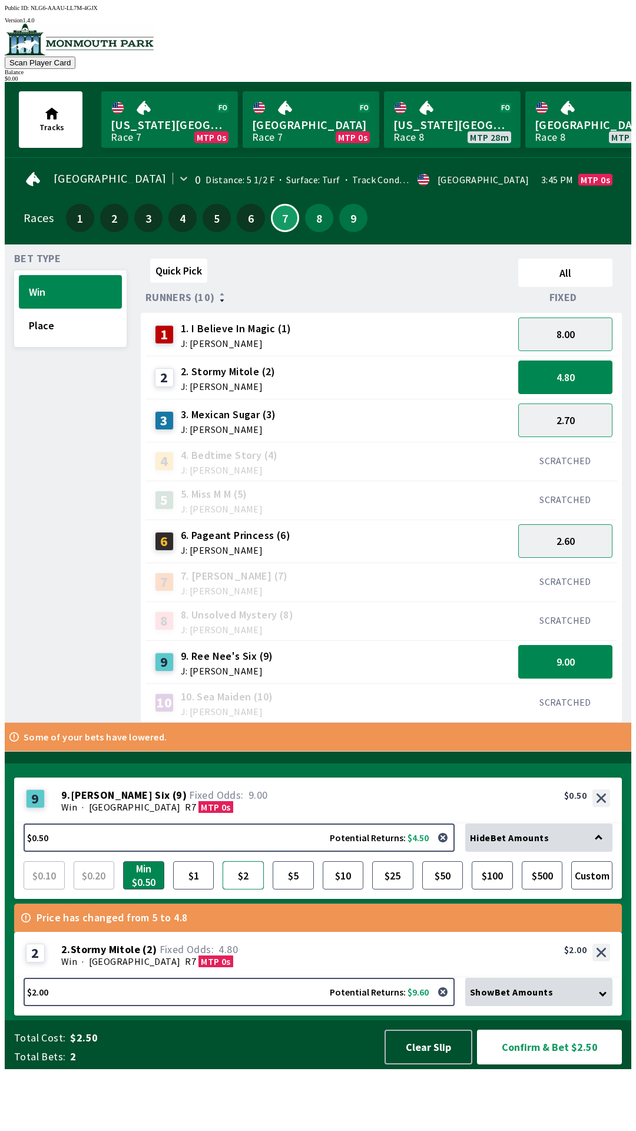
click at [246, 889] on button "$2" at bounding box center [243, 875] width 41 height 28
click at [590, 541] on button "2.60" at bounding box center [565, 541] width 94 height 34
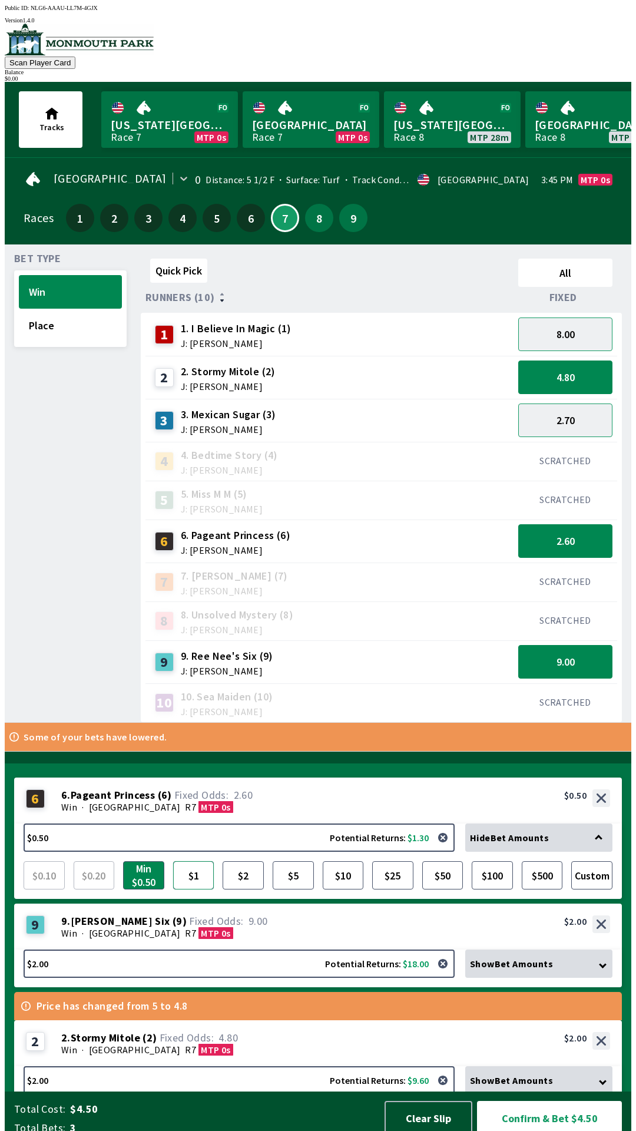
click at [188, 873] on button "$1" at bounding box center [193, 875] width 41 height 28
click at [571, 1109] on button "Confirm & Bet $5.00" at bounding box center [549, 1118] width 145 height 35
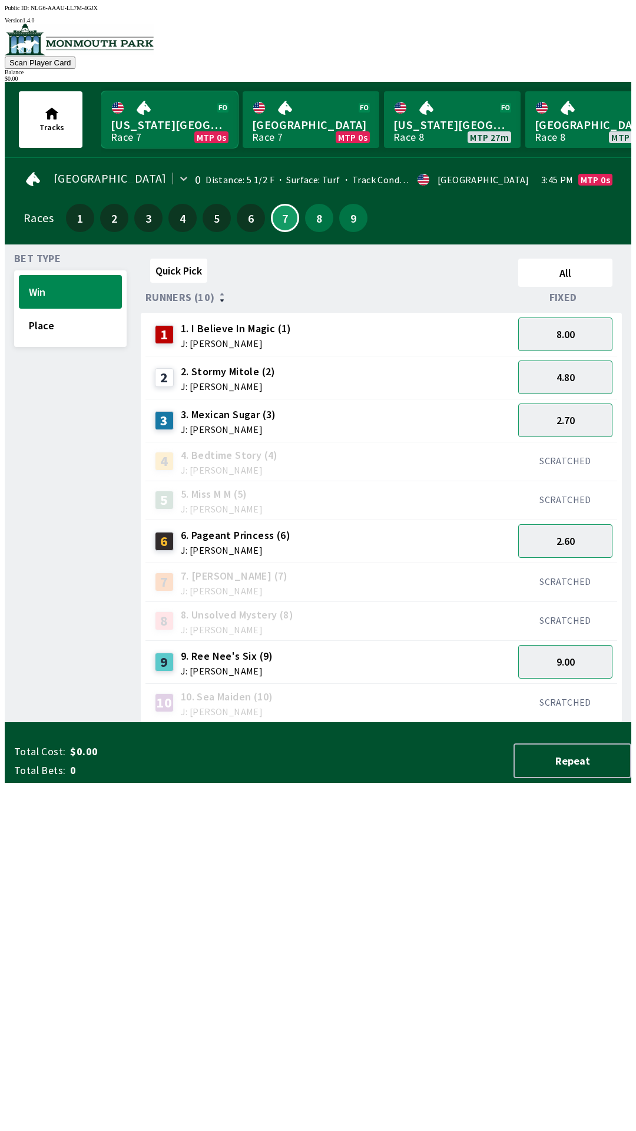
click at [170, 120] on link "[US_STATE] Park Race 7 MTP 0s" at bounding box center [169, 119] width 137 height 57
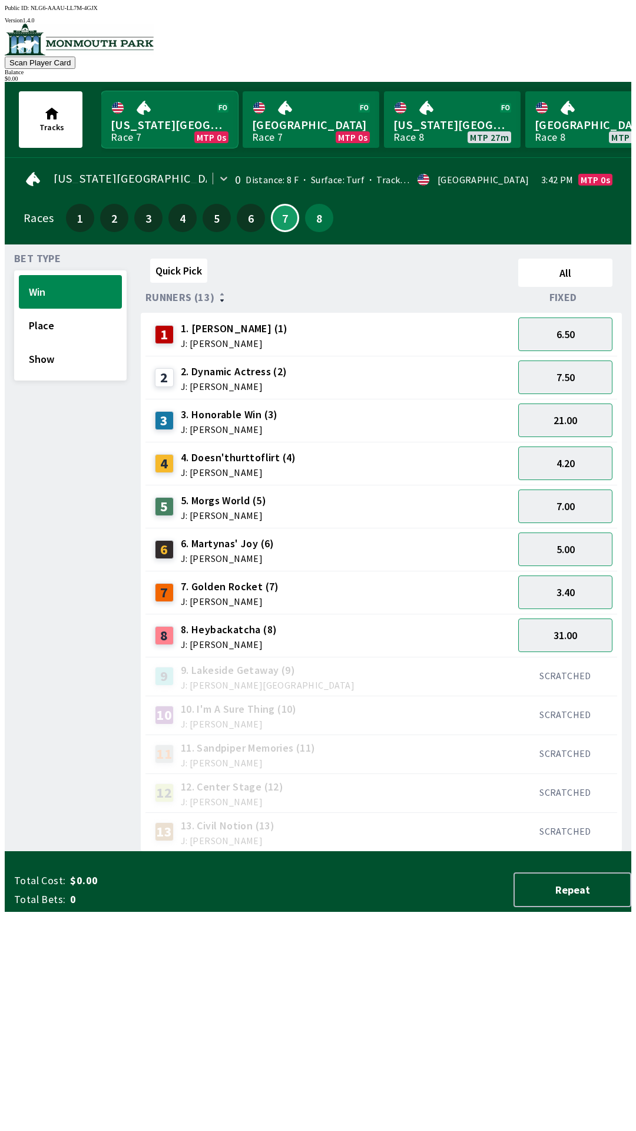
scroll to position [1, 0]
click at [43, 320] on button "Place" at bounding box center [70, 325] width 103 height 34
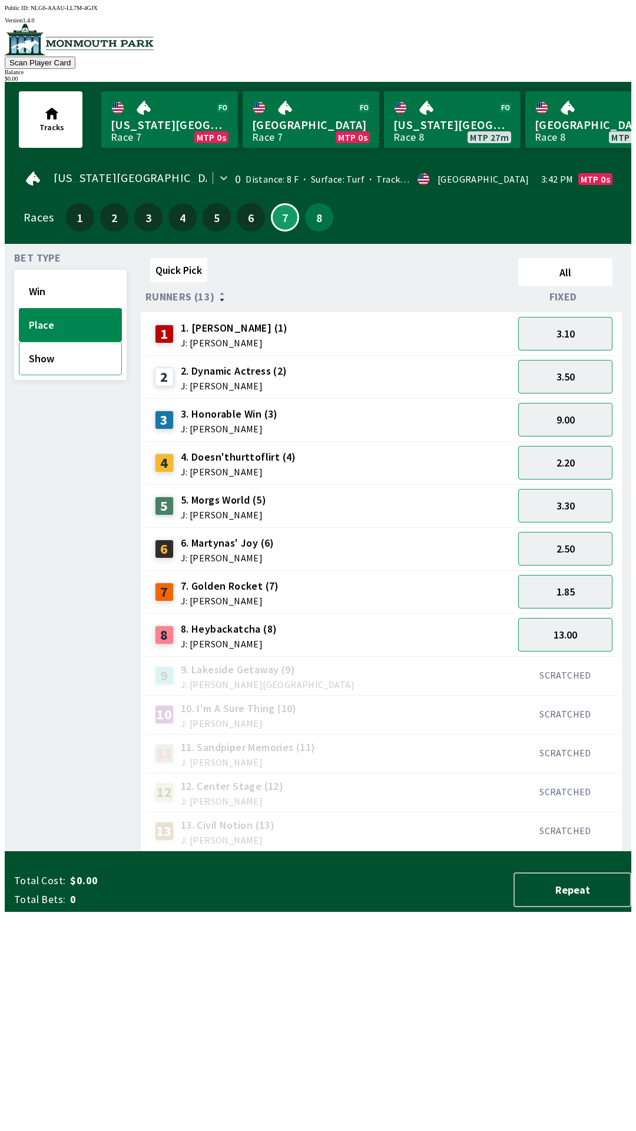
click at [42, 366] on button "Show" at bounding box center [70, 359] width 103 height 34
click at [42, 324] on button "Place" at bounding box center [70, 325] width 103 height 34
click at [49, 287] on button "Win" at bounding box center [70, 291] width 103 height 34
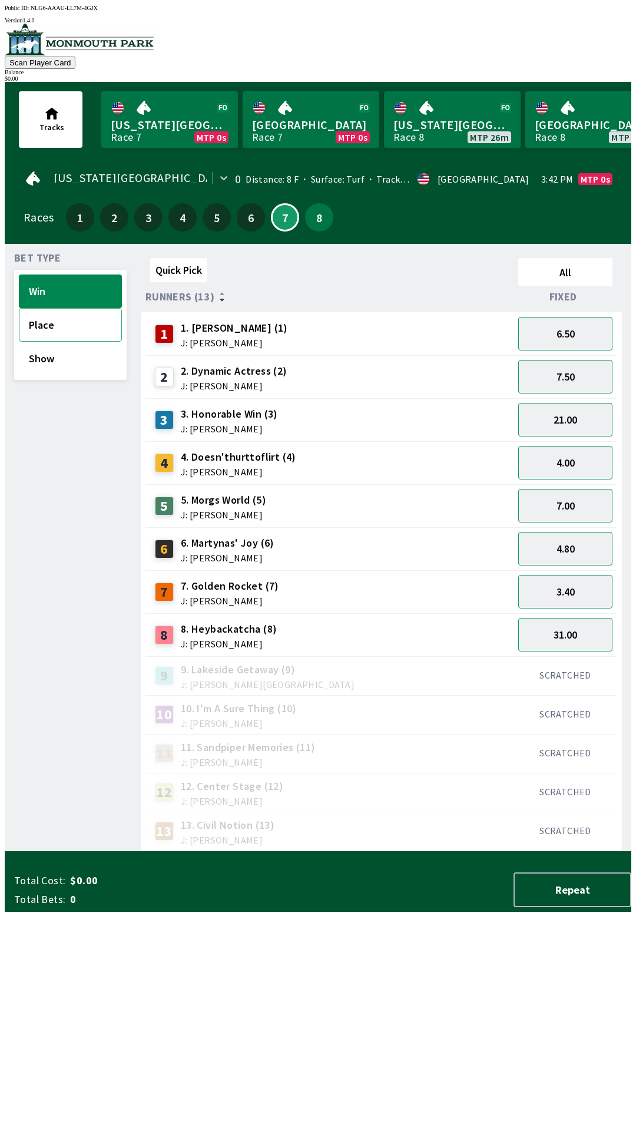
click at [53, 324] on button "Place" at bounding box center [70, 325] width 103 height 34
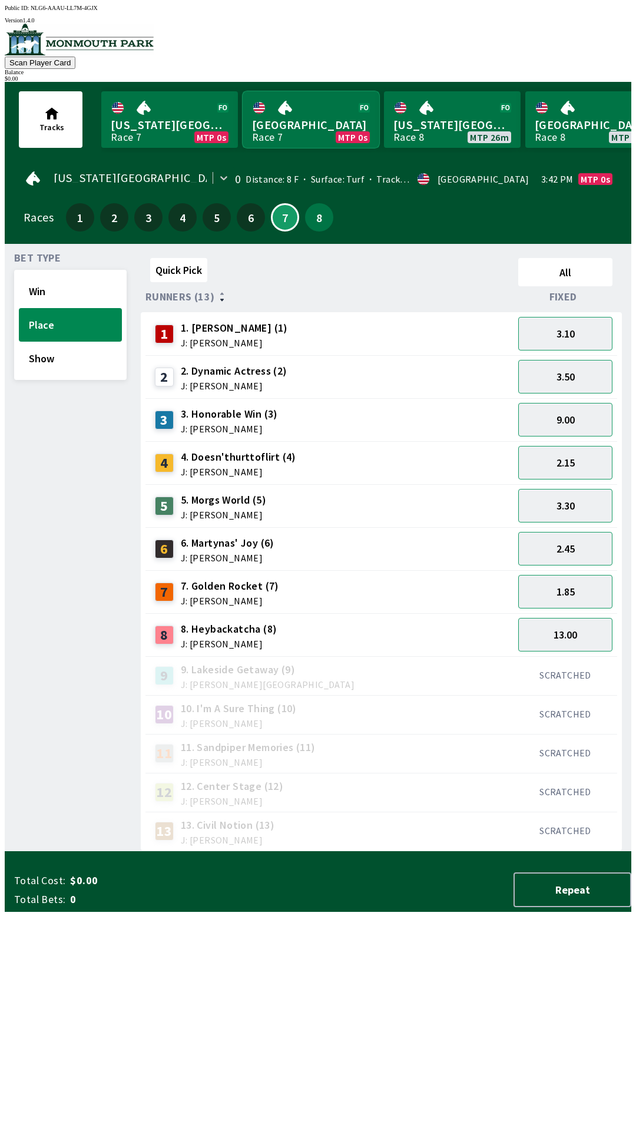
click at [306, 115] on link "Monmouth Park Race 7 MTP 0s" at bounding box center [311, 119] width 137 height 57
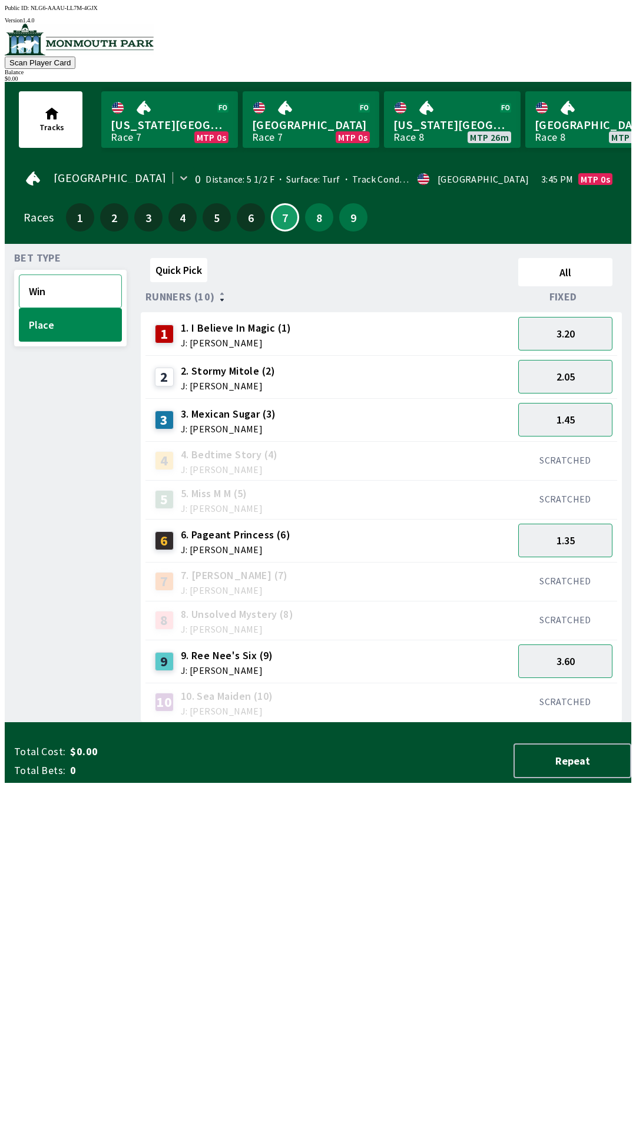
click at [35, 284] on button "Win" at bounding box center [70, 291] width 103 height 34
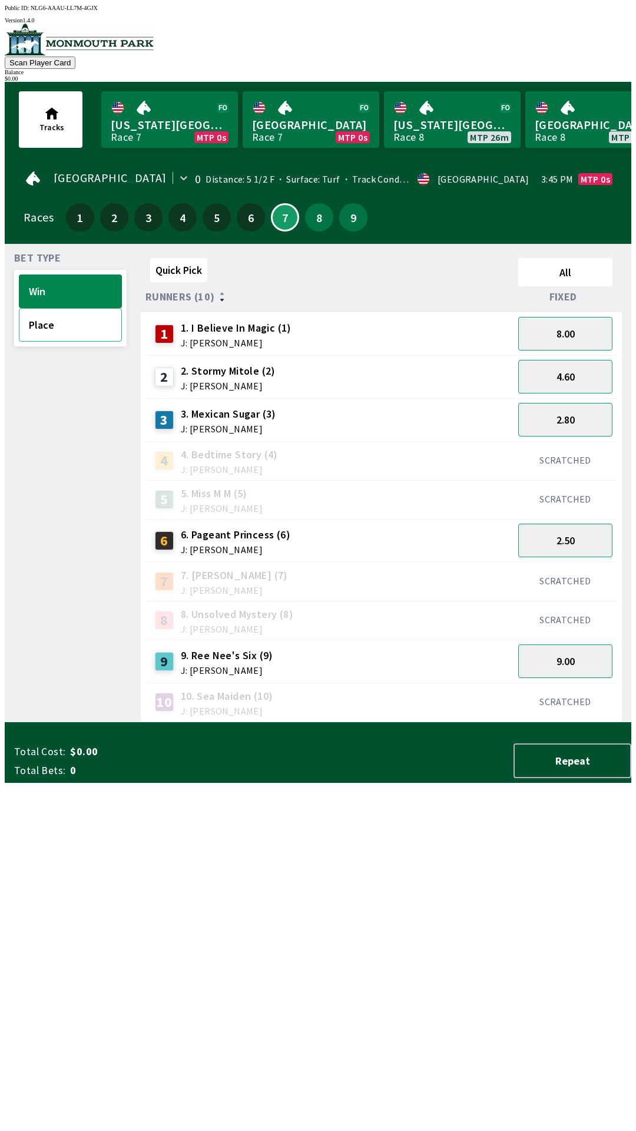
click at [34, 327] on button "Place" at bounding box center [70, 325] width 103 height 34
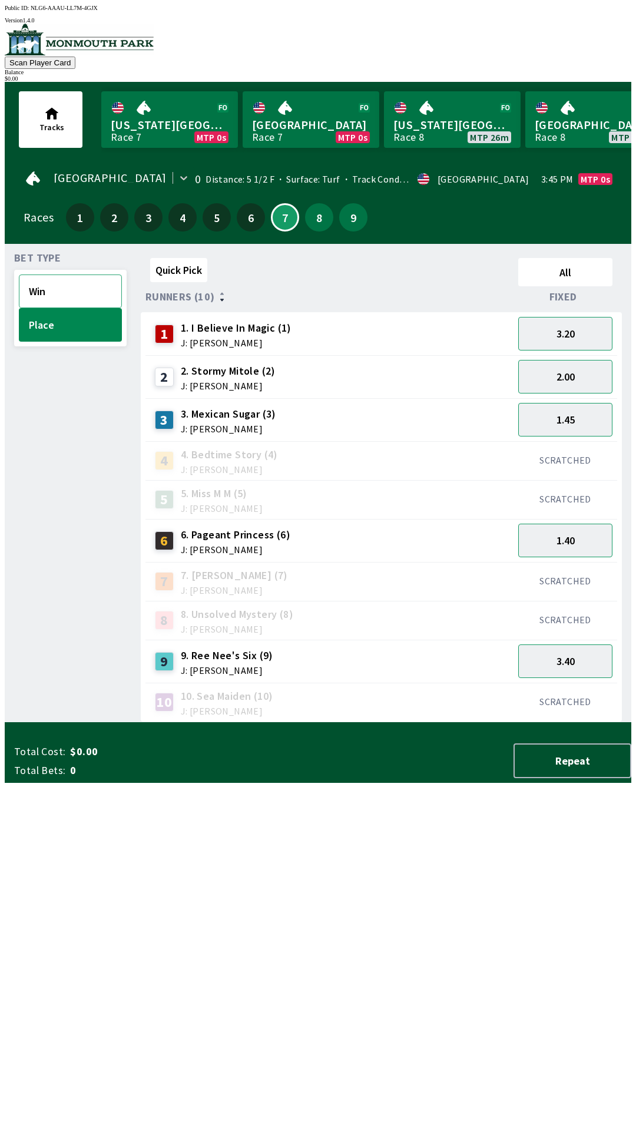
click at [43, 287] on button "Win" at bounding box center [70, 291] width 103 height 34
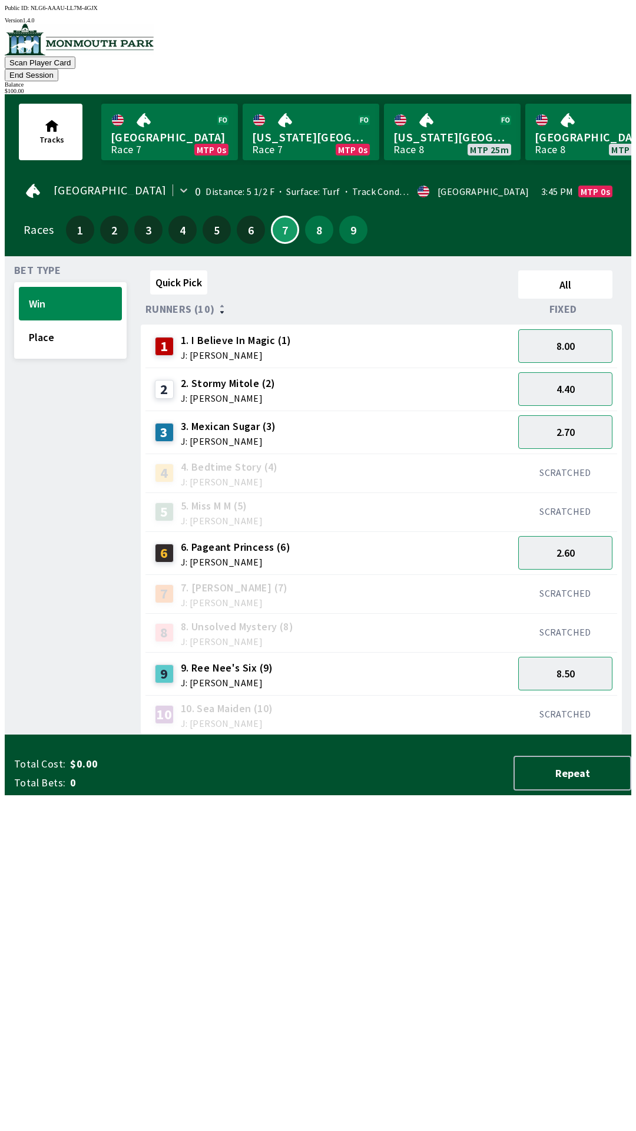
click at [493, 94] on div "Tracks [GEOGRAPHIC_DATA] Race 7 MTP 0s [US_STATE][GEOGRAPHIC_DATA] Race 7 MTP 0…" at bounding box center [322, 131] width 617 height 75
click at [58, 69] on button "End Session" at bounding box center [32, 75] width 54 height 12
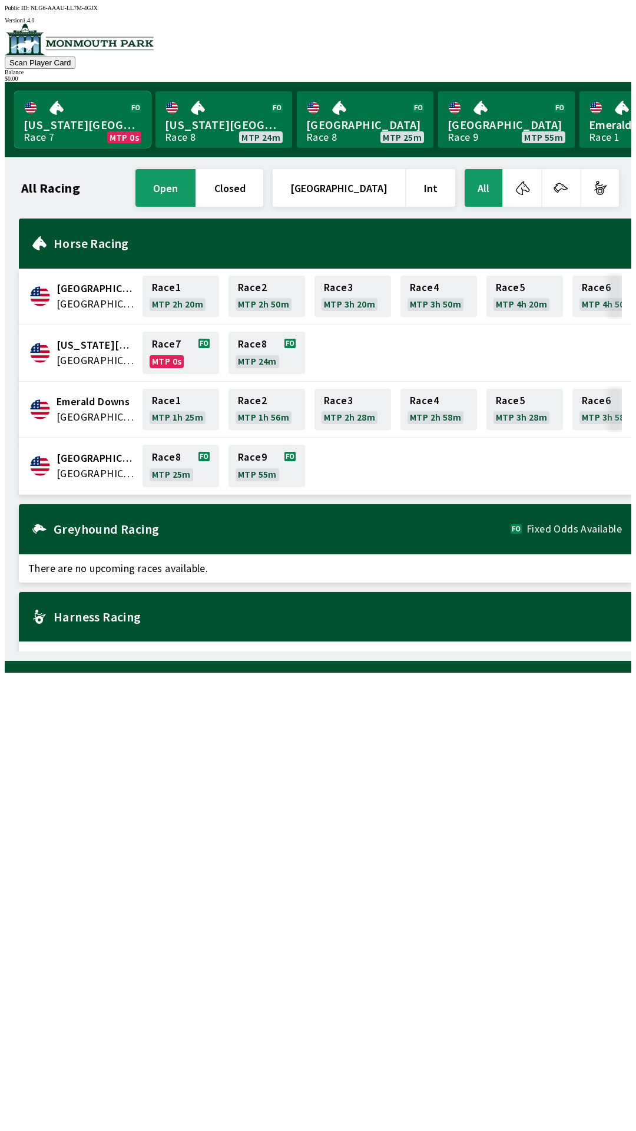
click at [71, 123] on link "[US_STATE] Park Race 7 MTP 0s" at bounding box center [82, 119] width 137 height 57
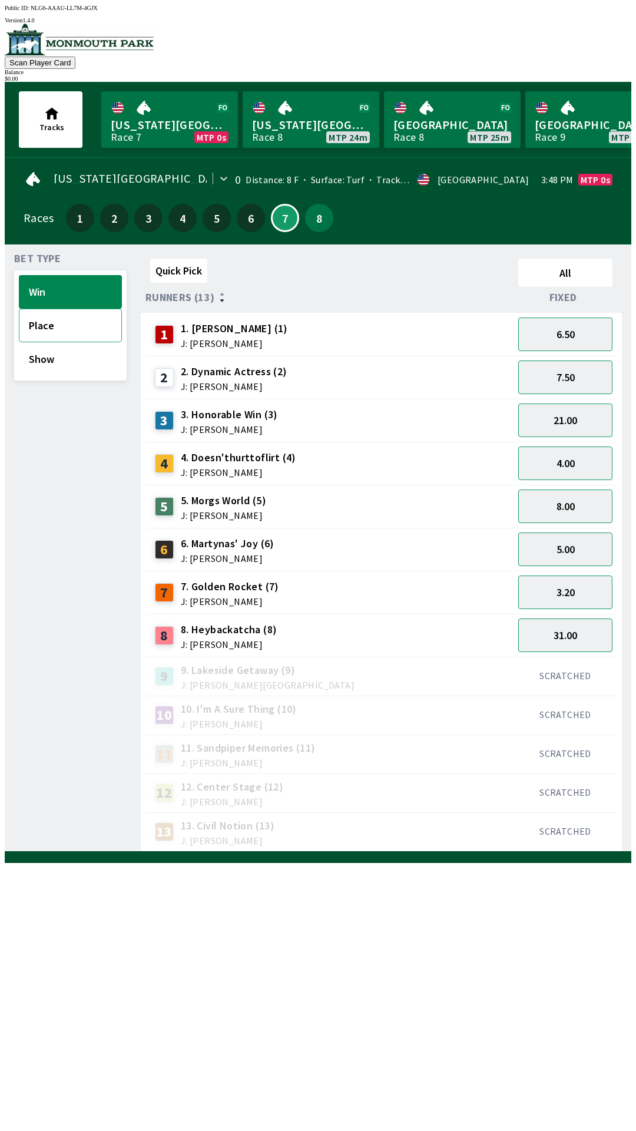
click at [47, 333] on button "Place" at bounding box center [70, 326] width 103 height 34
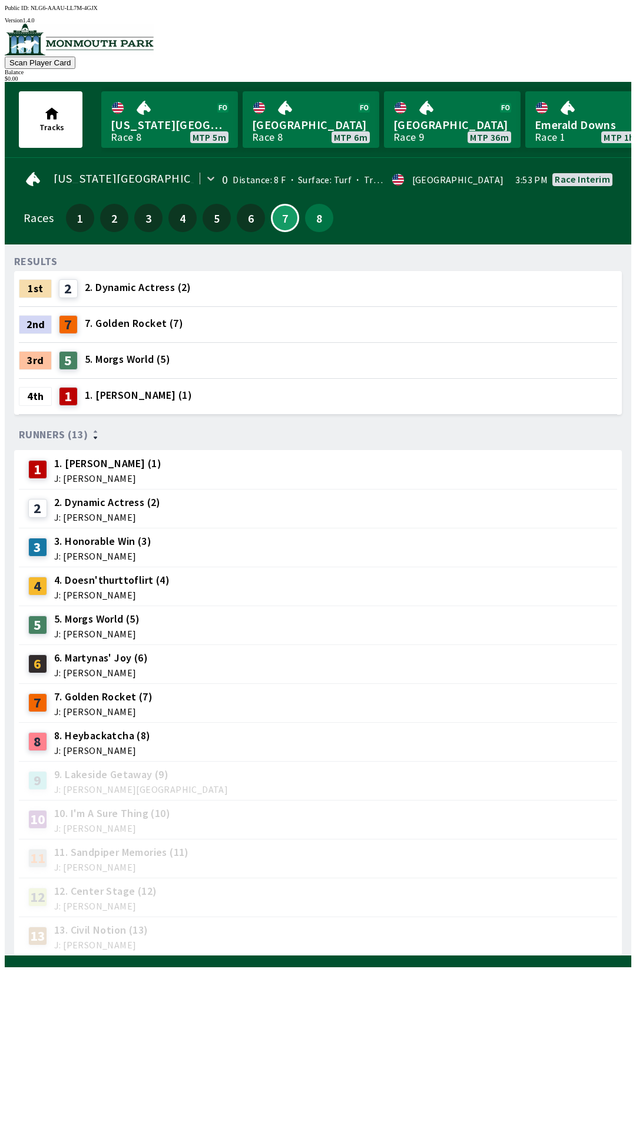
click at [258, 956] on div "RESULTS 1st 2 2. Dynamic Actress (2) 2nd 7 7. Golden Rocket (7) 3rd 5 5. Morgs …" at bounding box center [322, 605] width 617 height 702
click at [272, 956] on div "RESULTS 1st 2 2. Dynamic Actress (2) 2nd 7 7. Golden Rocket (7) 3rd 5 5. Morgs …" at bounding box center [322, 605] width 617 height 702
click at [201, 297] on div "1st 2 2. Dynamic Actress (2)" at bounding box center [318, 288] width 598 height 35
click at [245, 293] on div "1st 2 2. Dynamic Actress (2)" at bounding box center [318, 288] width 598 height 35
click at [281, 211] on button "7" at bounding box center [285, 218] width 28 height 28
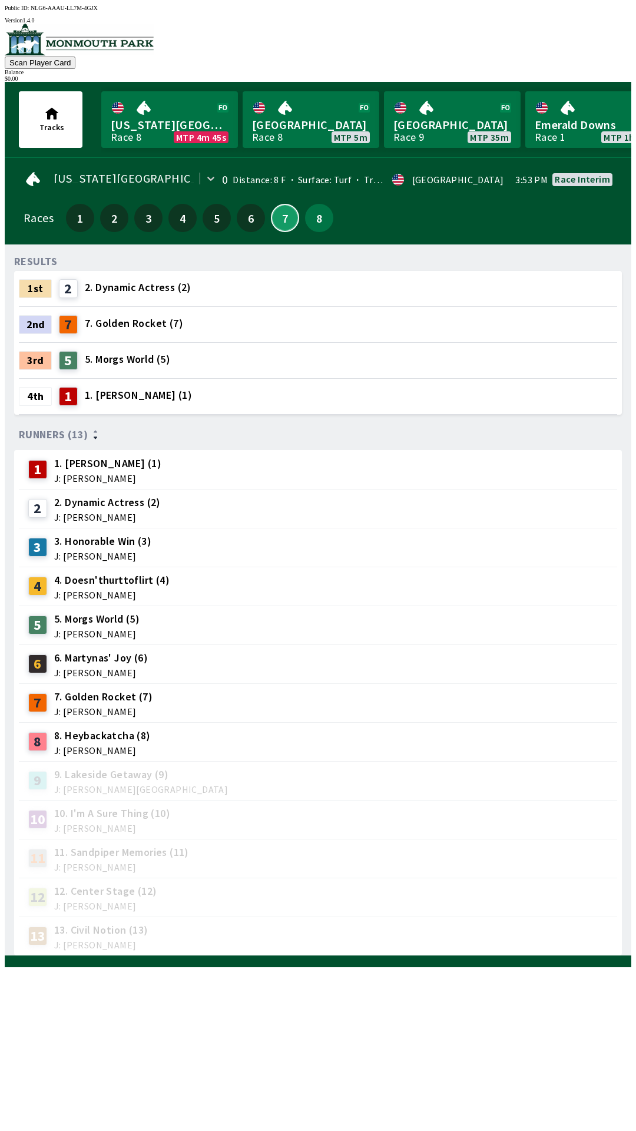
click at [277, 220] on button "7" at bounding box center [285, 218] width 28 height 28
click at [301, 122] on link "[GEOGRAPHIC_DATA] Race 8 MTP 5m" at bounding box center [311, 119] width 137 height 57
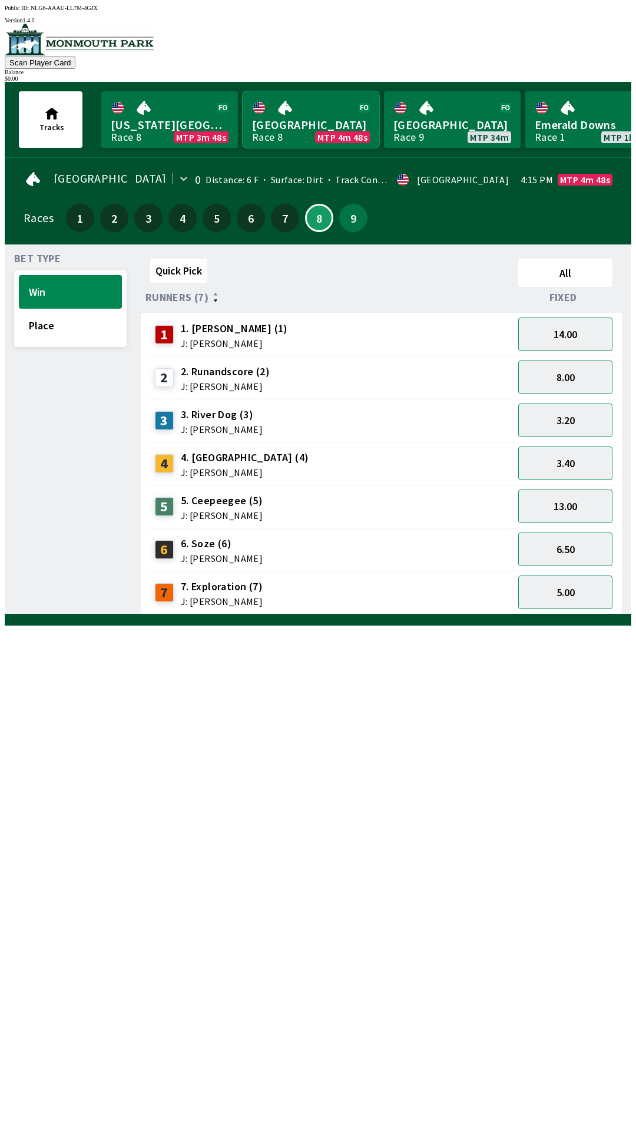
click at [304, 110] on link "[GEOGRAPHIC_DATA] Race 8 MTP 4m 48s" at bounding box center [311, 119] width 137 height 57
click at [312, 120] on link "[GEOGRAPHIC_DATA] Race 8 MTP 4m 47s" at bounding box center [311, 119] width 137 height 57
click at [358, 423] on div "3 3. River Dog (3) J: [PERSON_NAME]" at bounding box center [329, 420] width 359 height 29
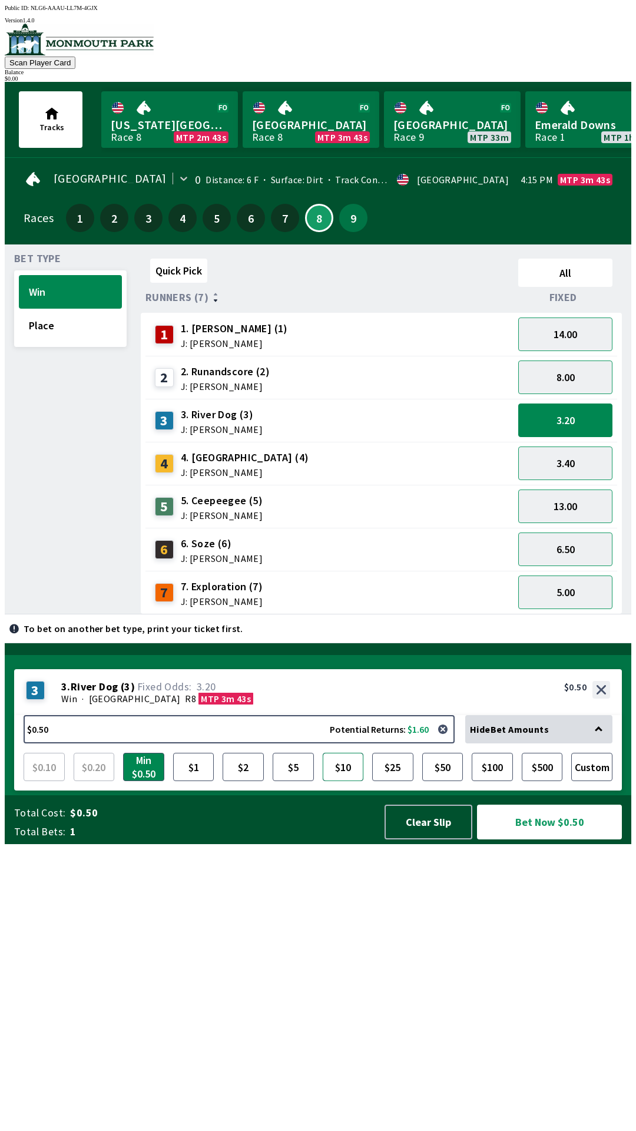
click at [339, 781] on button "$10" at bounding box center [343, 767] width 41 height 28
click at [568, 326] on button "14.00" at bounding box center [565, 334] width 94 height 34
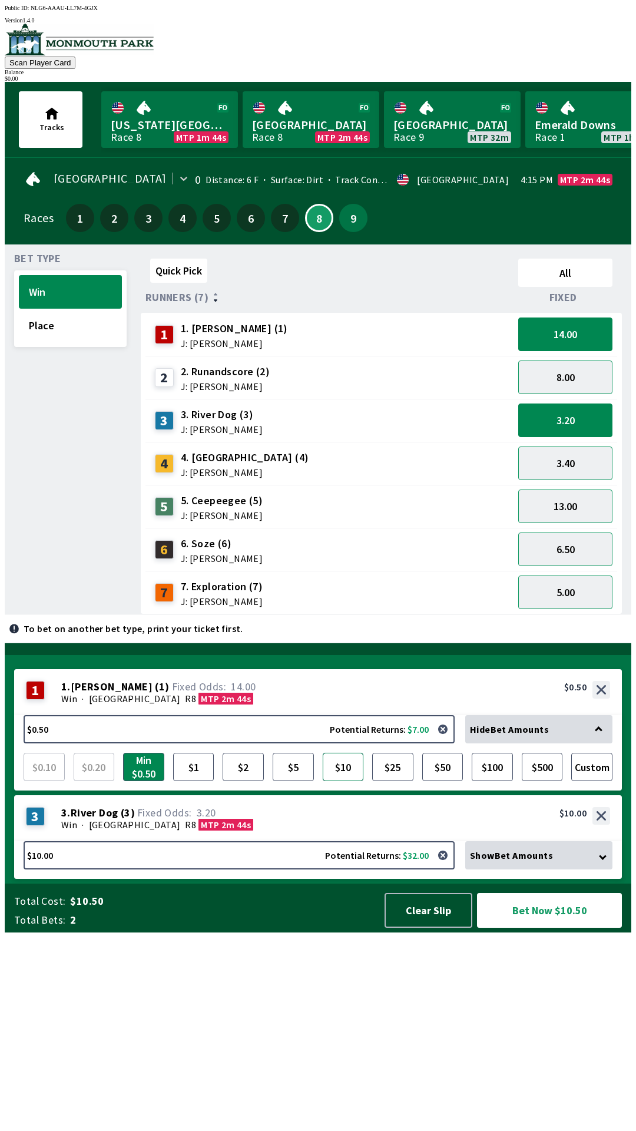
click at [339, 781] on button "$10" at bounding box center [343, 767] width 41 height 28
click at [600, 869] on div "Show Bet Amounts" at bounding box center [538, 855] width 147 height 28
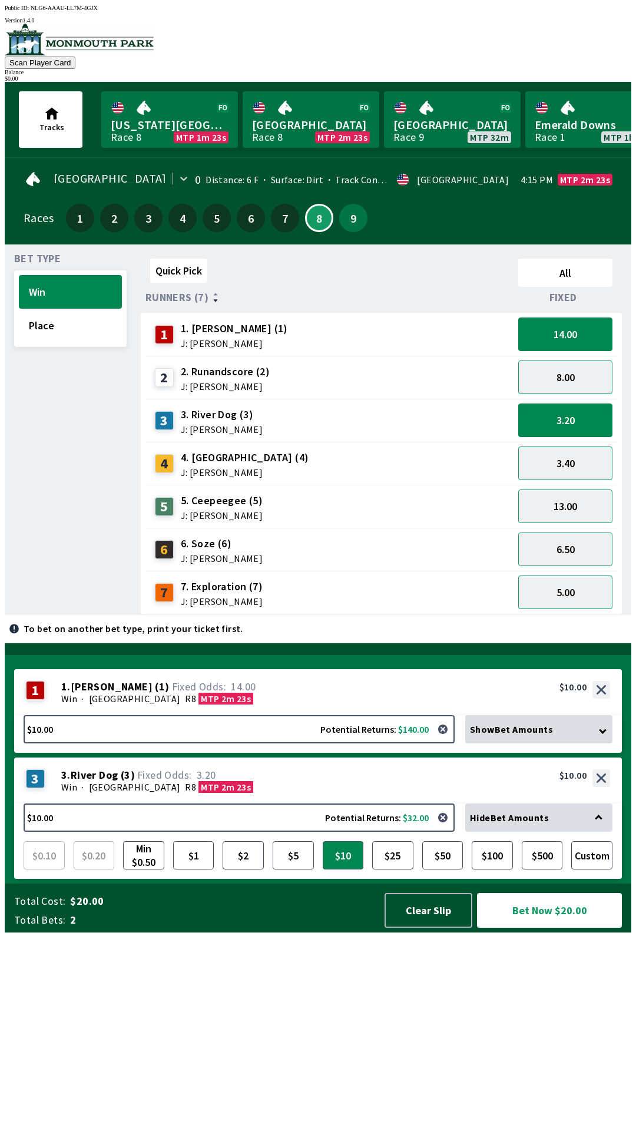
click at [544, 927] on button "Bet Now $20.00" at bounding box center [549, 910] width 145 height 35
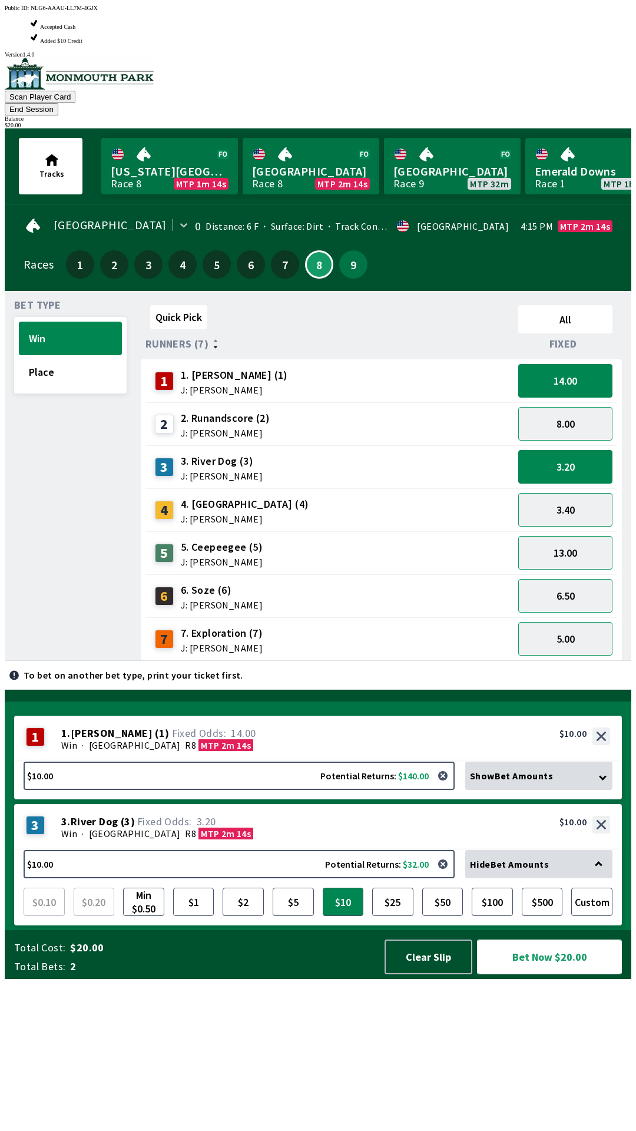
click at [561, 974] on button "Bet Now $20.00" at bounding box center [549, 956] width 145 height 35
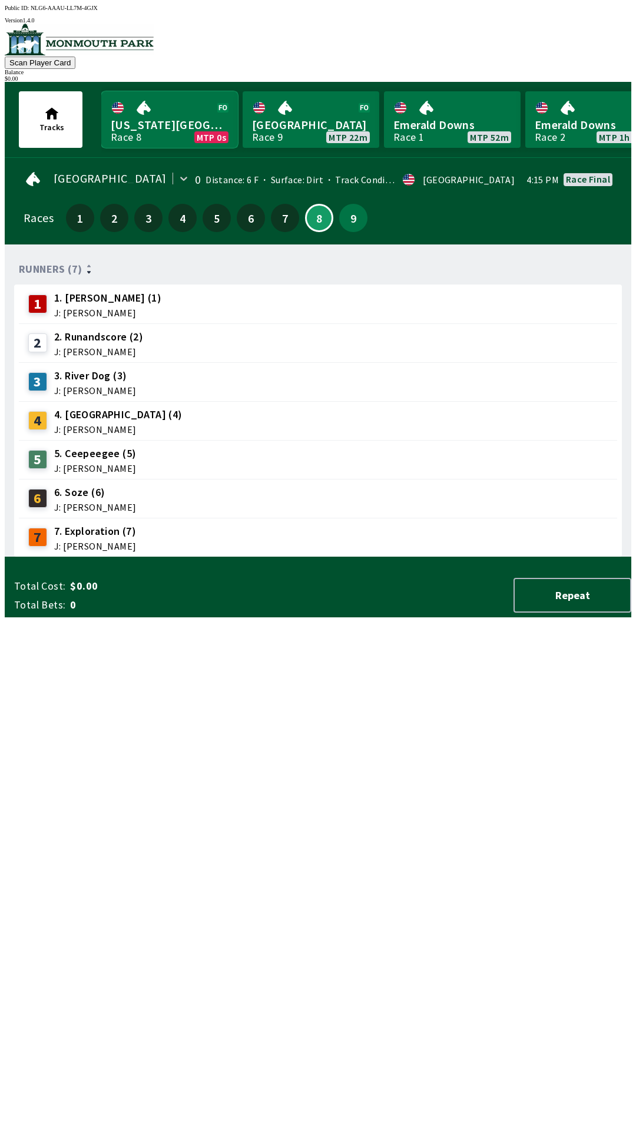
click at [161, 111] on link "[US_STATE] Park Race 8 MTP 0s" at bounding box center [169, 119] width 137 height 57
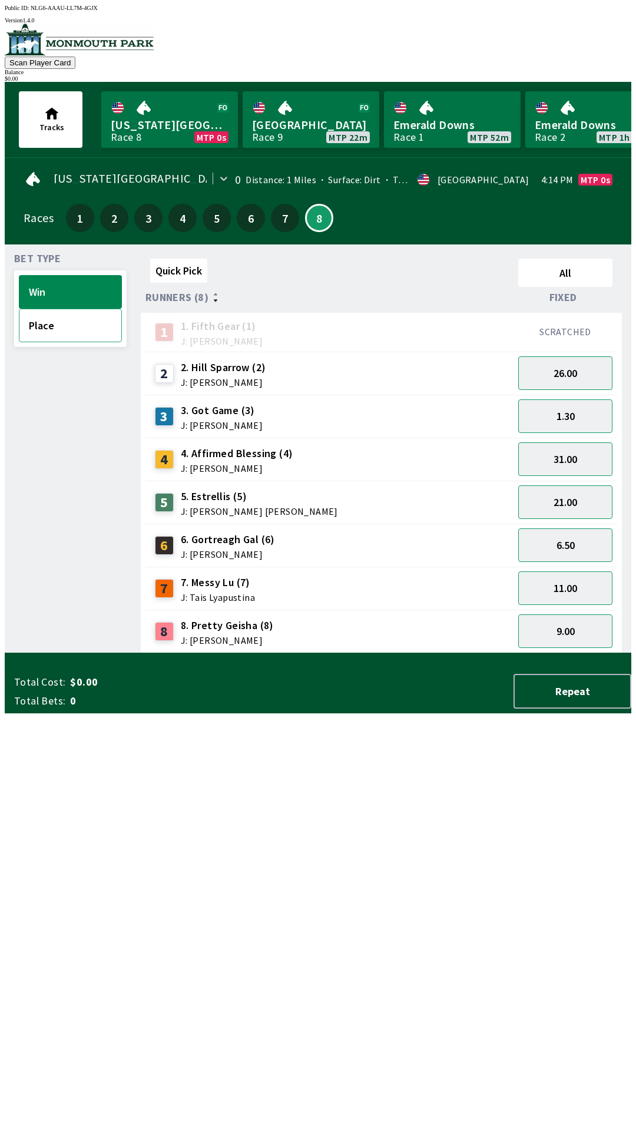
click at [58, 333] on button "Place" at bounding box center [70, 326] width 103 height 34
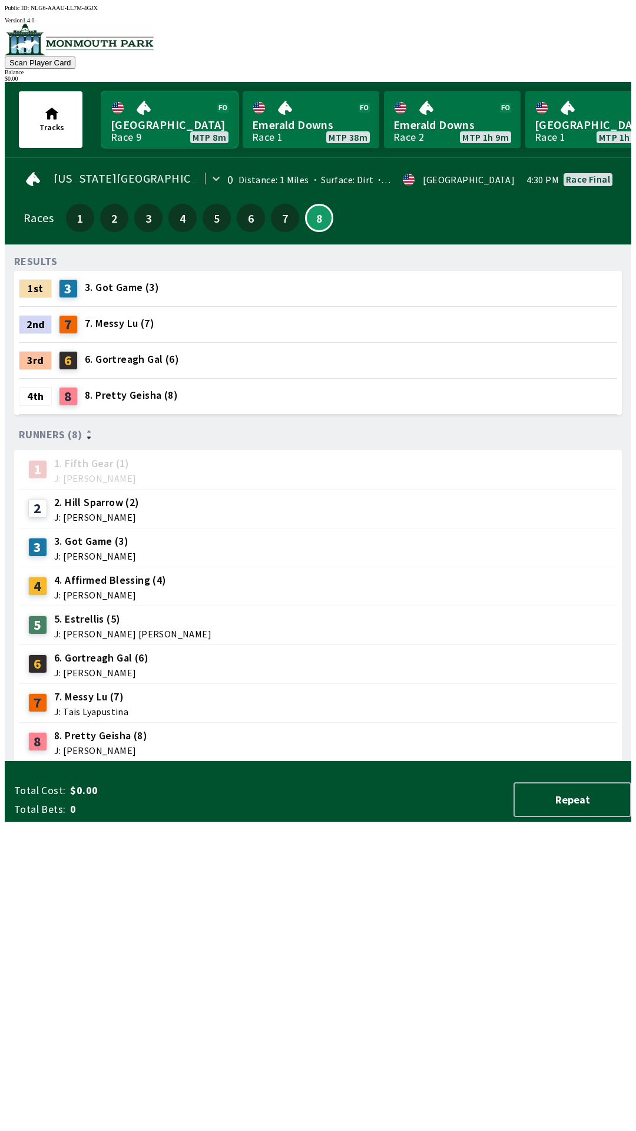
click at [136, 111] on link "[GEOGRAPHIC_DATA] Race 9 MTP 8m" at bounding box center [169, 119] width 137 height 57
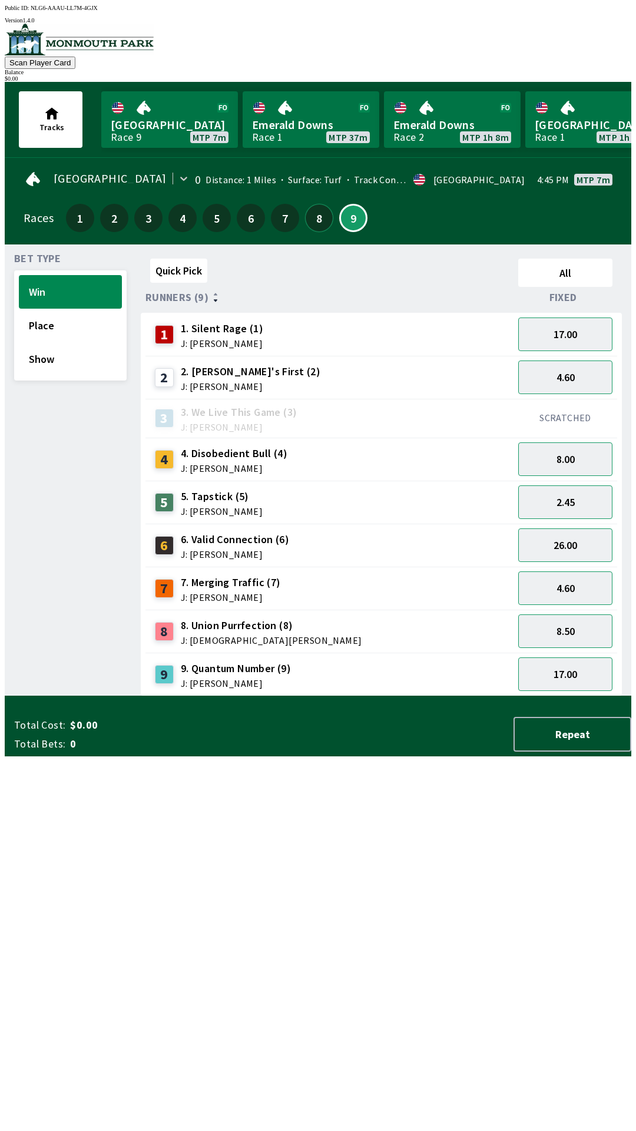
click at [311, 217] on button "8" at bounding box center [319, 218] width 28 height 28
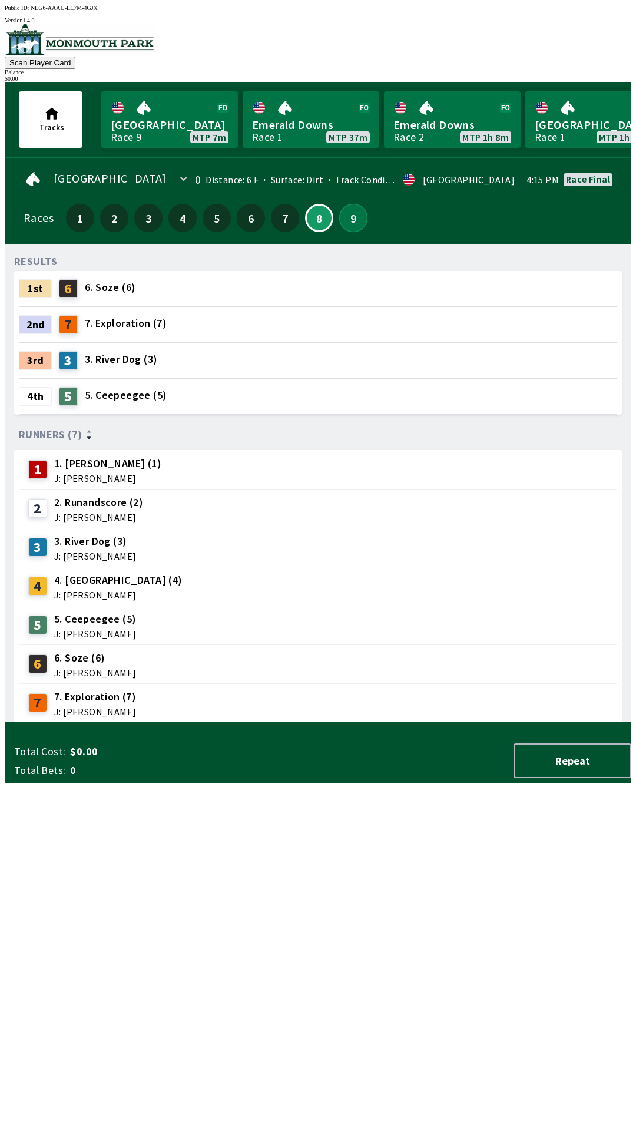
click at [350, 214] on button "9" at bounding box center [353, 218] width 28 height 28
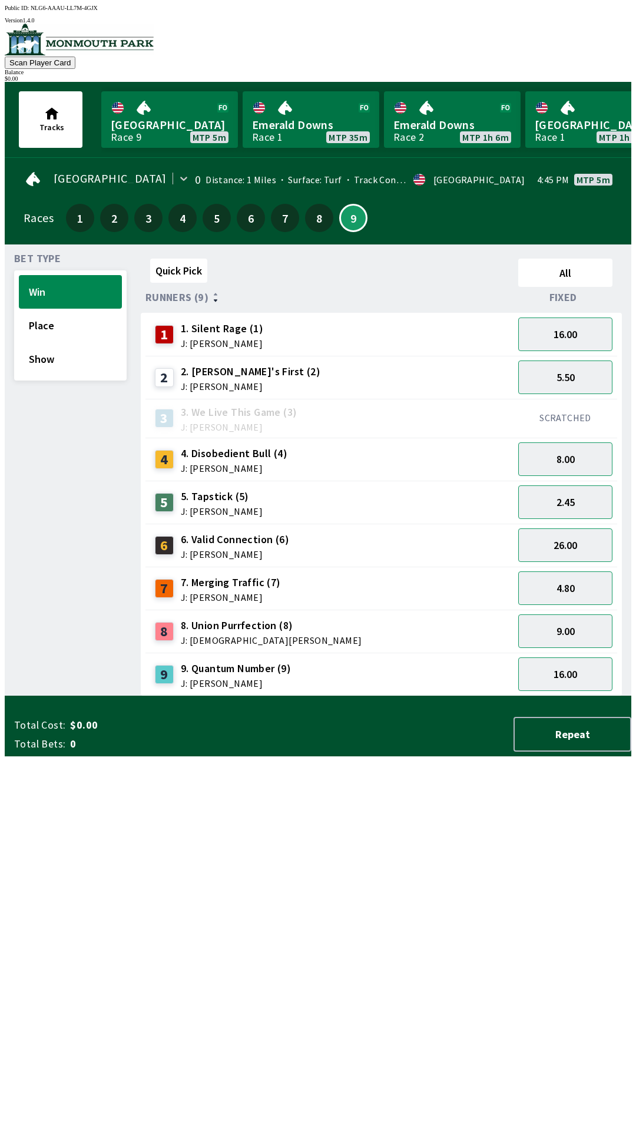
click at [301, 539] on div "6 6. Valid Connection (6) J: [PERSON_NAME]" at bounding box center [329, 545] width 359 height 29
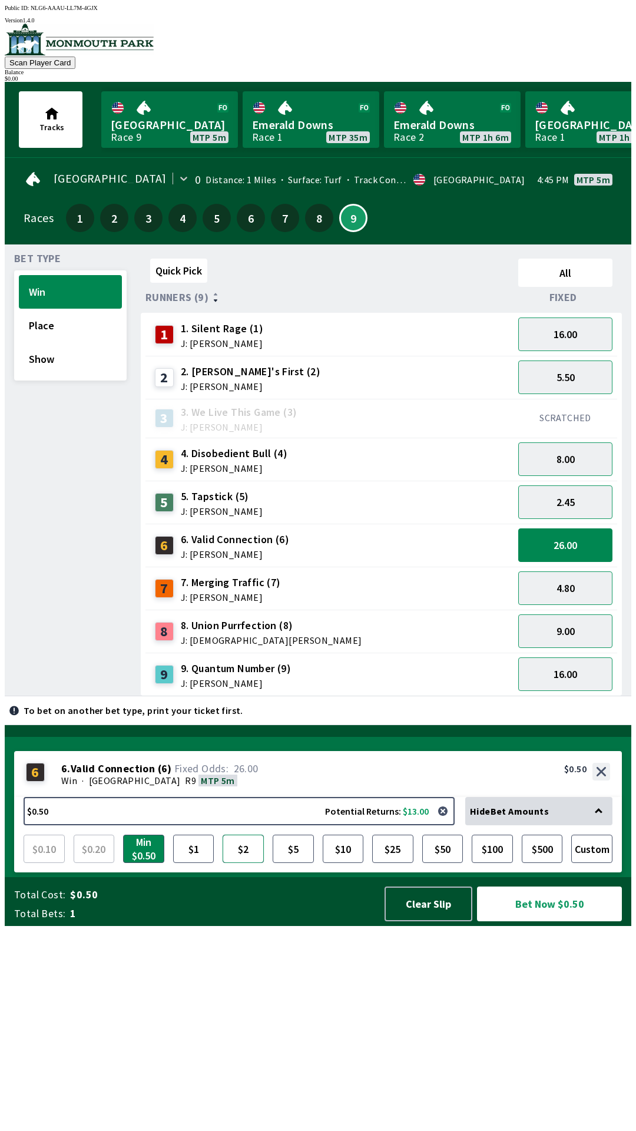
click at [242, 863] on button "$2" at bounding box center [243, 848] width 41 height 28
click at [373, 583] on div "7 7. Merging Traffic (7) J: [PERSON_NAME]" at bounding box center [329, 588] width 359 height 29
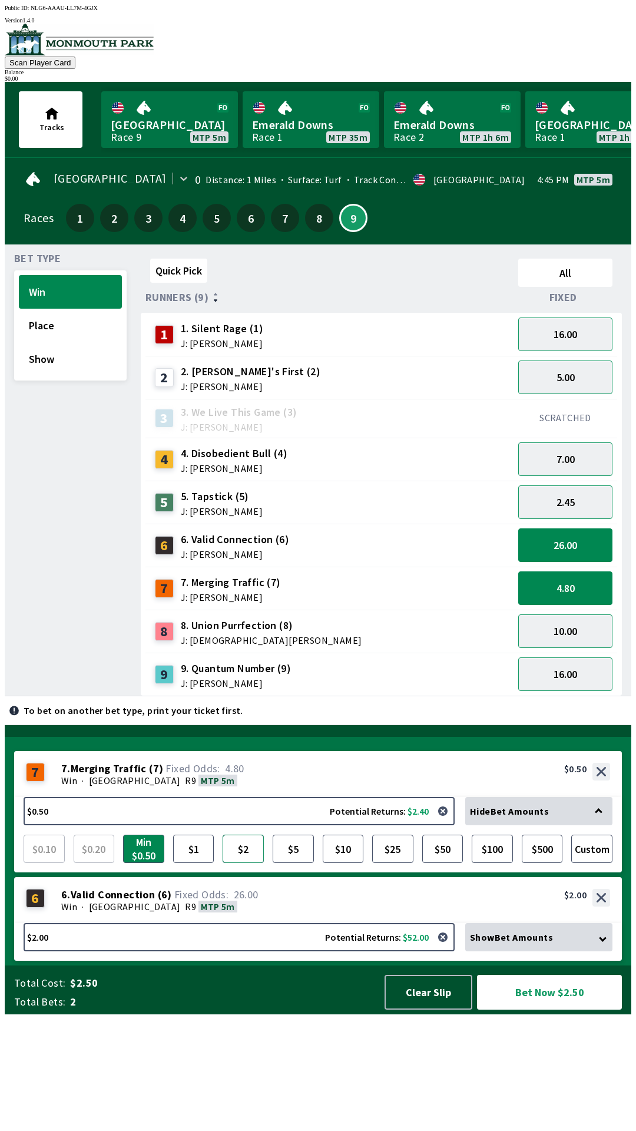
click at [240, 863] on button "$2" at bounding box center [243, 848] width 41 height 28
click at [372, 379] on div "2 2. [PERSON_NAME]'s First (2) J: [PERSON_NAME]" at bounding box center [329, 377] width 359 height 29
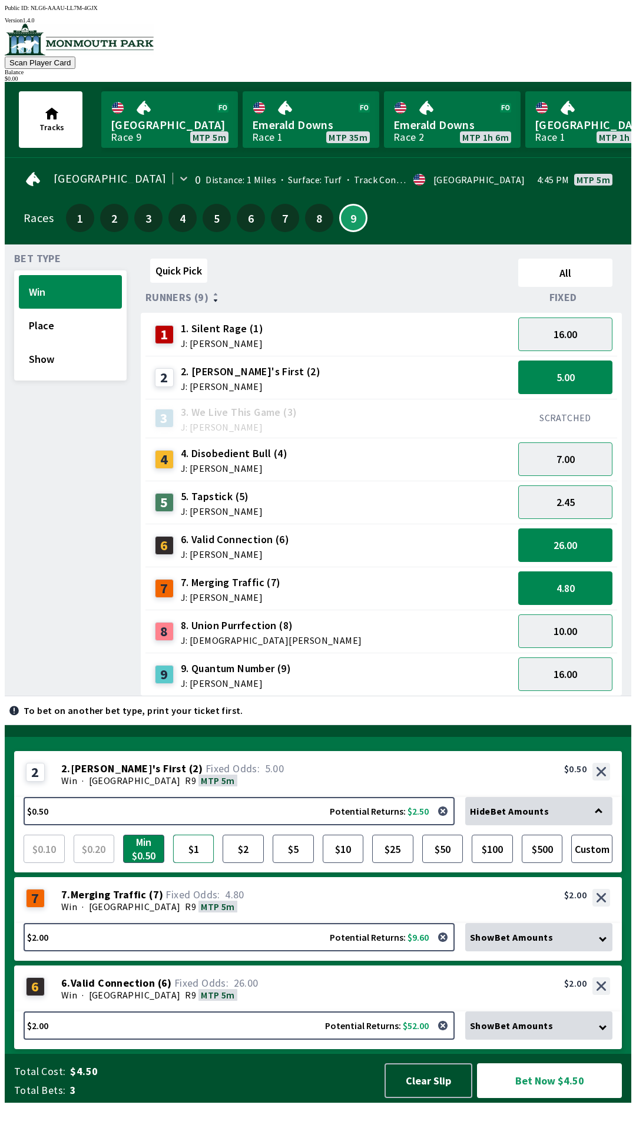
click at [187, 863] on button "$1" at bounding box center [193, 848] width 41 height 28
click at [562, 1098] on button "Bet Now $5.00" at bounding box center [549, 1080] width 145 height 35
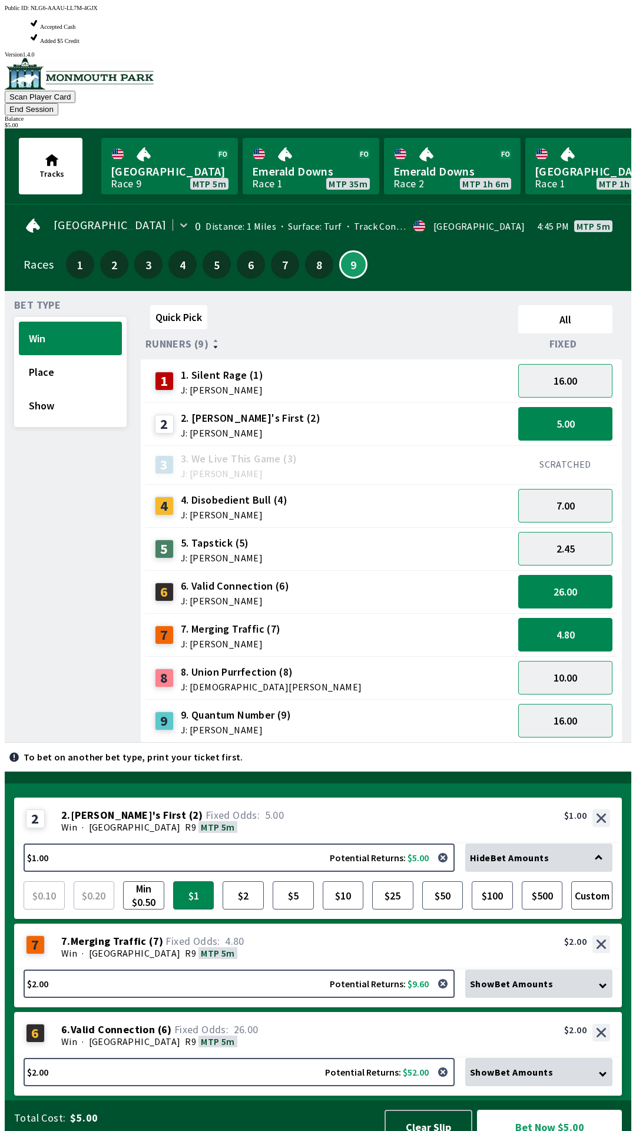
click at [604, 1109] on button "Bet Now $5.00" at bounding box center [549, 1126] width 145 height 35
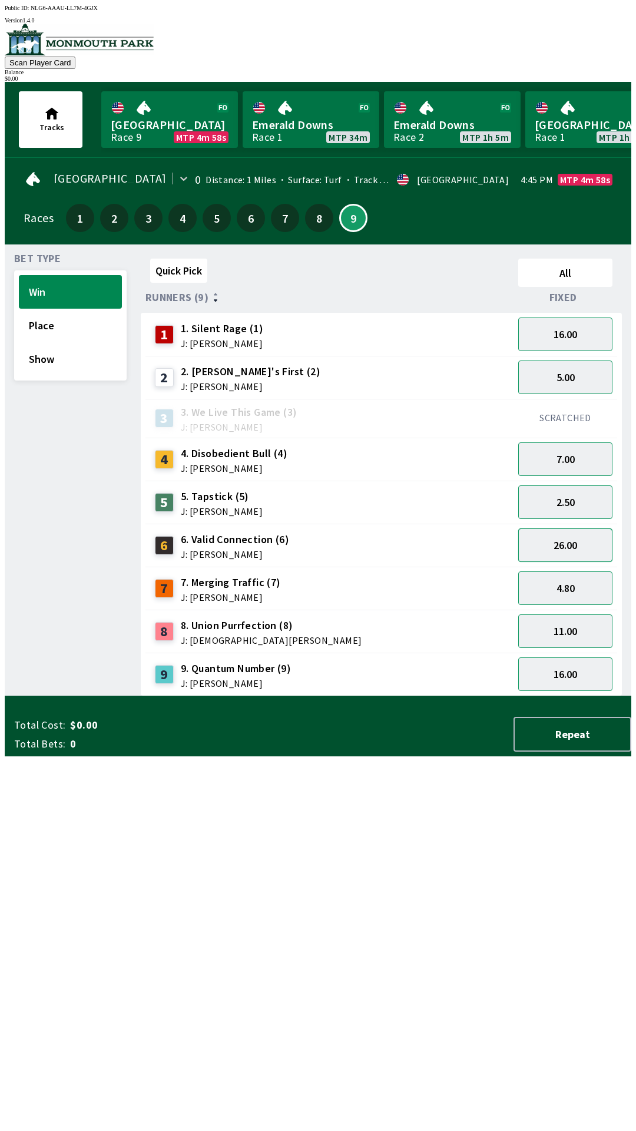
click at [575, 542] on button "26.00" at bounding box center [565, 545] width 94 height 34
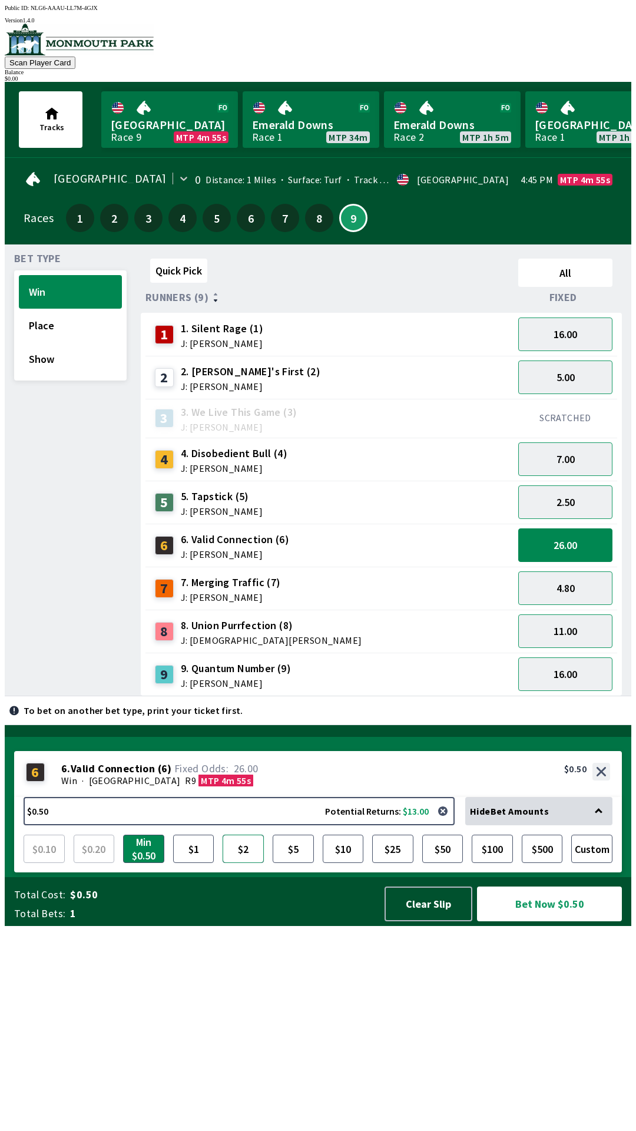
click at [237, 863] on button "$2" at bounding box center [243, 848] width 41 height 28
click at [603, 682] on button "16.00" at bounding box center [565, 674] width 94 height 34
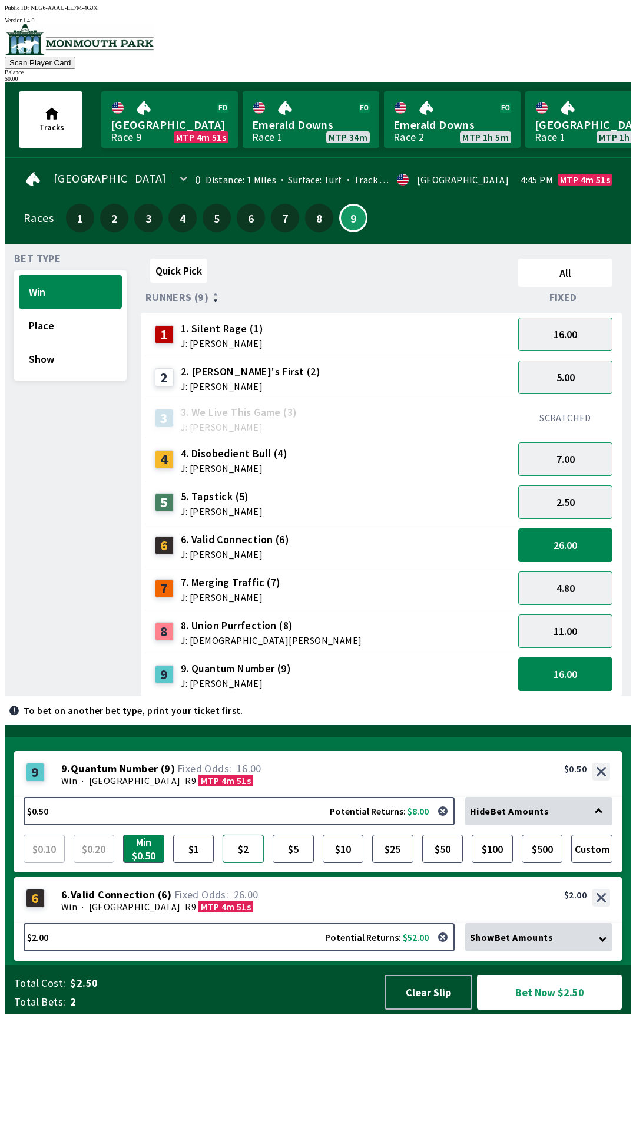
click at [254, 863] on button "$2" at bounding box center [243, 848] width 41 height 28
click at [586, 356] on div "5.00" at bounding box center [565, 377] width 104 height 43
click at [581, 327] on button "16.00" at bounding box center [565, 334] width 94 height 34
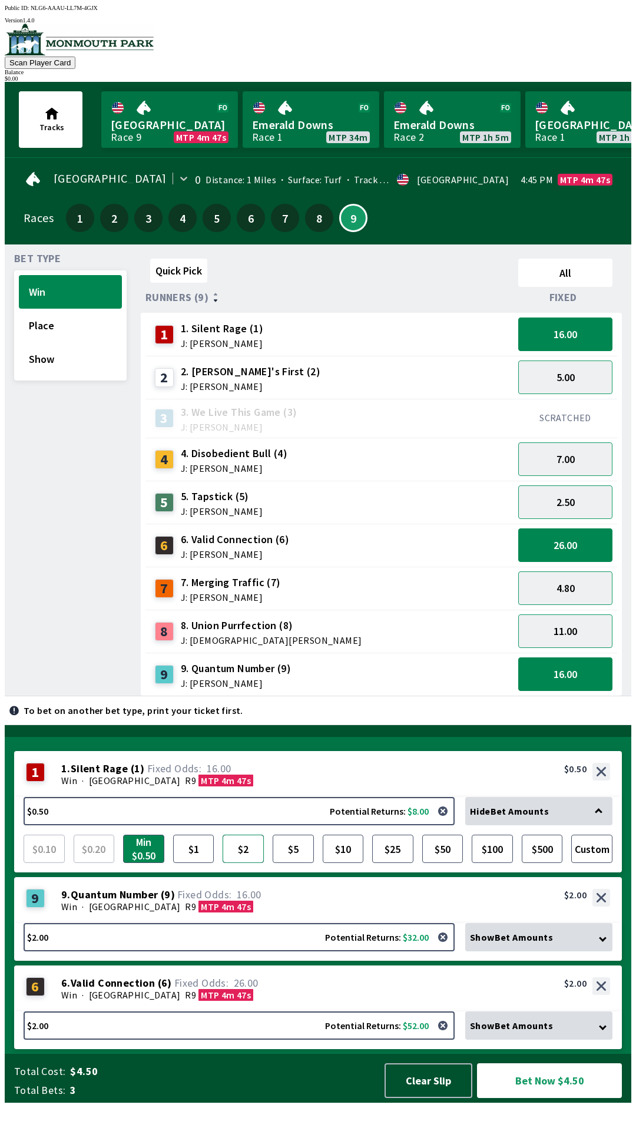
click at [238, 863] on button "$2" at bounding box center [243, 848] width 41 height 28
click at [582, 372] on button "5.00" at bounding box center [565, 377] width 94 height 34
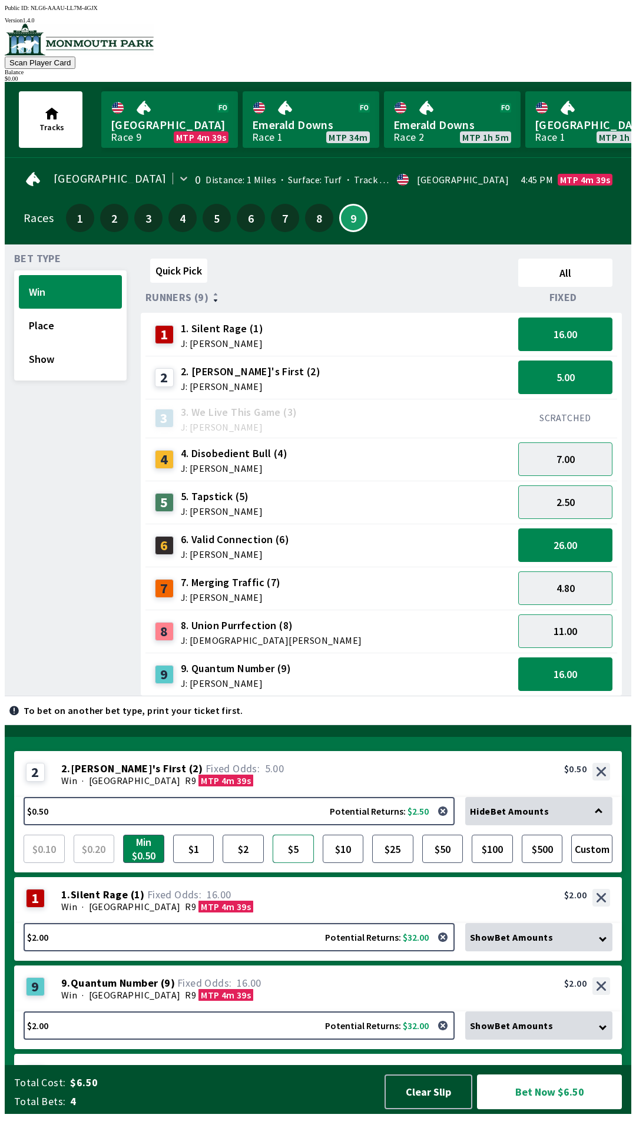
click at [305, 863] on button "$5" at bounding box center [293, 848] width 41 height 28
click at [574, 1109] on button "Bet Now $11.00" at bounding box center [549, 1091] width 145 height 35
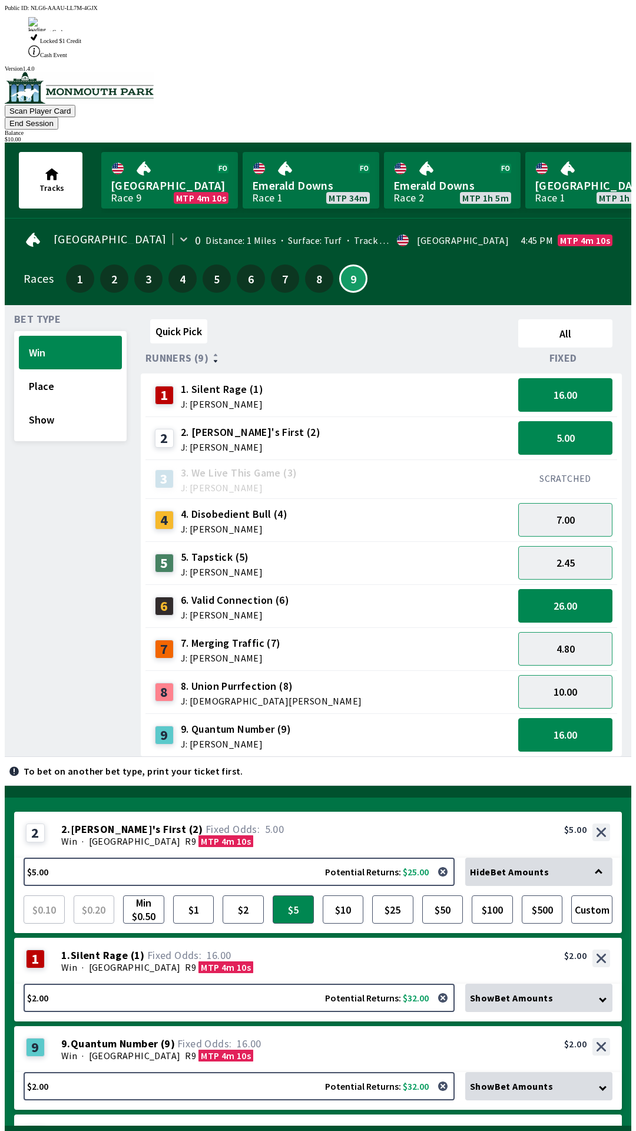
click at [558, 1130] on button "Bet Now $11.00" at bounding box center [549, 1152] width 145 height 35
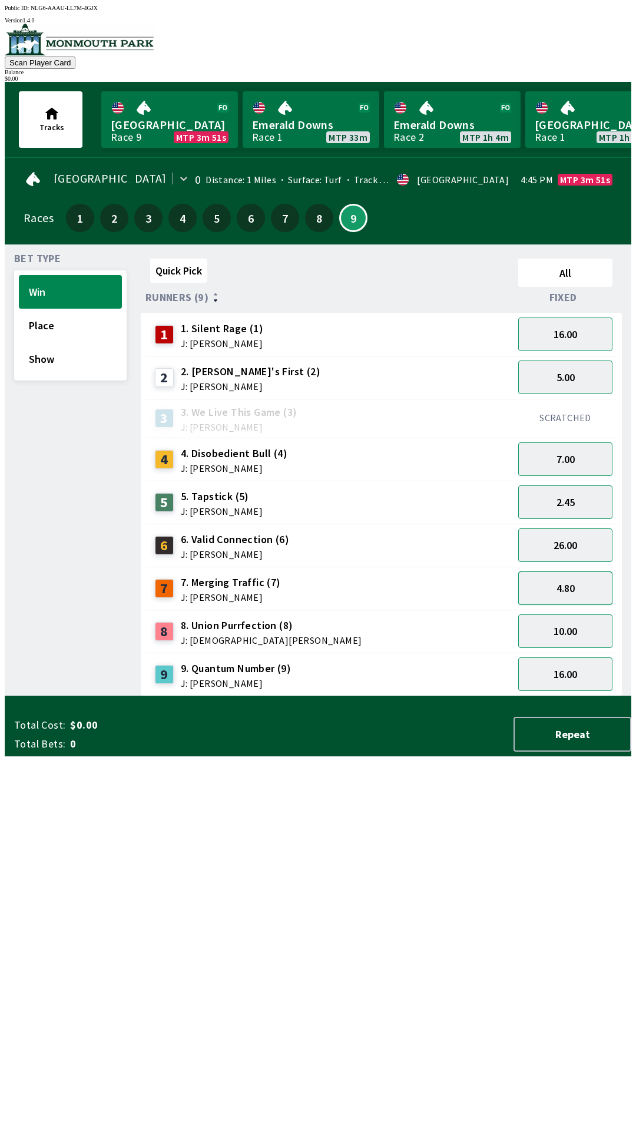
click at [565, 583] on button "4.80" at bounding box center [565, 588] width 94 height 34
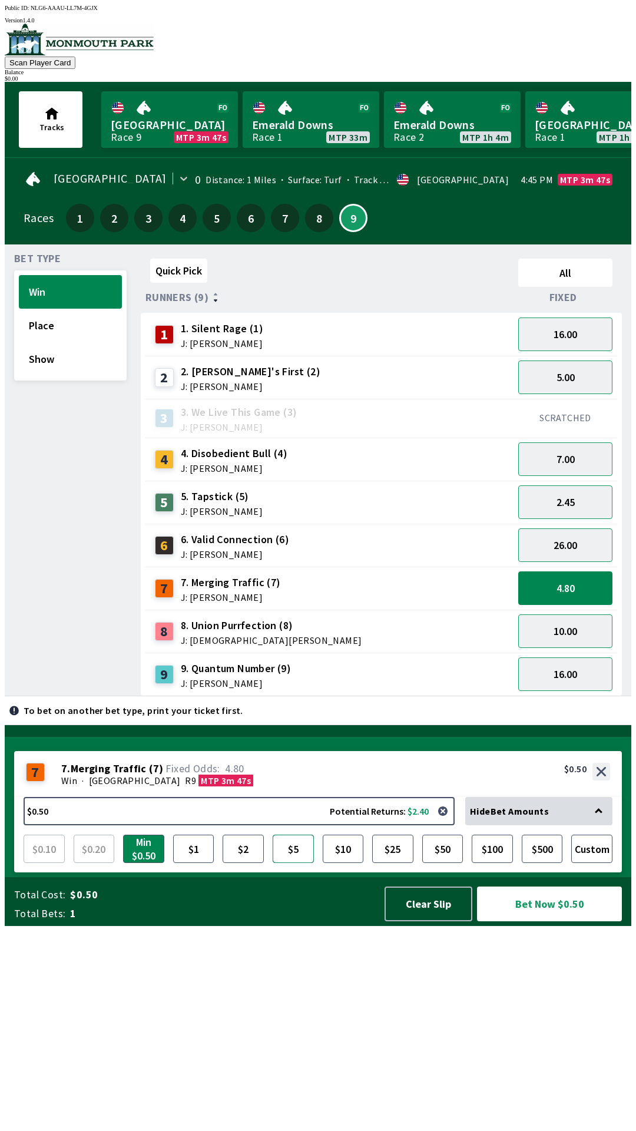
click at [289, 863] on button "$5" at bounding box center [293, 848] width 41 height 28
click at [578, 627] on button "10.00" at bounding box center [565, 631] width 94 height 34
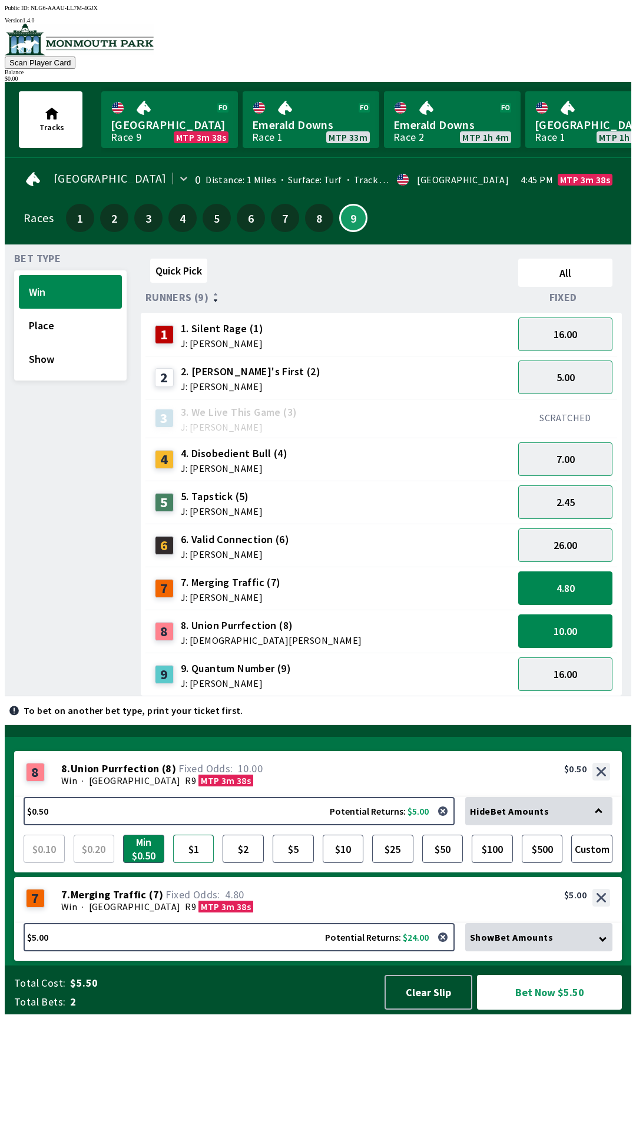
click at [192, 863] on button "$1" at bounding box center [193, 848] width 41 height 28
click at [234, 863] on button "$2" at bounding box center [243, 848] width 41 height 28
click at [578, 459] on button "7.00" at bounding box center [565, 459] width 94 height 34
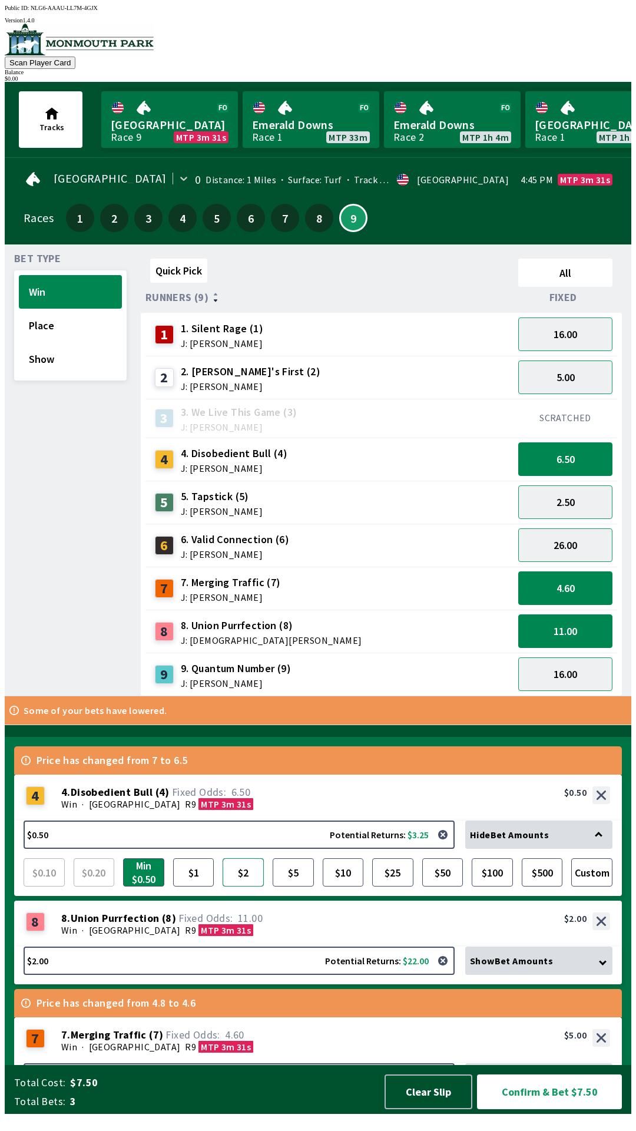
click at [244, 886] on button "$2" at bounding box center [243, 872] width 41 height 28
click at [190, 886] on button "$1" at bounding box center [193, 872] width 41 height 28
click at [240, 886] on button "$2" at bounding box center [243, 872] width 41 height 28
click at [579, 326] on button "16.00" at bounding box center [565, 334] width 94 height 34
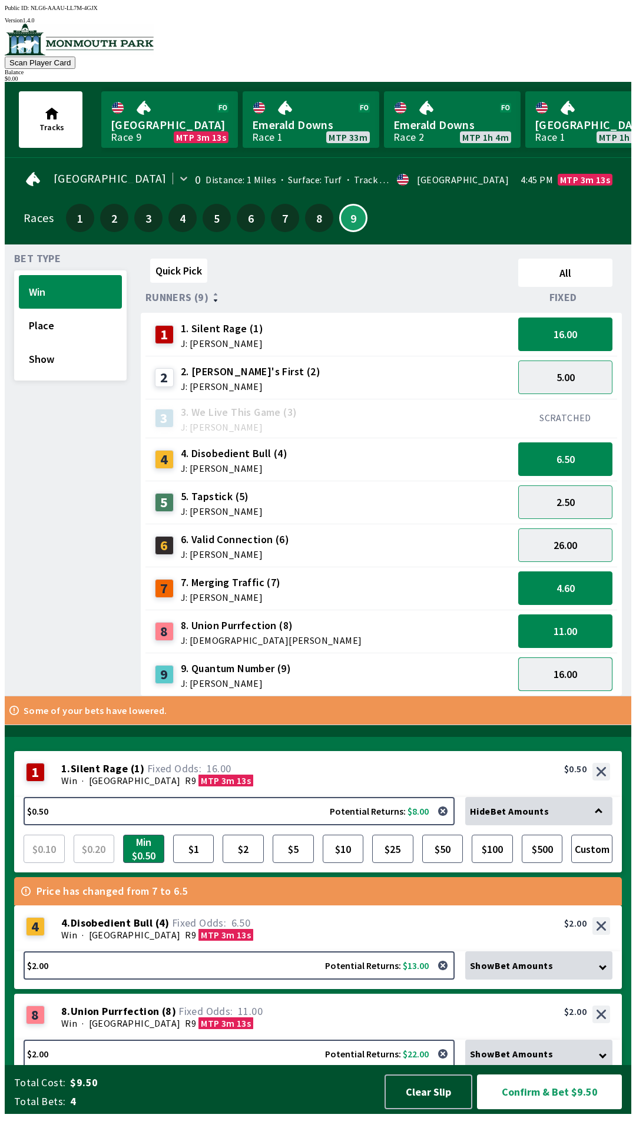
click at [579, 668] on button "16.00" at bounding box center [565, 674] width 94 height 34
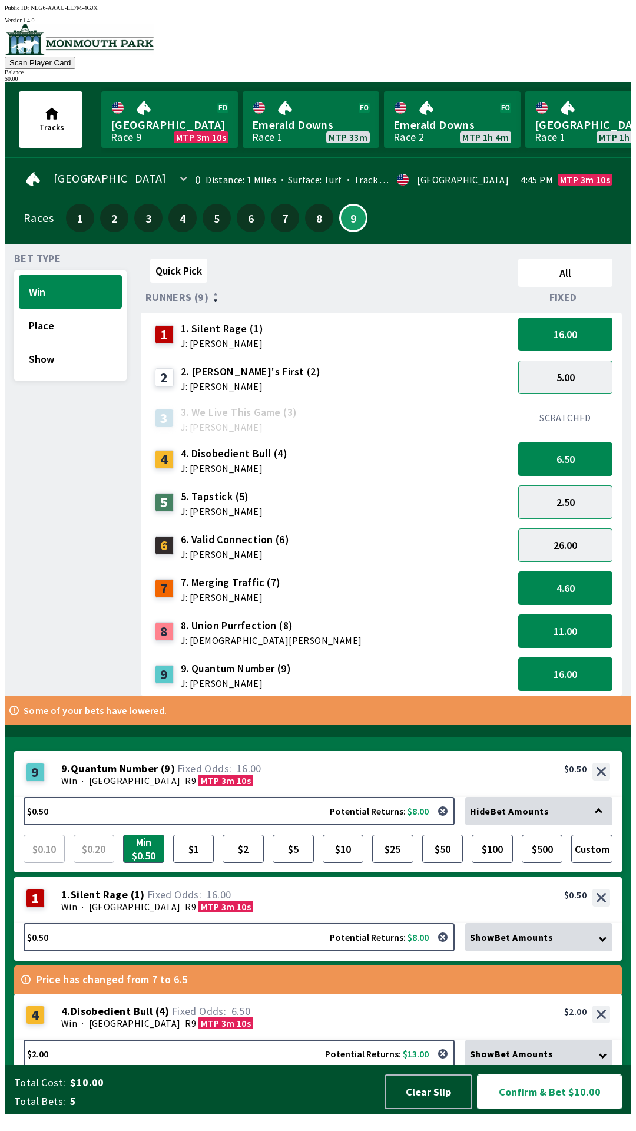
click at [554, 1109] on button "Confirm & Bet $10.00" at bounding box center [549, 1091] width 145 height 35
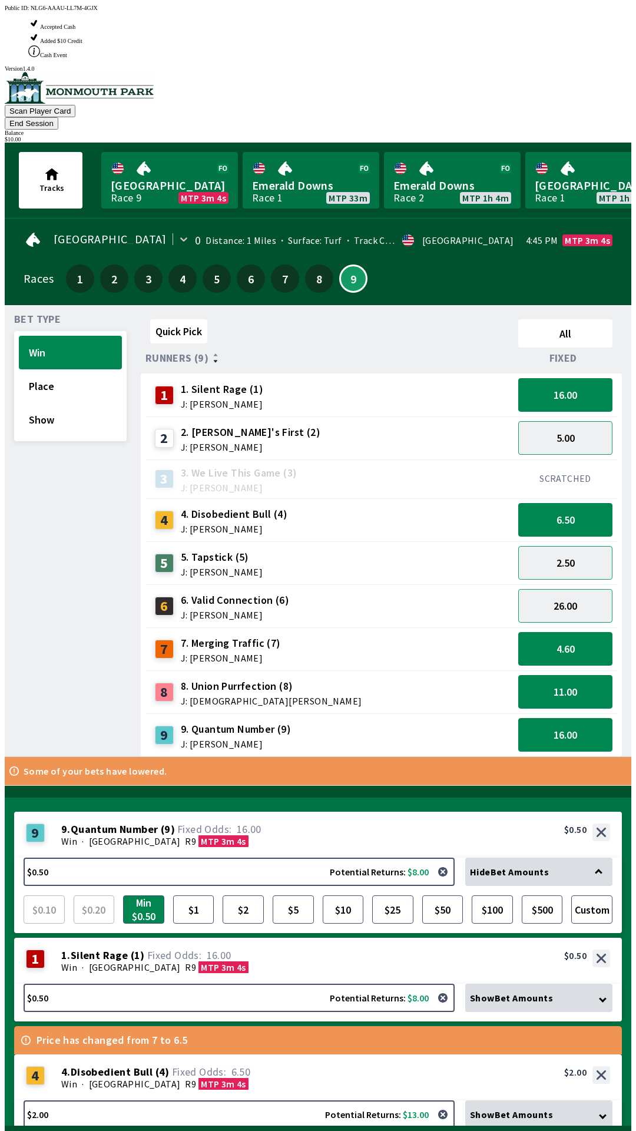
click at [568, 1130] on button "Confirm & Bet $10.00" at bounding box center [549, 1152] width 145 height 35
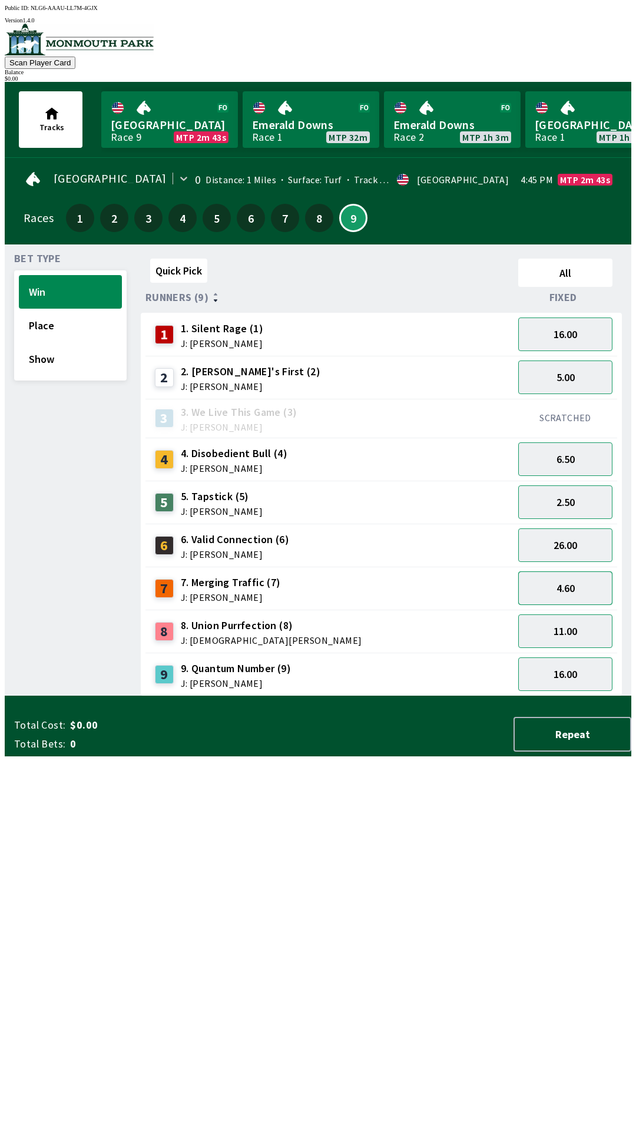
click at [568, 584] on button "4.60" at bounding box center [565, 588] width 94 height 34
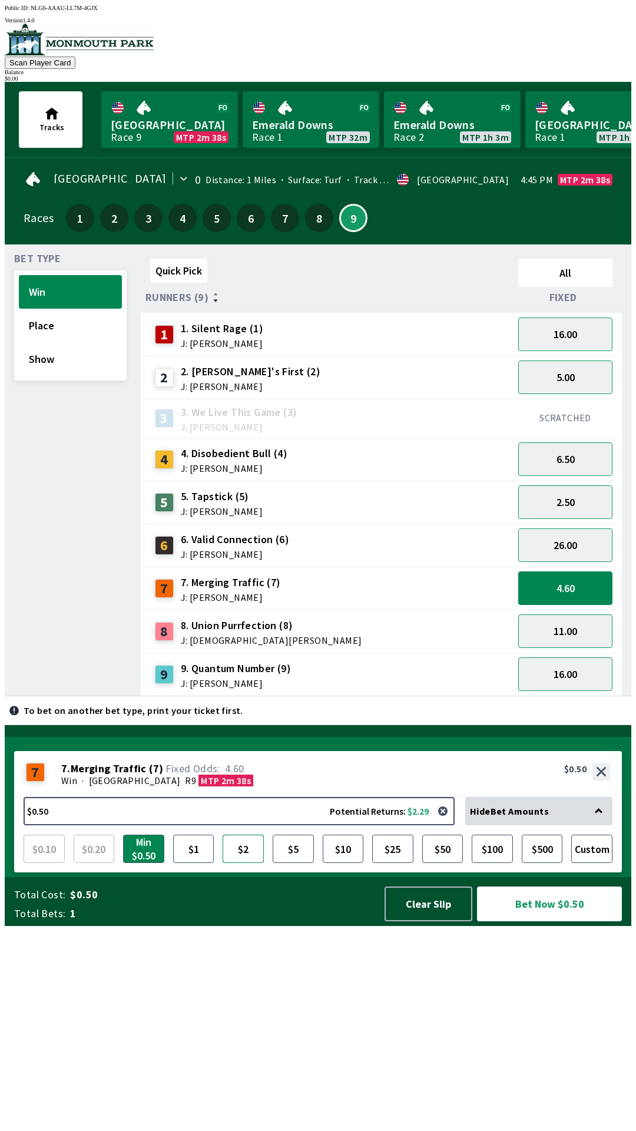
click at [240, 863] on button "$2" at bounding box center [243, 848] width 41 height 28
click at [312, 455] on div "4 4. Disobedient Bull (4) J: [PERSON_NAME]" at bounding box center [329, 459] width 359 height 29
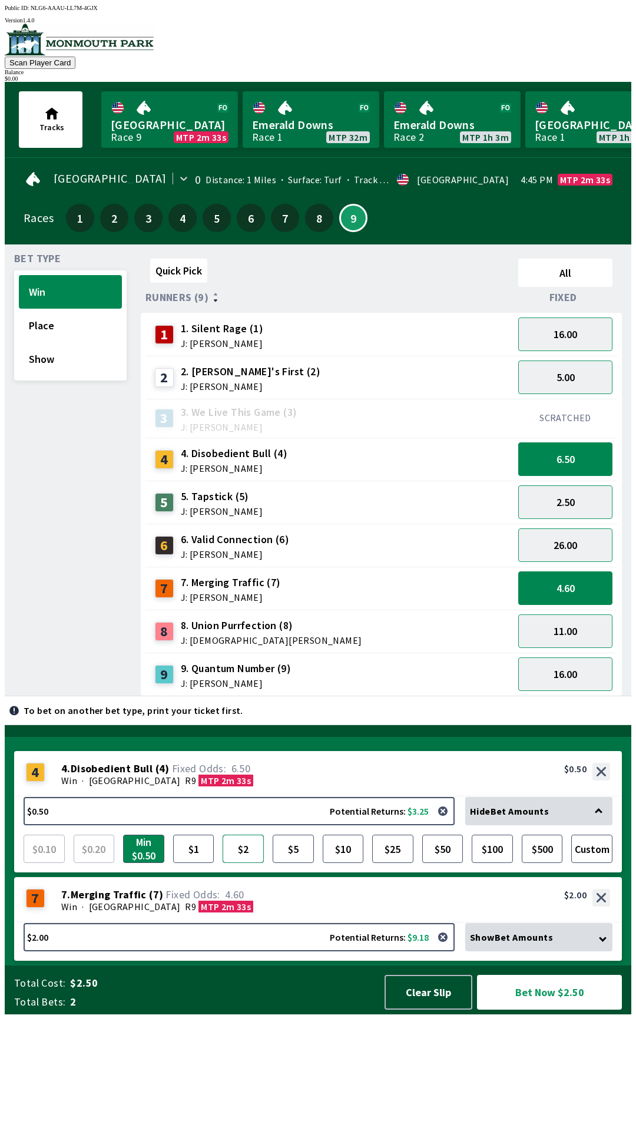
click at [243, 863] on button "$2" at bounding box center [243, 848] width 41 height 28
click at [283, 624] on span "8. Union Purrfection (8)" at bounding box center [271, 625] width 181 height 15
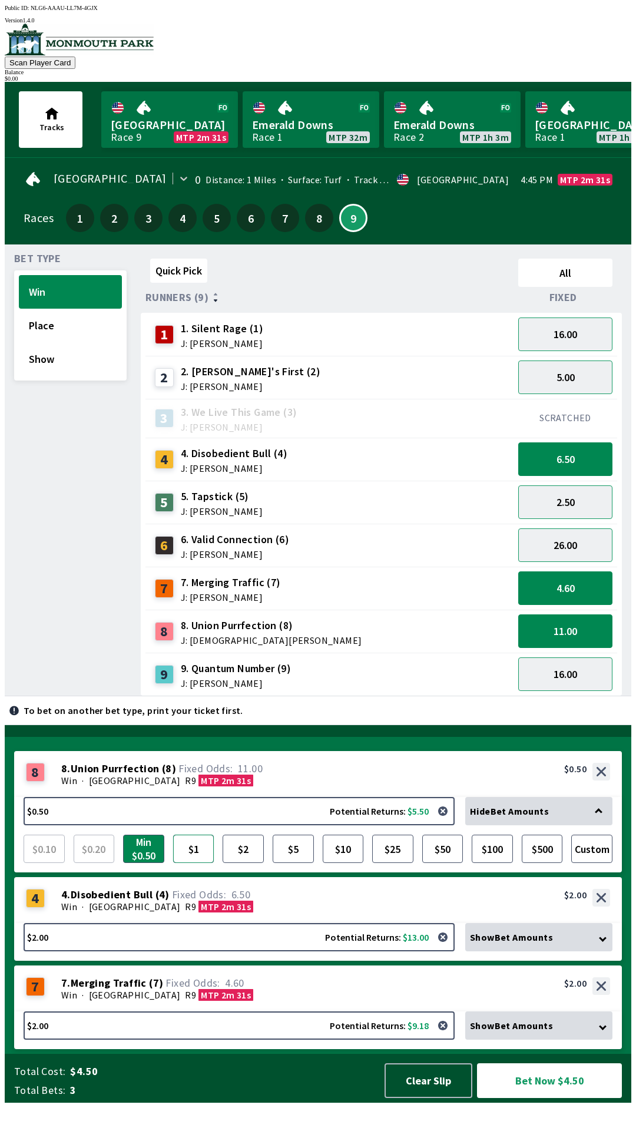
click at [193, 863] on button "$1" at bounding box center [193, 848] width 41 height 28
click at [541, 1098] on button "Bet Now $5.00" at bounding box center [549, 1080] width 145 height 35
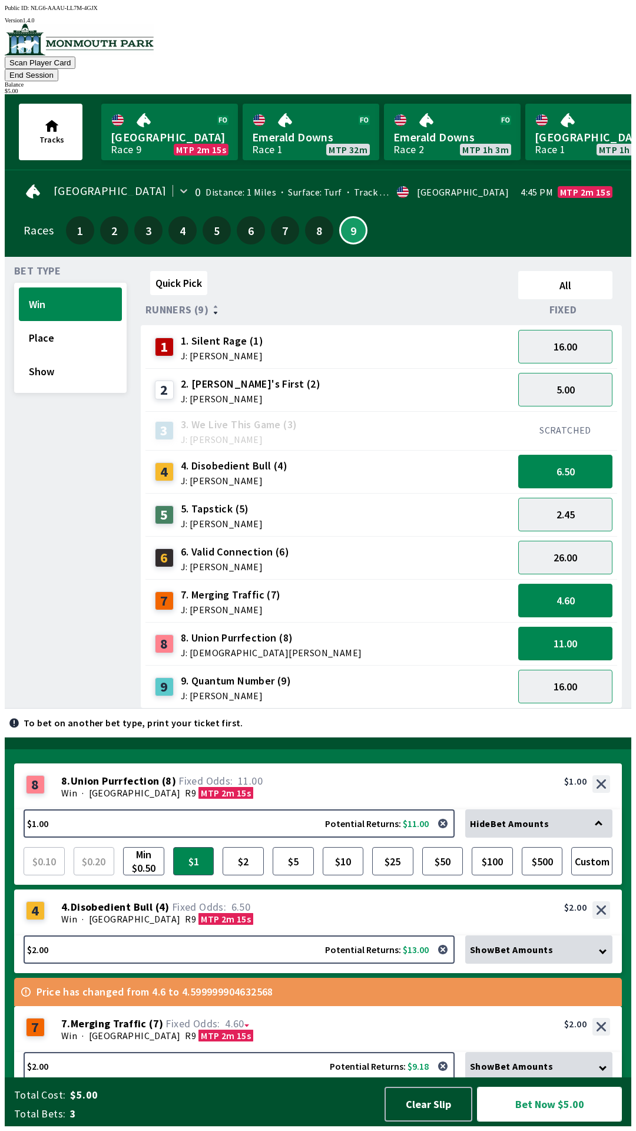
click at [562, 1108] on button "Bet Now $5.00" at bounding box center [549, 1103] width 145 height 35
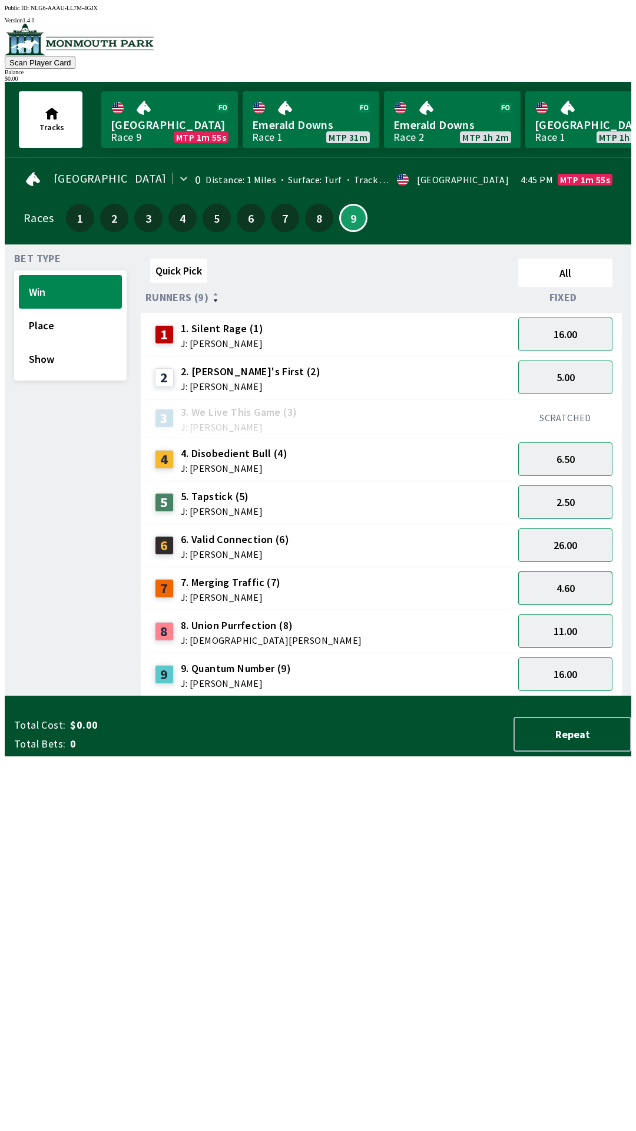
click at [592, 594] on button "4.60" at bounding box center [565, 588] width 94 height 34
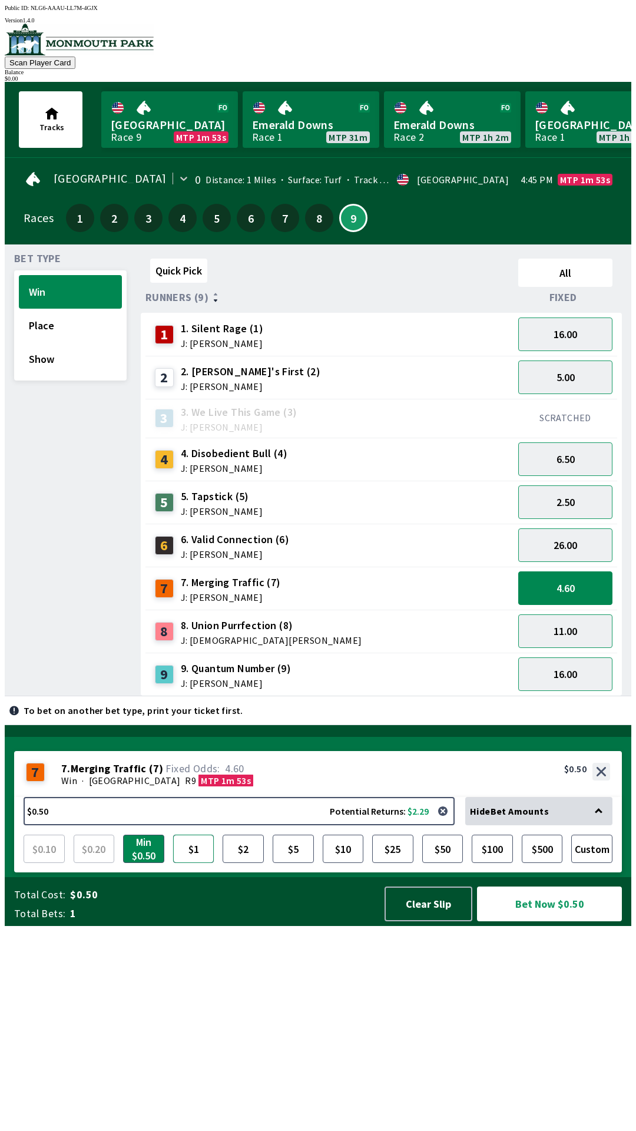
click at [197, 863] on button "$1" at bounding box center [193, 848] width 41 height 28
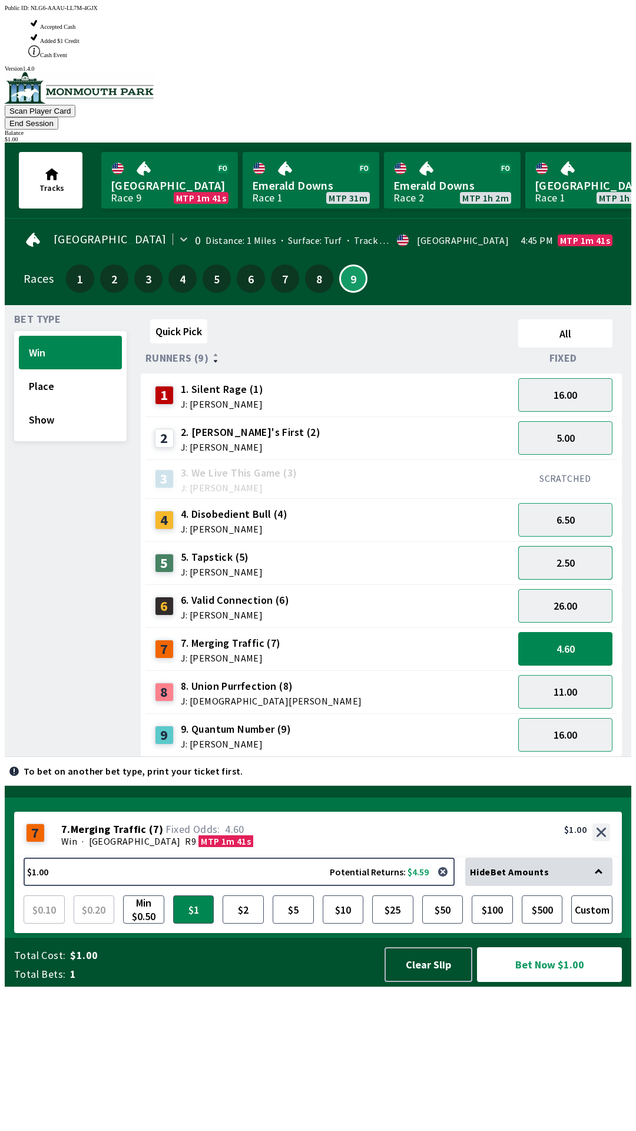
click at [589, 546] on button "2.50" at bounding box center [565, 563] width 94 height 34
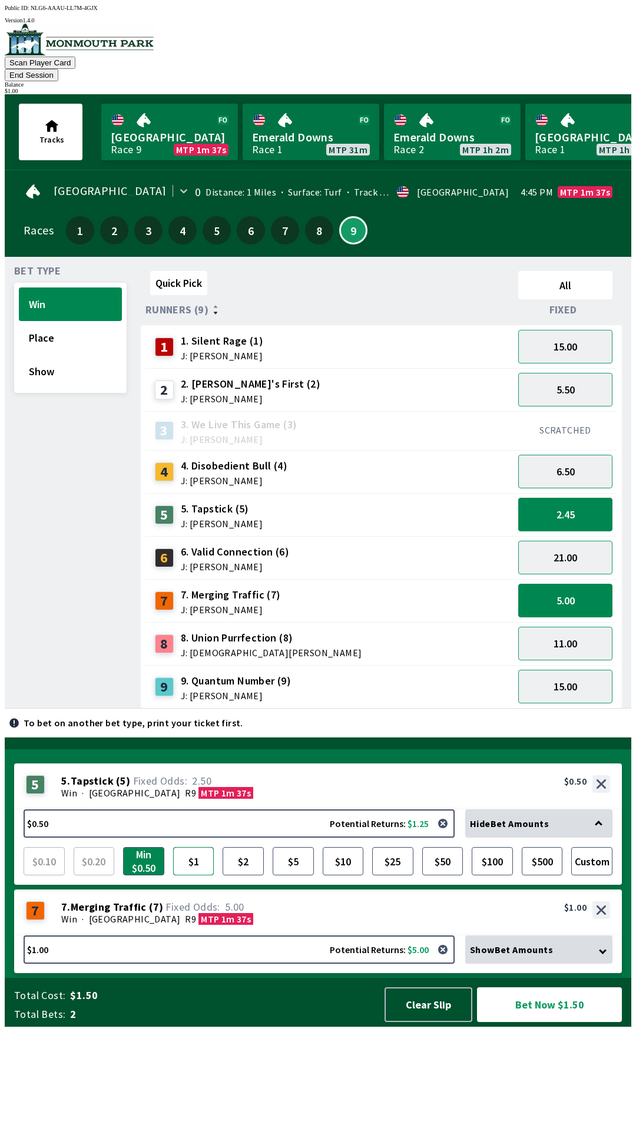
click at [183, 875] on button "$1" at bounding box center [193, 861] width 41 height 28
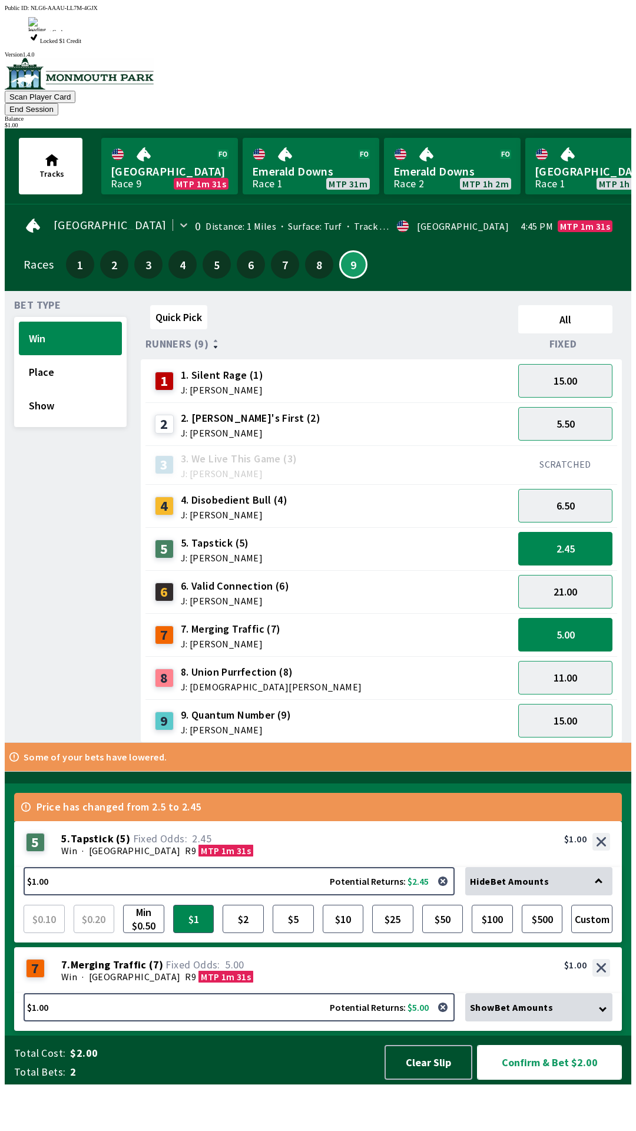
click at [556, 1079] on button "Confirm & Bet $2.00" at bounding box center [549, 1062] width 145 height 35
click at [562, 1079] on button "Confirm & Bet $2.00" at bounding box center [549, 1062] width 145 height 35
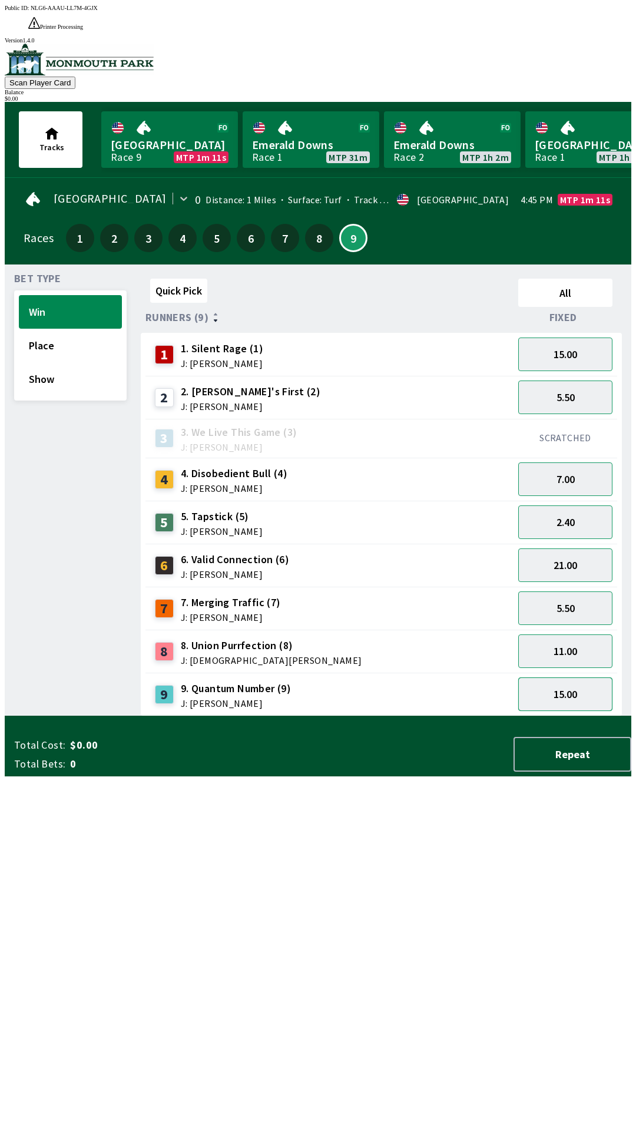
click at [588, 677] on button "15.00" at bounding box center [565, 694] width 94 height 34
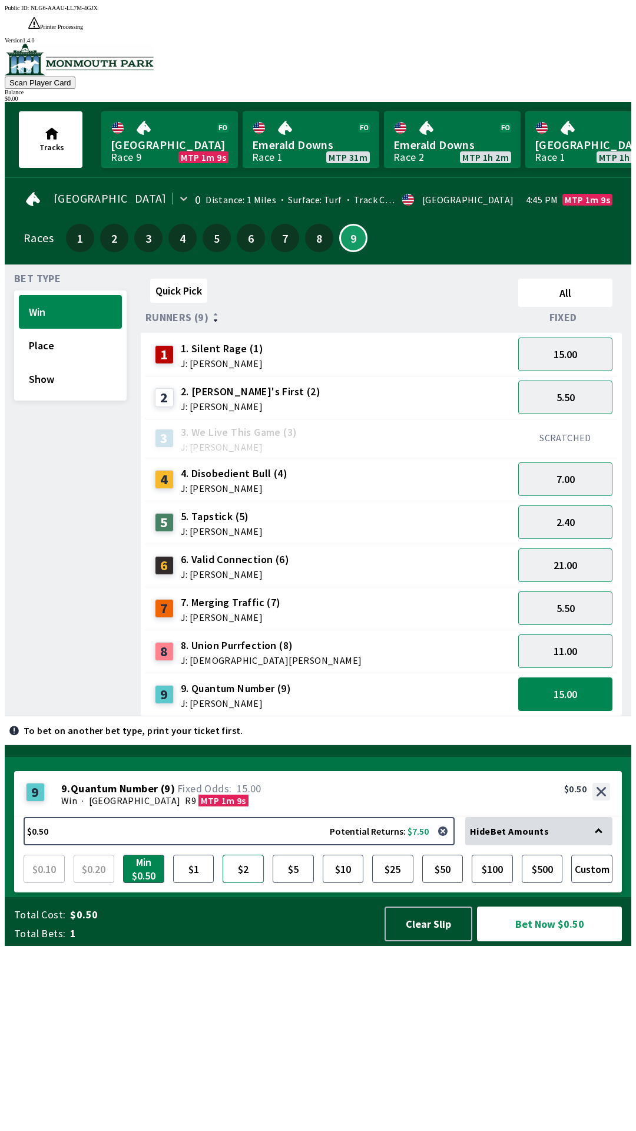
click at [248, 883] on button "$2" at bounding box center [243, 868] width 41 height 28
click at [582, 337] on button "15.00" at bounding box center [565, 354] width 94 height 34
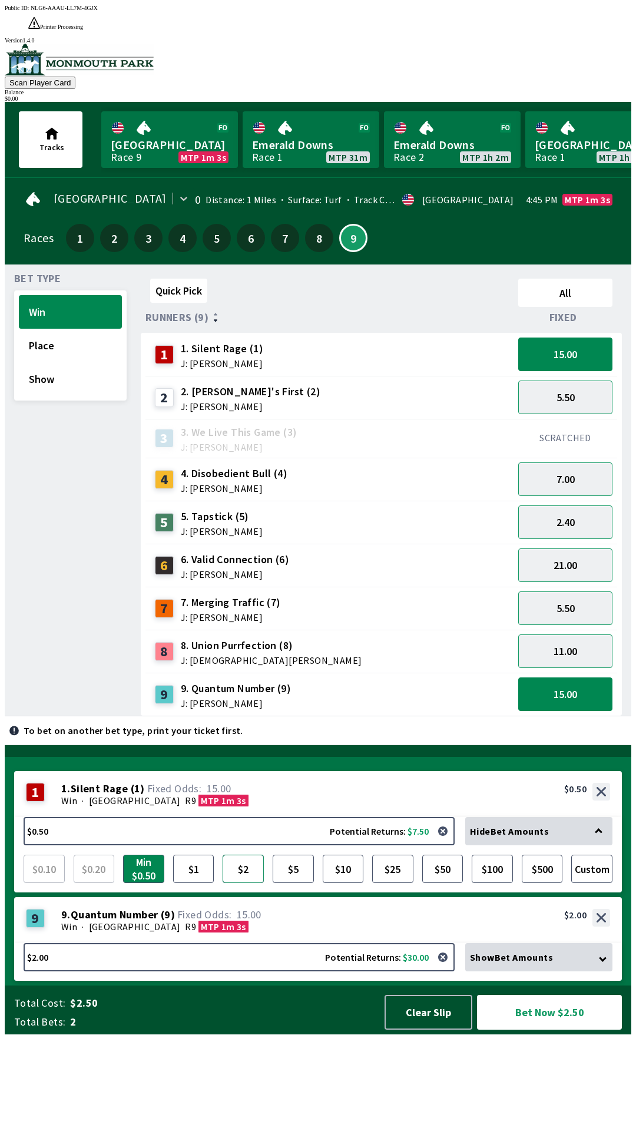
click at [254, 883] on button "$2" at bounding box center [243, 868] width 41 height 28
click at [598, 462] on button "7.00" at bounding box center [565, 479] width 94 height 34
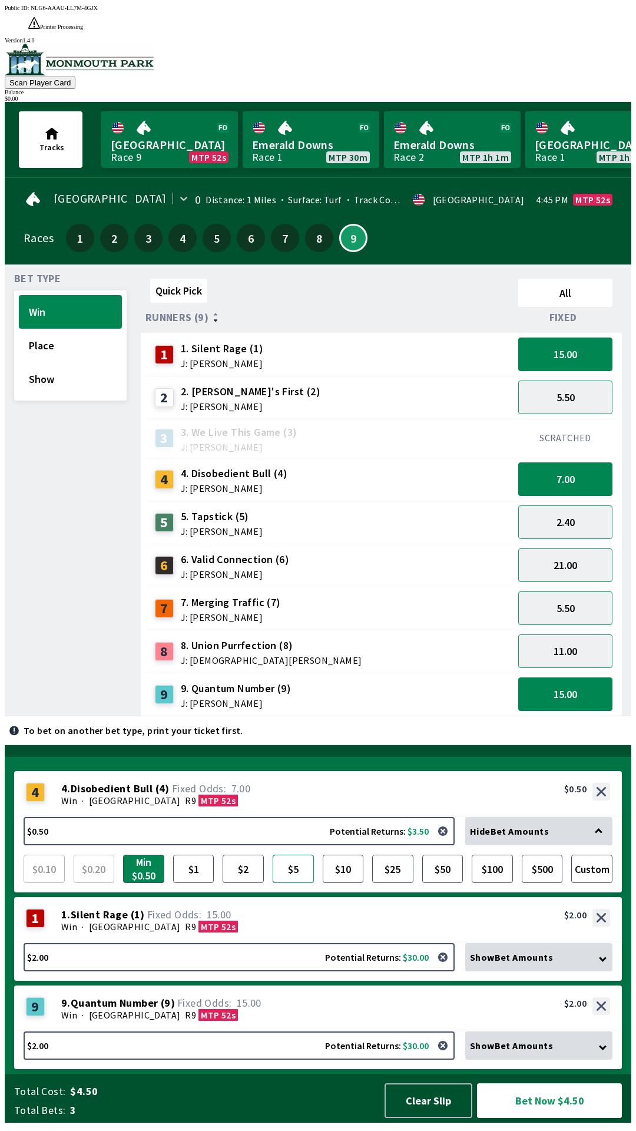
click at [301, 883] on button "$5" at bounding box center [293, 868] width 41 height 28
click at [612, 552] on button "21.00" at bounding box center [565, 565] width 94 height 34
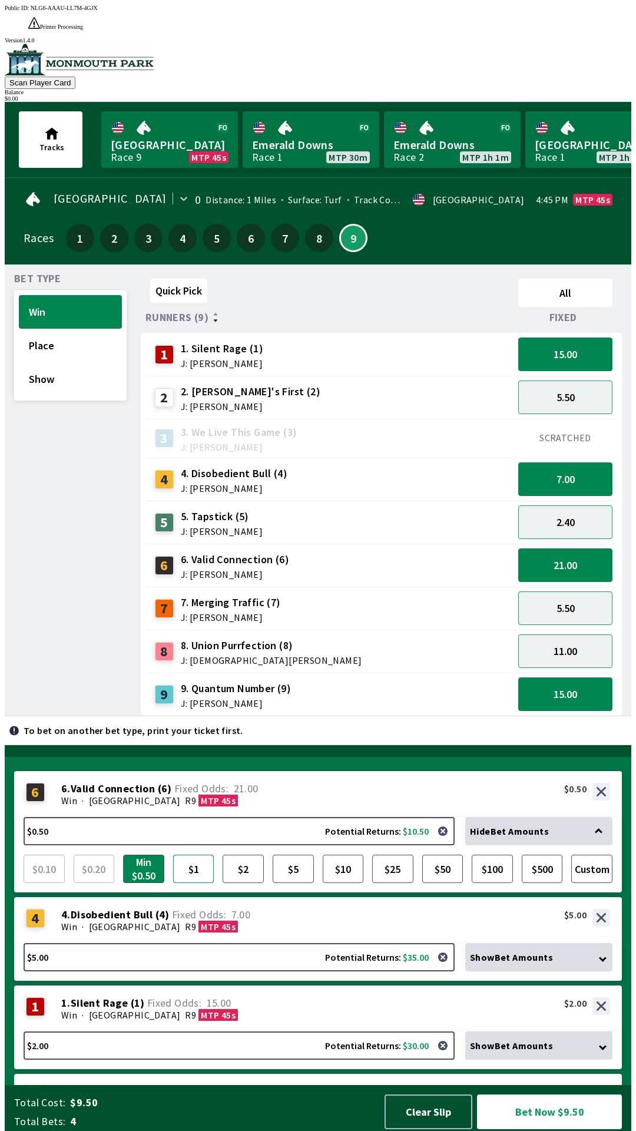
click at [201, 871] on button "$1" at bounding box center [193, 868] width 41 height 28
click at [589, 1108] on button "Bet Now $10.00" at bounding box center [549, 1111] width 145 height 35
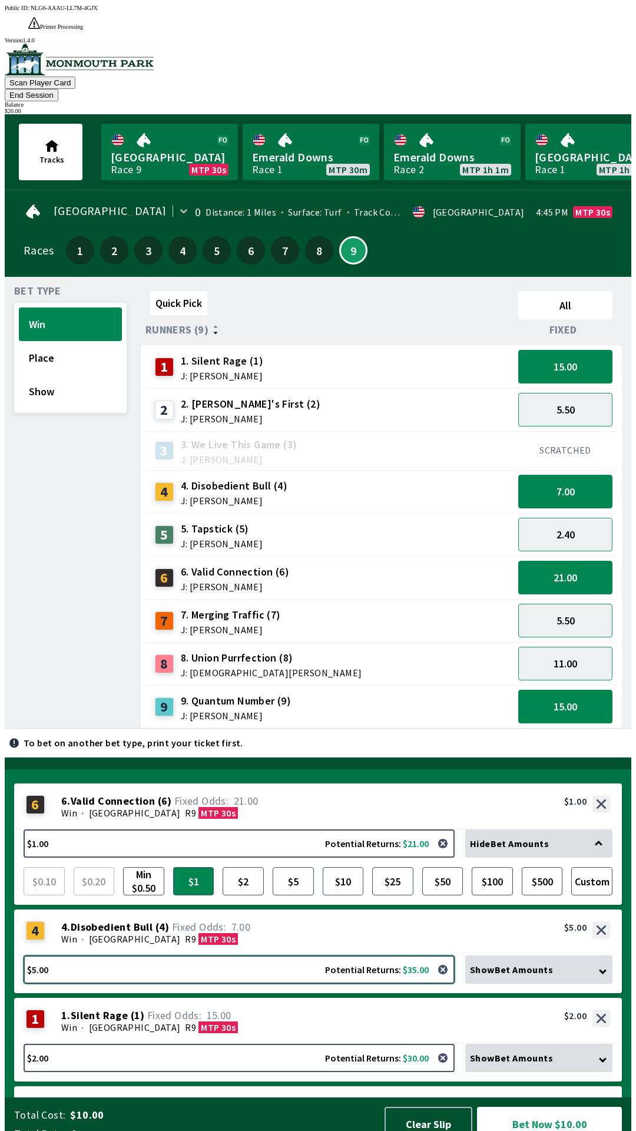
click at [279, 957] on button "$5.00 Potential Returns: $35.00" at bounding box center [239, 969] width 431 height 28
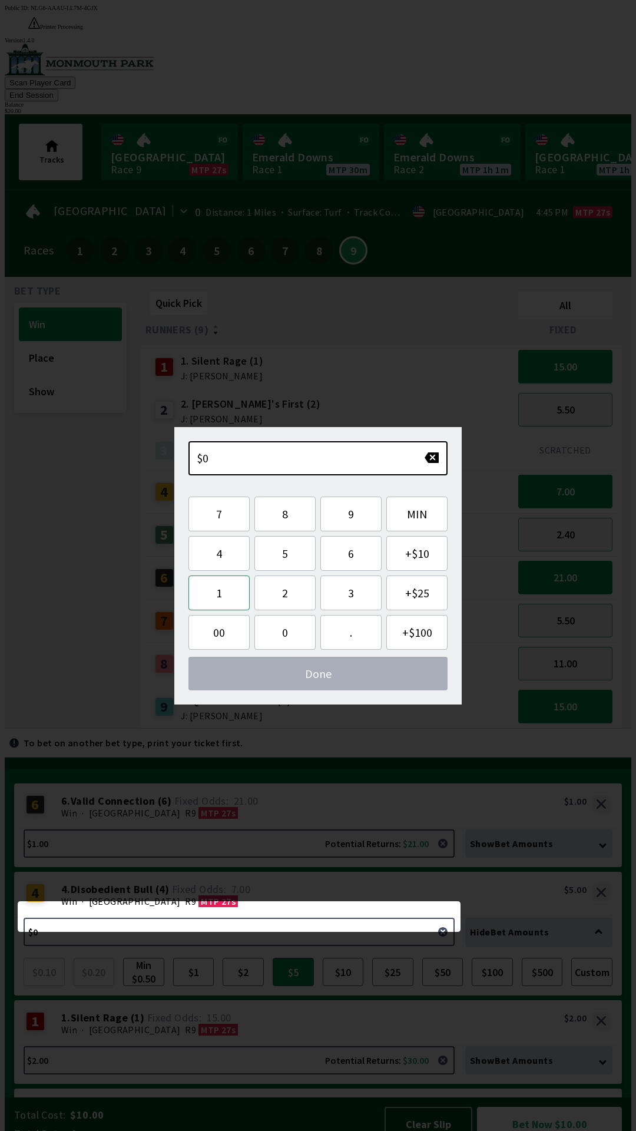
click at [227, 595] on button "1" at bounding box center [218, 592] width 61 height 35
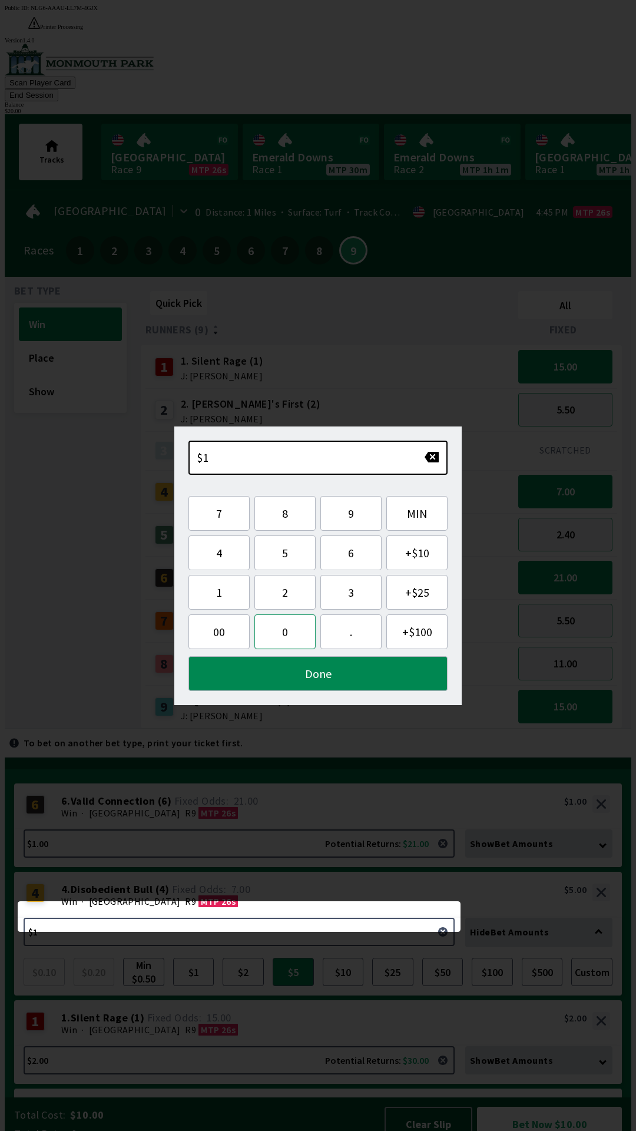
click at [274, 635] on button "0" at bounding box center [284, 631] width 61 height 35
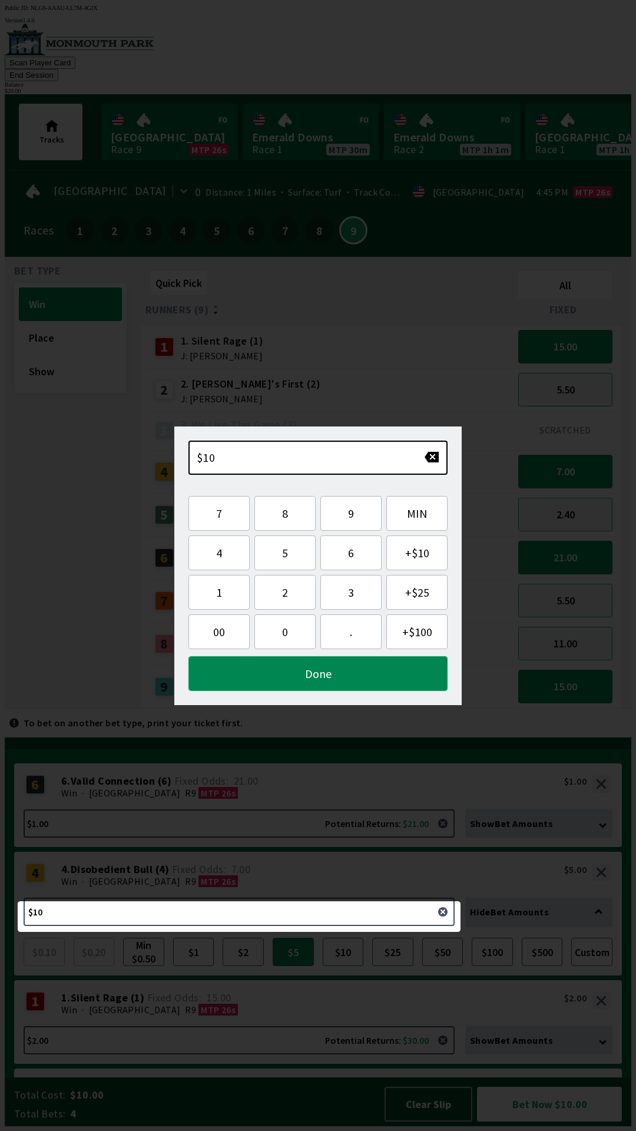
click at [360, 678] on button "Done" at bounding box center [317, 673] width 259 height 35
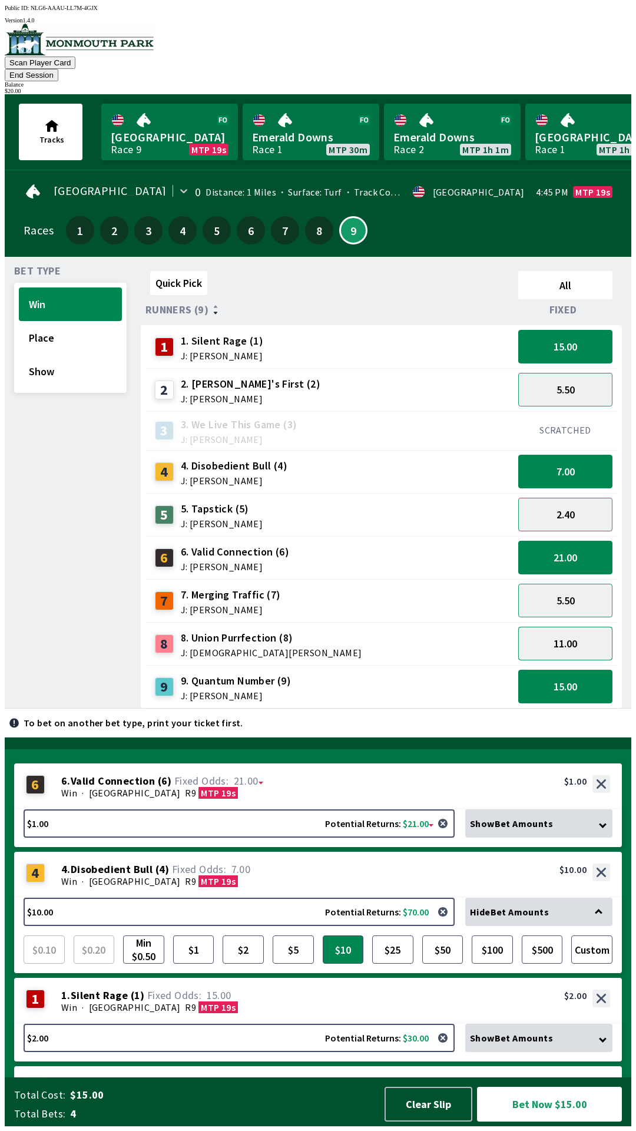
click at [576, 627] on button "11.00" at bounding box center [565, 644] width 94 height 34
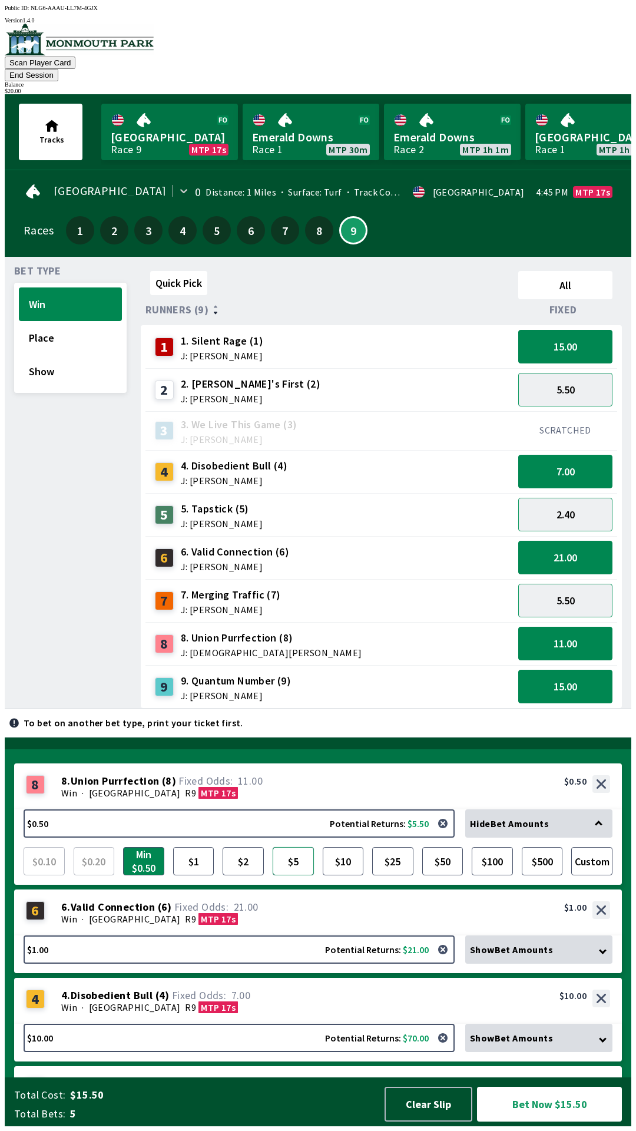
click at [288, 869] on button "$5" at bounding box center [293, 861] width 41 height 28
click at [562, 1103] on button "Bet Now $20.00" at bounding box center [549, 1103] width 145 height 35
